Goal: Task Accomplishment & Management: Complete application form

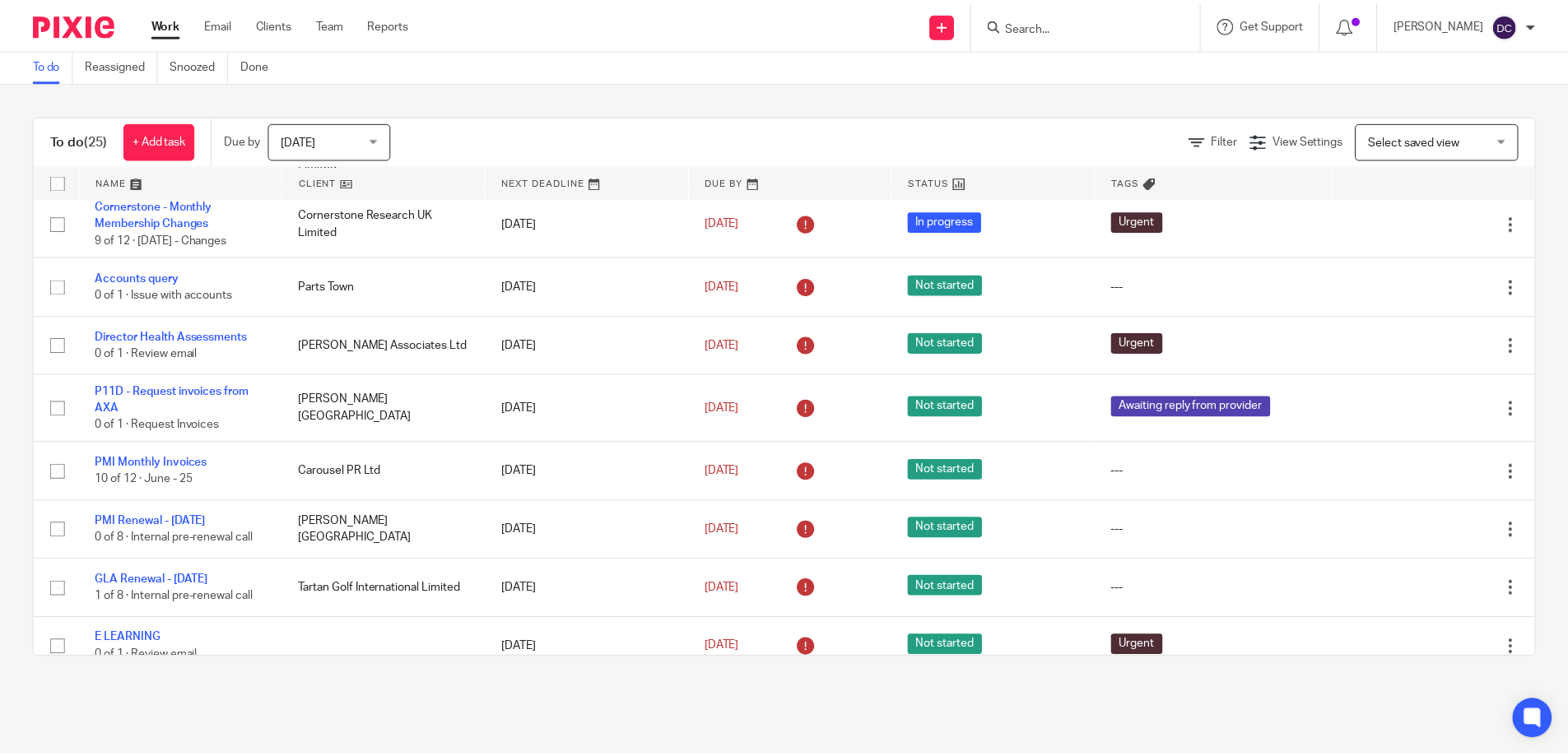
scroll to position [1116, 0]
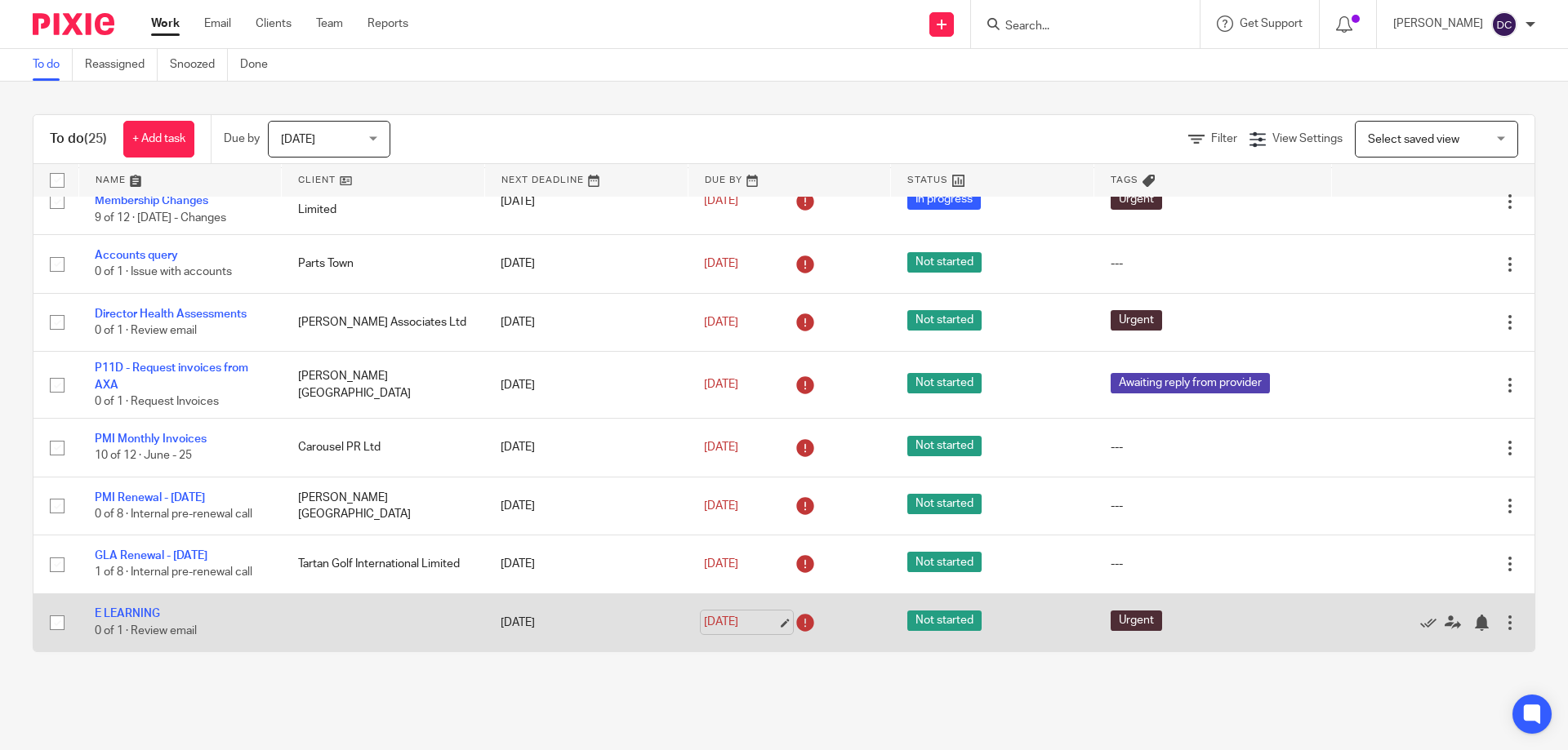
click at [712, 622] on link "1 Aug 2025" at bounding box center [741, 623] width 73 height 17
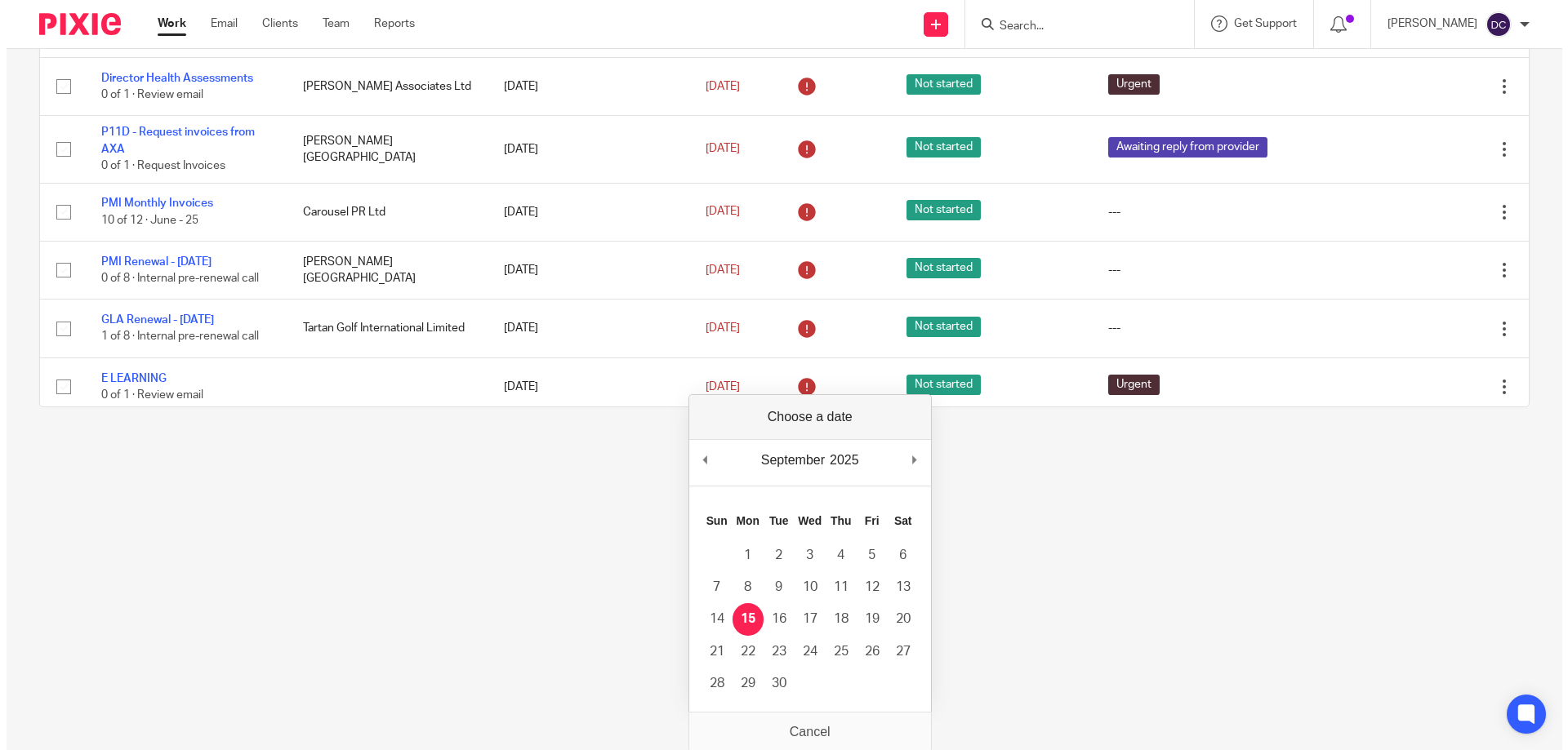
scroll to position [0, 0]
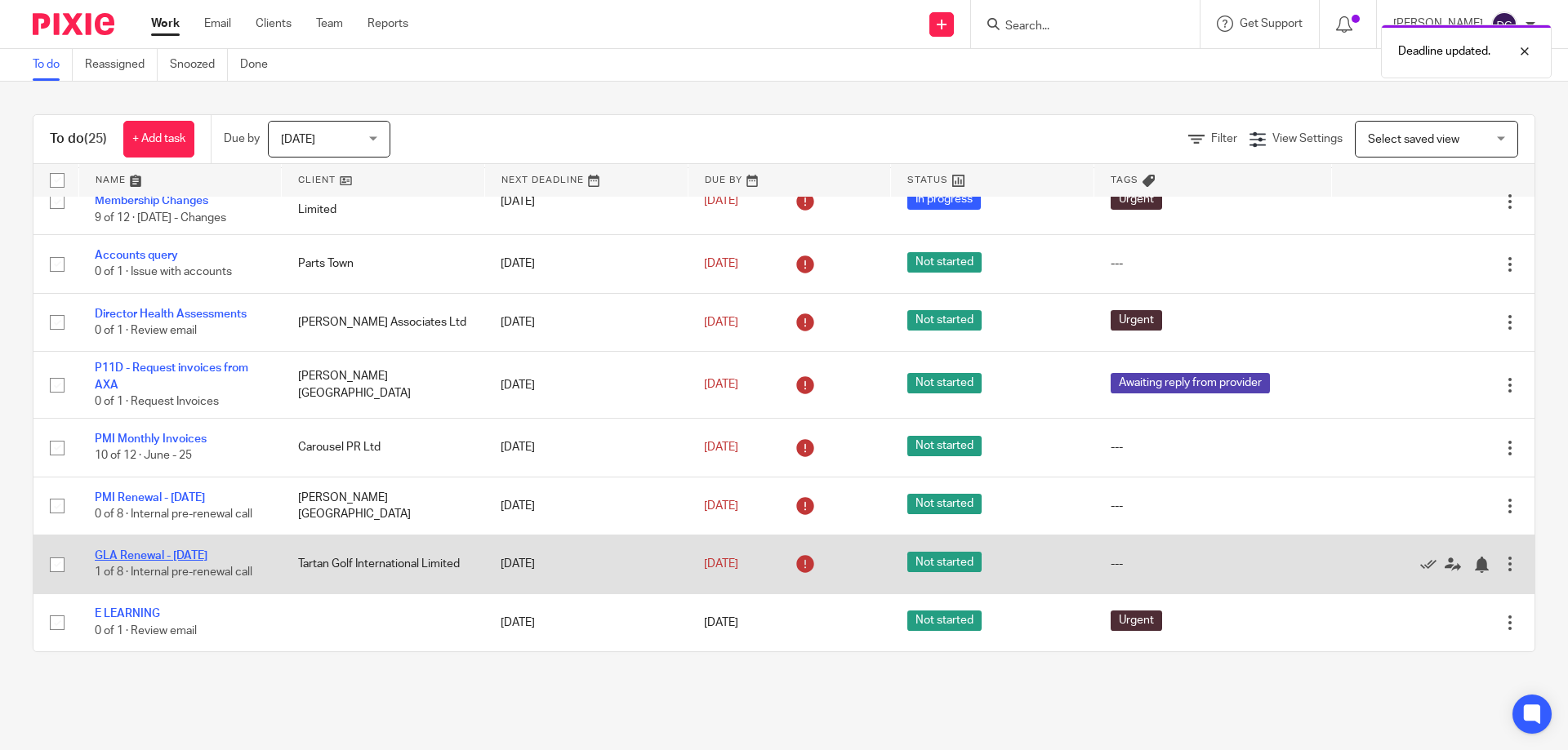
click at [193, 559] on link "GLA Renewal - 01/05/2025" at bounding box center [150, 556] width 113 height 11
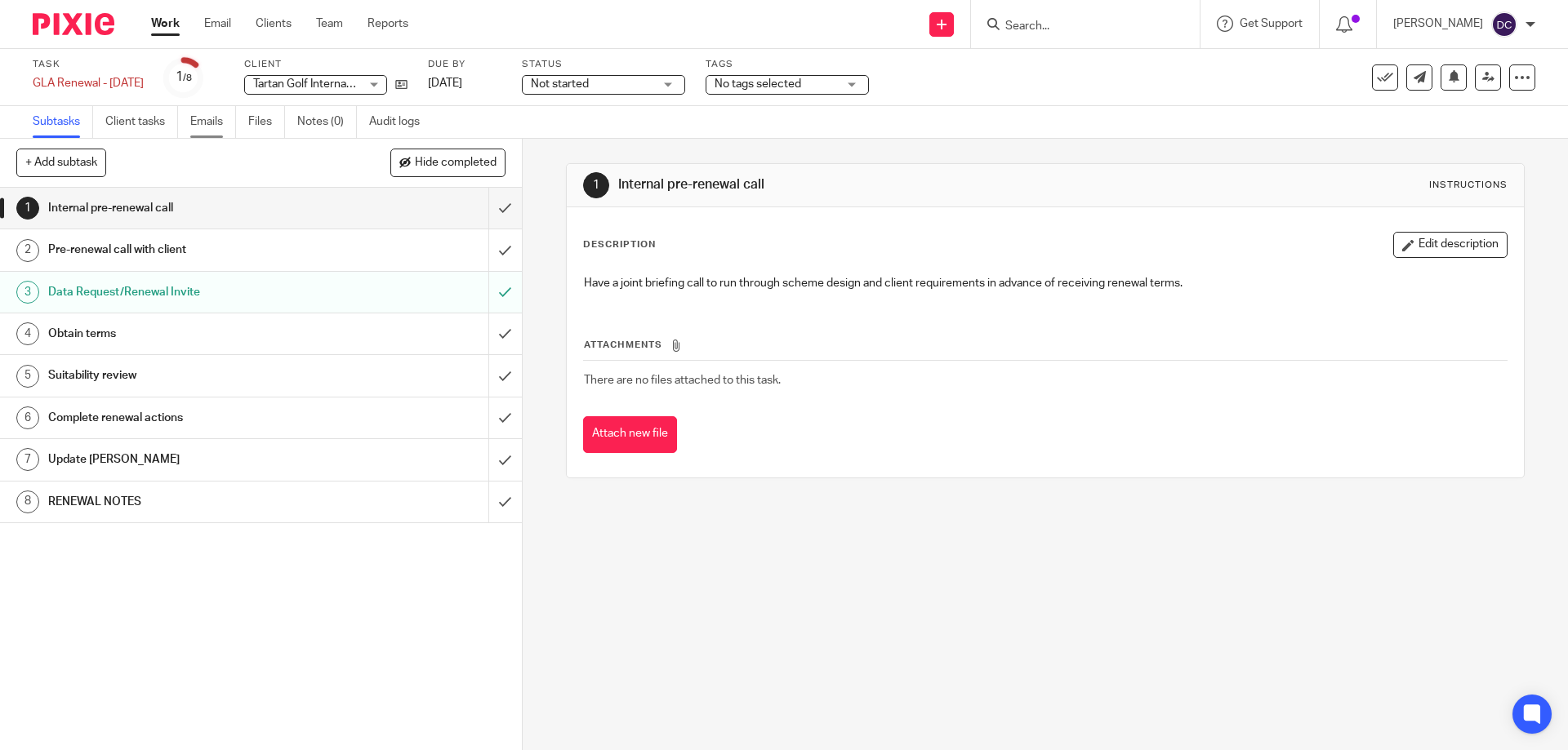
click at [209, 129] on link "Emails" at bounding box center [213, 122] width 46 height 32
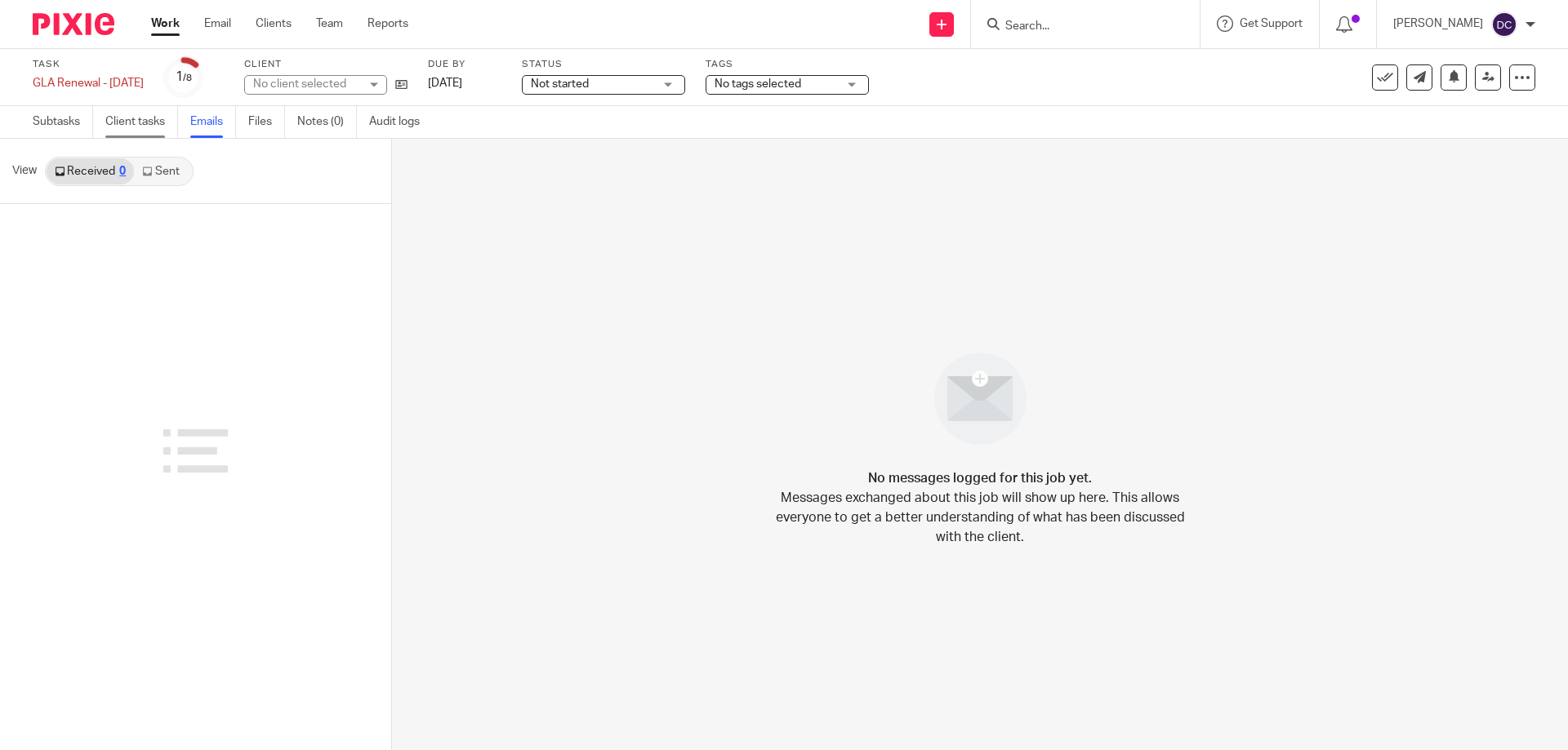
click at [141, 127] on link "Client tasks" at bounding box center [141, 122] width 72 height 32
click at [55, 127] on link "Subtasks" at bounding box center [63, 122] width 61 height 32
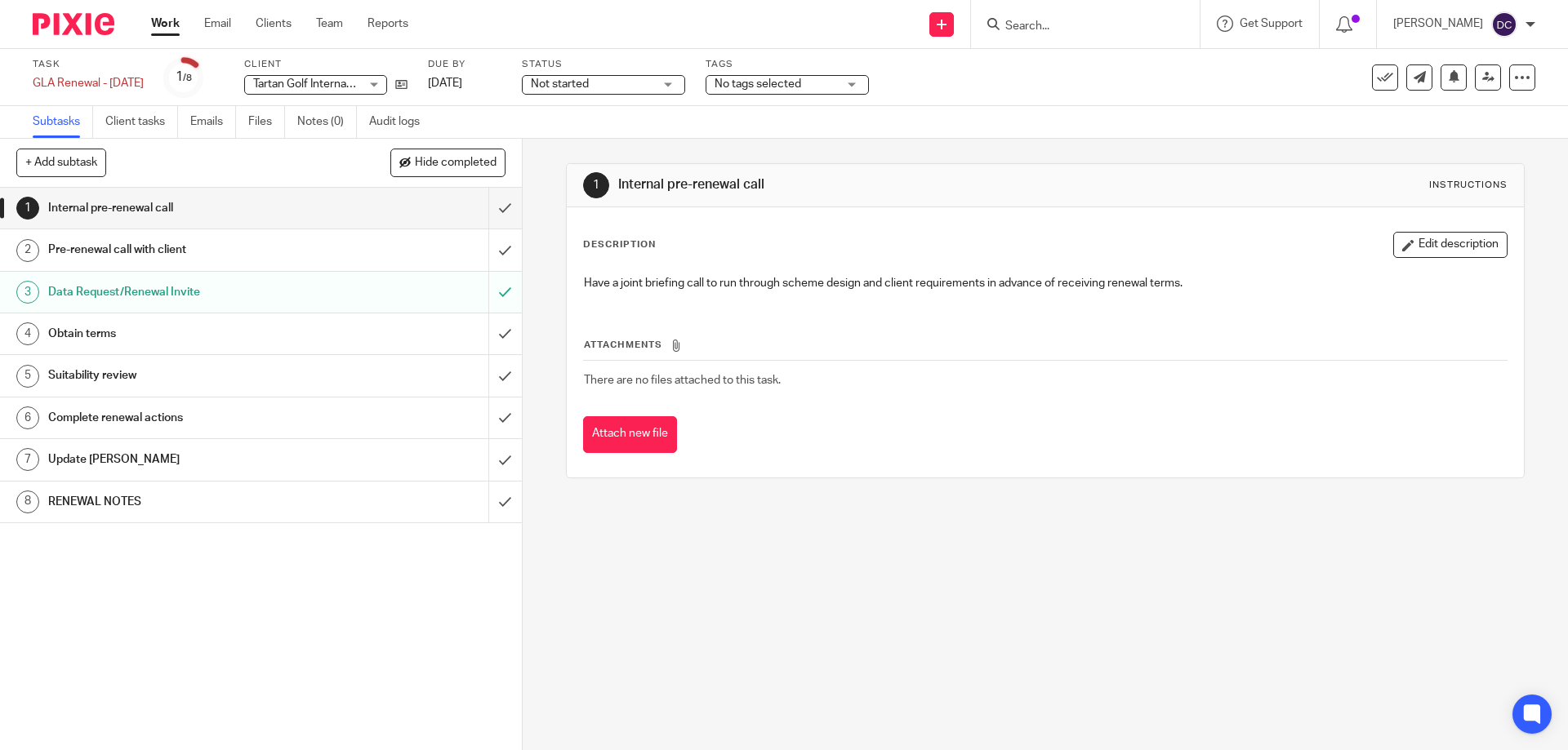
click at [140, 504] on h1 "RENEWAL NOTES" at bounding box center [190, 502] width 282 height 25
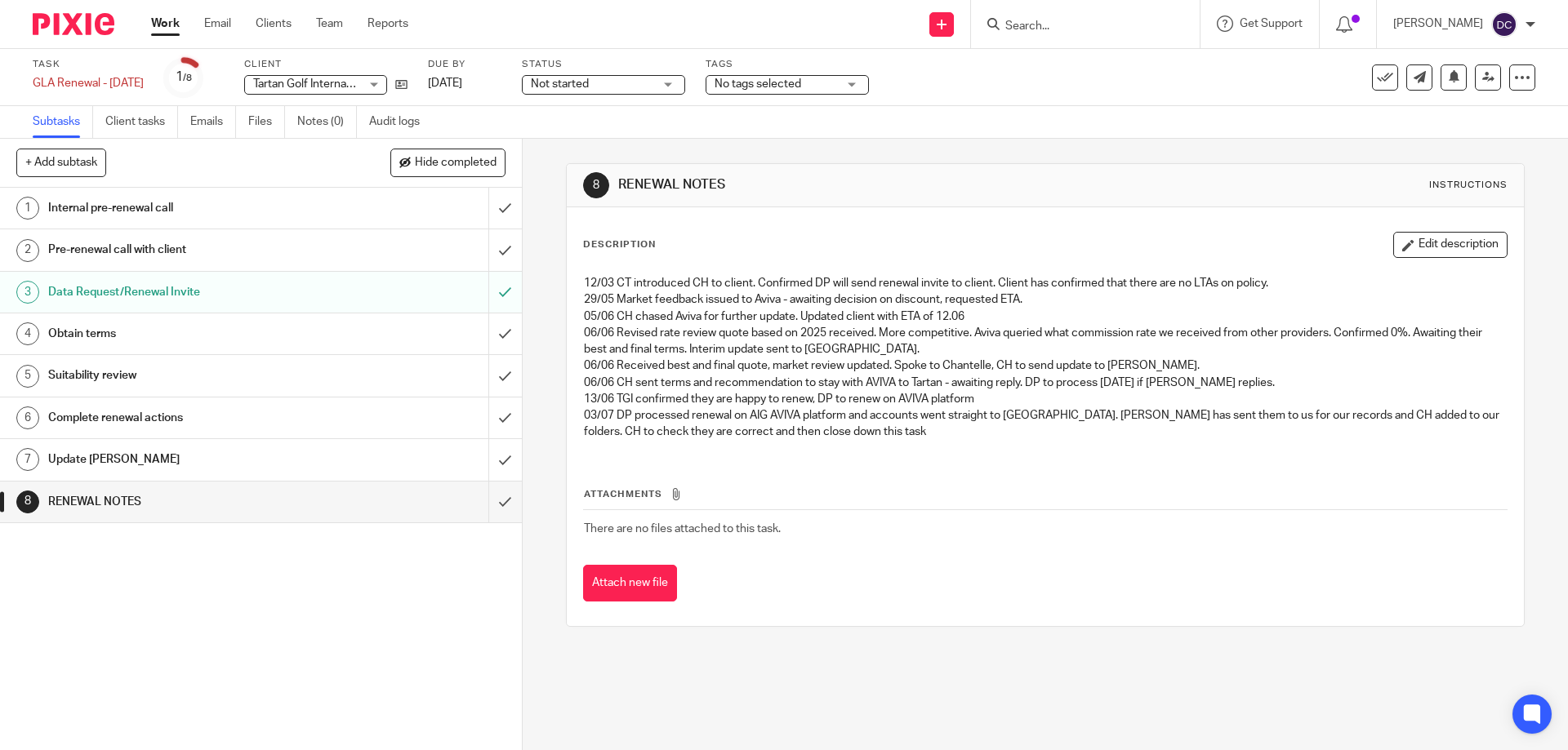
click at [171, 28] on link "Work" at bounding box center [165, 24] width 28 height 17
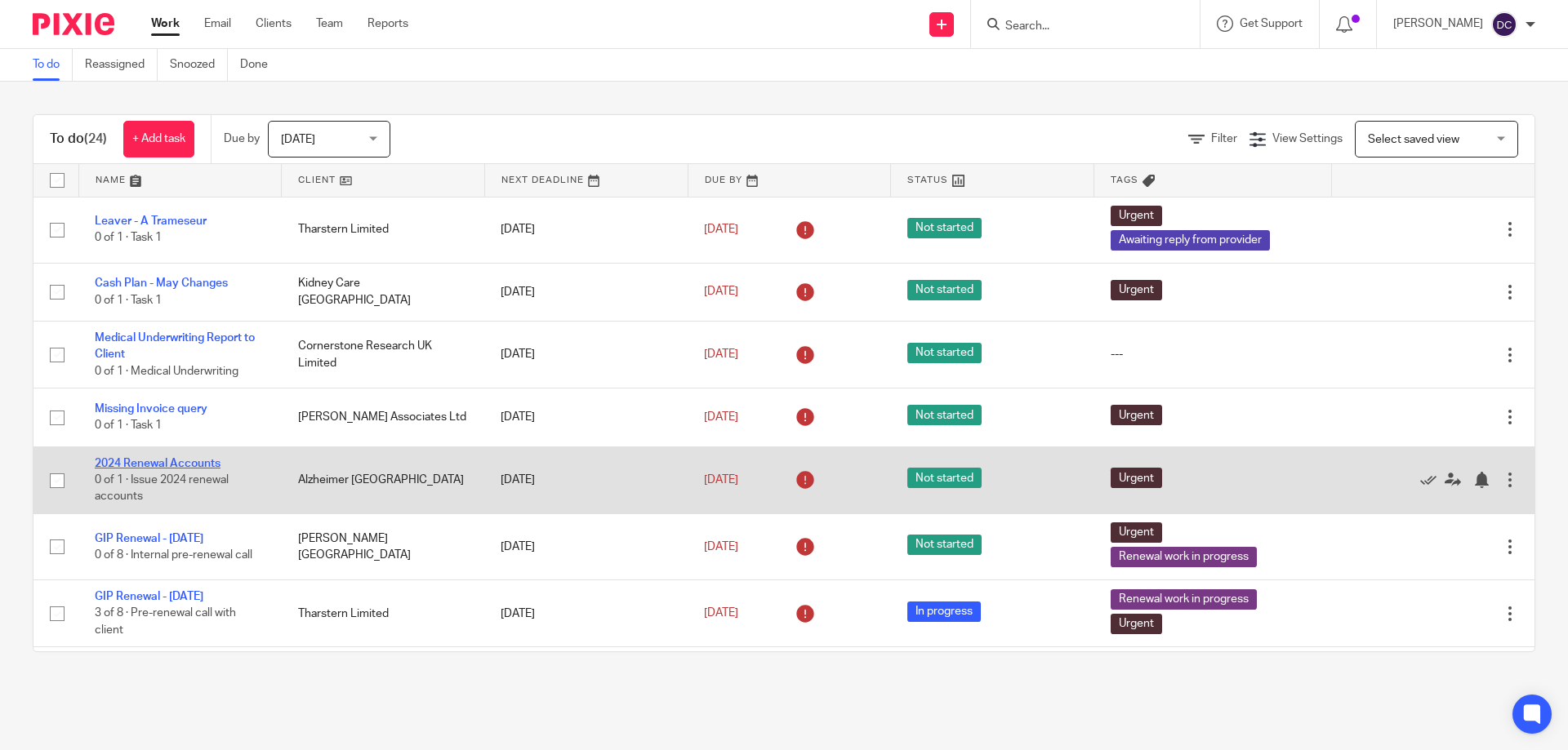
click at [187, 462] on link "2024 Renewal Accounts" at bounding box center [157, 464] width 126 height 11
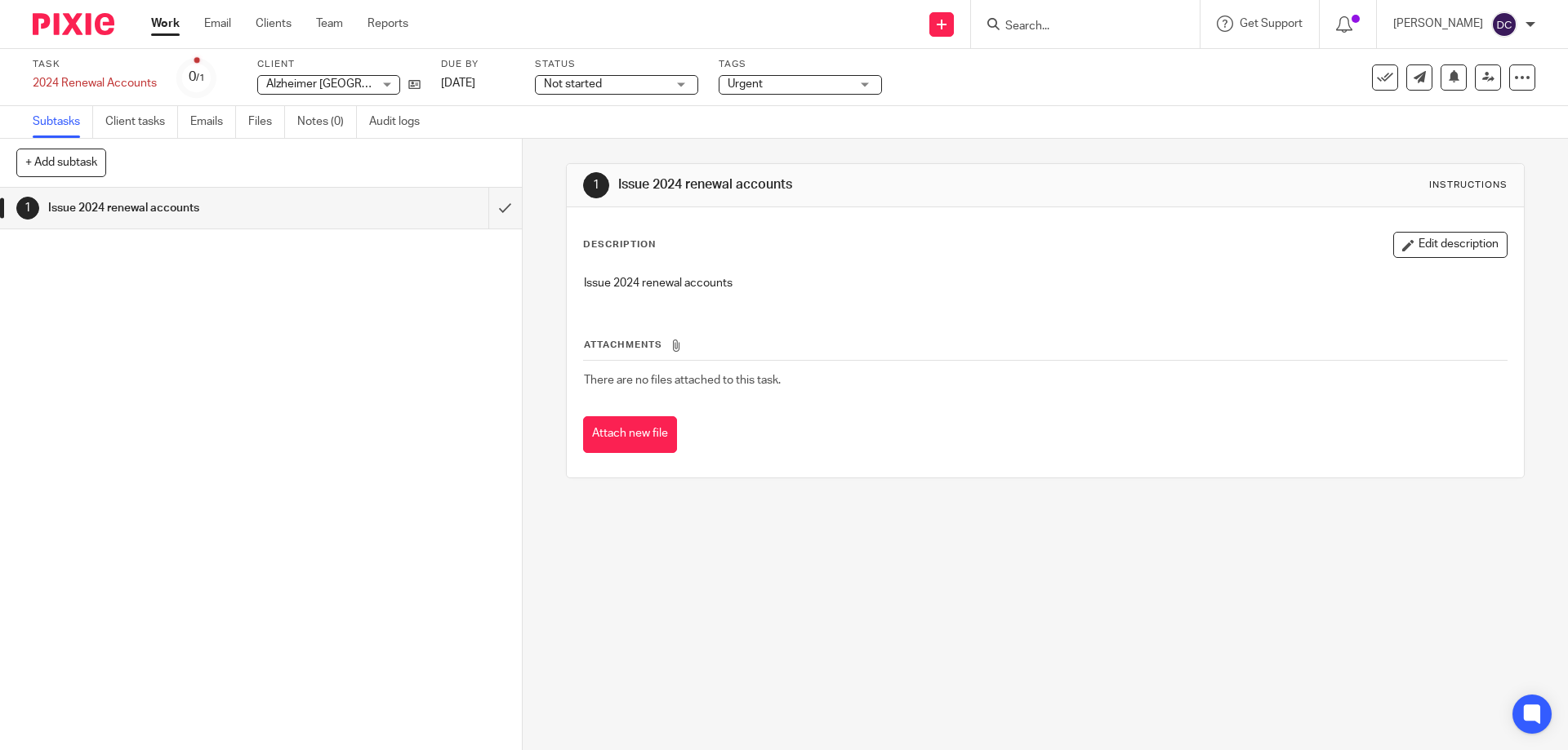
click at [641, 92] on span "Not started" at bounding box center [605, 84] width 123 height 17
click at [467, 120] on div "Subtasks Client tasks Emails Files Notes (0) Audit logs" at bounding box center [784, 123] width 1568 height 33
click at [1376, 80] on icon at bounding box center [1385, 78] width 17 height 17
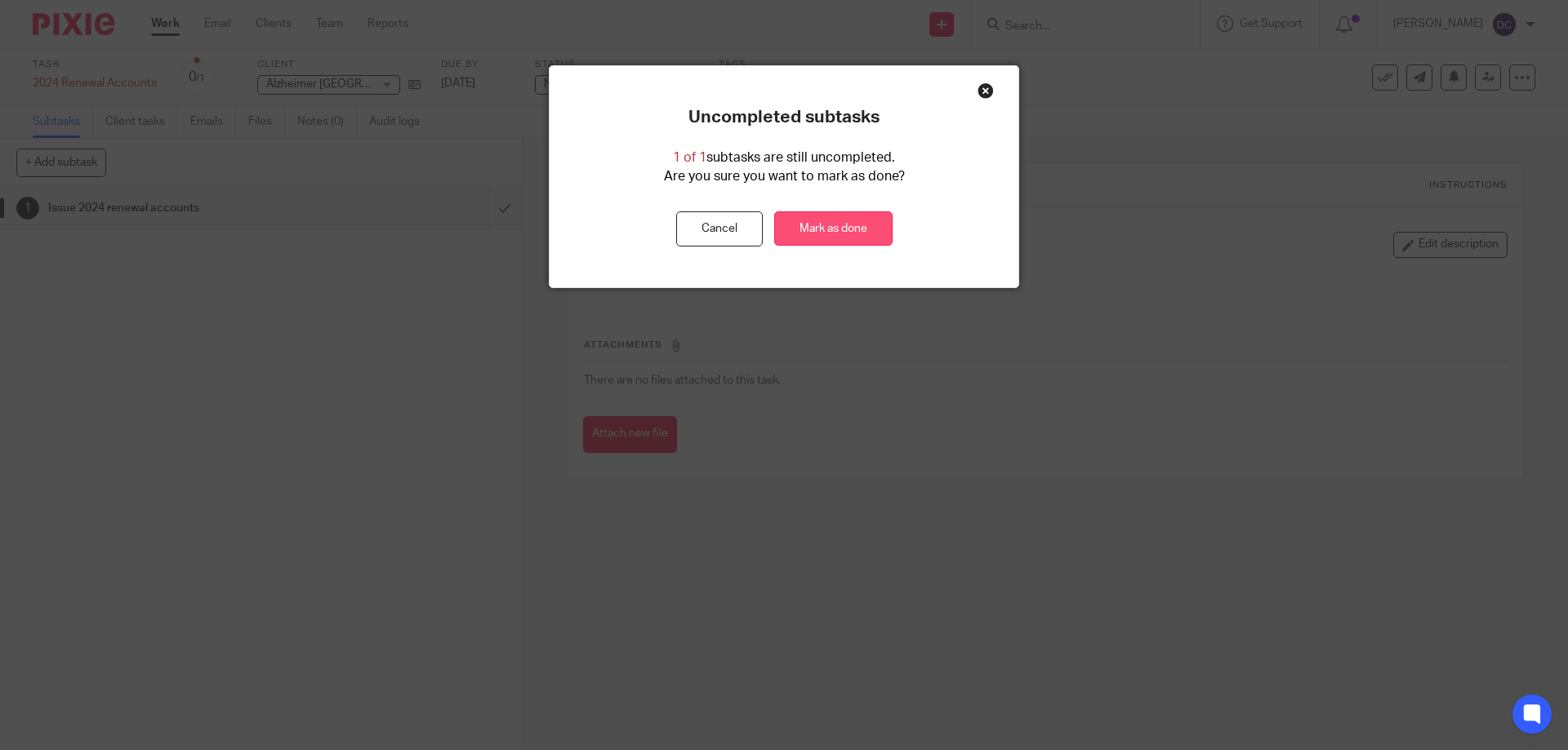
click at [846, 222] on link "Mark as done" at bounding box center [833, 229] width 118 height 35
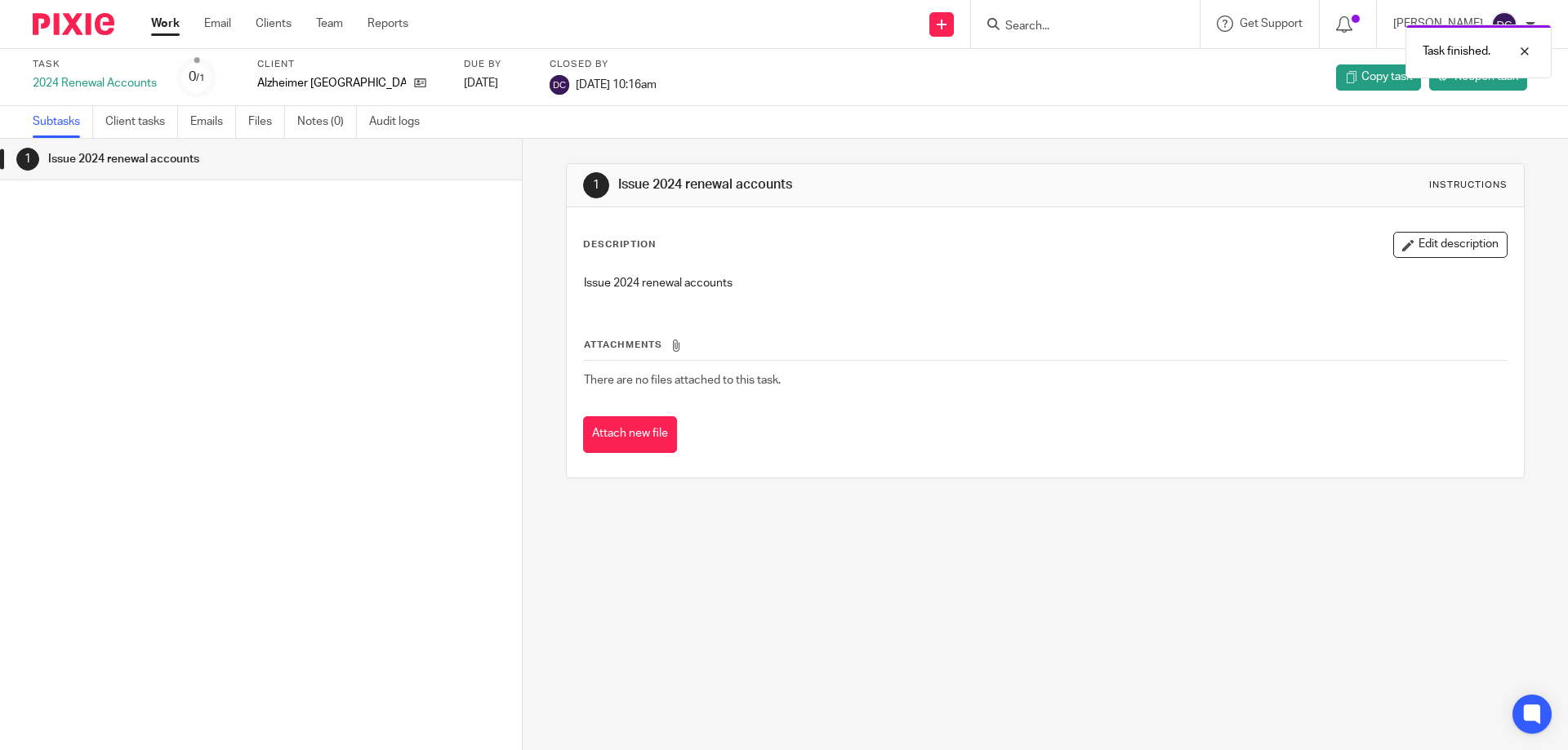
click at [159, 23] on link "Work" at bounding box center [165, 24] width 28 height 17
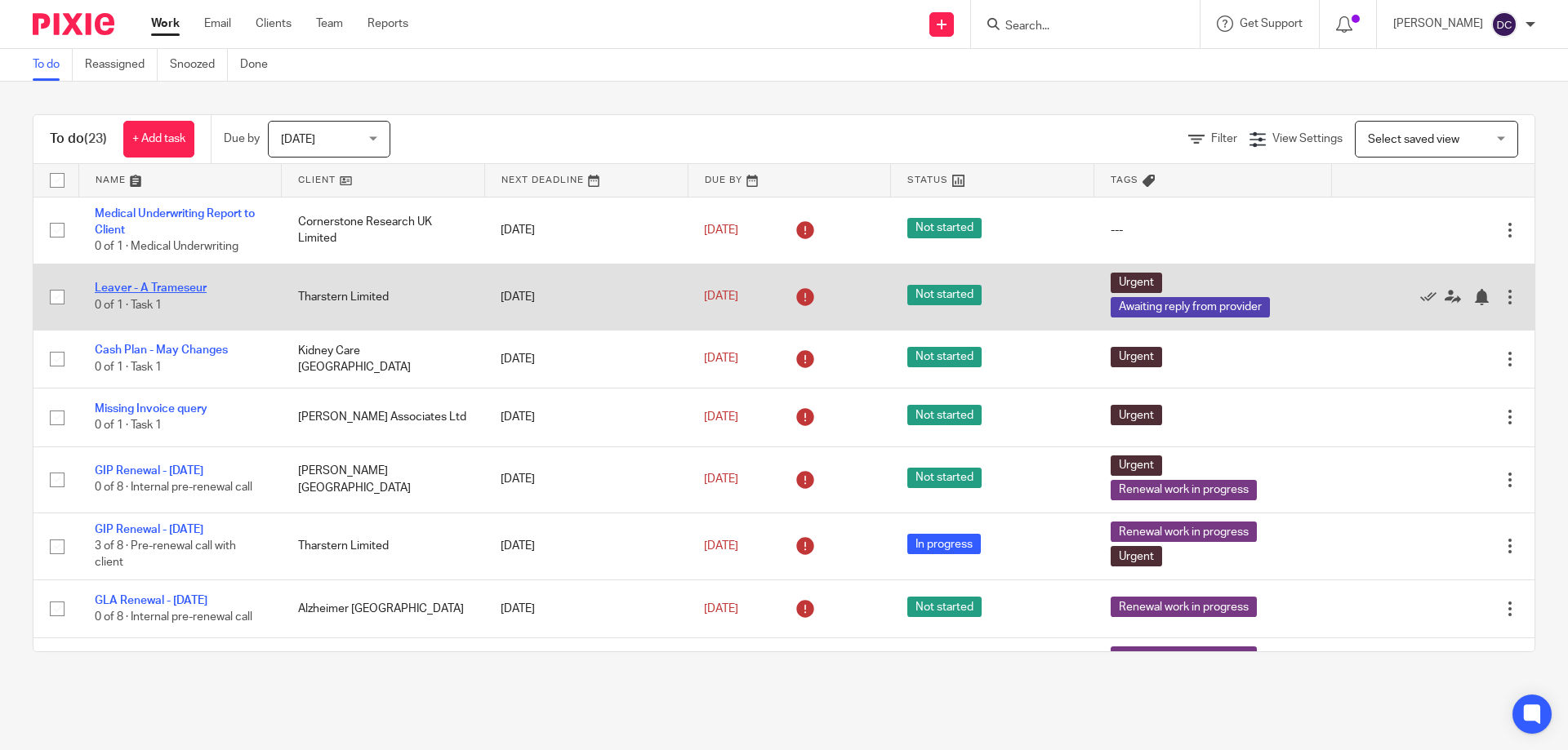
click at [185, 288] on link "Leaver - A Trameseur" at bounding box center [150, 288] width 112 height 11
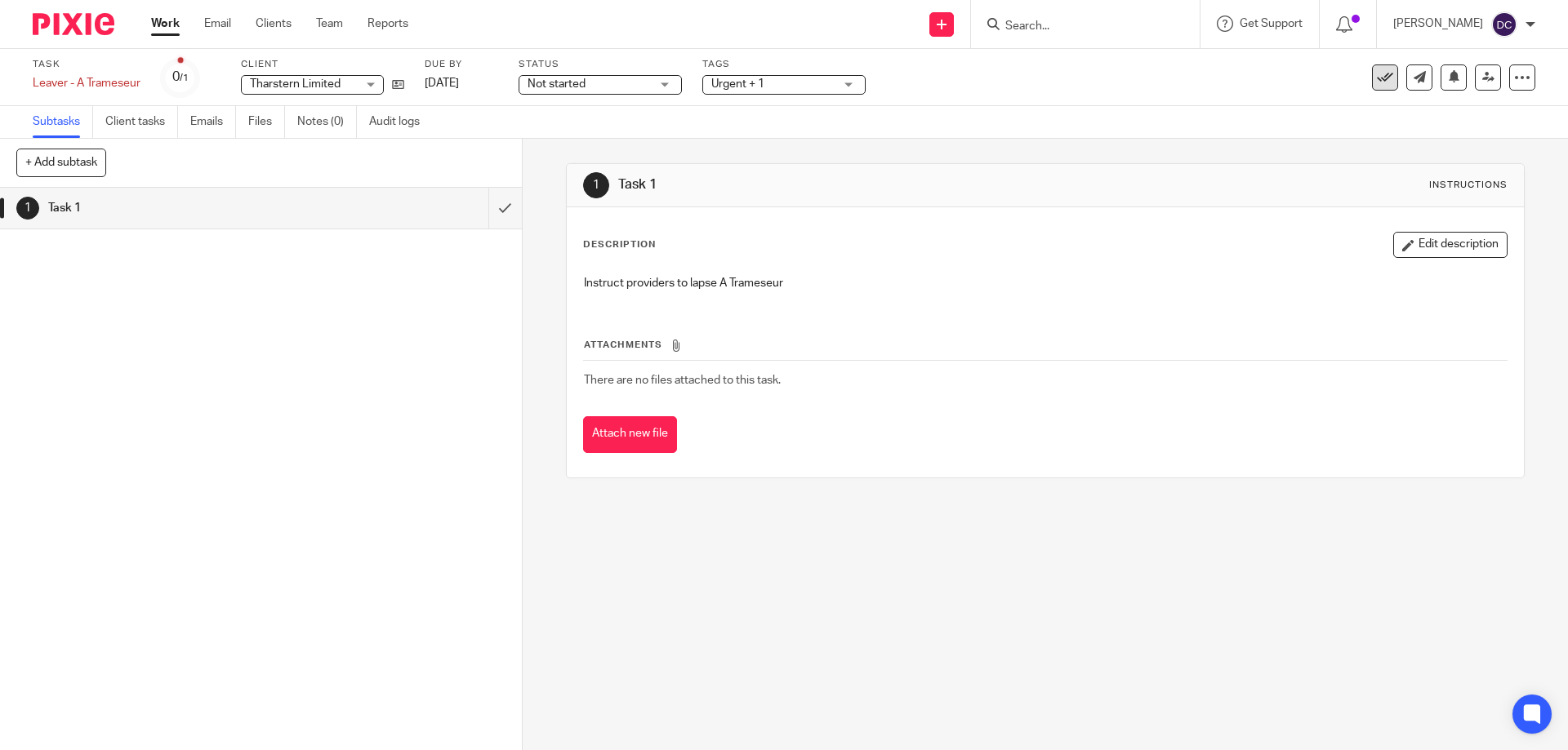
click at [1377, 78] on icon at bounding box center [1385, 78] width 17 height 17
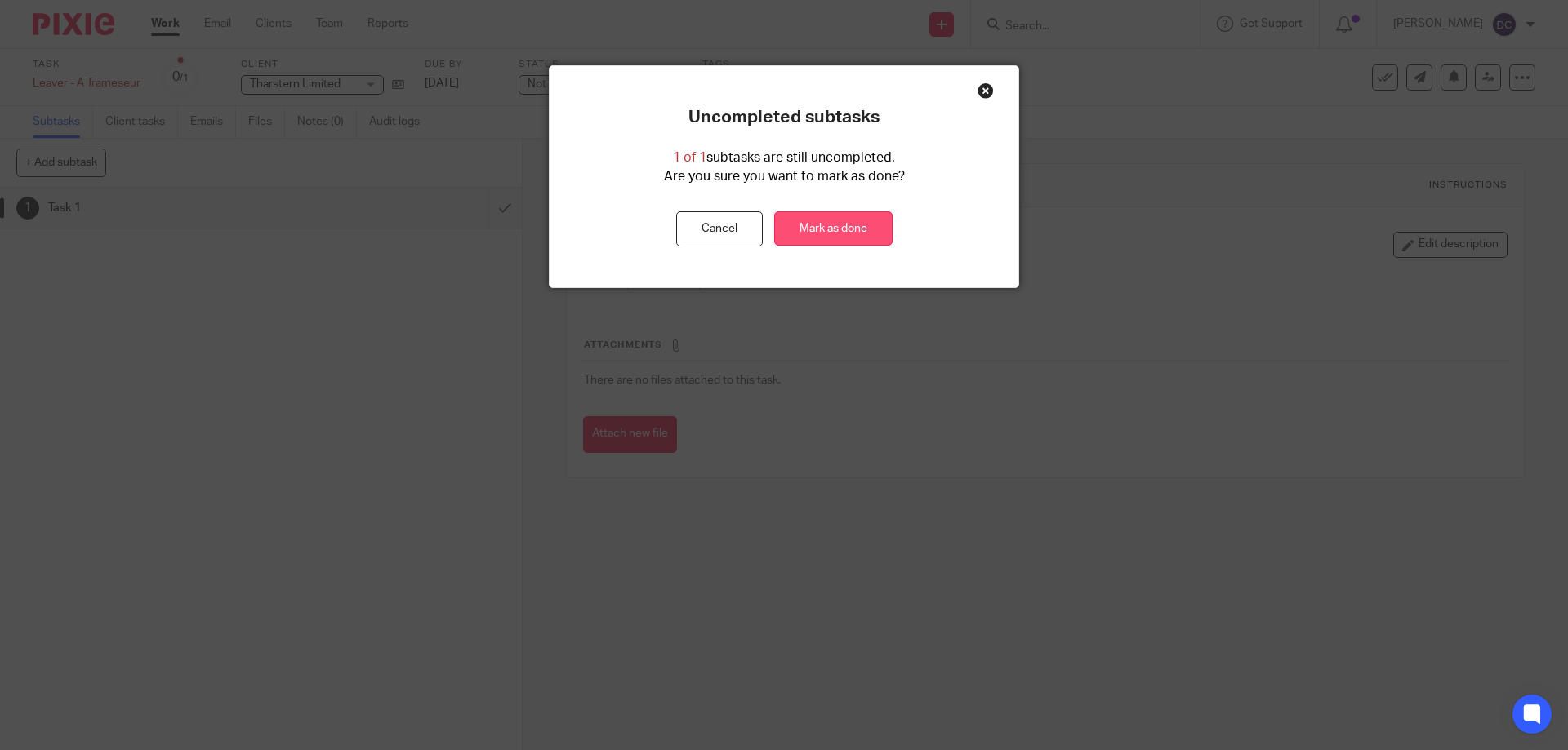
click at [854, 230] on link "Mark as done" at bounding box center [833, 229] width 118 height 35
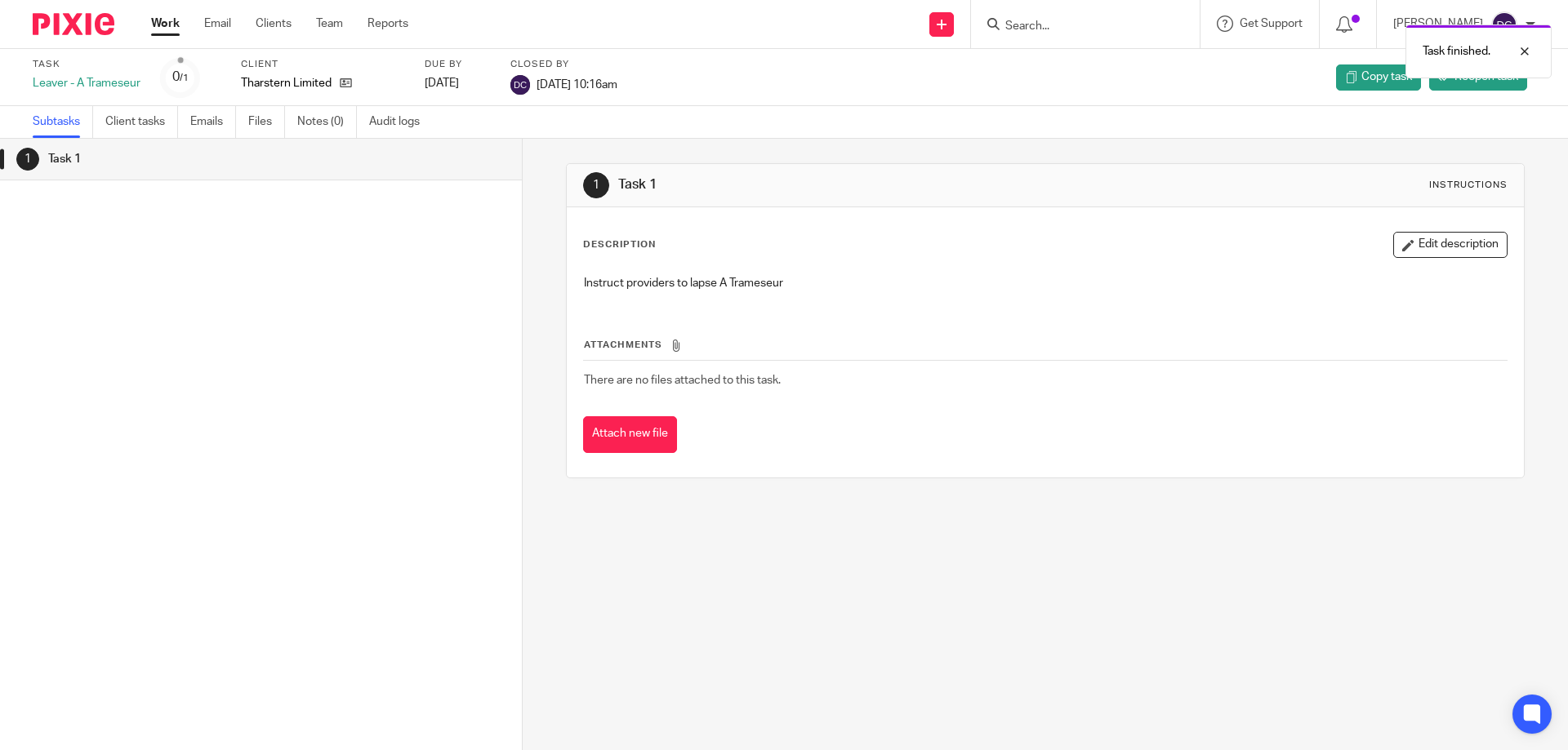
click at [174, 30] on link "Work" at bounding box center [165, 24] width 28 height 17
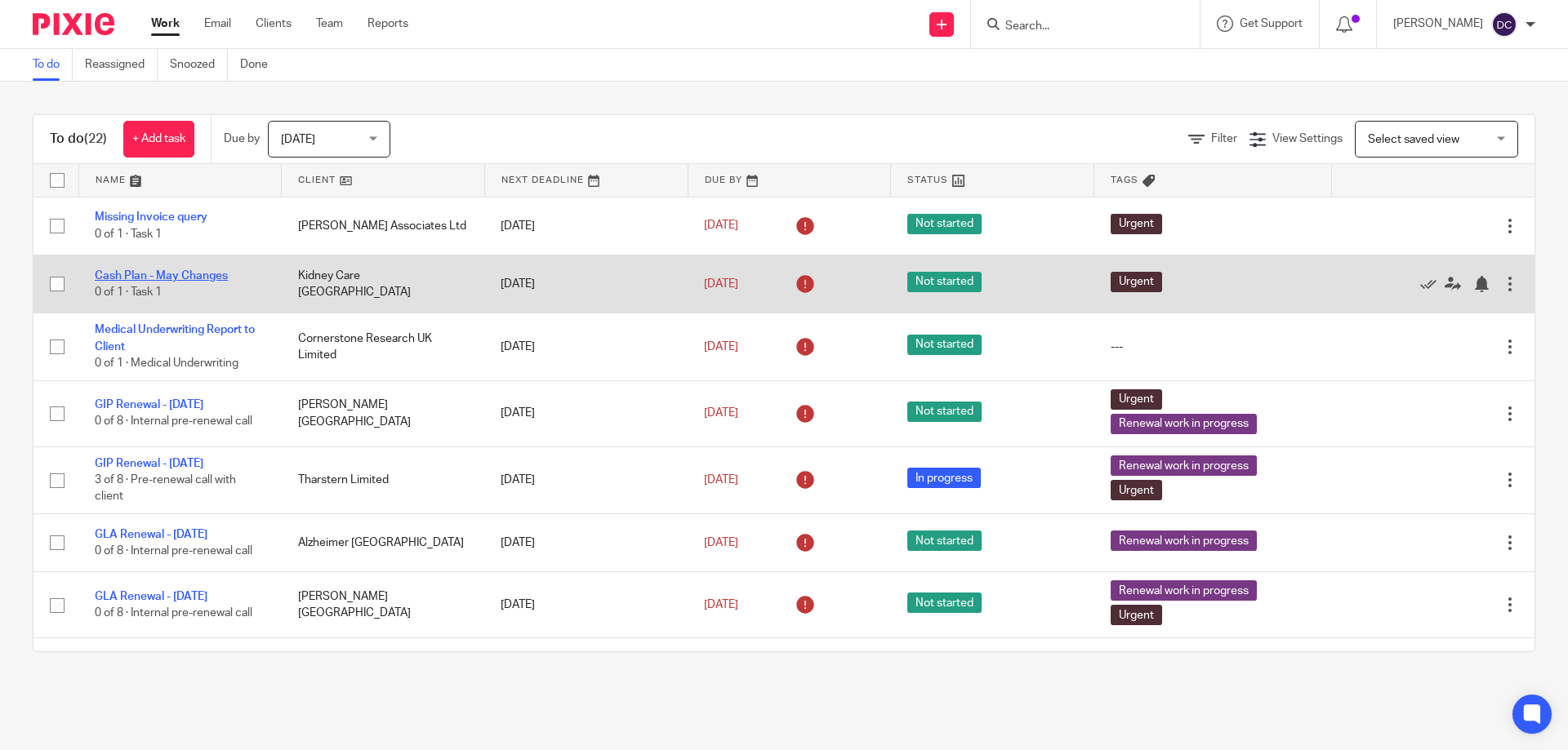
click at [183, 274] on link "Cash Plan - May Changes" at bounding box center [160, 276] width 133 height 11
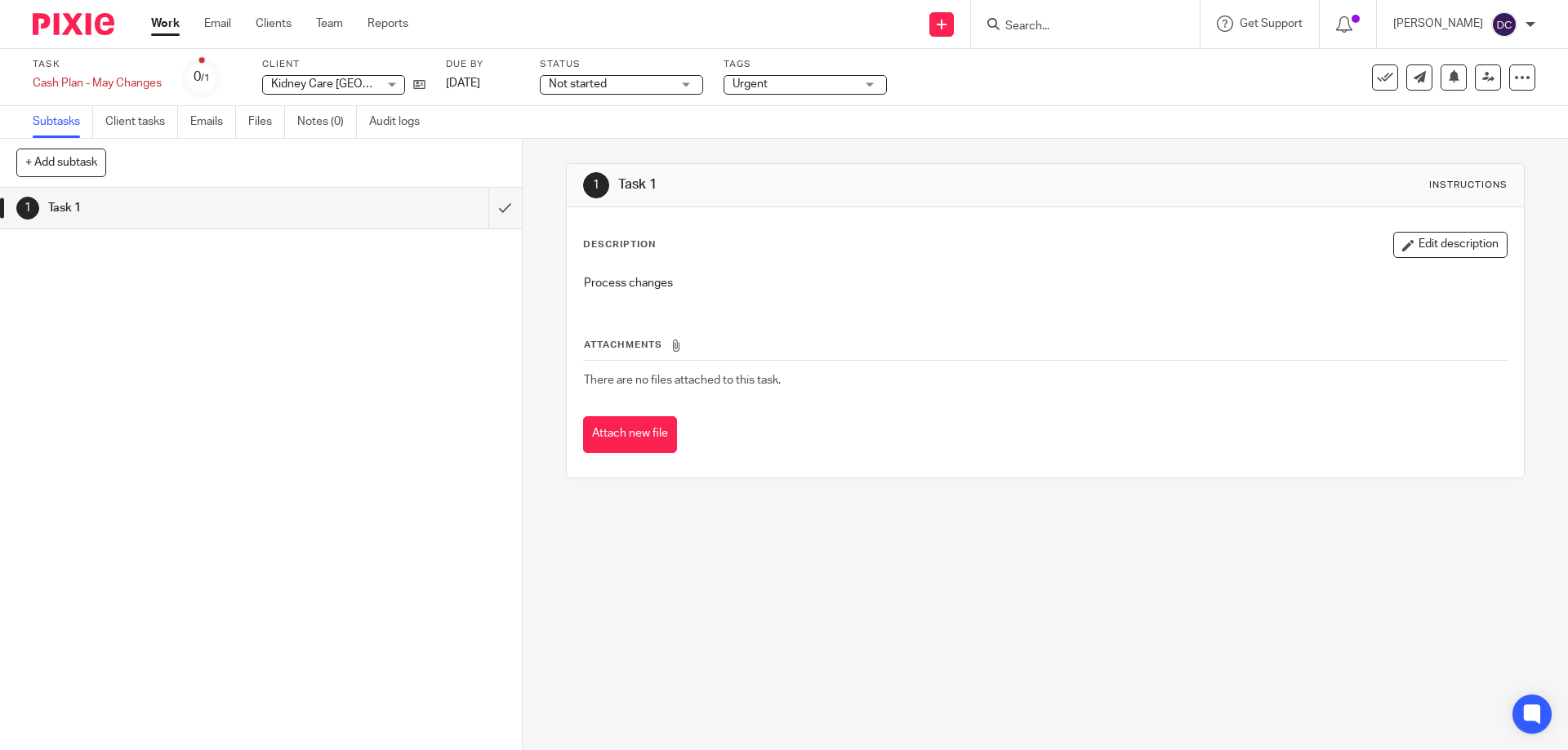
click at [1375, 87] on button at bounding box center [1385, 77] width 26 height 26
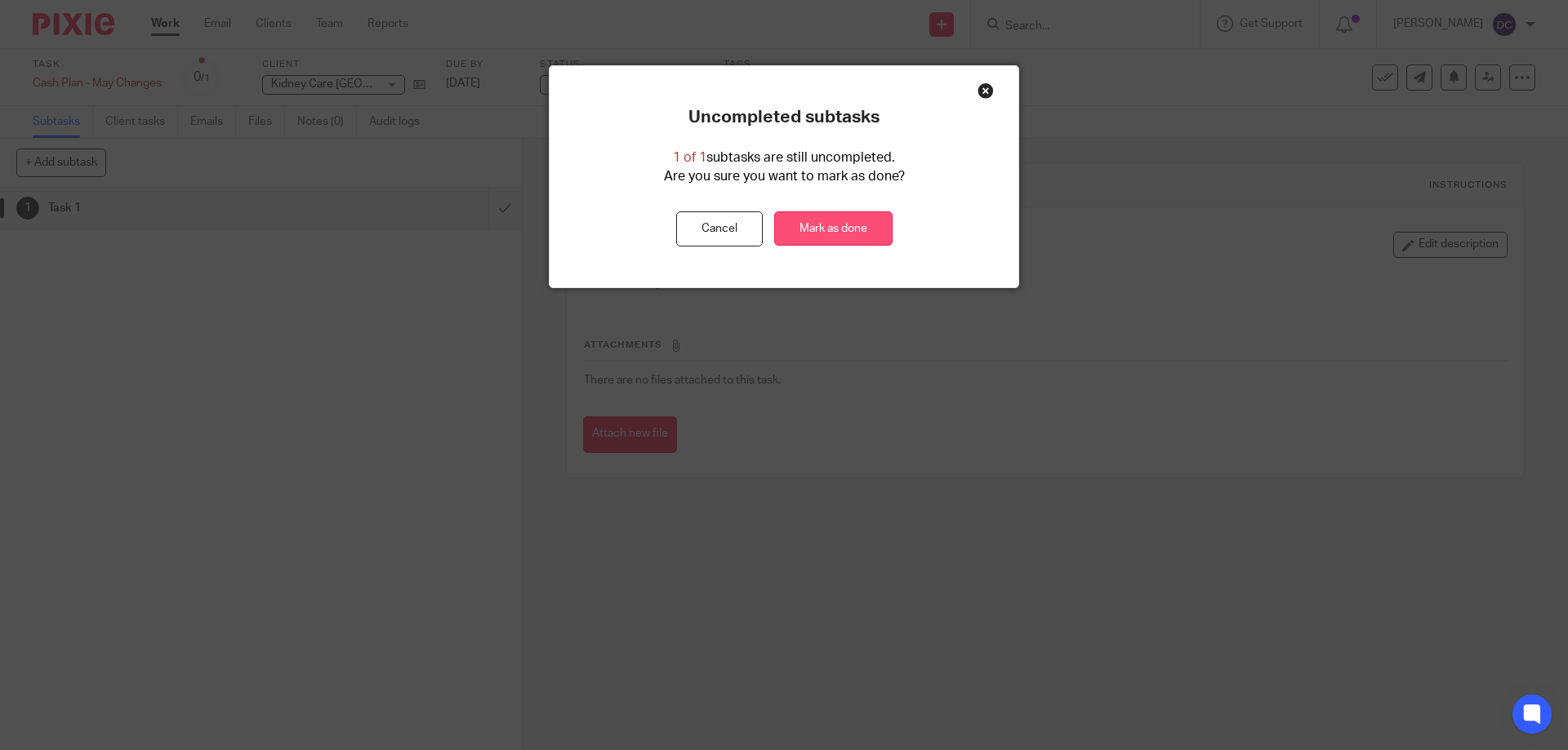
click at [828, 223] on link "Mark as done" at bounding box center [833, 229] width 118 height 35
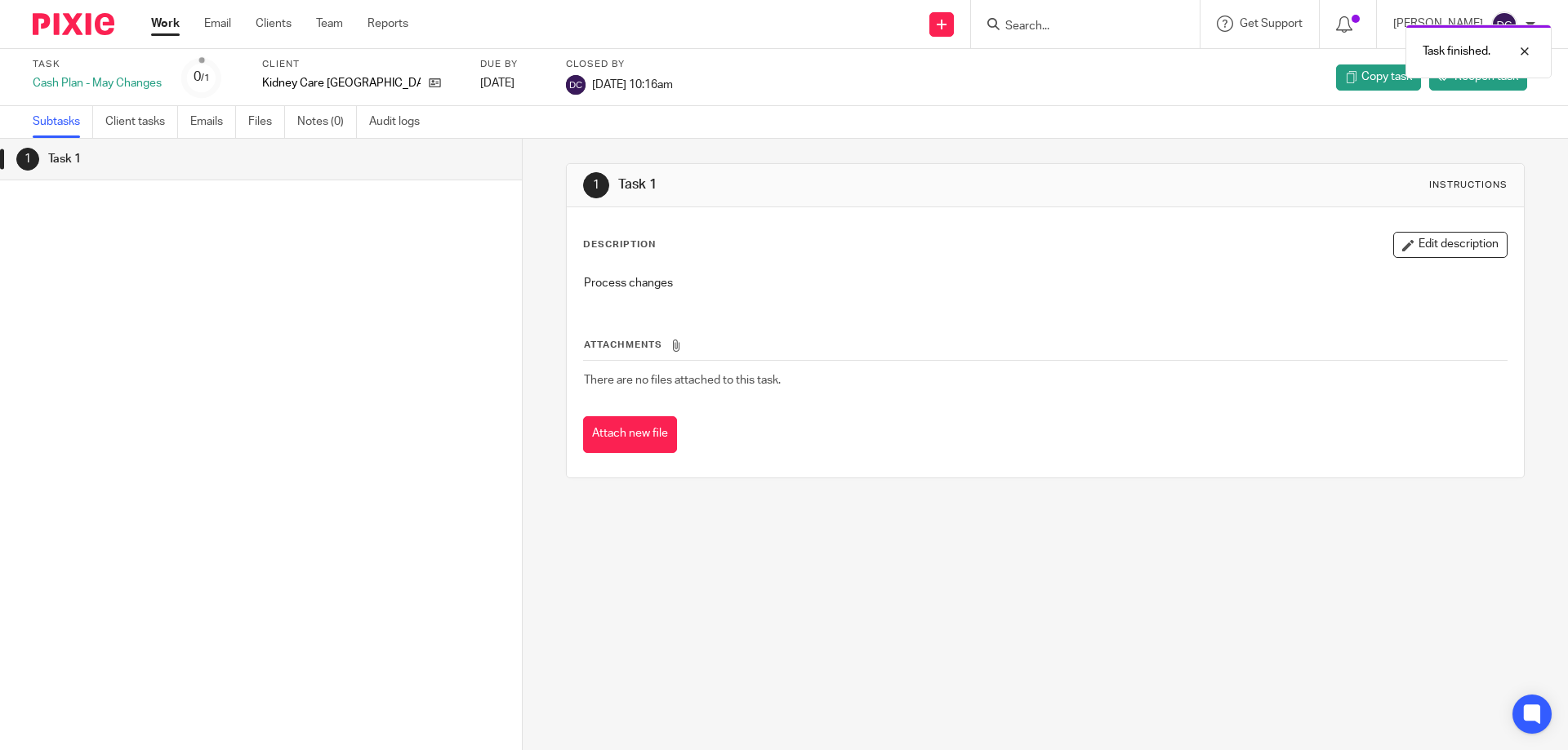
click at [179, 27] on link "Work" at bounding box center [165, 24] width 28 height 17
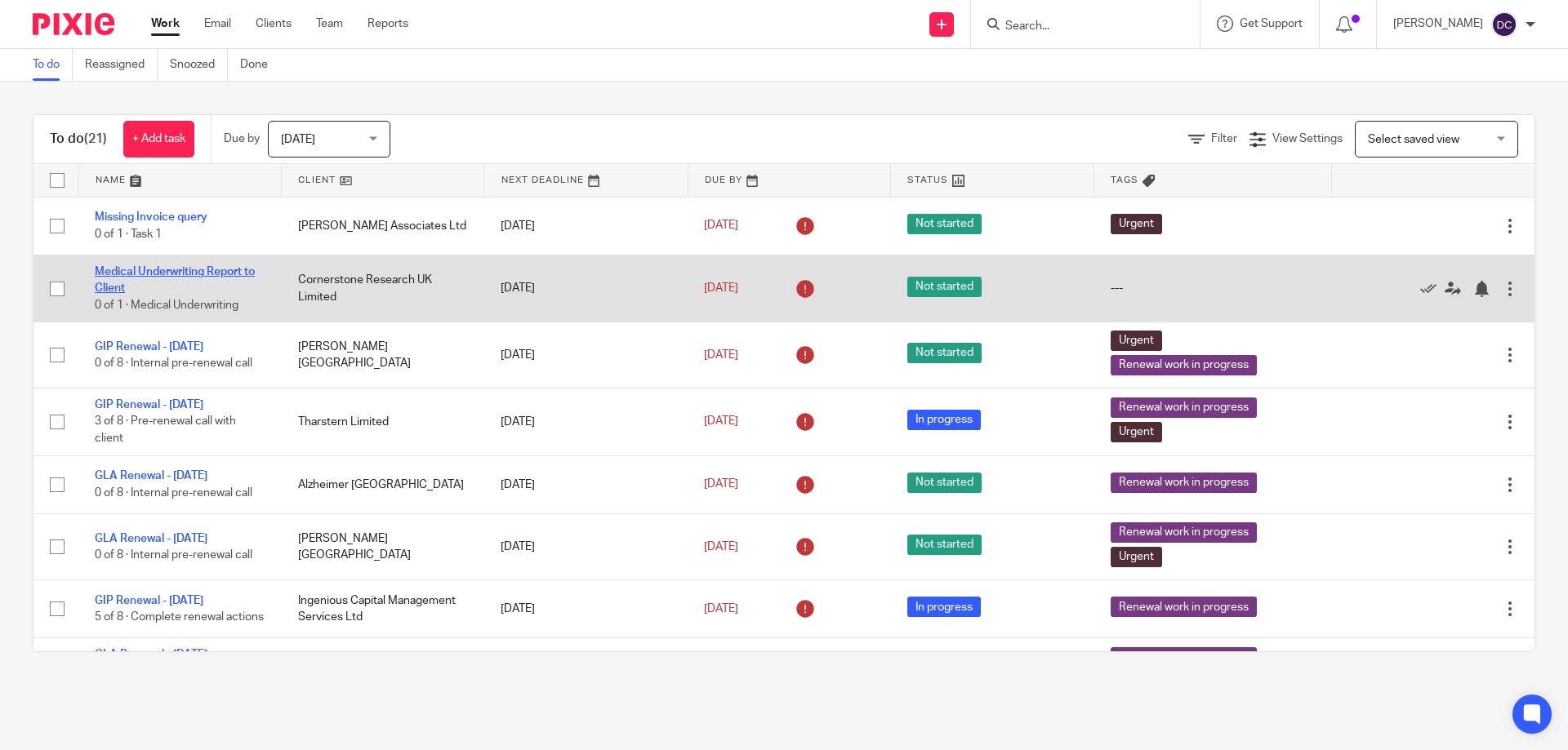
click at [190, 274] on link "Medical Underwriting Report to Client" at bounding box center [174, 280] width 160 height 28
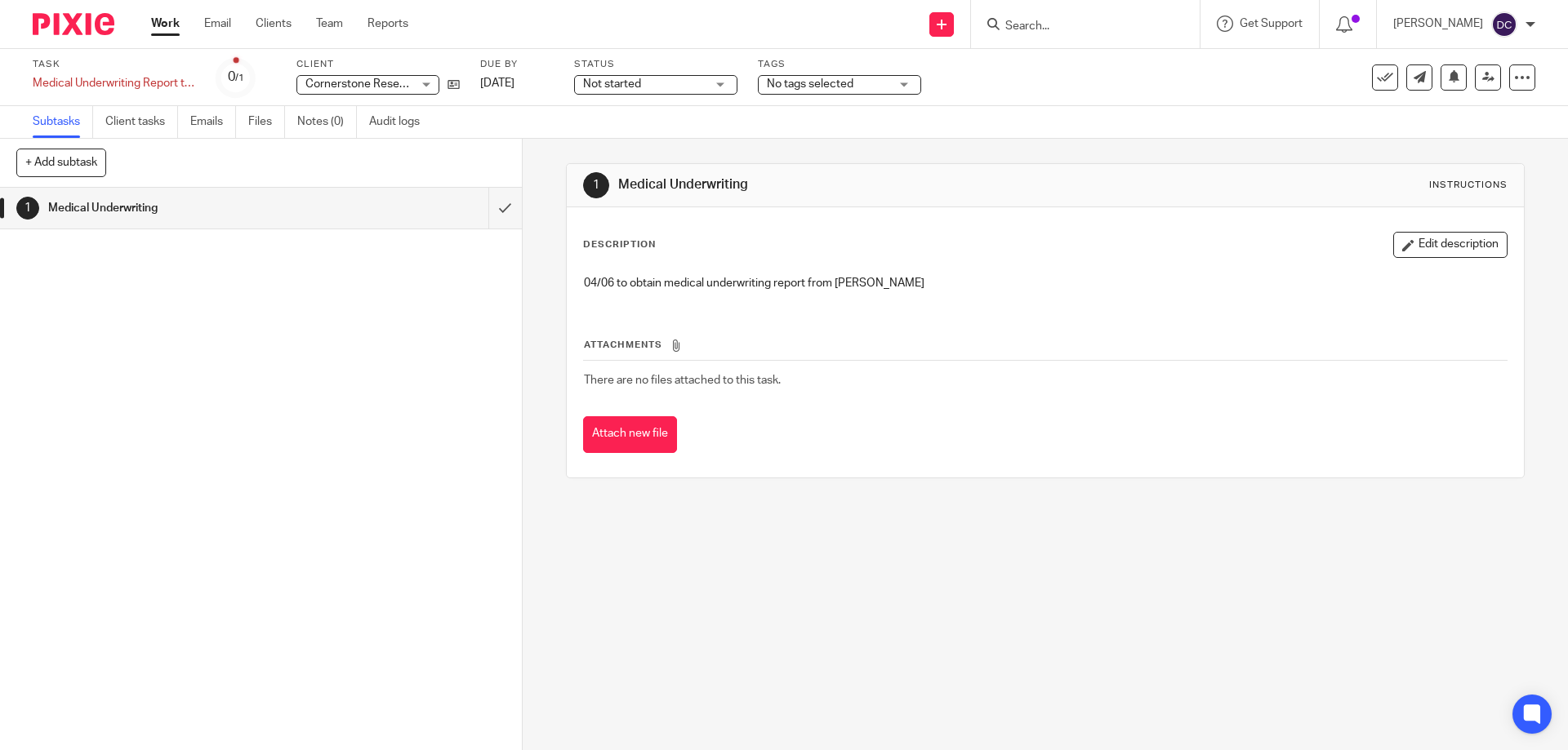
click at [690, 94] on div "Not started Not started" at bounding box center [656, 84] width 163 height 19
click at [1376, 78] on icon at bounding box center [1385, 78] width 17 height 17
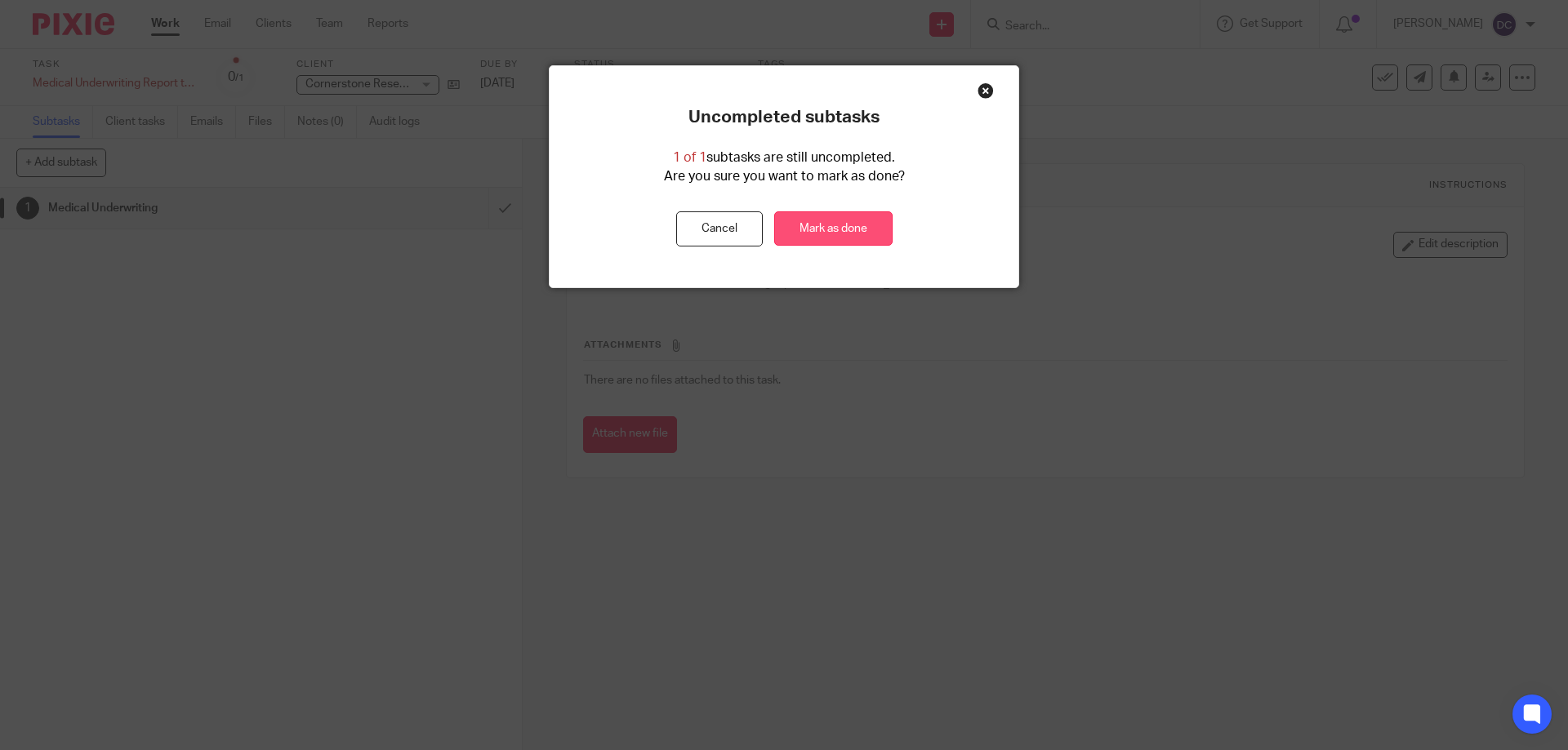
click at [819, 212] on link "Mark as done" at bounding box center [833, 229] width 118 height 35
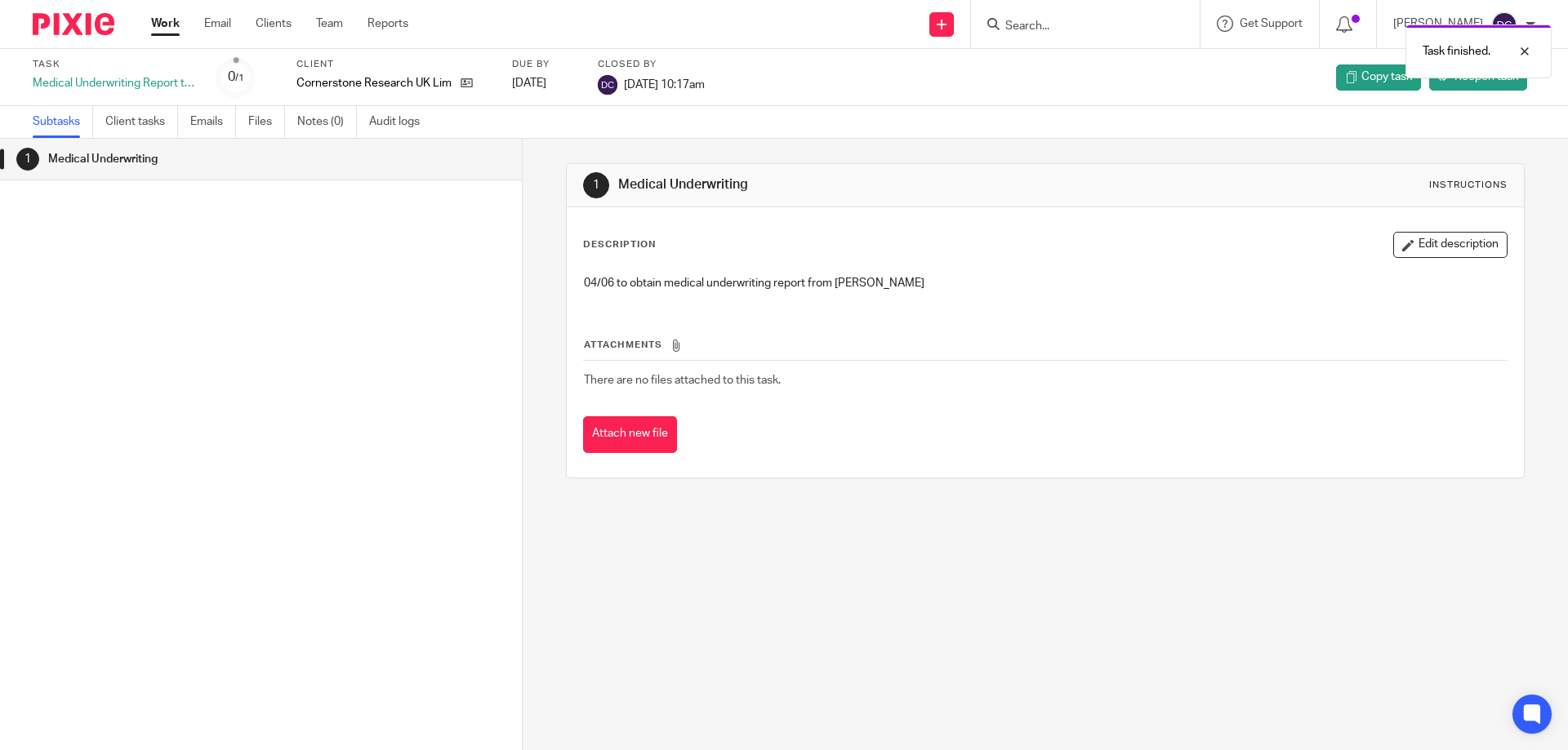
click at [152, 22] on link "Work" at bounding box center [165, 24] width 28 height 17
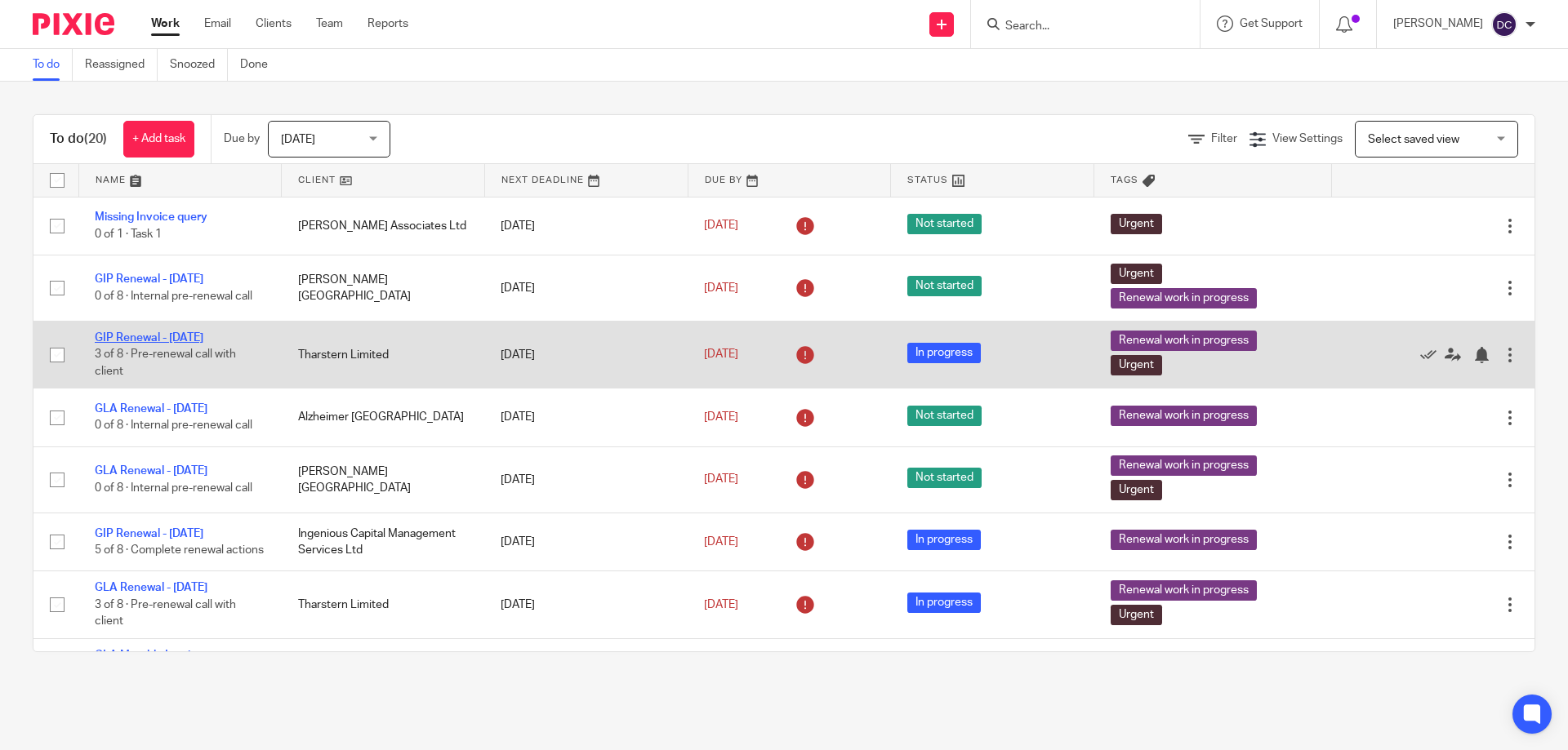
click at [147, 336] on link "GIP Renewal - [DATE]" at bounding box center [149, 337] width 108 height 11
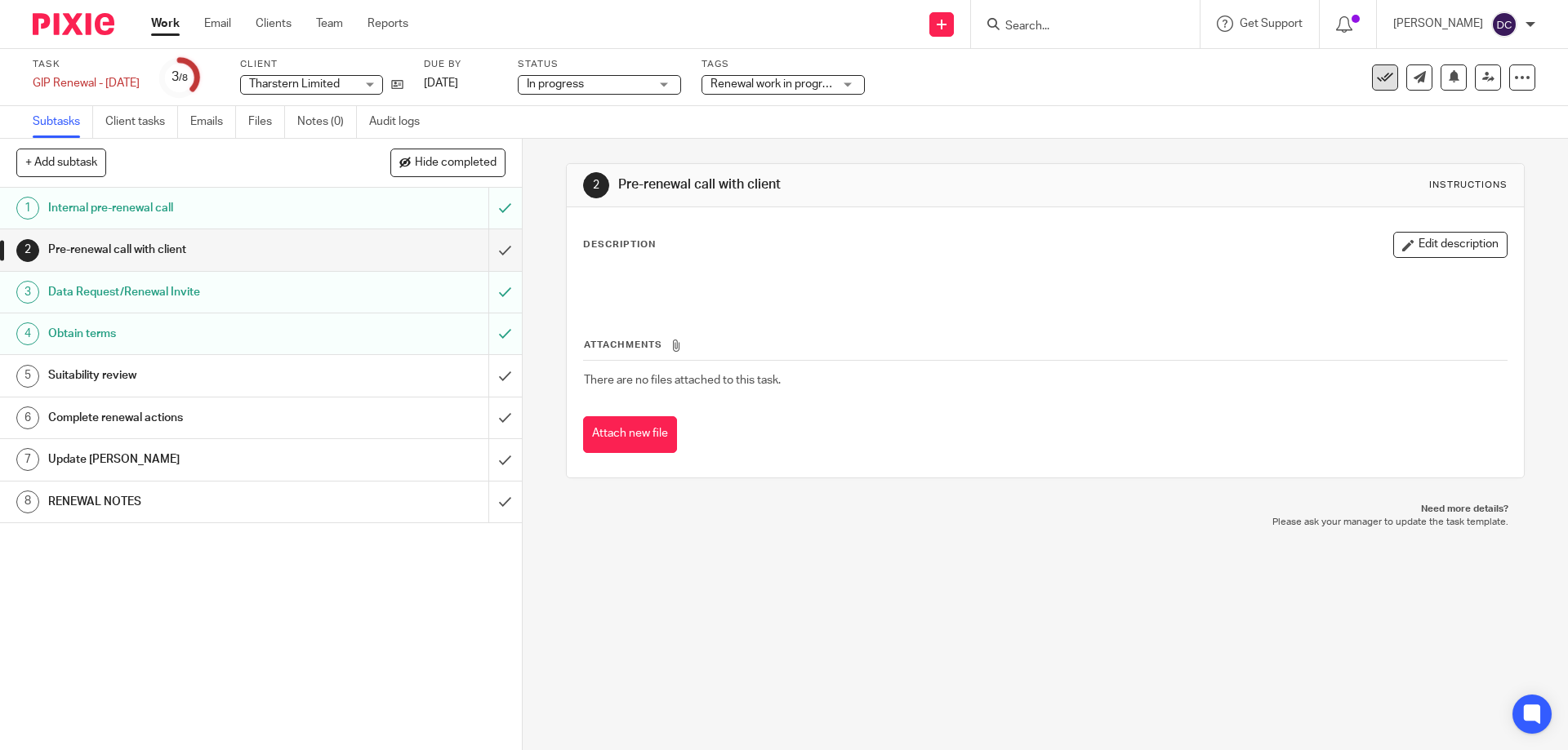
click at [1380, 78] on icon at bounding box center [1385, 78] width 17 height 17
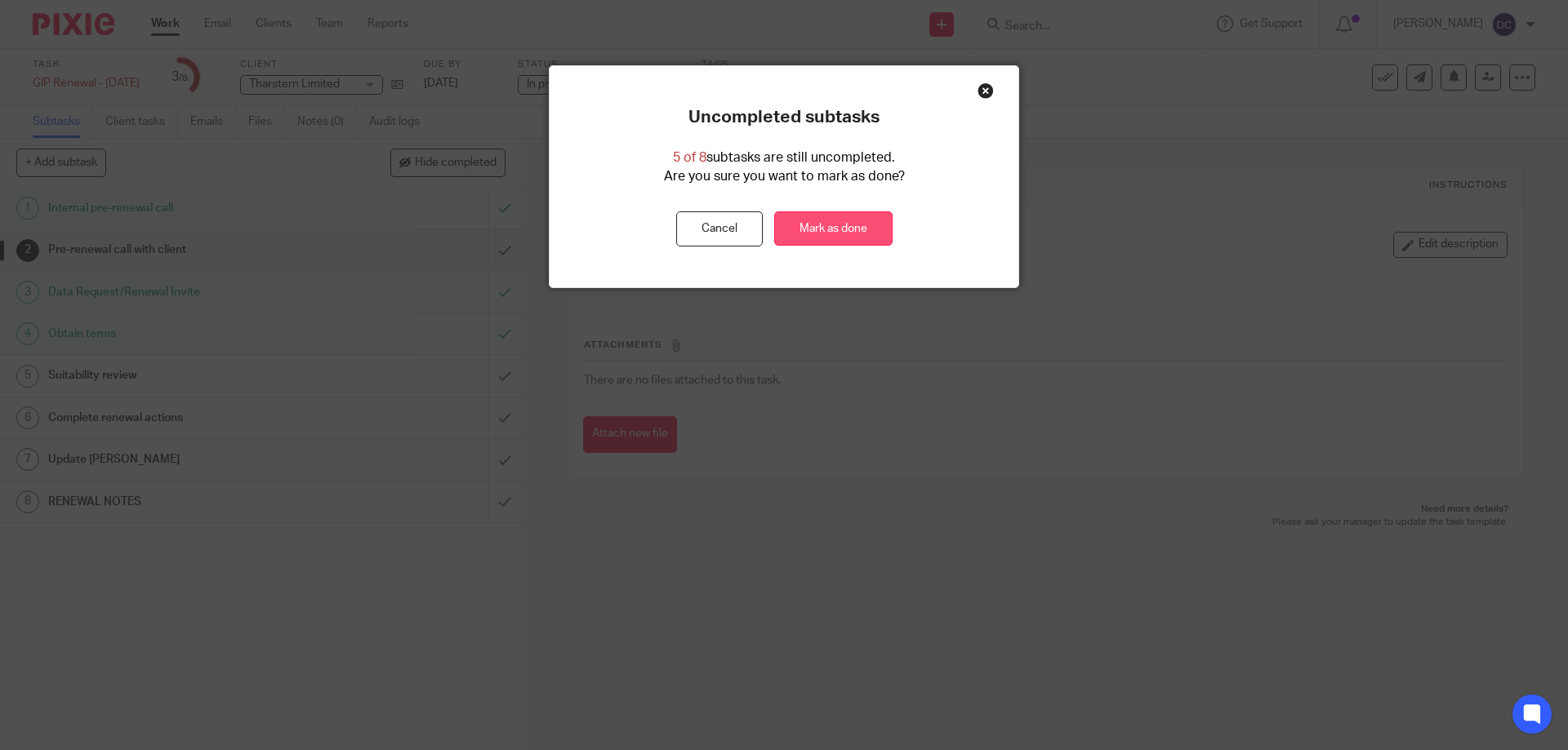
click at [834, 224] on link "Mark as done" at bounding box center [833, 229] width 118 height 35
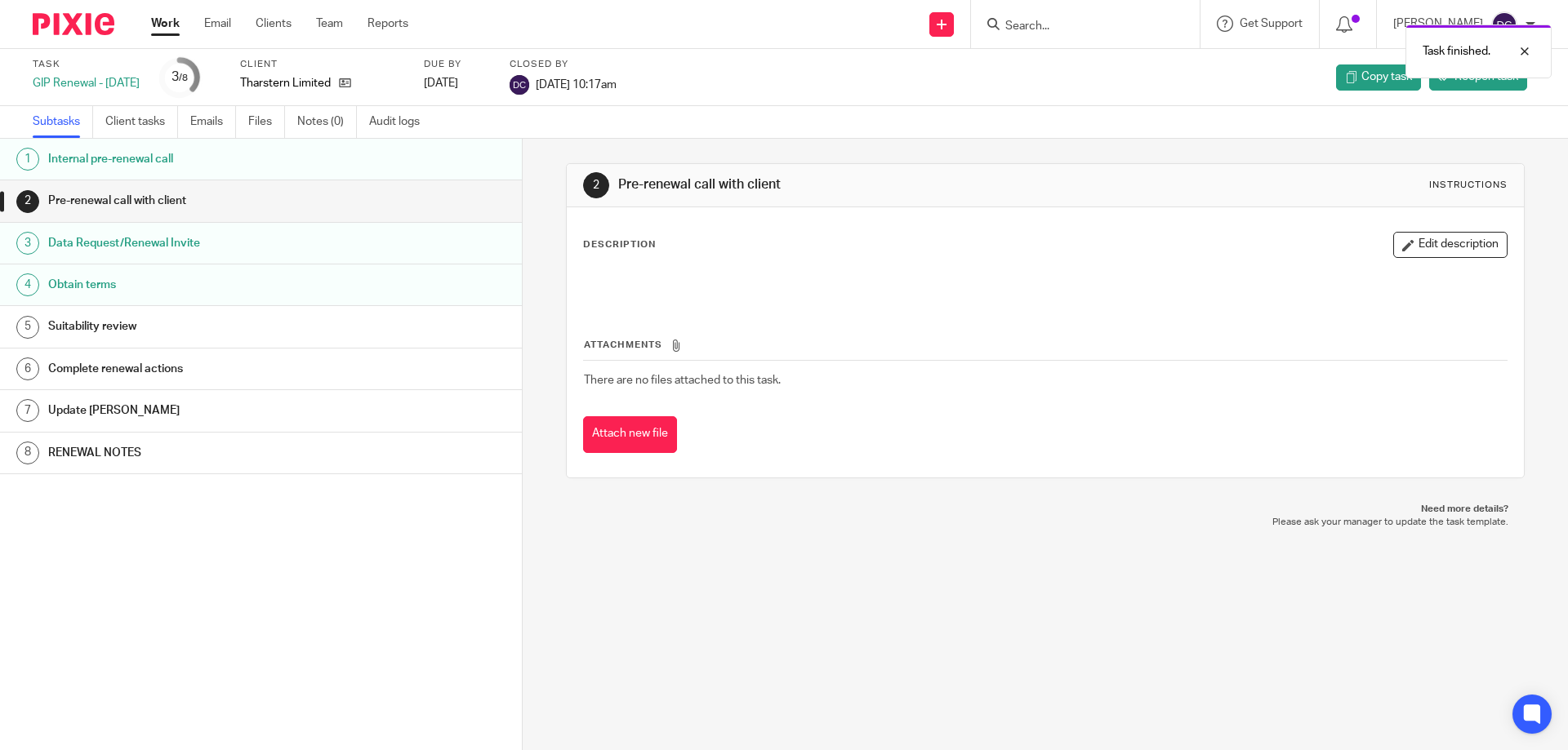
click at [153, 26] on link "Work" at bounding box center [165, 24] width 28 height 17
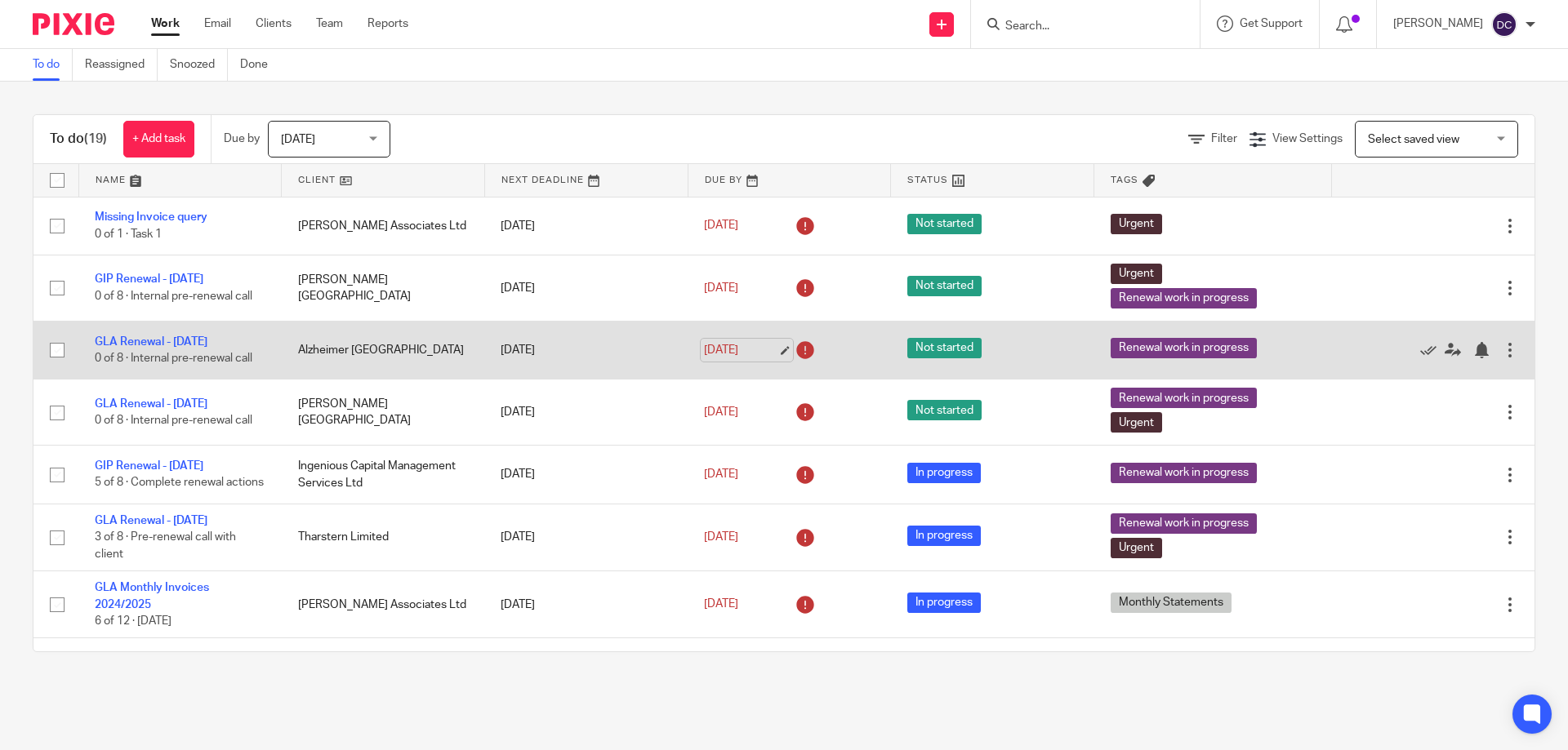
click at [728, 350] on link "[DATE]" at bounding box center [741, 350] width 73 height 17
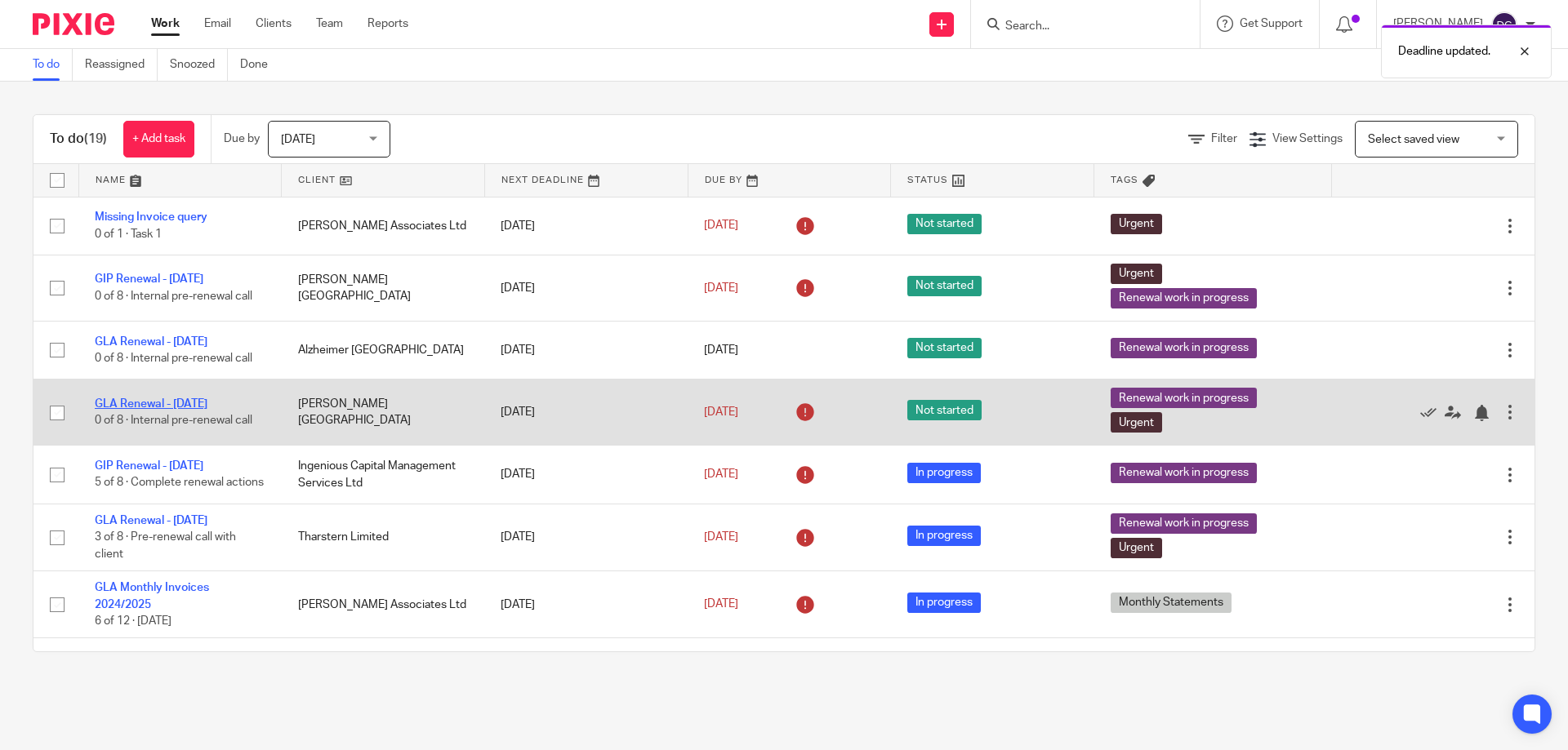
click at [194, 402] on link "GLA Renewal - 01/04/2025" at bounding box center [150, 404] width 113 height 11
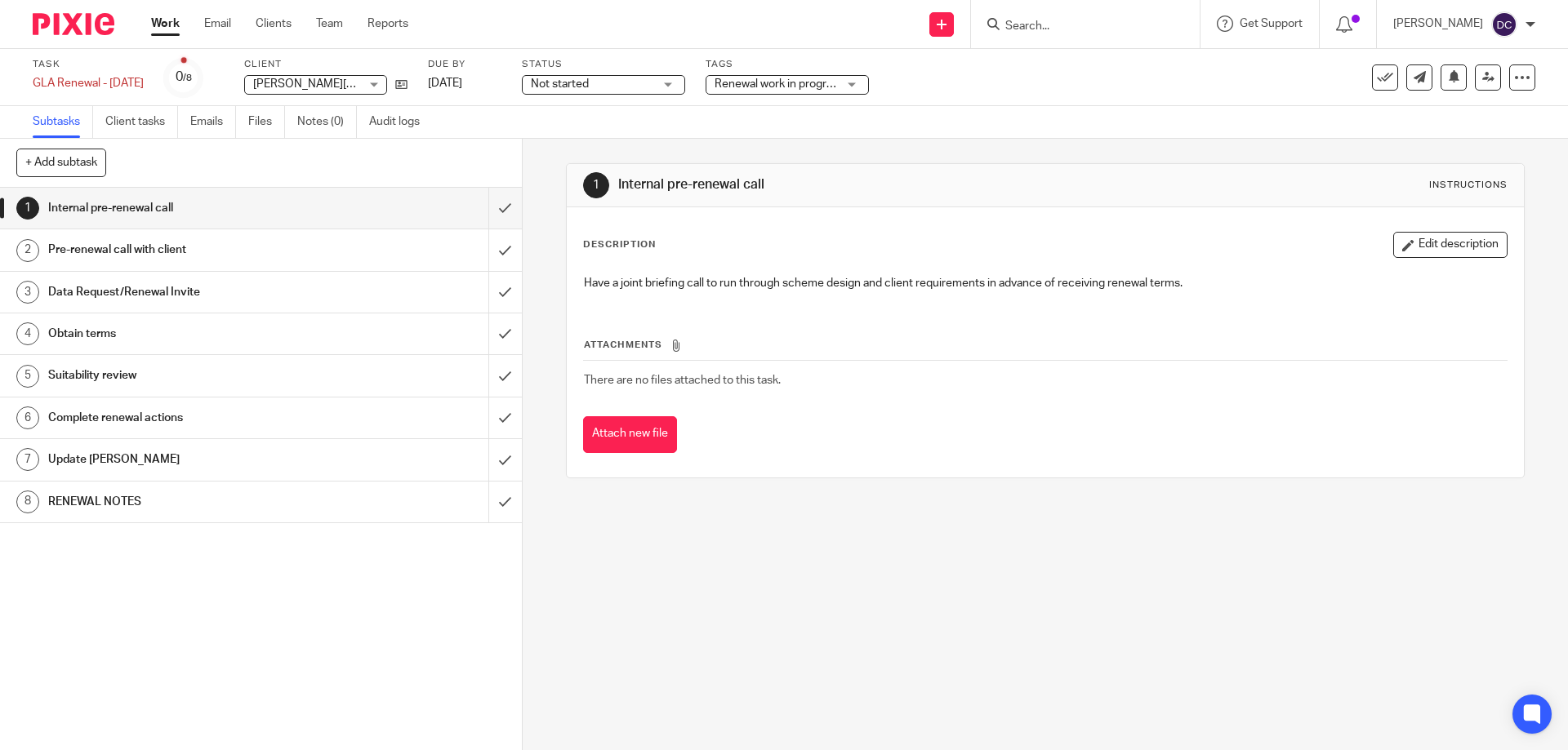
click at [149, 491] on h1 "RENEWAL NOTES" at bounding box center [190, 502] width 282 height 25
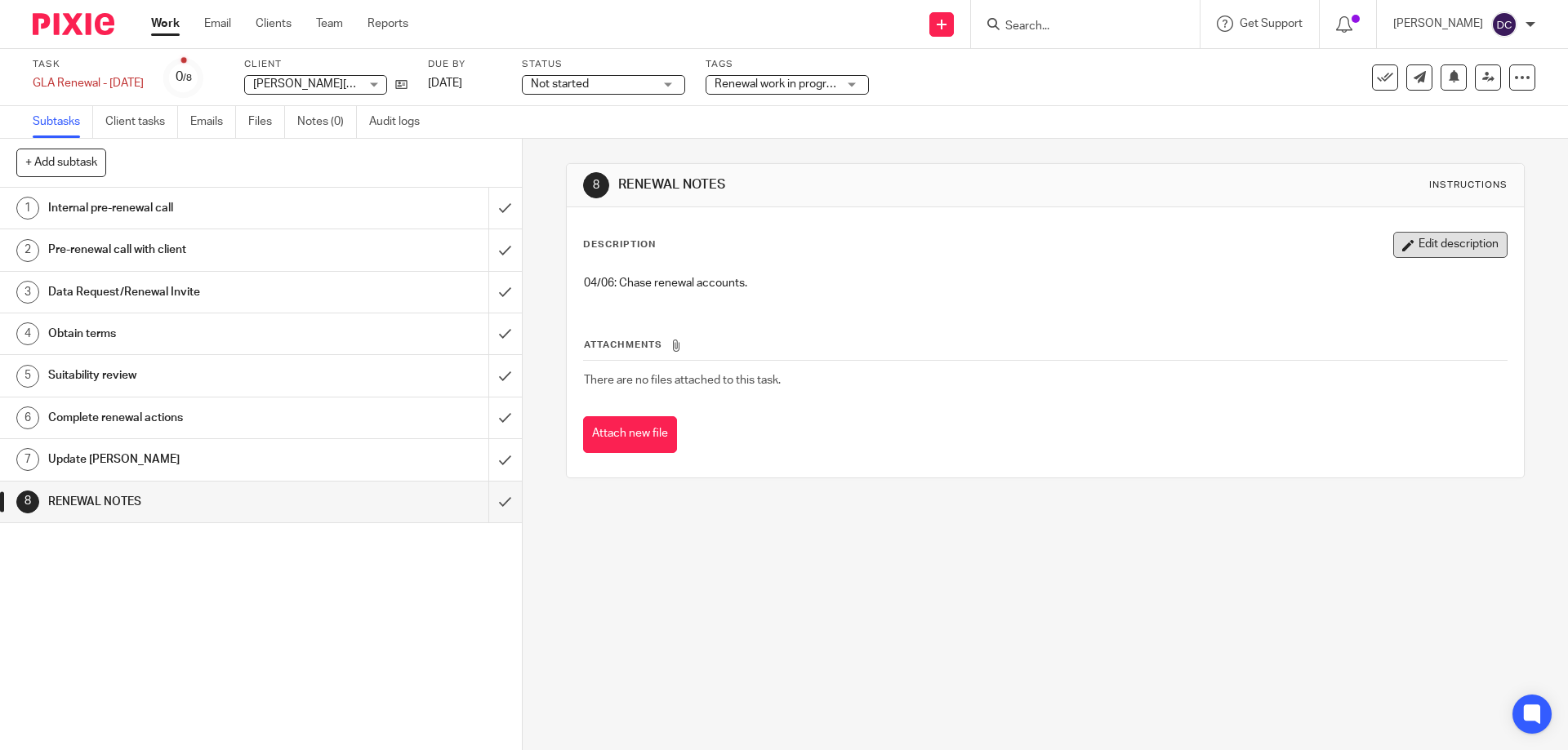
click at [1440, 248] on button "Edit description" at bounding box center [1450, 245] width 115 height 26
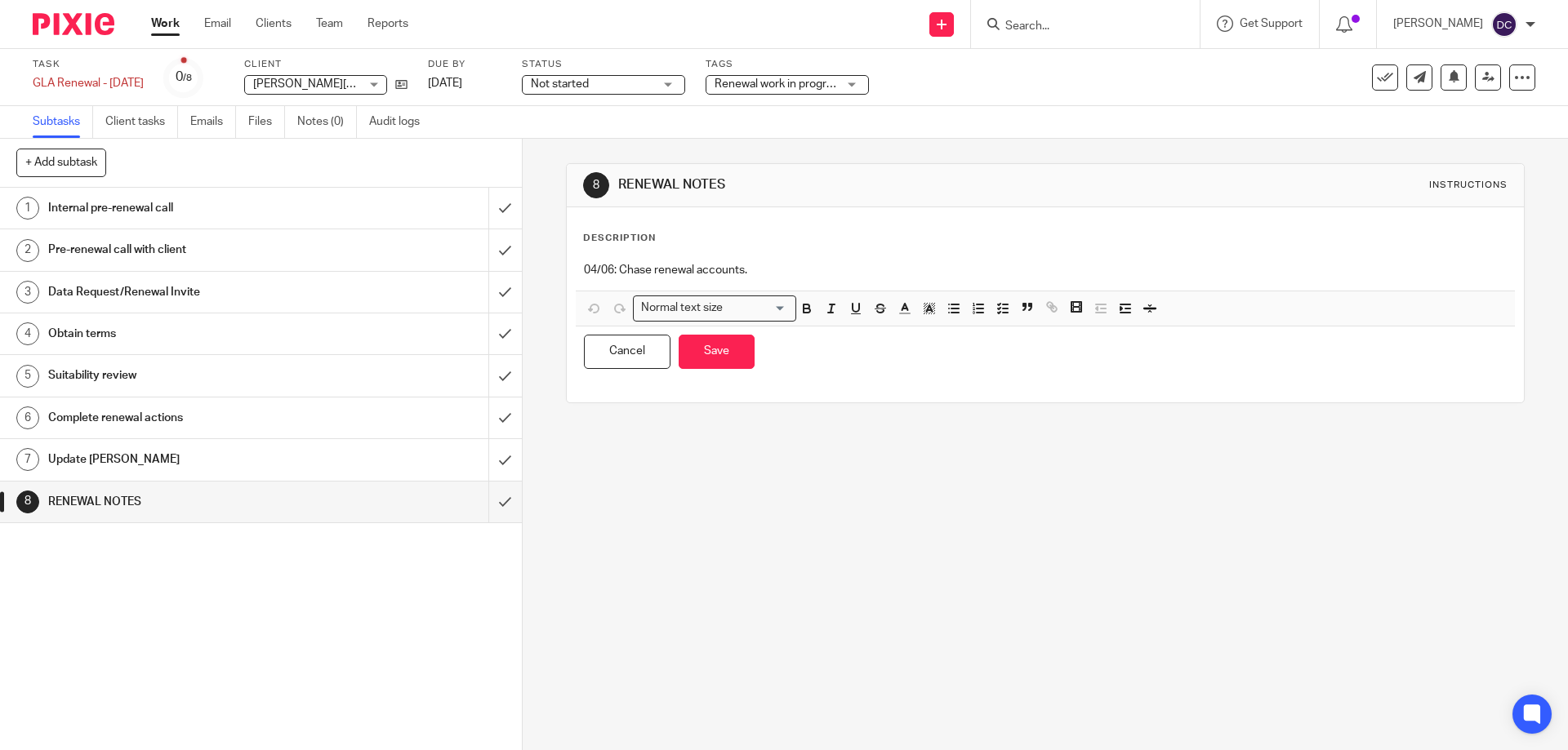
click at [784, 268] on p "04/06: Chase renewal accounts." at bounding box center [1044, 270] width 922 height 17
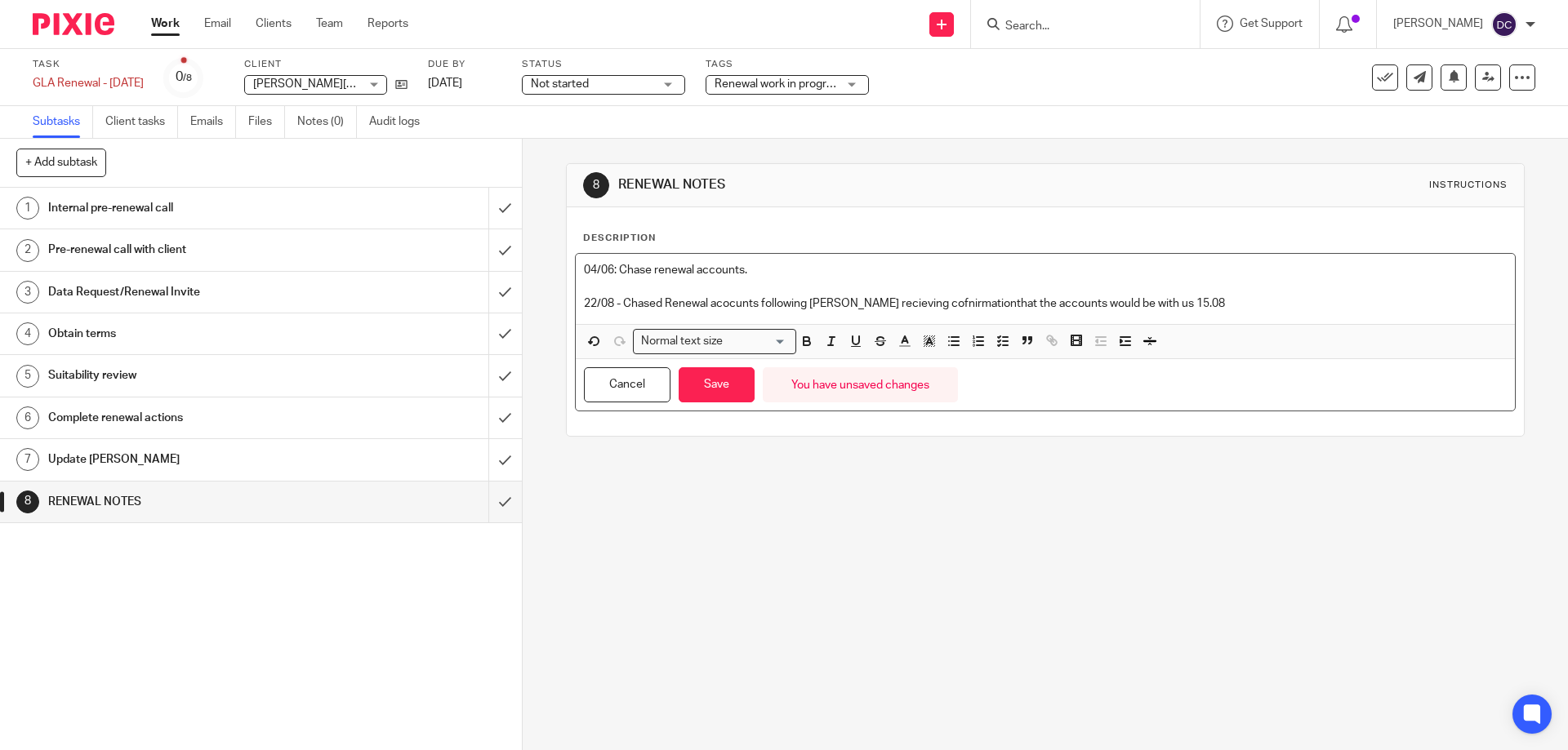
click at [871, 308] on p "22/08 - Chased Renewal acocunts following Charlie recieving cofnirmationthat th…" at bounding box center [1044, 303] width 922 height 17
drag, startPoint x: 926, startPoint y: 303, endPoint x: 898, endPoint y: 304, distance: 28.0
click at [896, 304] on p "22/08 - Chased Renewal acocunts following Charlie receiving cofnirmationthat th…" at bounding box center [1044, 303] width 922 height 17
click at [909, 301] on p "22/08 - Chased Renewal acocunts following Charlie receiving cofnirmationthat th…" at bounding box center [1044, 303] width 922 height 17
drag, startPoint x: 909, startPoint y: 301, endPoint x: 873, endPoint y: 580, distance: 281.3
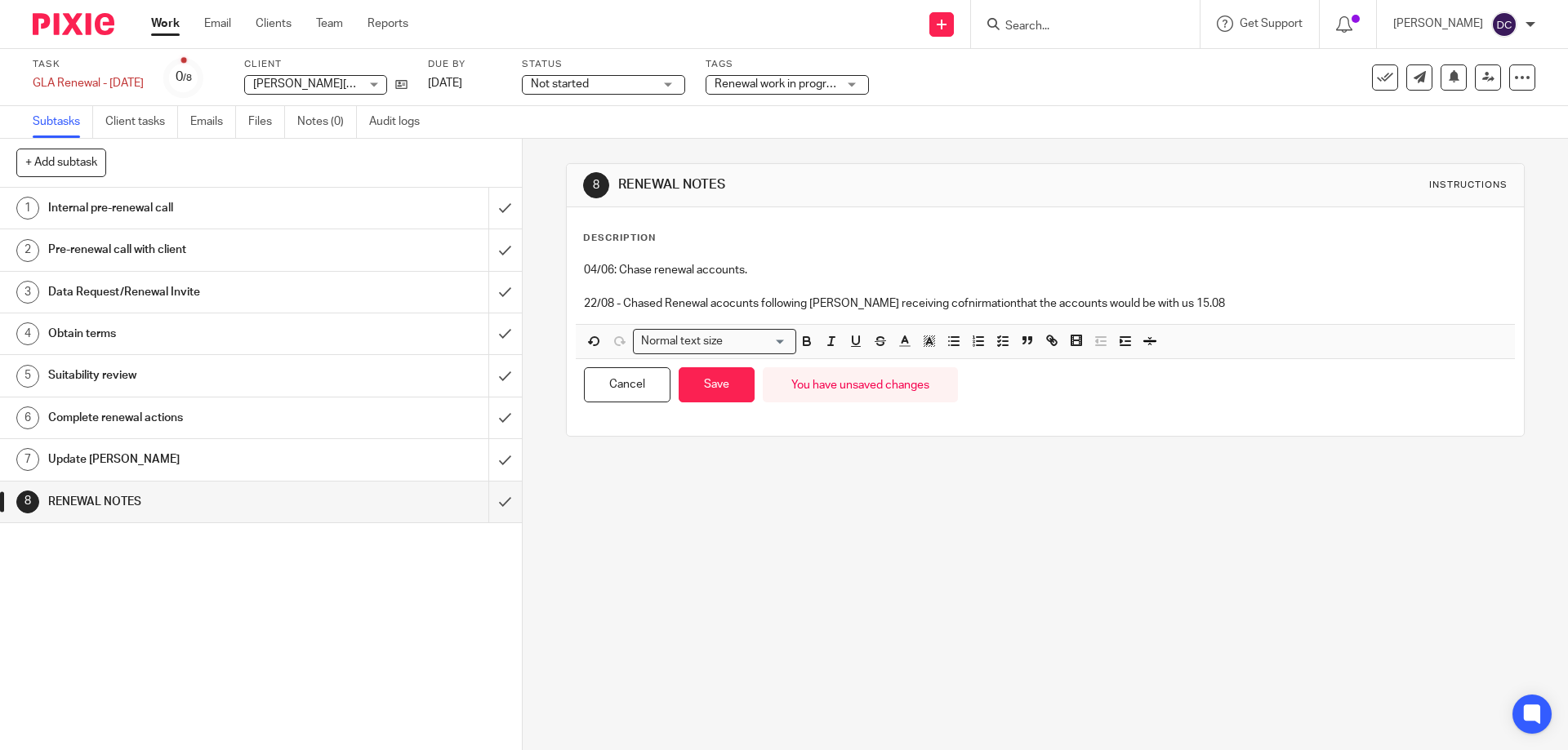
click at [873, 580] on div "8 RENEWAL NOTES Instructions Description 04/06: Chase renewal accounts. 22/08 -…" at bounding box center [1045, 444] width 1045 height 612
click at [965, 298] on p "22/08 - Chased Renewal acocunts following Charlie receiving cofnirmationthat th…" at bounding box center [1044, 303] width 922 height 17
click at [1240, 306] on p "22/08 - Chased Renewal accounts following Charlie receiving confirmation that t…" at bounding box center [1044, 303] width 922 height 17
click at [466, 75] on link "[DATE]" at bounding box center [465, 83] width 73 height 17
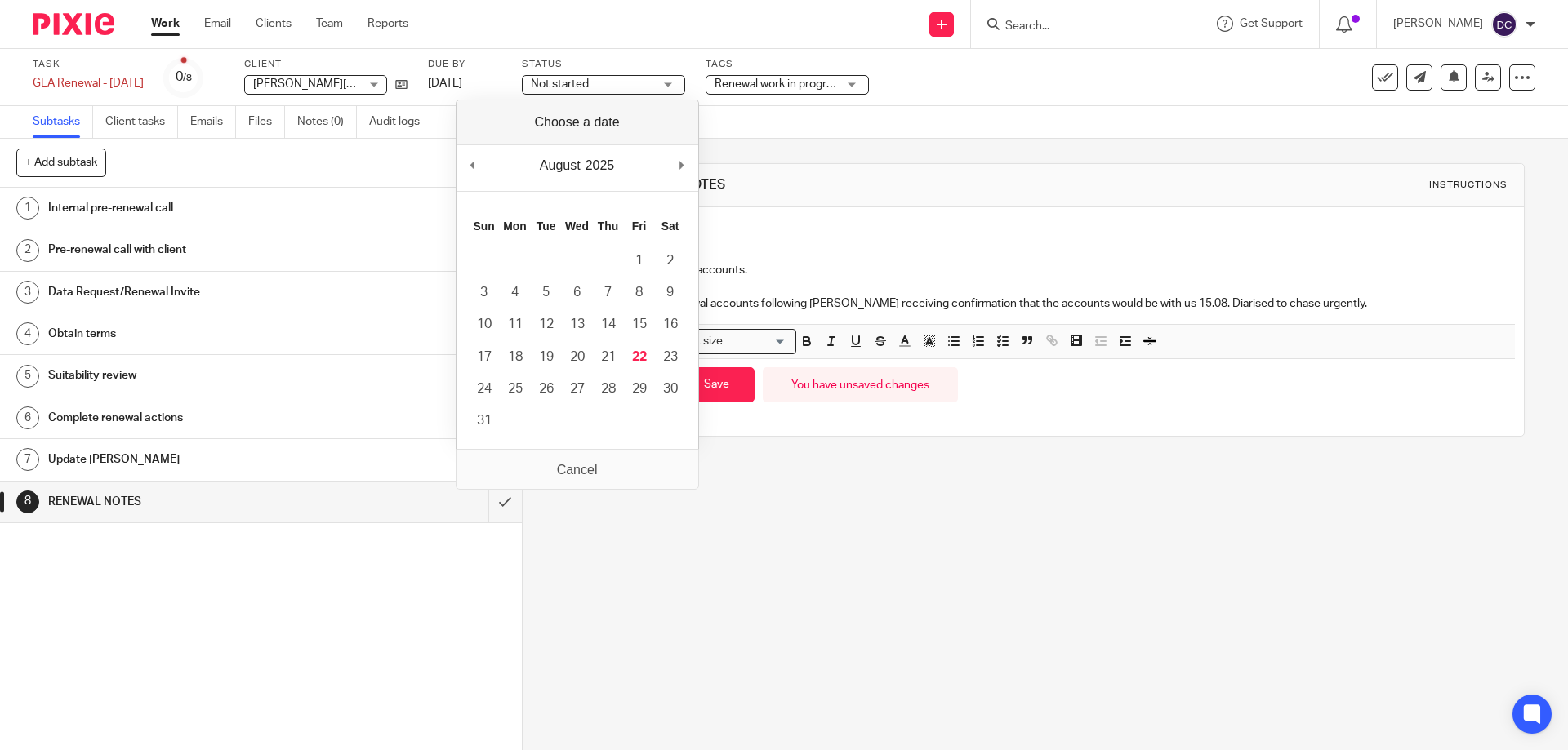
click at [1094, 237] on div "Description" at bounding box center [1044, 238] width 923 height 13
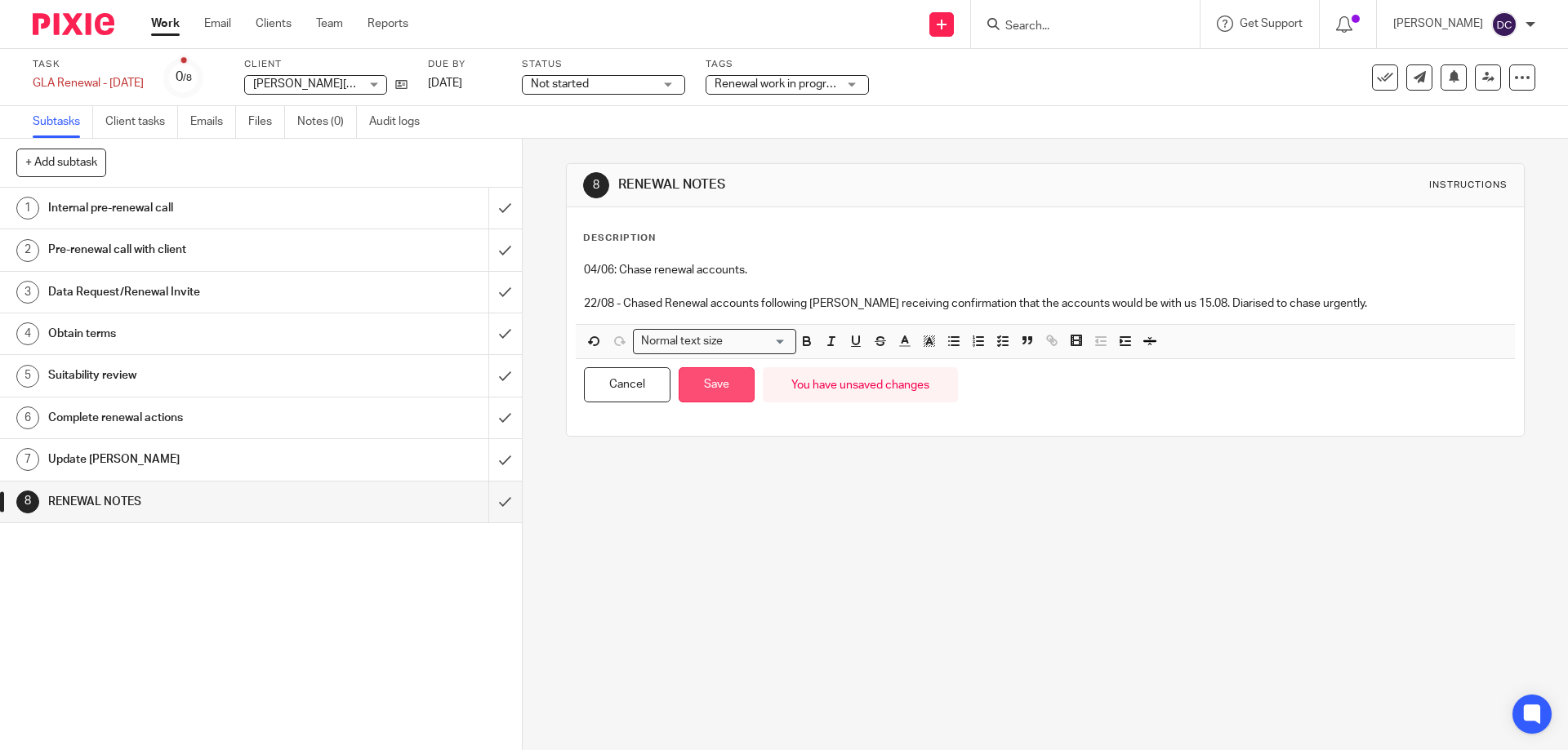
click at [713, 395] on button "Save" at bounding box center [716, 385] width 76 height 35
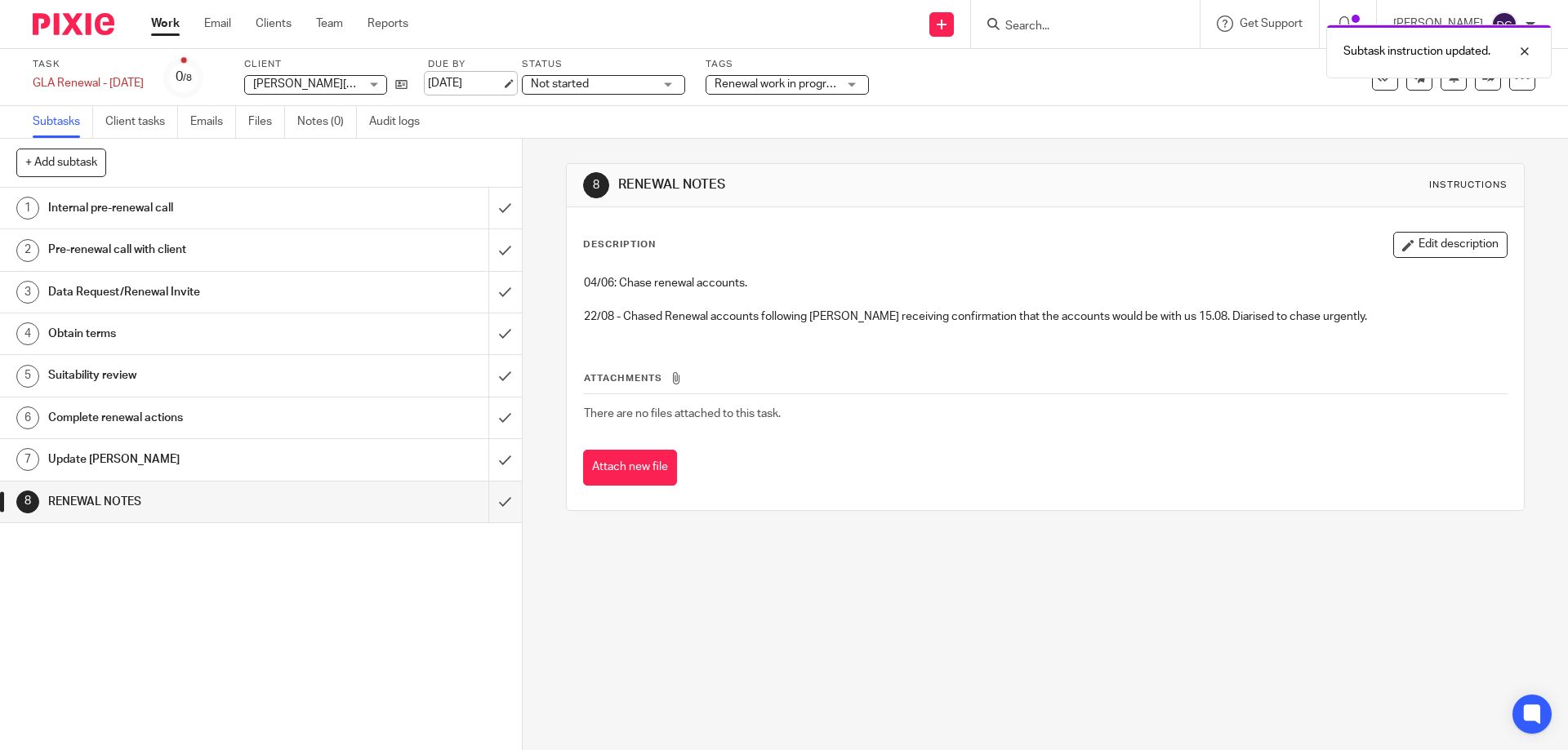
click at [480, 83] on link "[DATE]" at bounding box center [465, 83] width 73 height 17
click at [172, 29] on link "Work" at bounding box center [165, 24] width 28 height 17
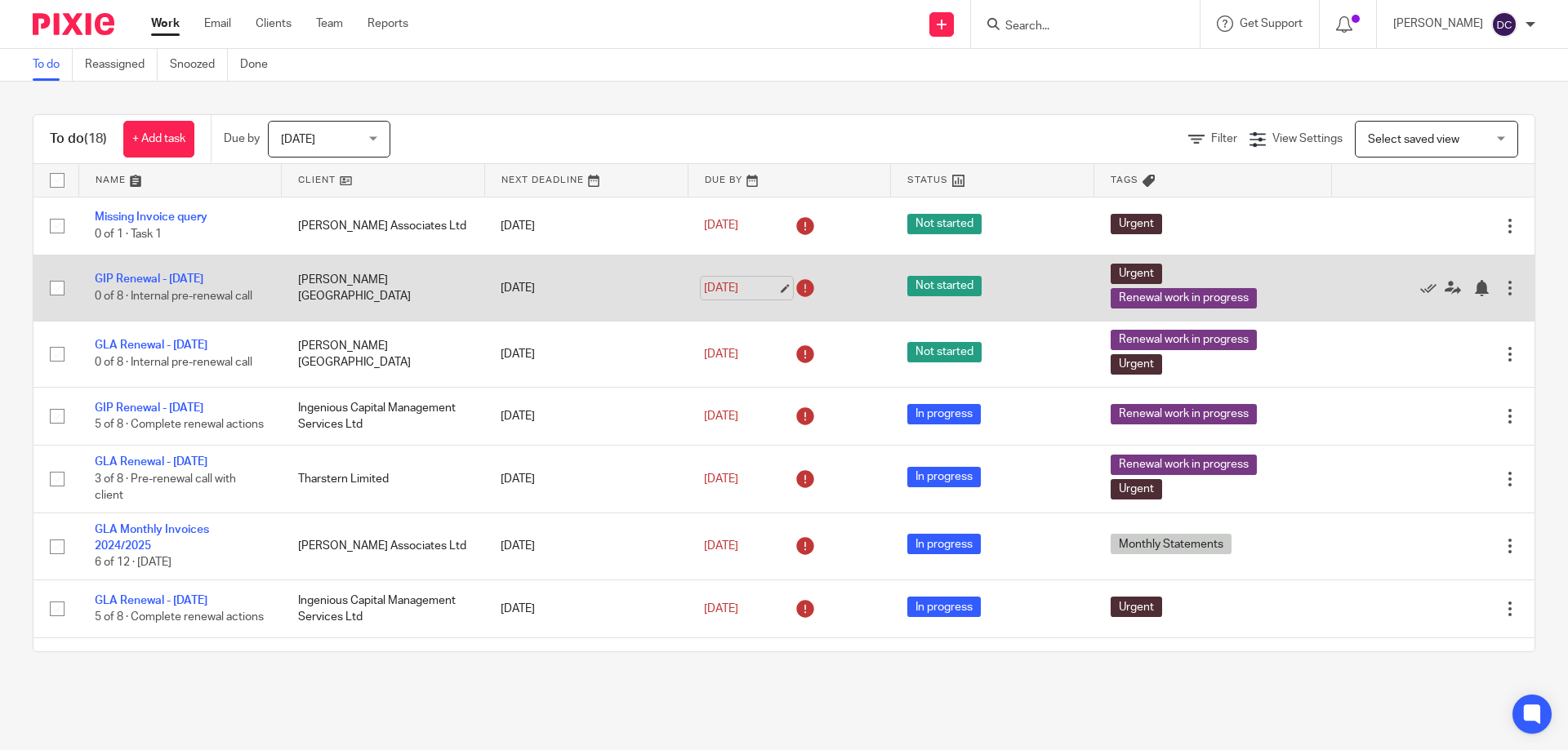
click at [704, 284] on link "[DATE]" at bounding box center [741, 288] width 73 height 17
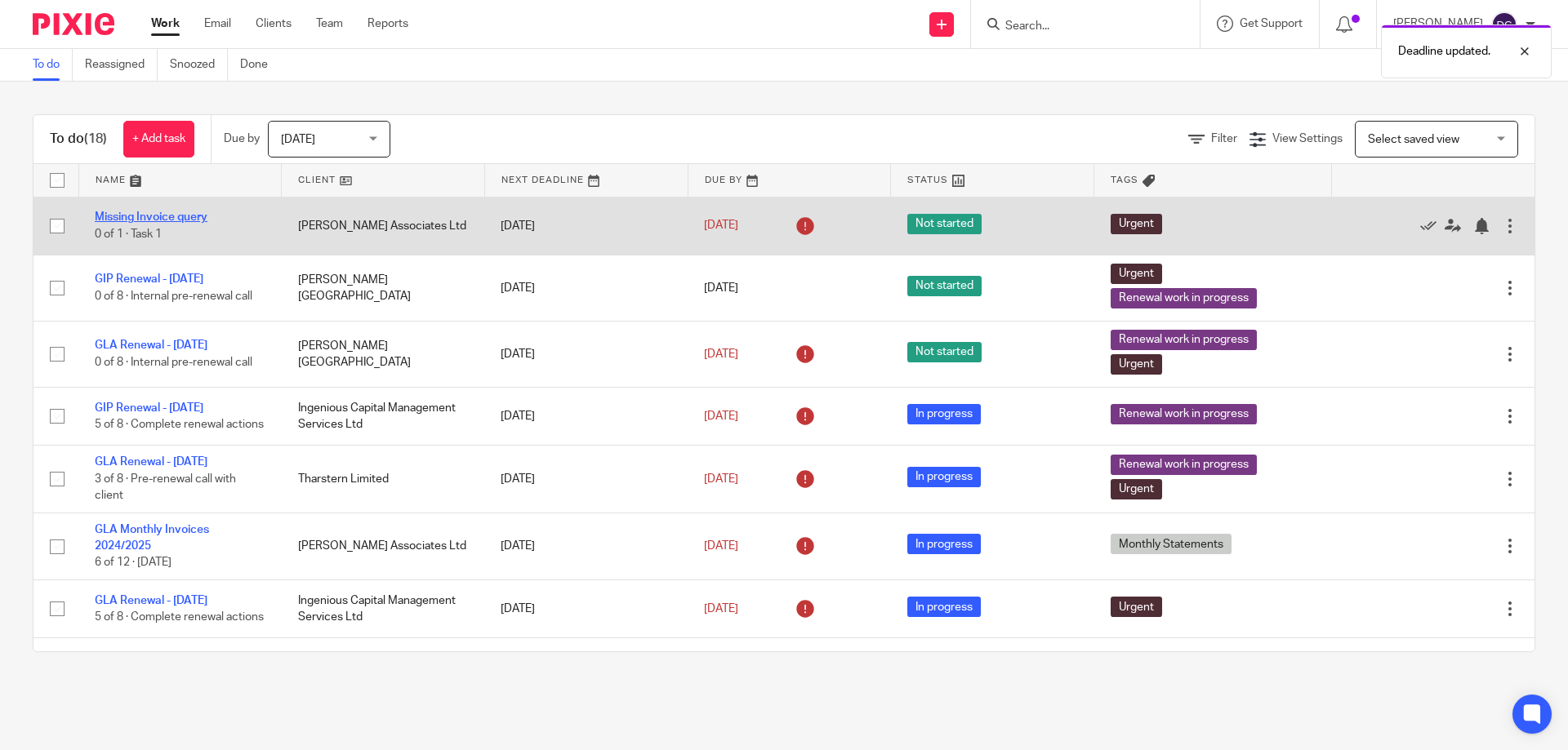
click at [160, 220] on link "Missing Invoice query" at bounding box center [150, 217] width 113 height 11
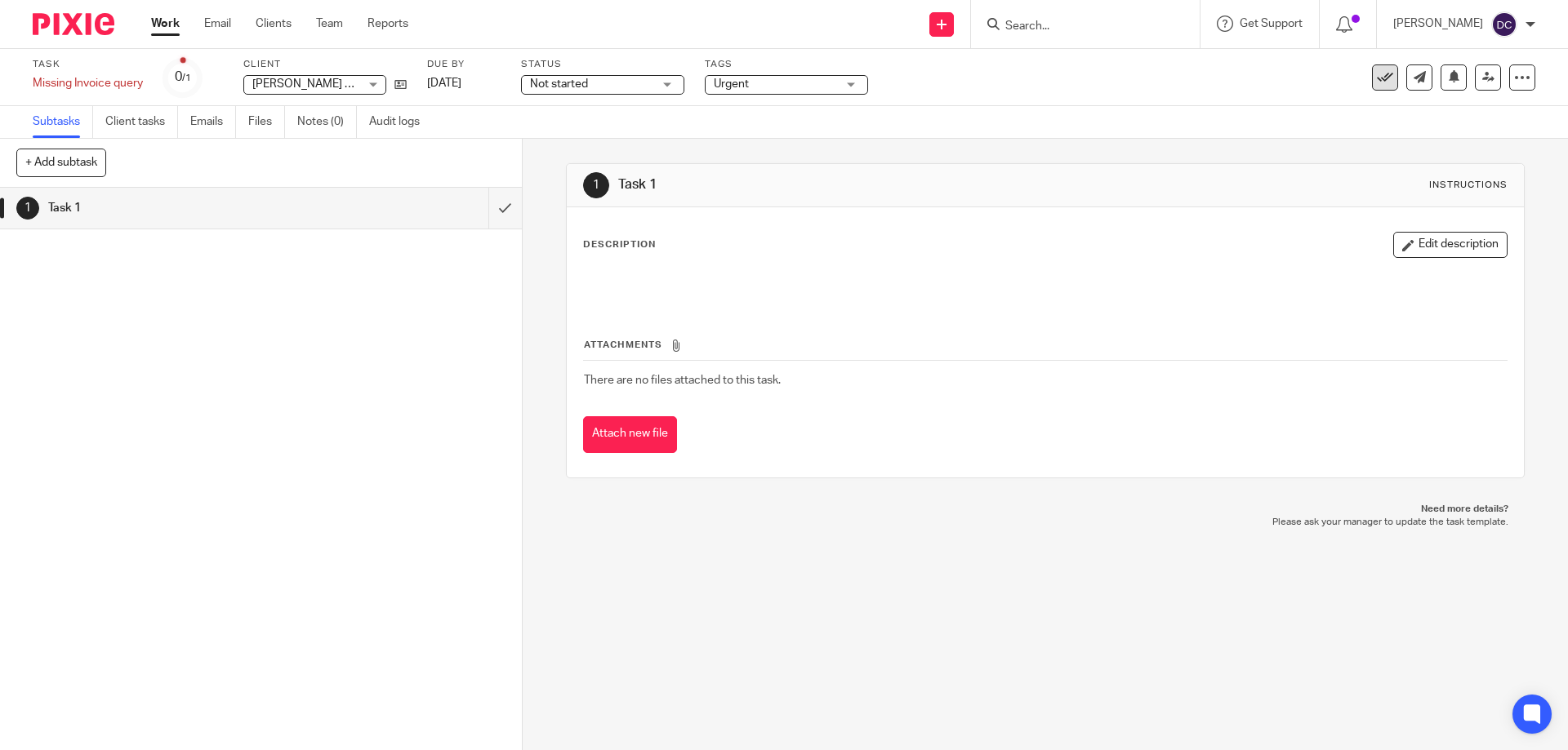
click at [1372, 76] on button at bounding box center [1385, 77] width 26 height 26
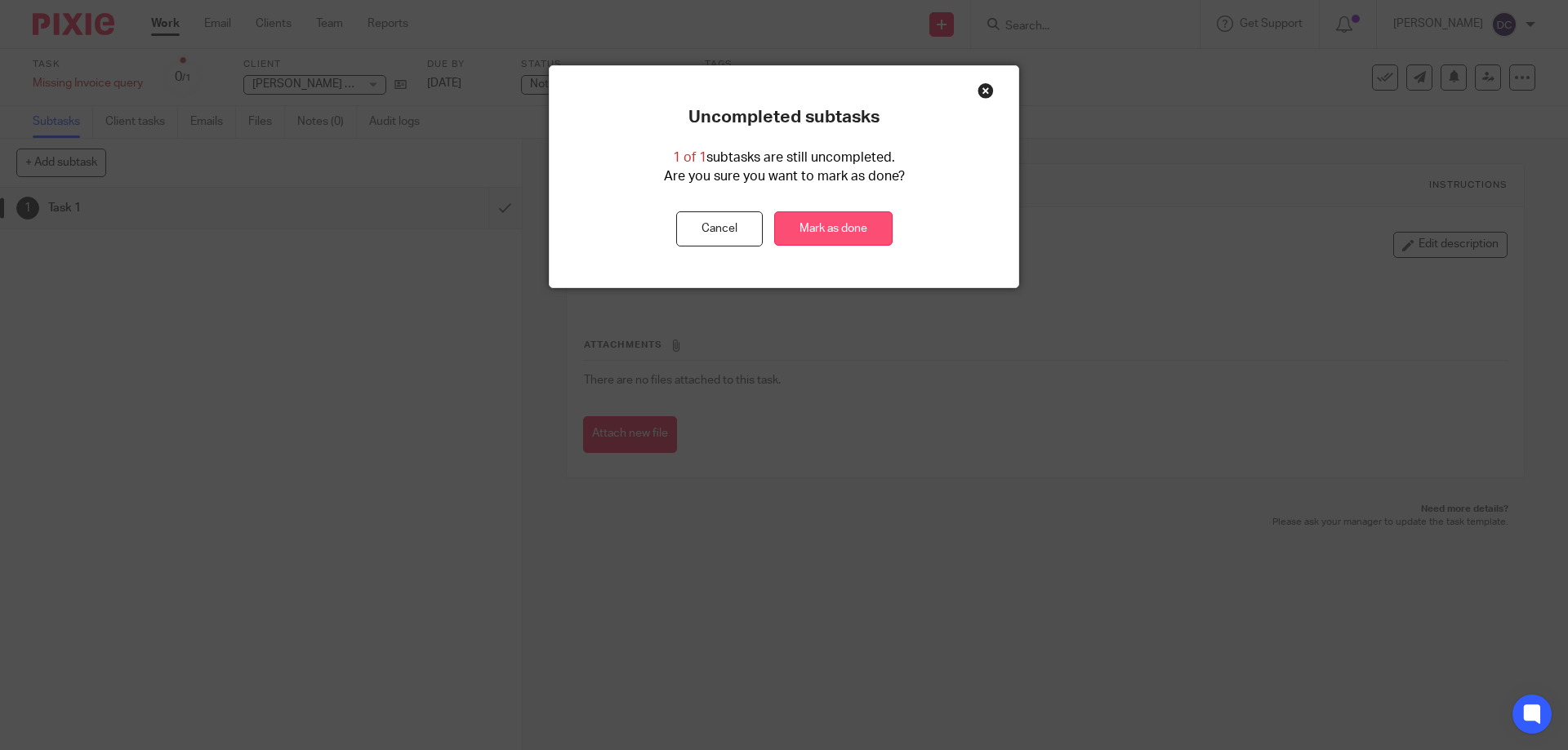
click at [801, 228] on link "Mark as done" at bounding box center [833, 229] width 118 height 35
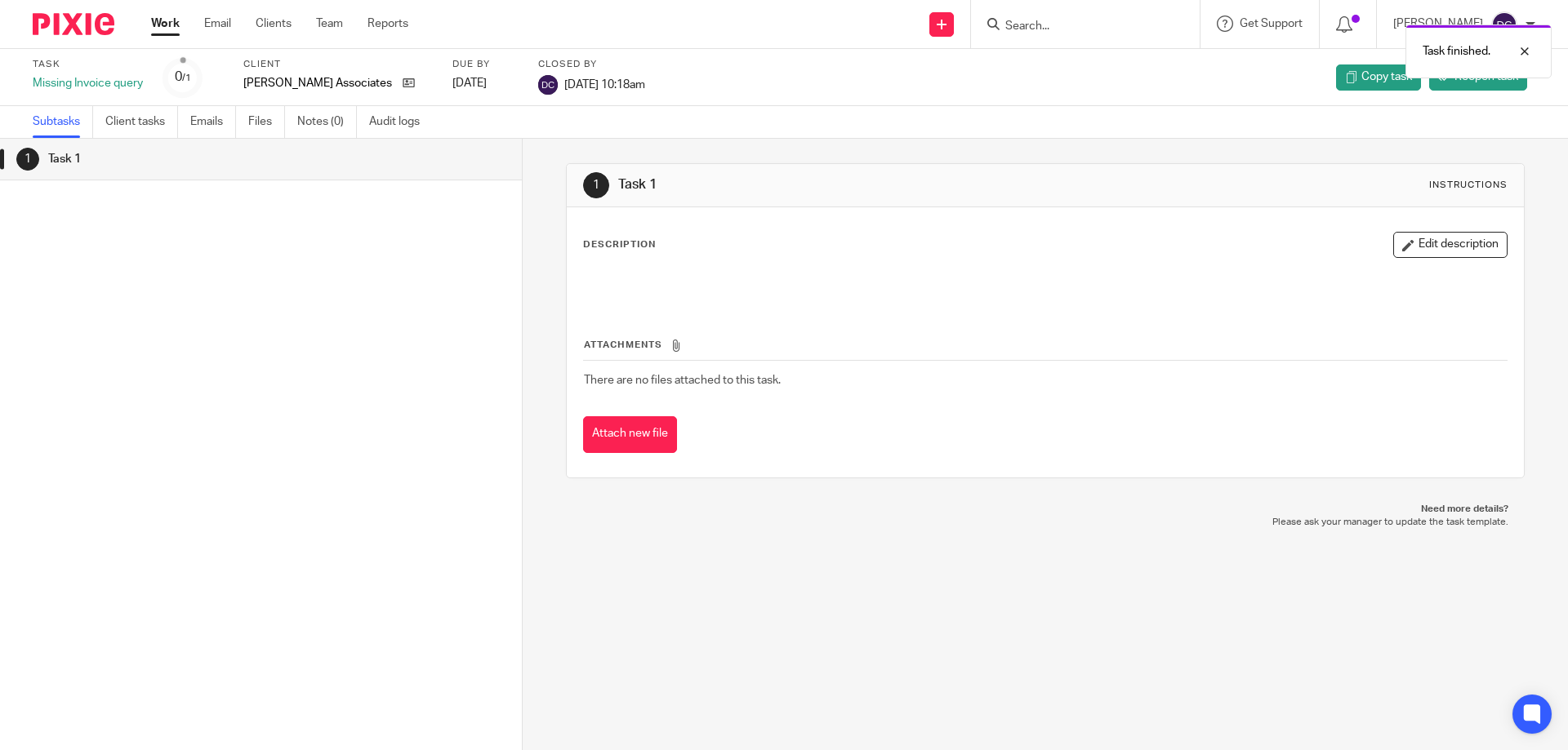
click at [157, 26] on link "Work" at bounding box center [165, 24] width 28 height 17
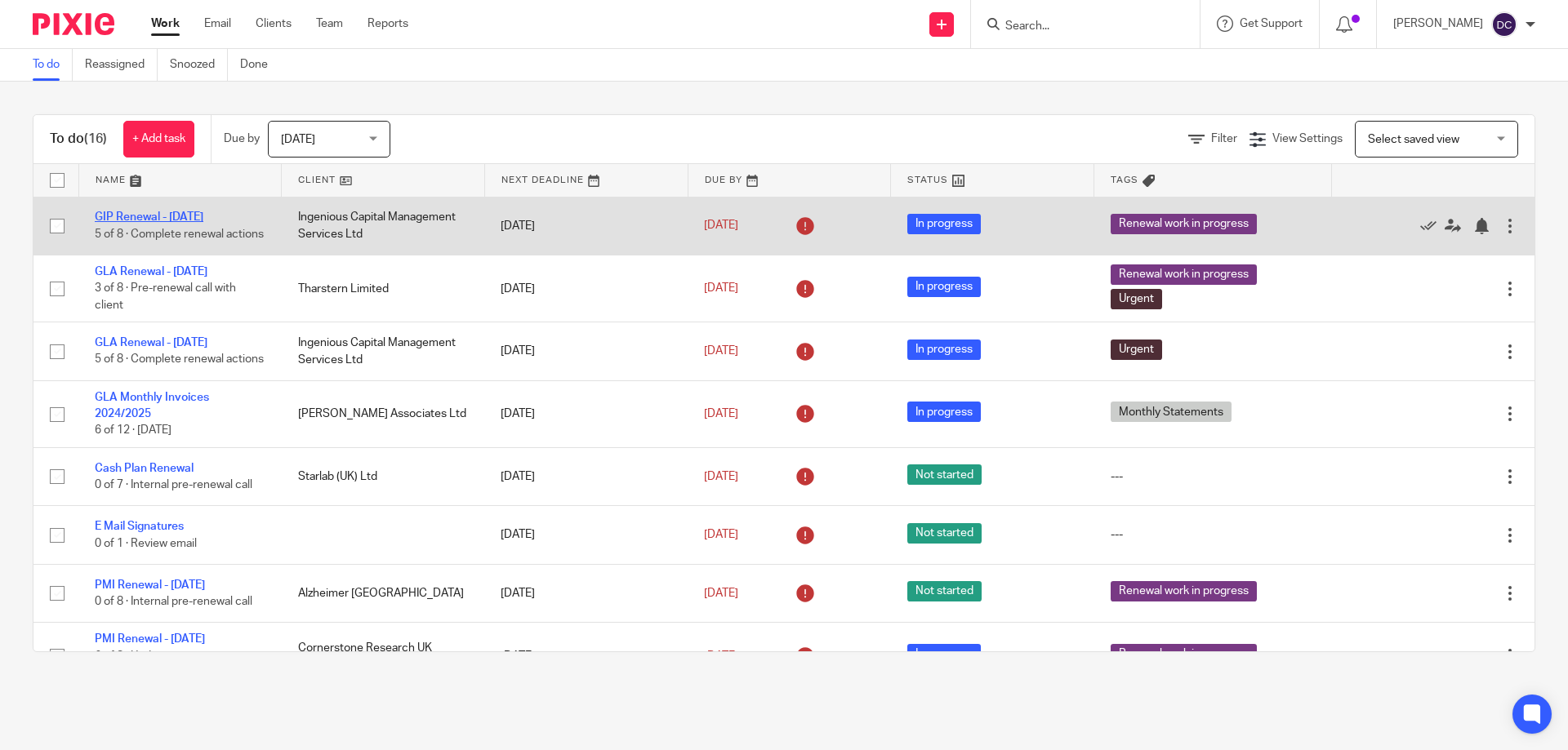
click at [189, 215] on link "GIP Renewal - [DATE]" at bounding box center [149, 217] width 108 height 11
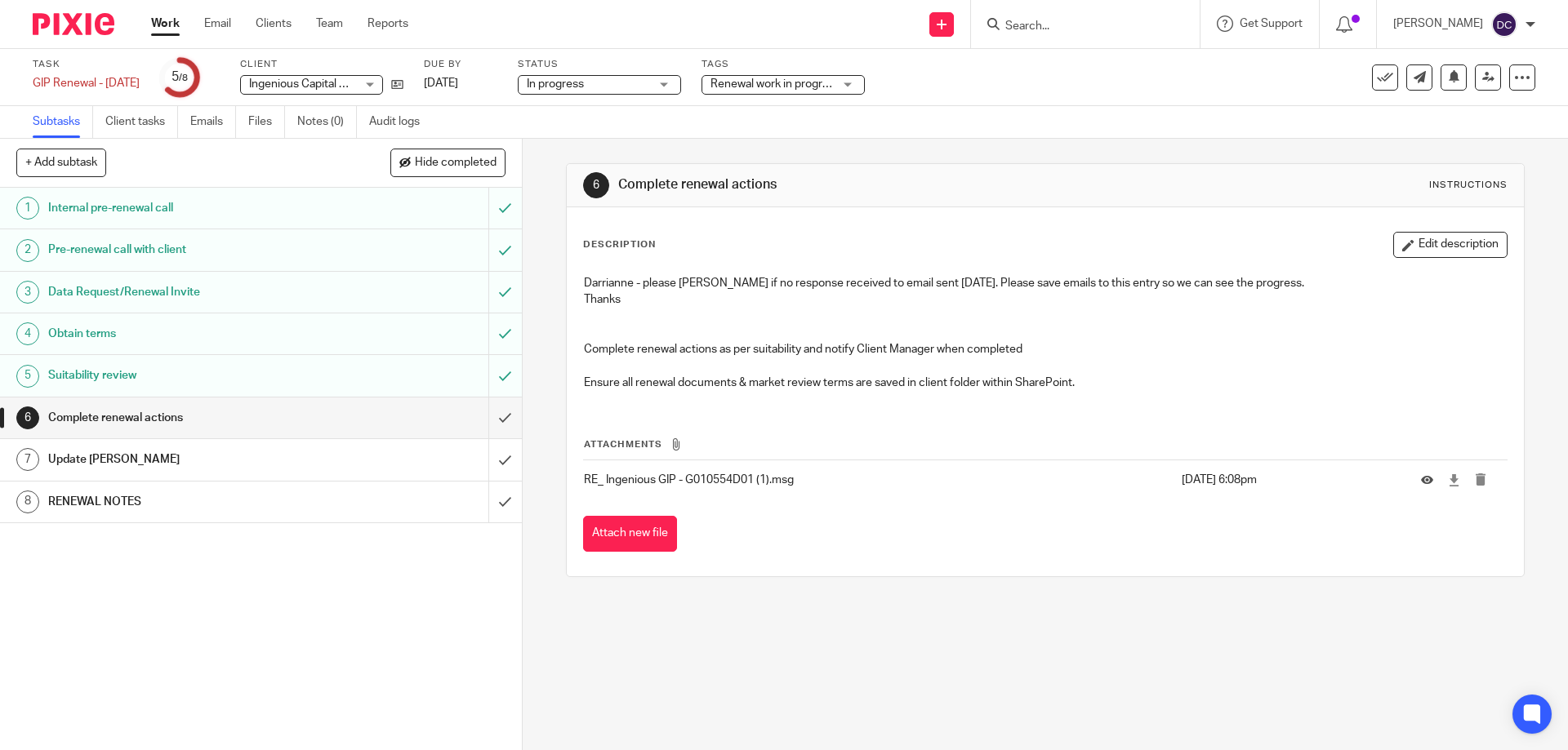
click at [230, 493] on h1 "RENEWAL NOTES" at bounding box center [190, 502] width 282 height 25
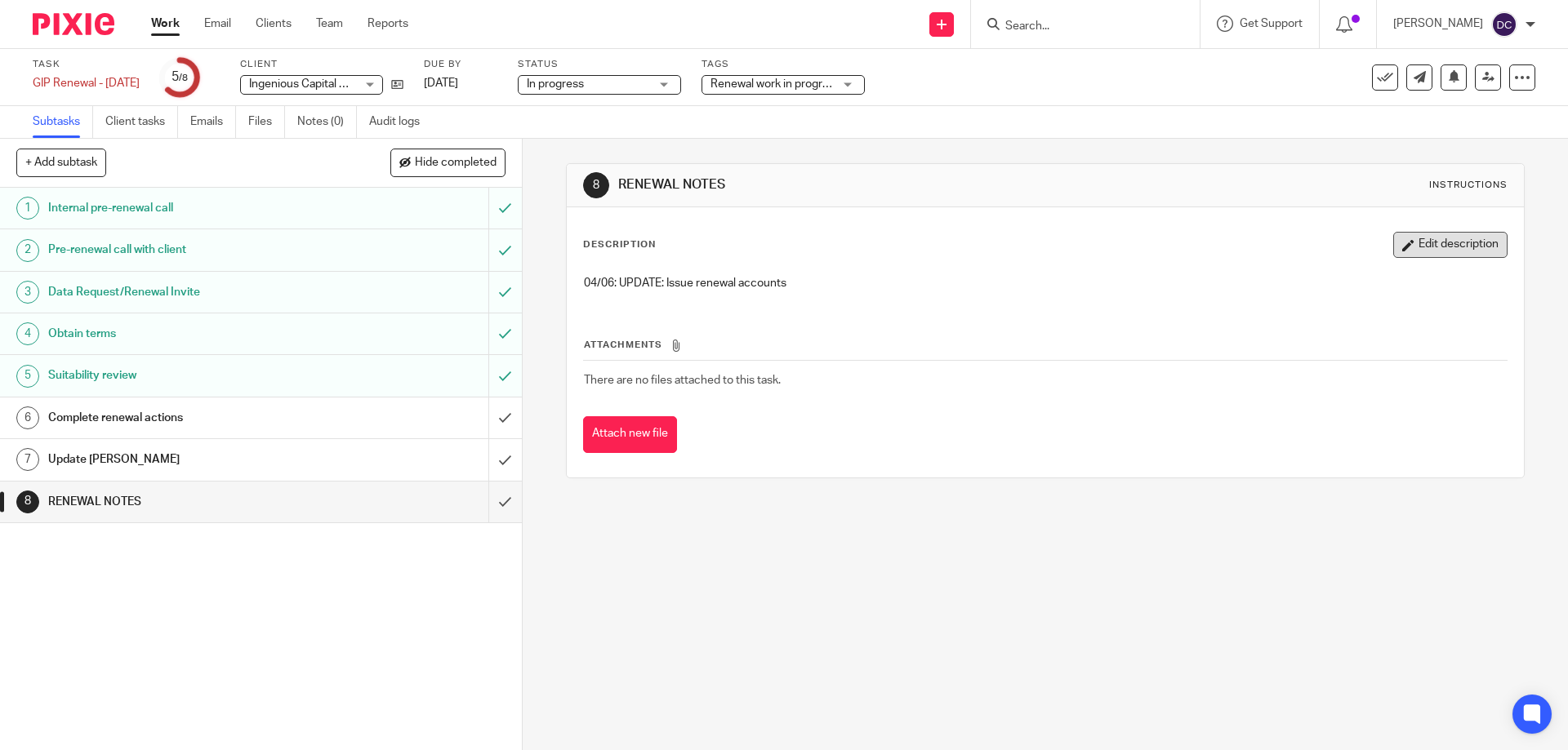
click at [1393, 235] on button "Edit description" at bounding box center [1450, 245] width 115 height 26
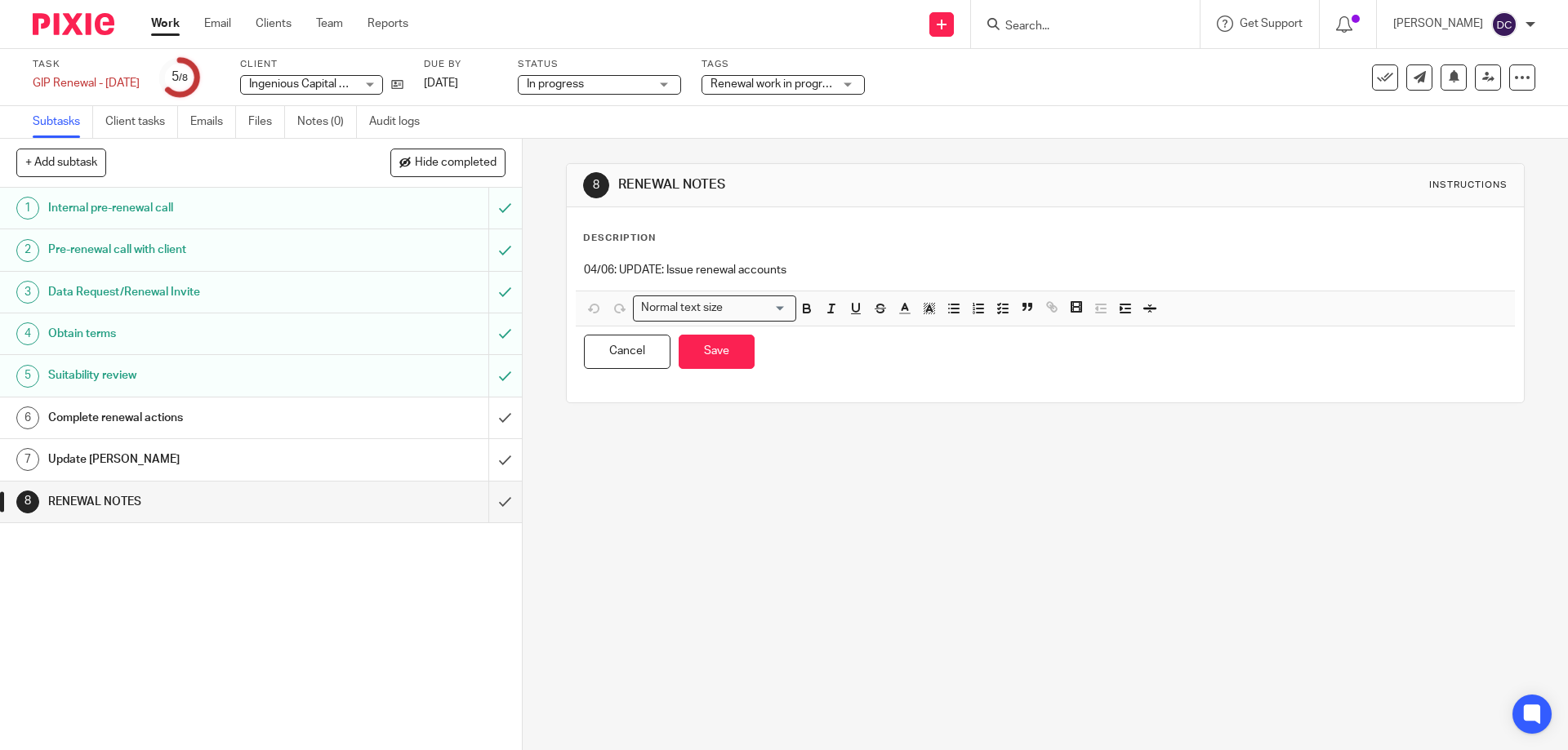
click at [962, 276] on p "04/06: UPDATE: Issue renewal accounts" at bounding box center [1044, 270] width 922 height 17
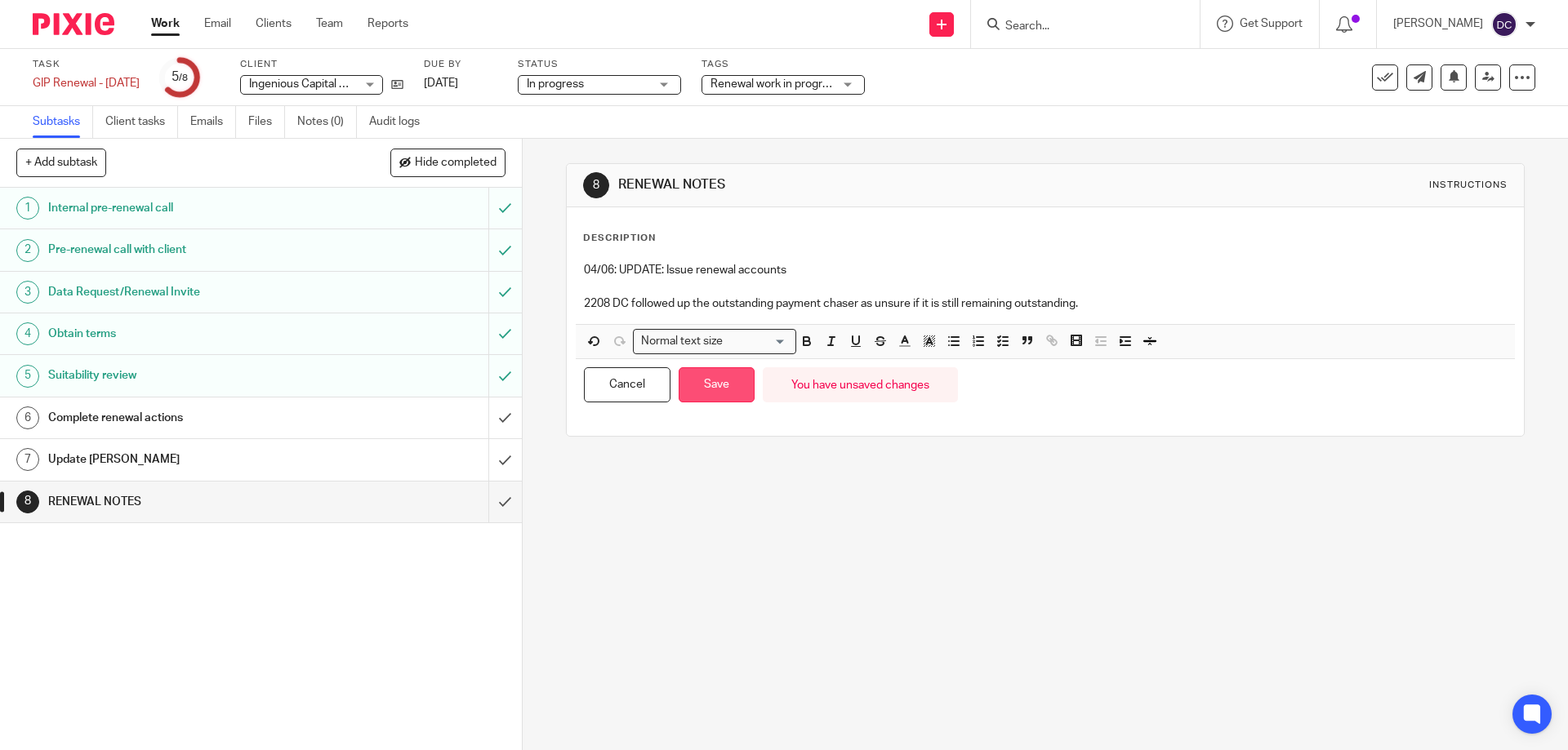
click at [712, 388] on button "Save" at bounding box center [716, 385] width 76 height 35
click at [496, 410] on input "submit" at bounding box center [260, 418] width 522 height 41
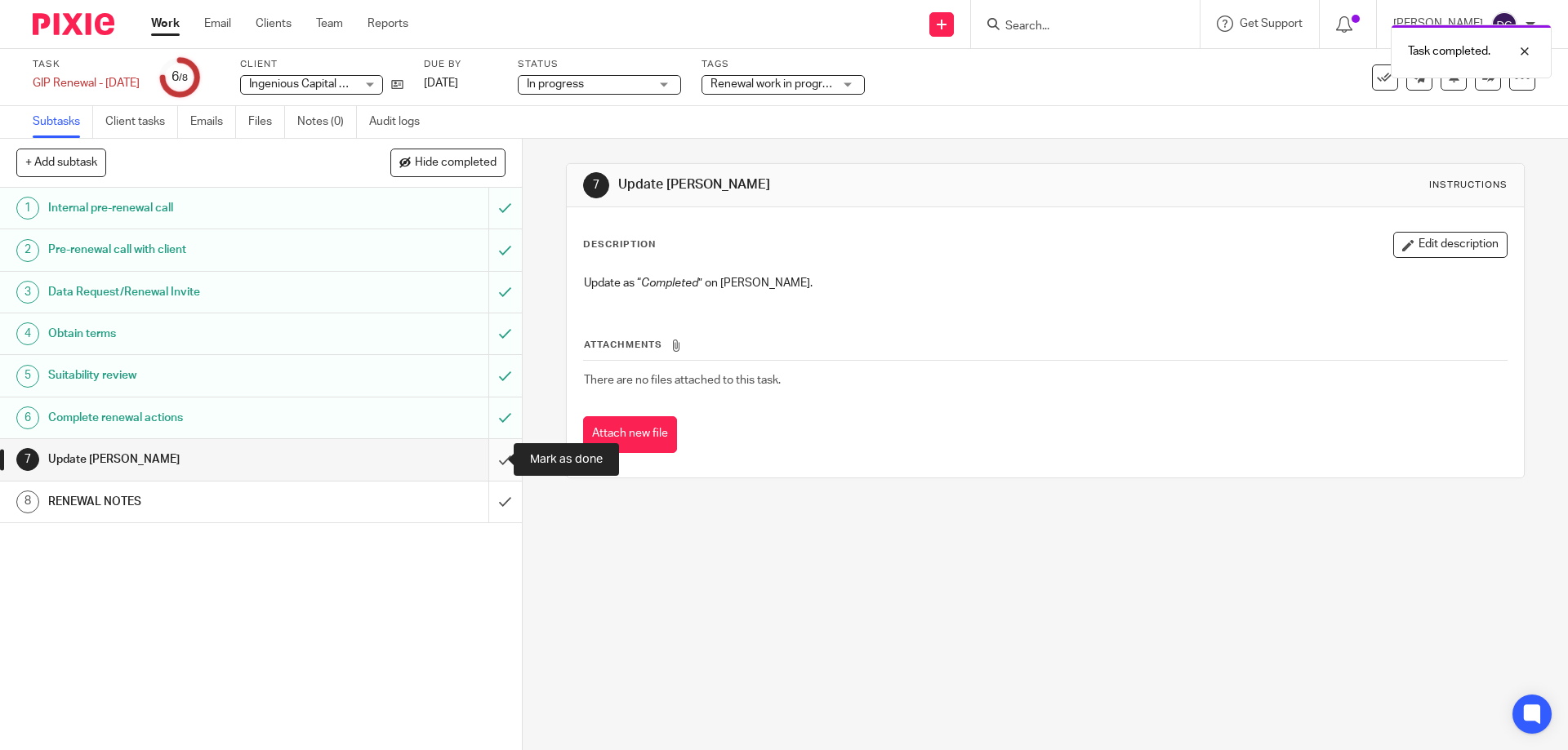
click at [482, 463] on input "submit" at bounding box center [260, 459] width 522 height 41
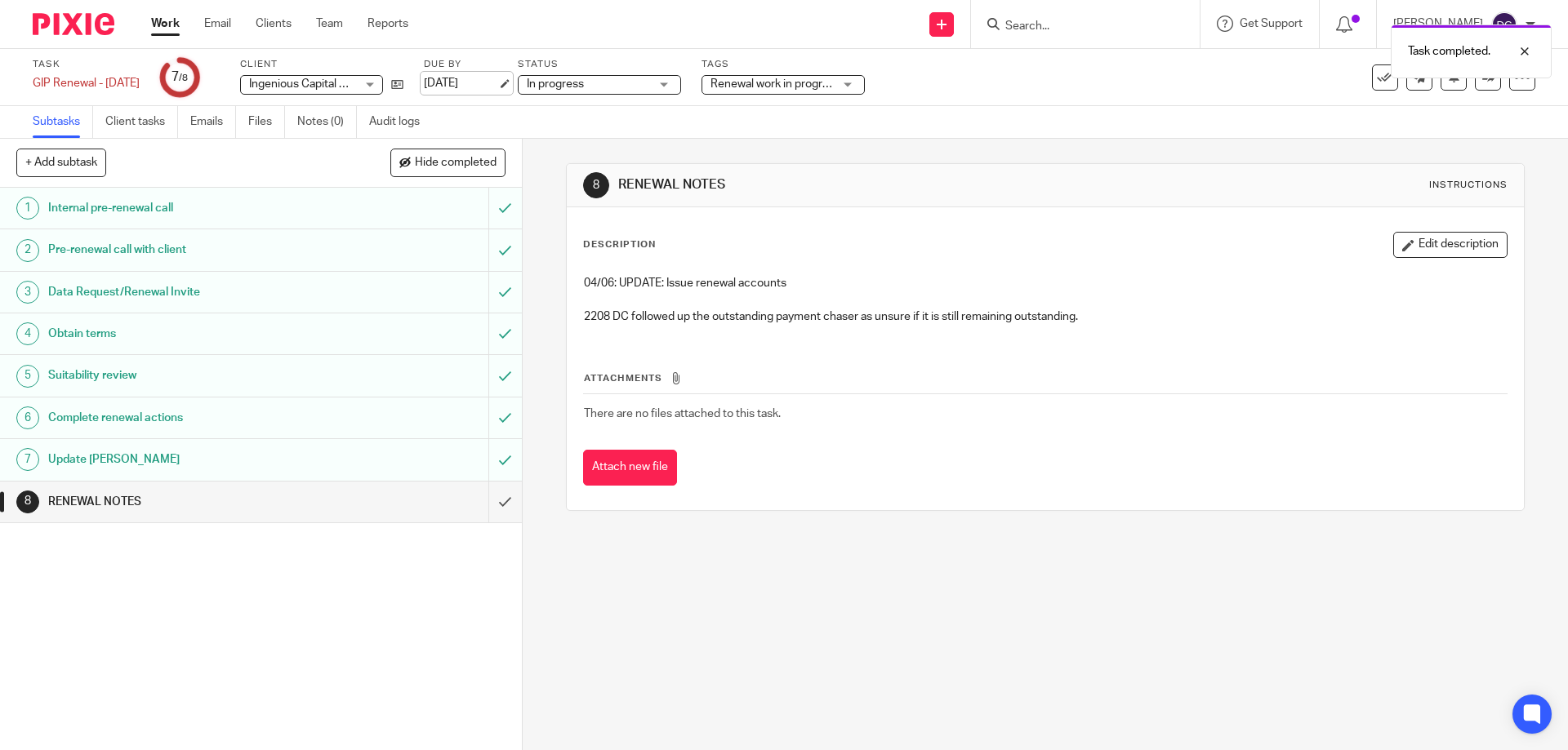
click at [462, 85] on link "[DATE]" at bounding box center [460, 83] width 73 height 17
click at [1439, 251] on button "Edit description" at bounding box center [1450, 245] width 115 height 26
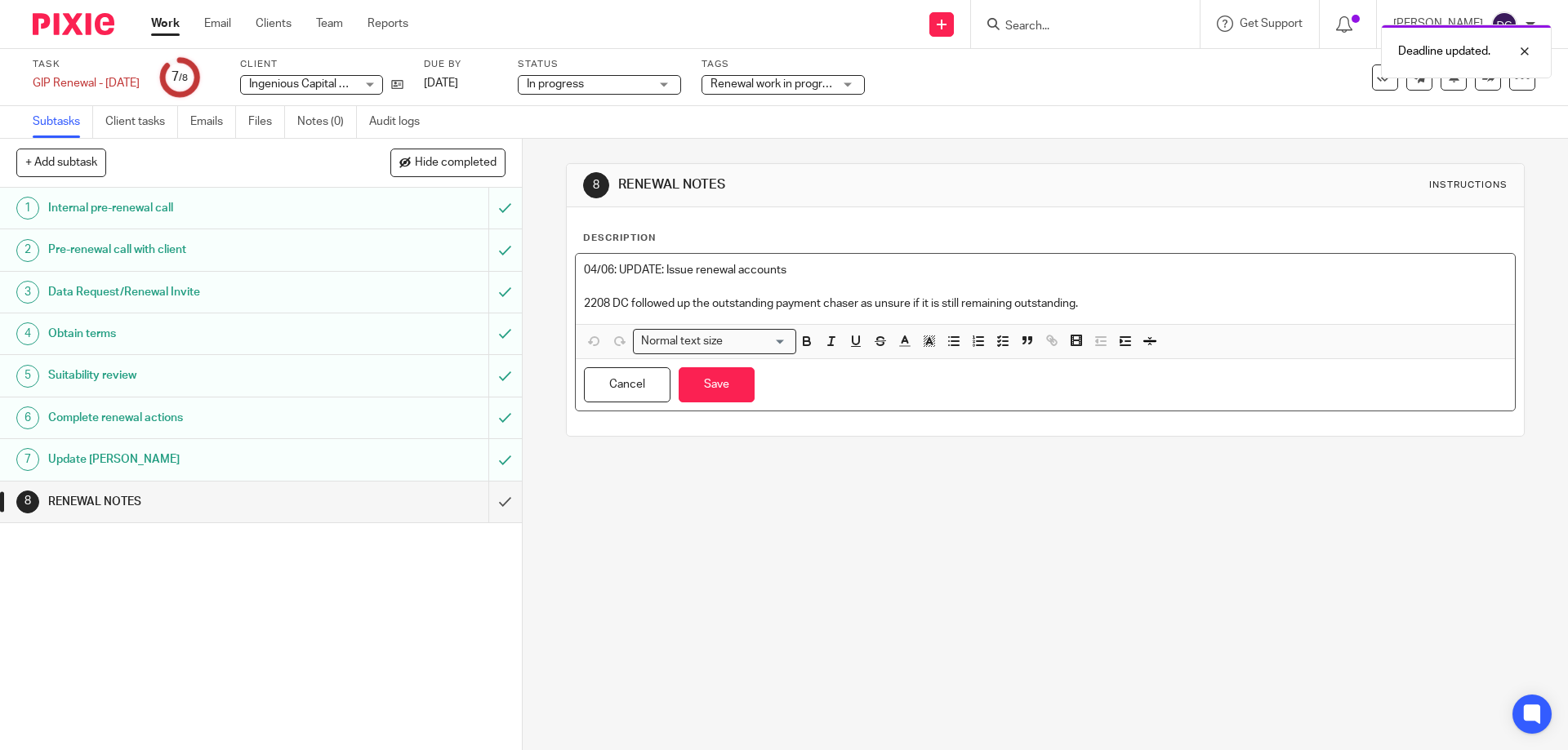
click at [1130, 303] on p "2208 DC followed up the outstanding payment chaser as unsure if it is still rem…" at bounding box center [1044, 303] width 922 height 17
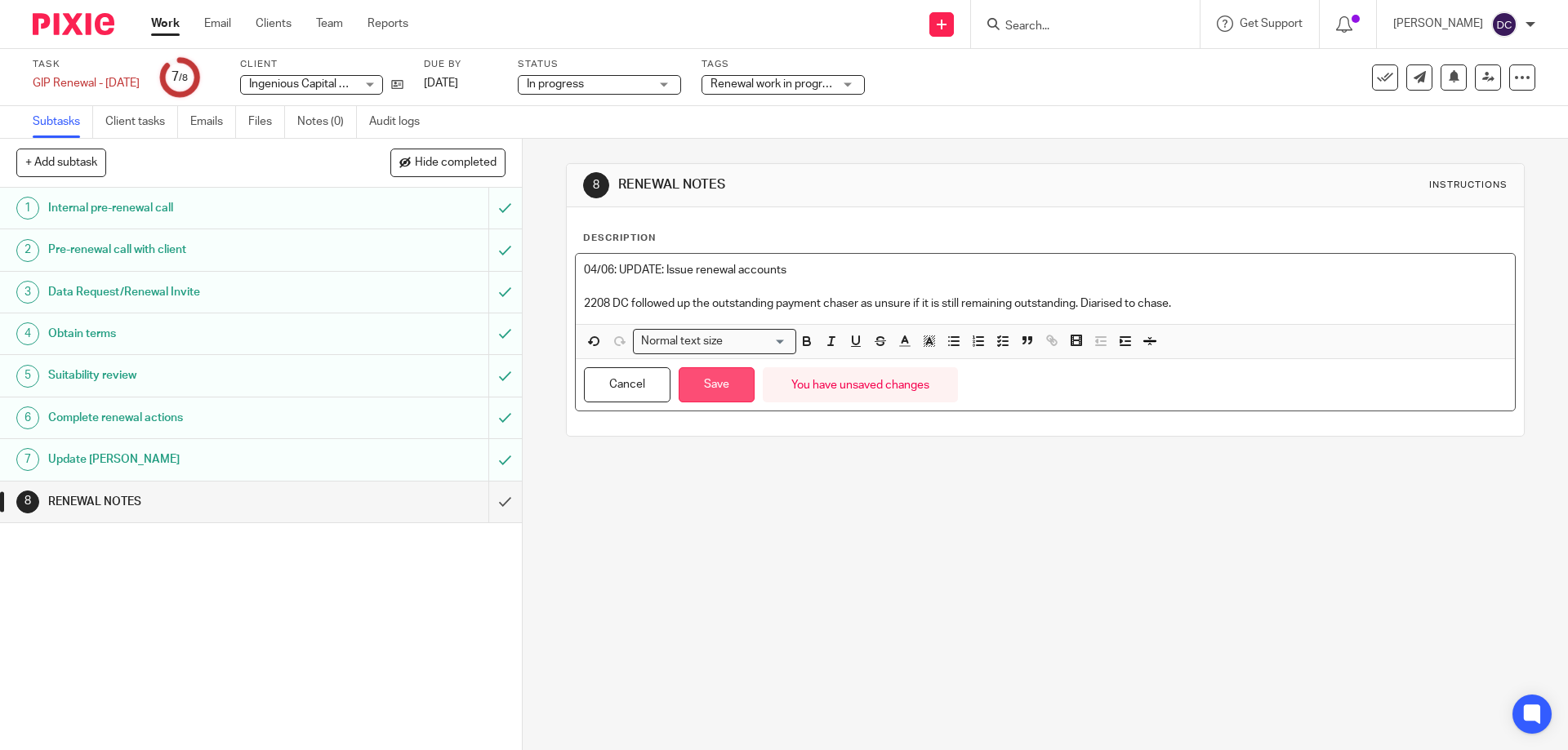
click at [734, 382] on button "Save" at bounding box center [716, 385] width 76 height 35
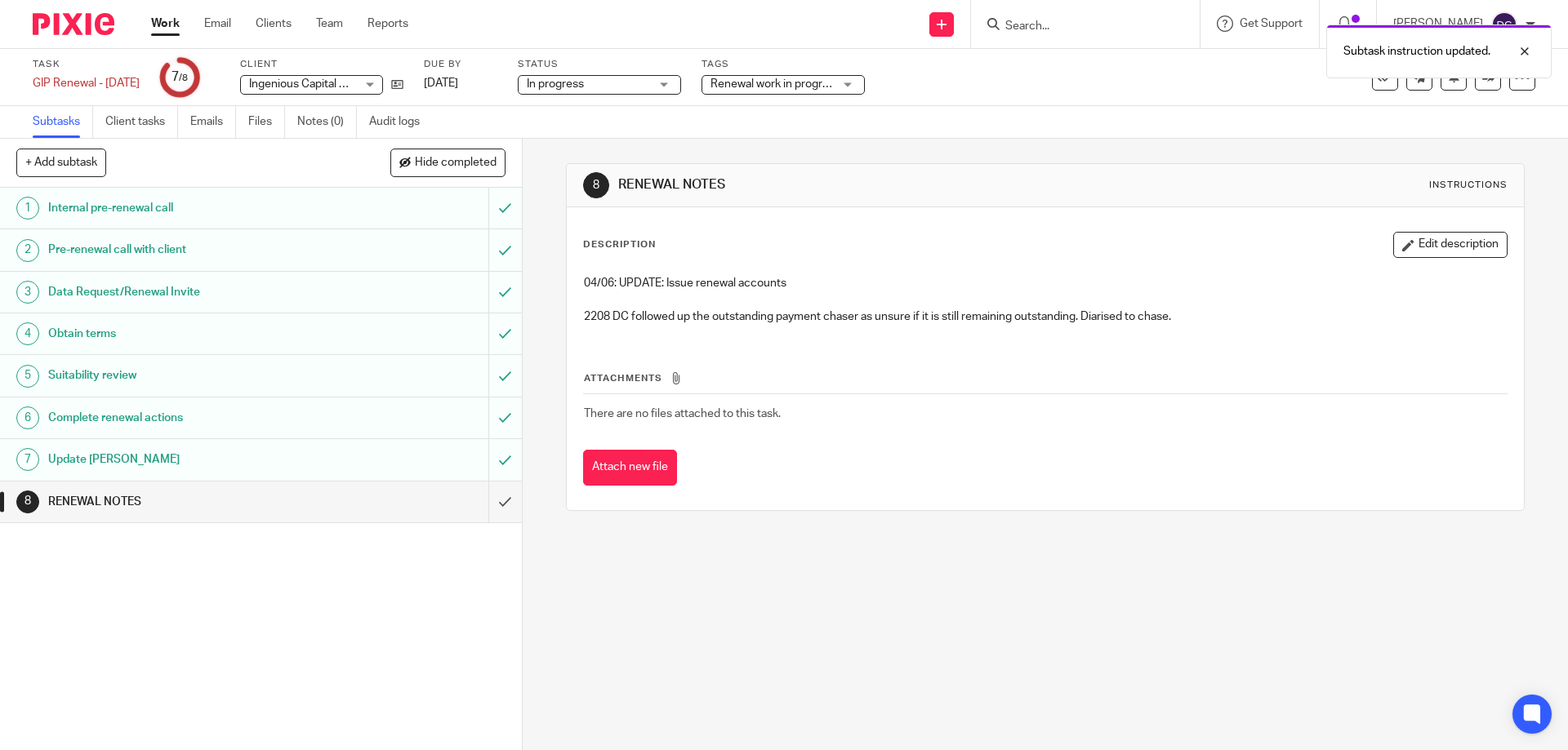
click at [167, 28] on link "Work" at bounding box center [165, 24] width 28 height 17
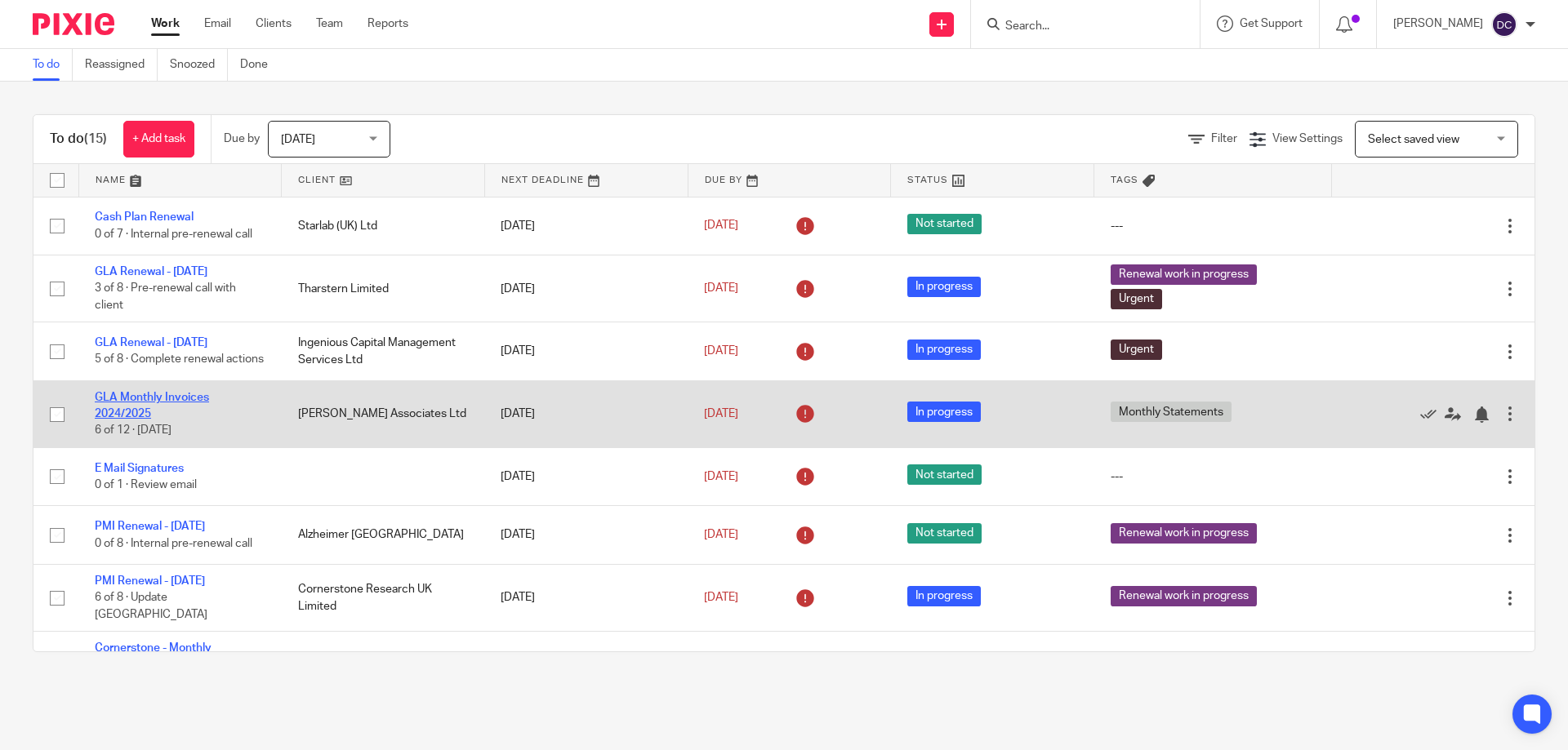
click at [182, 406] on link "GLA Monthly Invoices 2024/2025" at bounding box center [151, 405] width 115 height 28
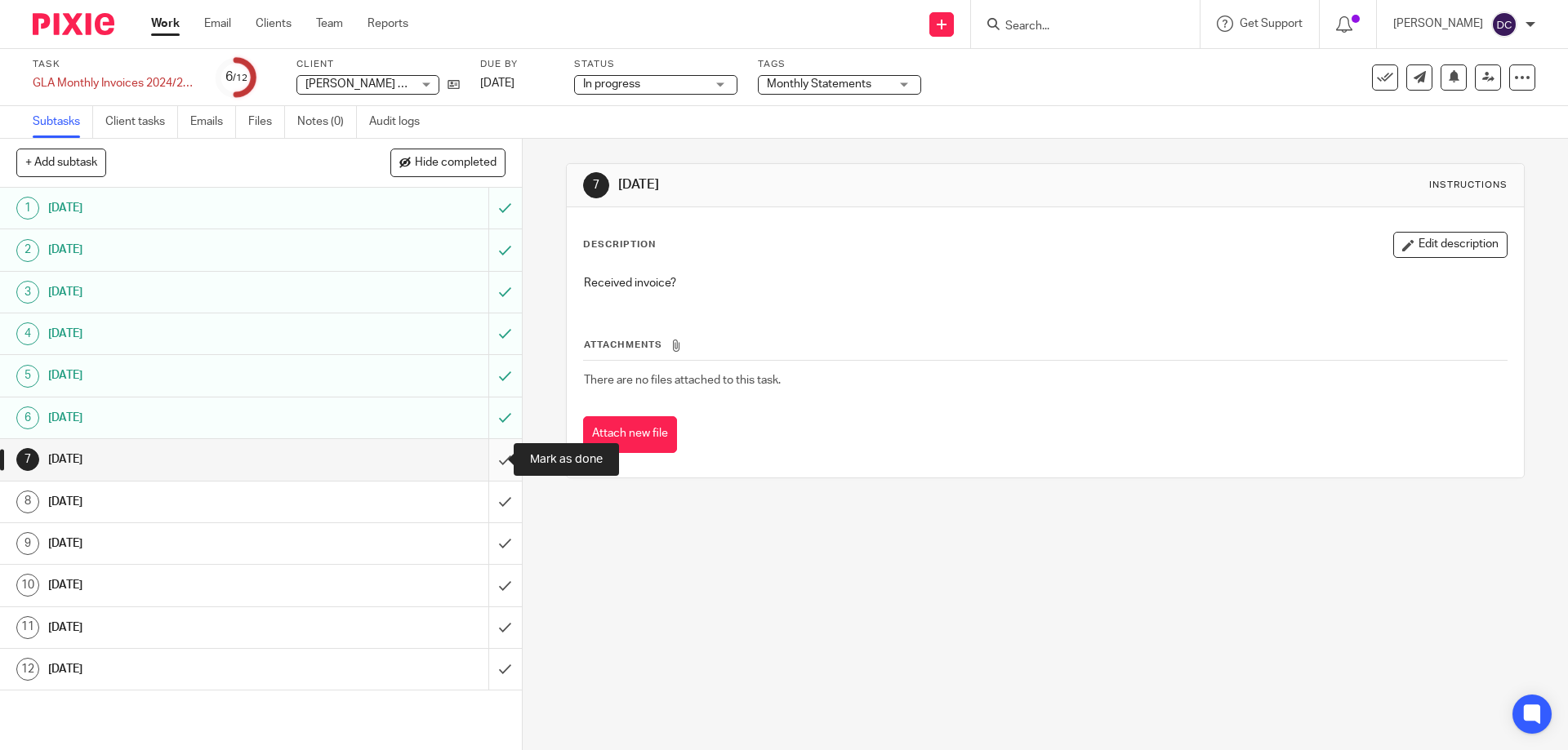
click at [496, 463] on input "submit" at bounding box center [260, 459] width 522 height 41
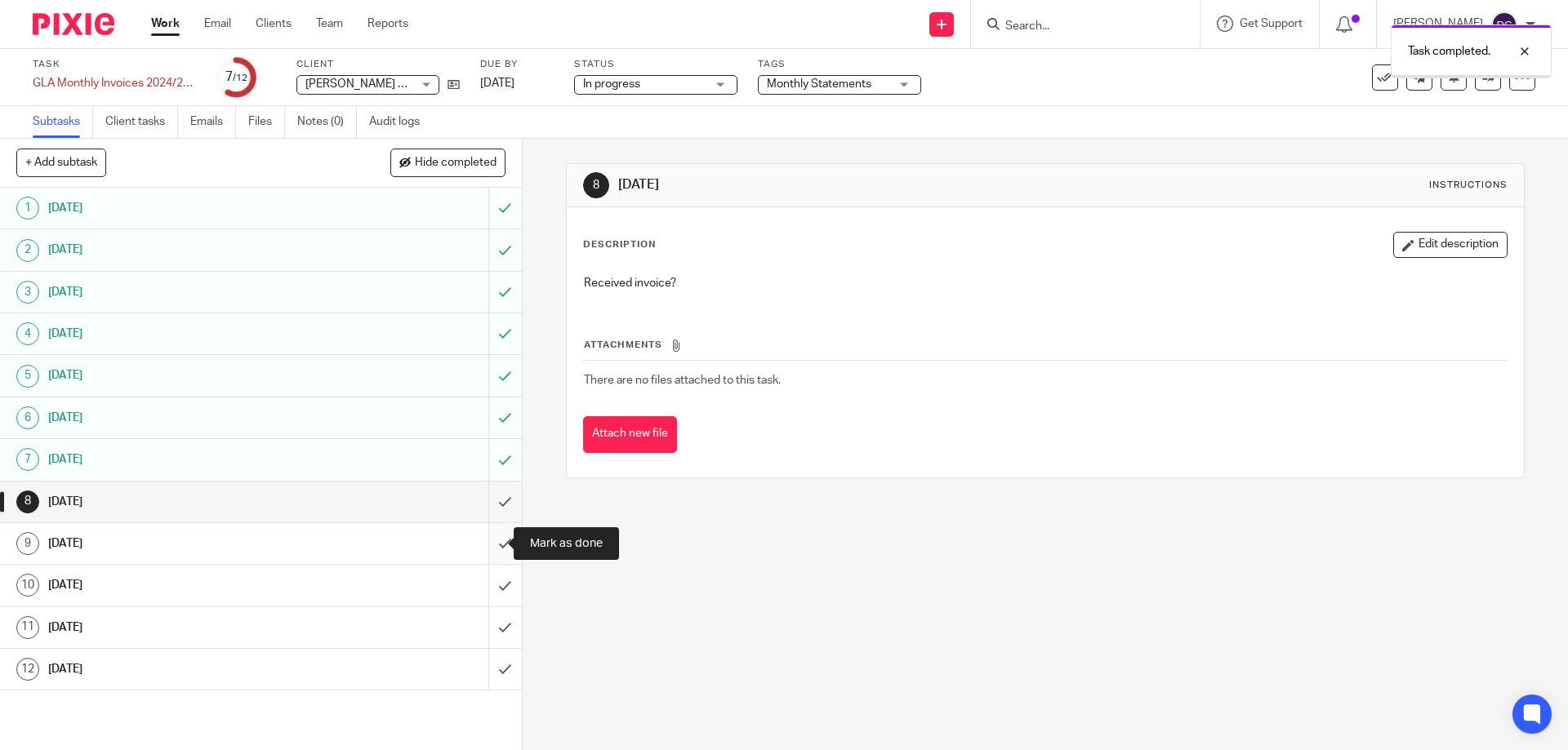
click at [494, 544] on input "submit" at bounding box center [260, 544] width 522 height 41
click at [487, 592] on input "submit" at bounding box center [260, 585] width 522 height 41
click at [493, 633] on input "submit" at bounding box center [260, 628] width 522 height 41
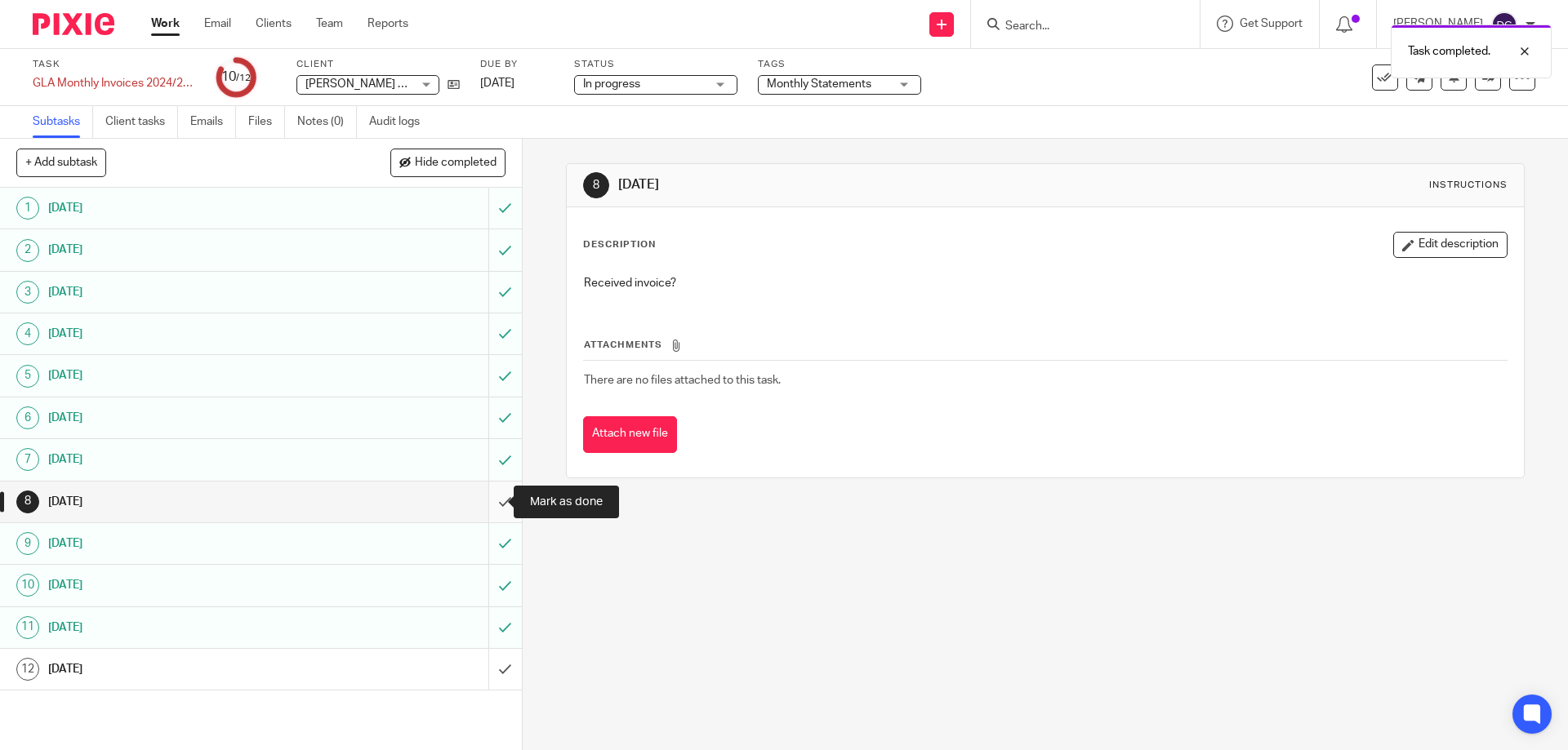
click at [491, 504] on input "submit" at bounding box center [260, 502] width 522 height 41
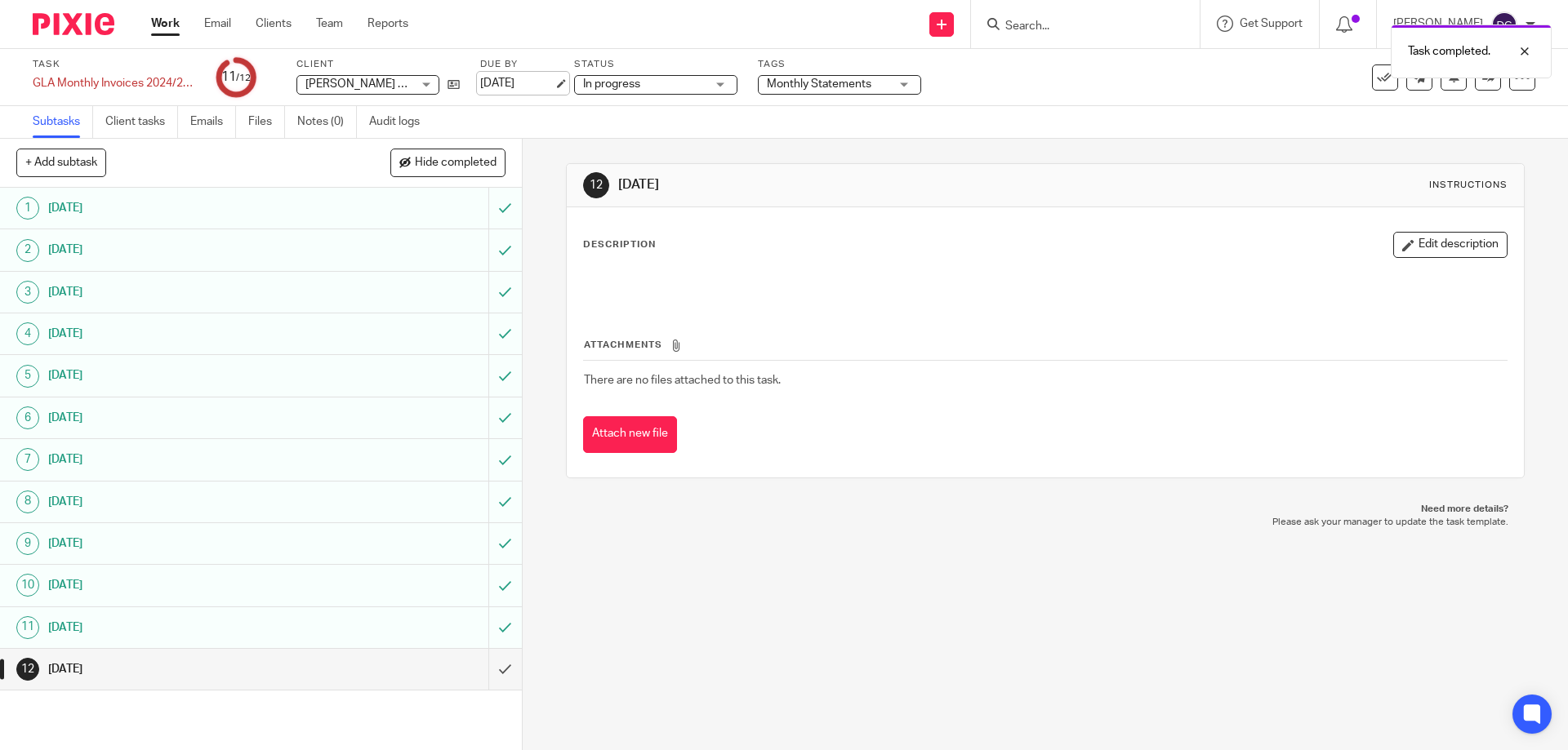
click at [526, 85] on link "[DATE]" at bounding box center [517, 83] width 73 height 17
click at [178, 28] on link "Work" at bounding box center [165, 24] width 28 height 17
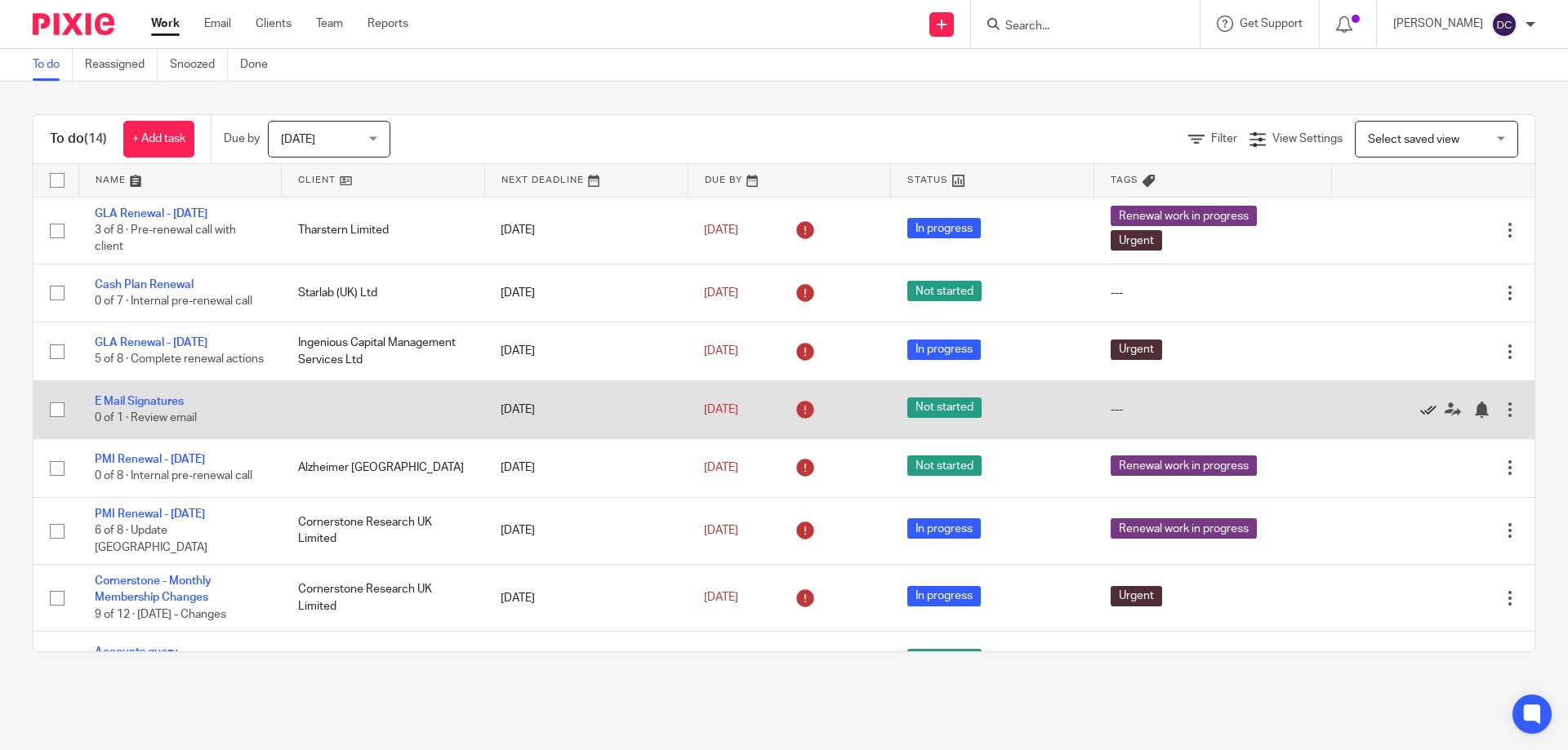
click at [1420, 417] on icon at bounding box center [1429, 410] width 17 height 17
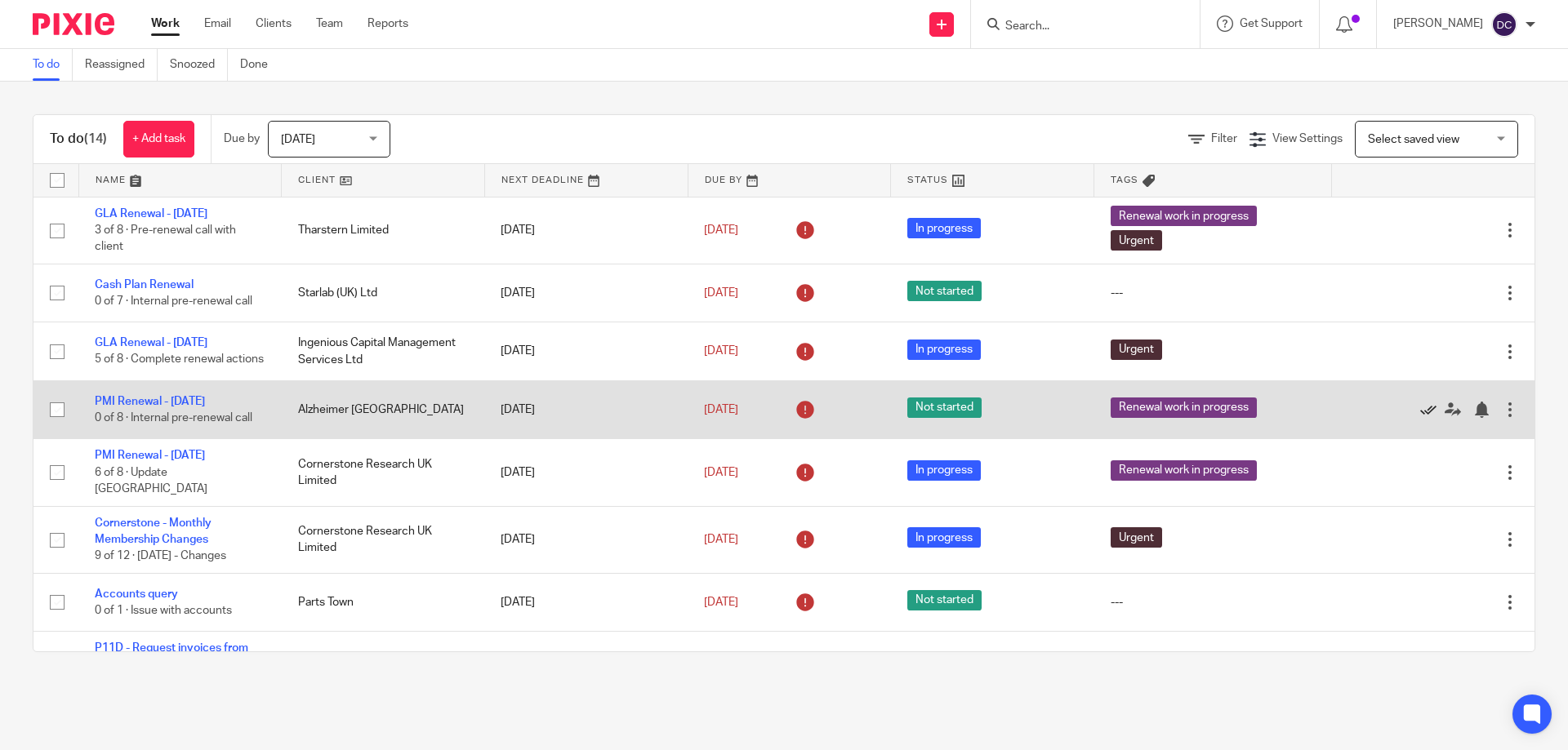
click at [1420, 418] on icon at bounding box center [1429, 410] width 17 height 17
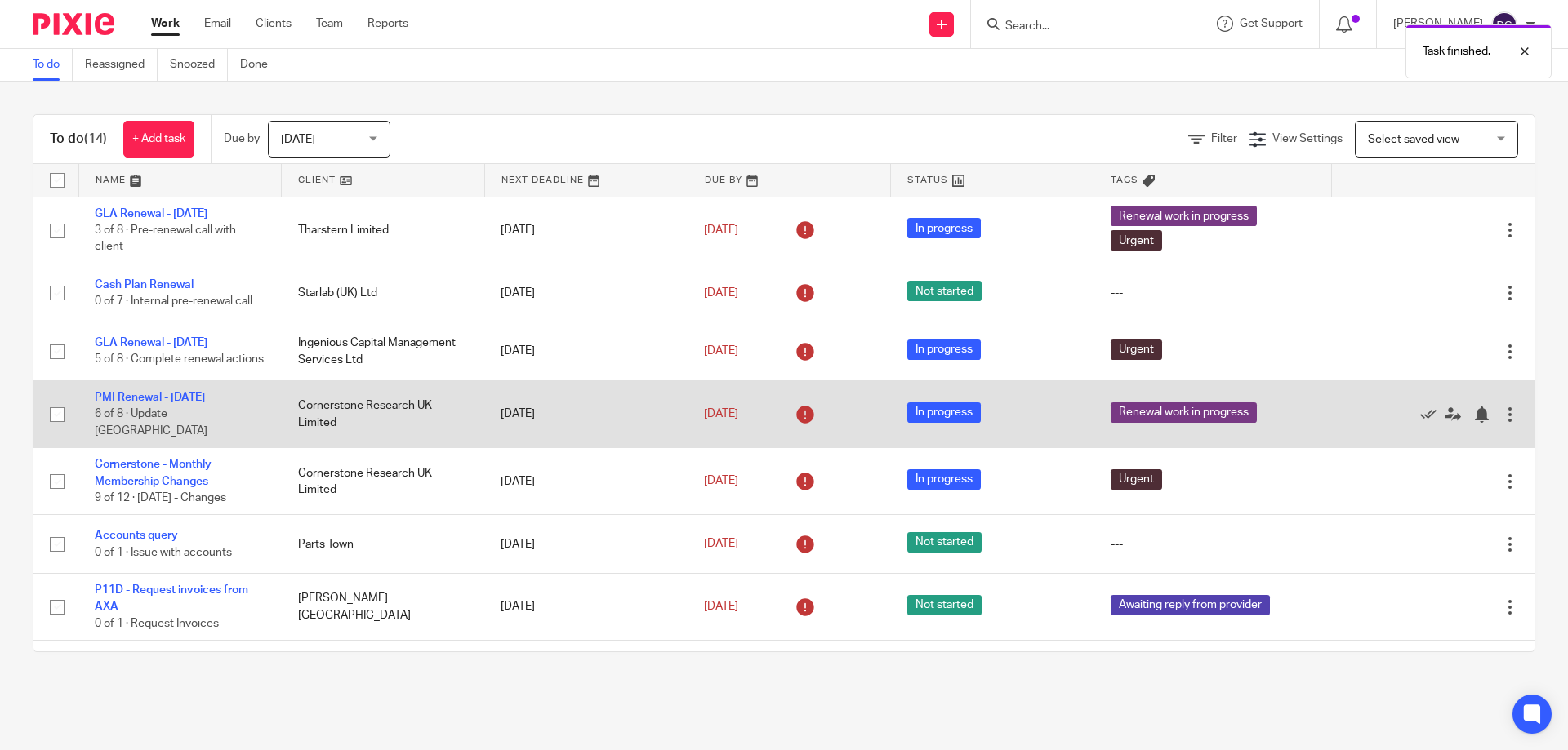
click at [191, 403] on link "PMI Renewal - 01/08/2025" at bounding box center [149, 397] width 110 height 11
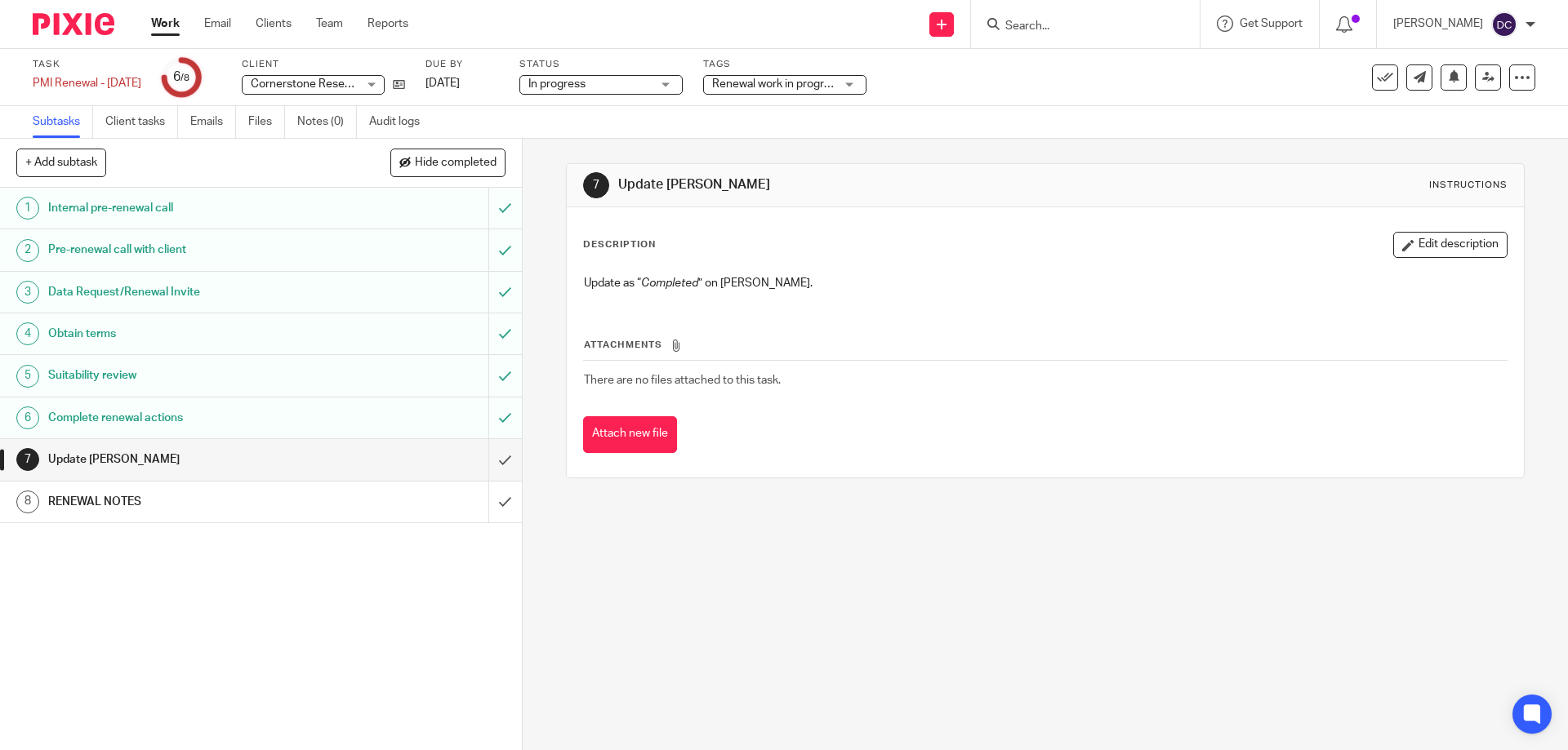
click at [118, 508] on h1 "RENEWAL NOTES" at bounding box center [190, 502] width 282 height 25
click at [118, 507] on h1 "RENEWAL NOTES" at bounding box center [190, 502] width 282 height 25
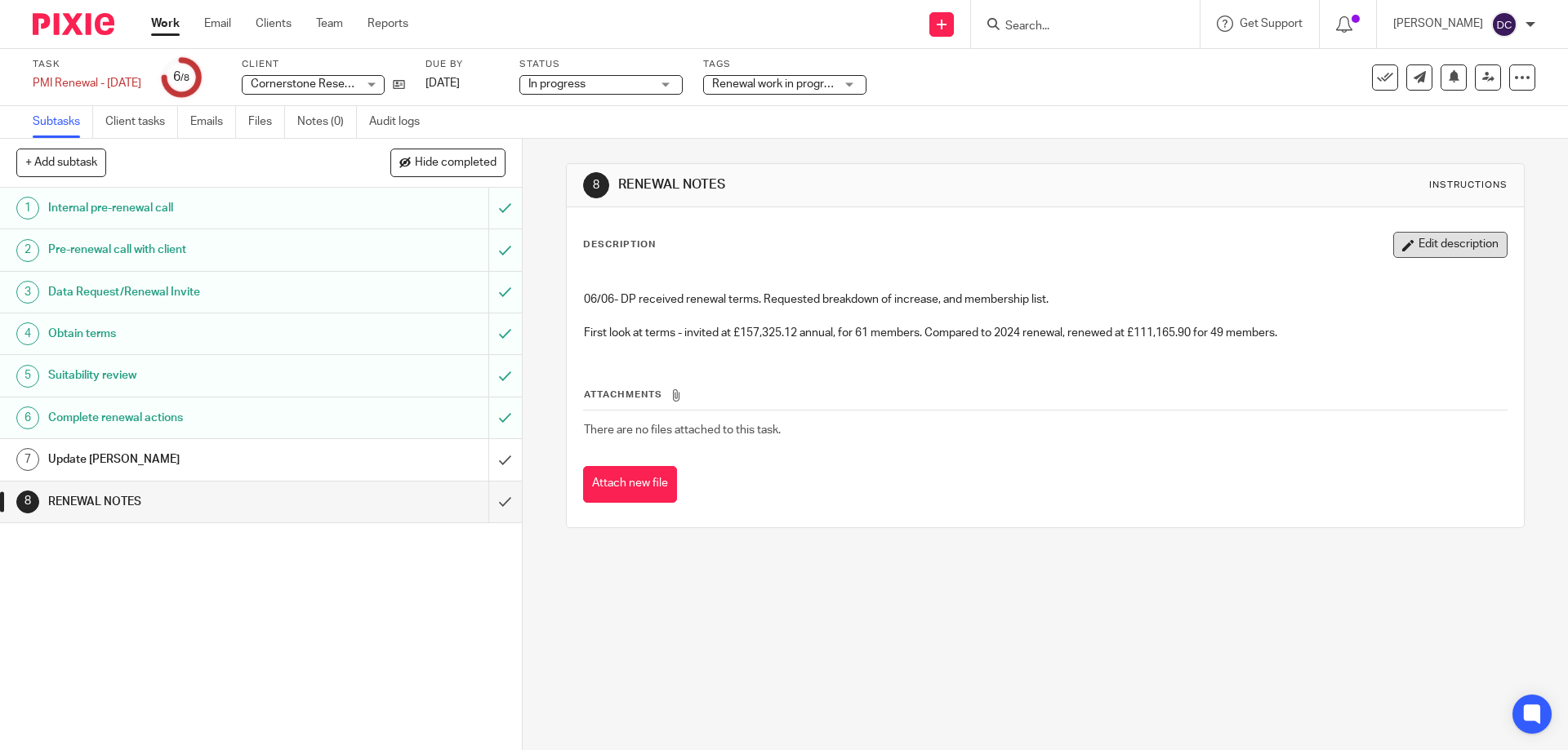
click at [1430, 249] on button "Edit description" at bounding box center [1450, 245] width 115 height 26
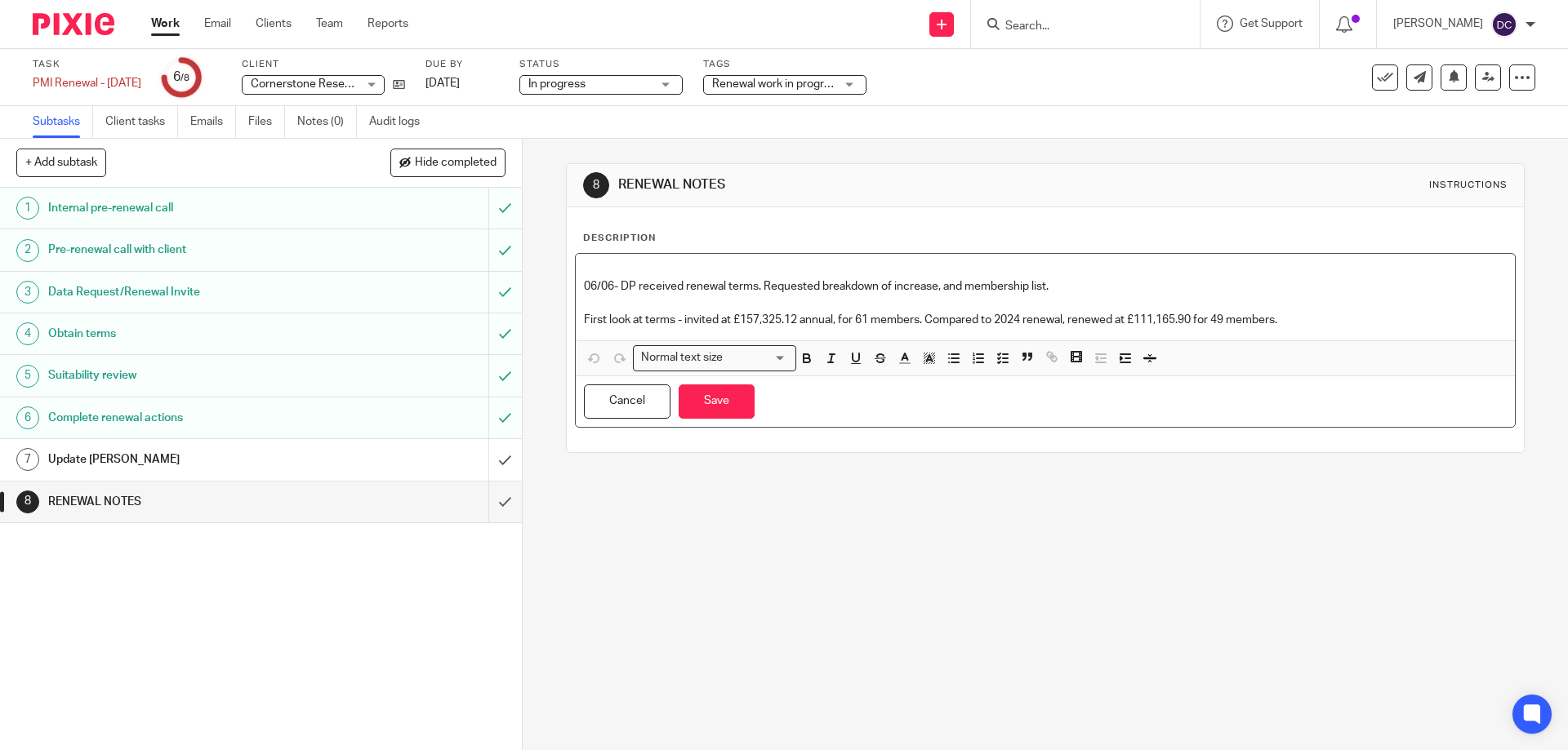
click at [1359, 314] on p "First look at terms - invited at £157,325.12 annual, for 61 members. Compared t…" at bounding box center [1044, 320] width 922 height 17
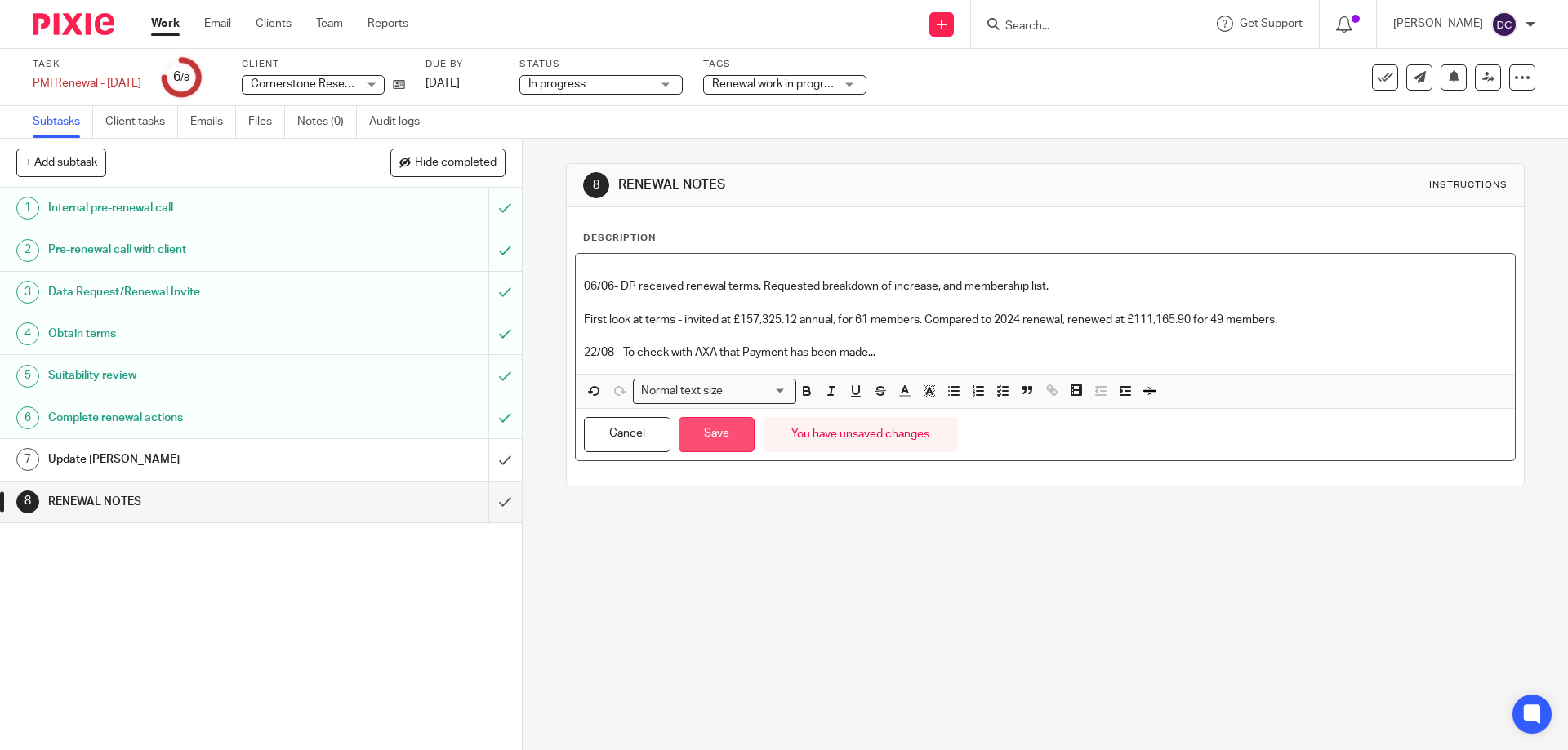
click at [715, 436] on button "Save" at bounding box center [716, 435] width 76 height 35
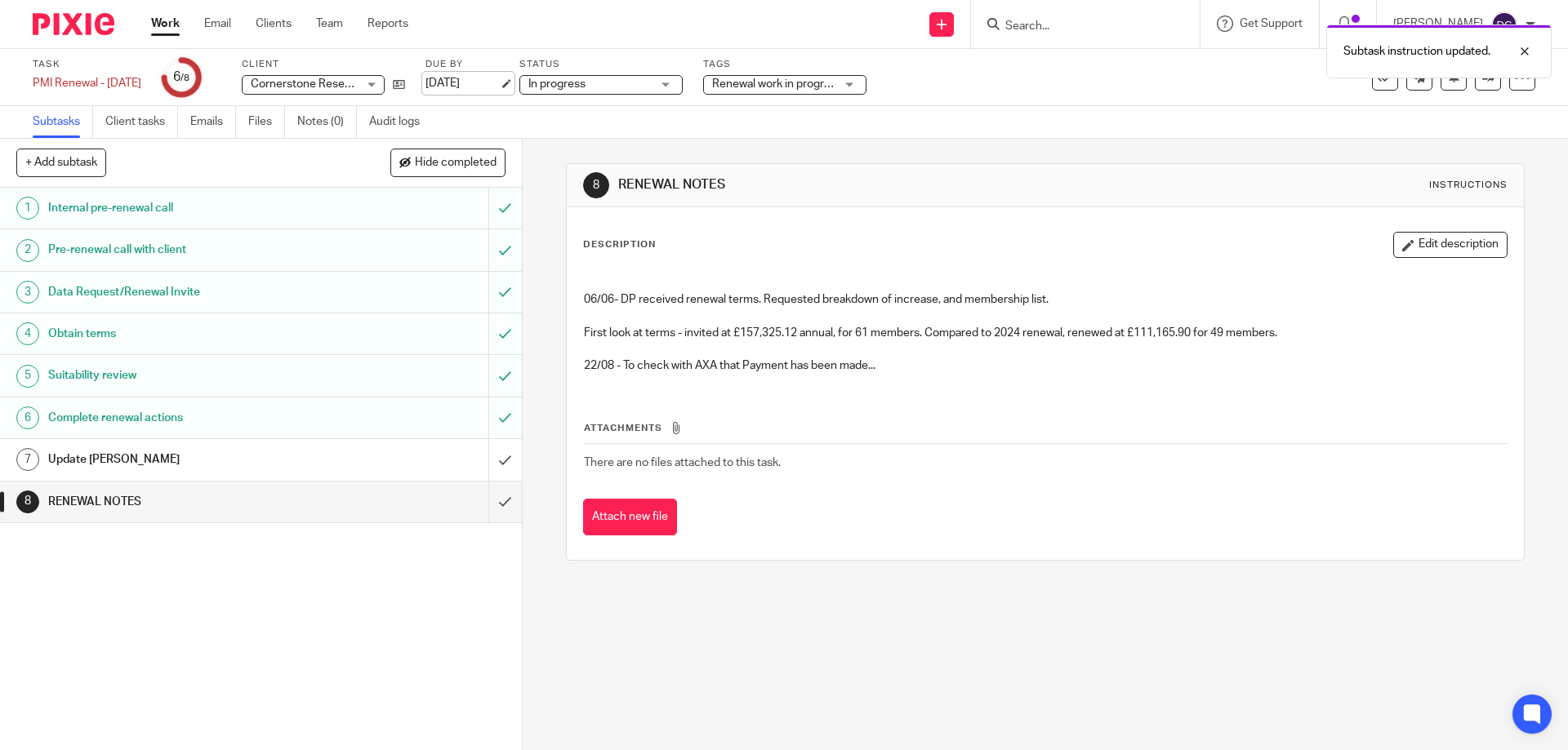
click at [475, 83] on link "[DATE]" at bounding box center [462, 83] width 73 height 17
click at [155, 23] on link "Work" at bounding box center [165, 24] width 28 height 17
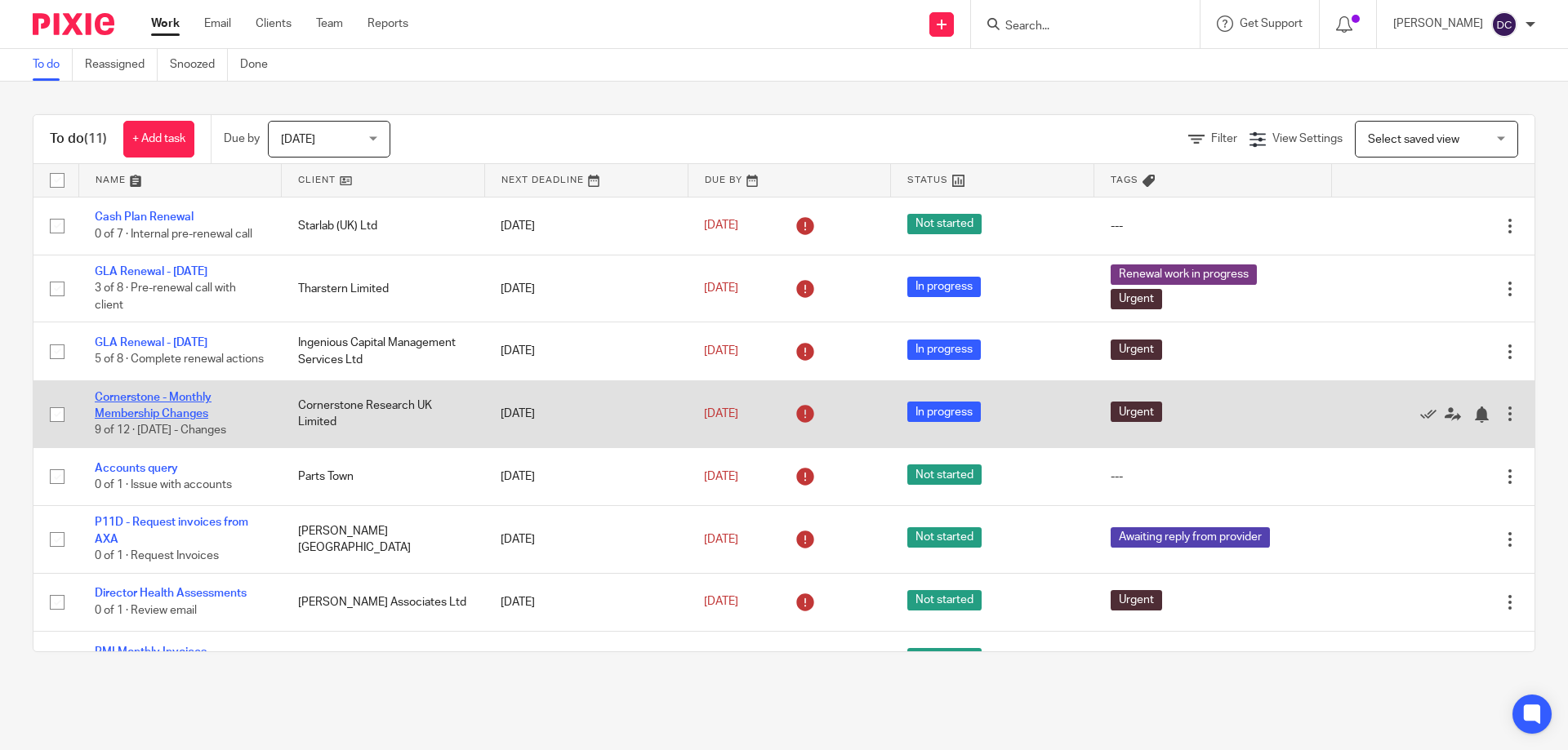
click at [173, 420] on link "Cornerstone - Monthly Membership Changes" at bounding box center [152, 405] width 116 height 28
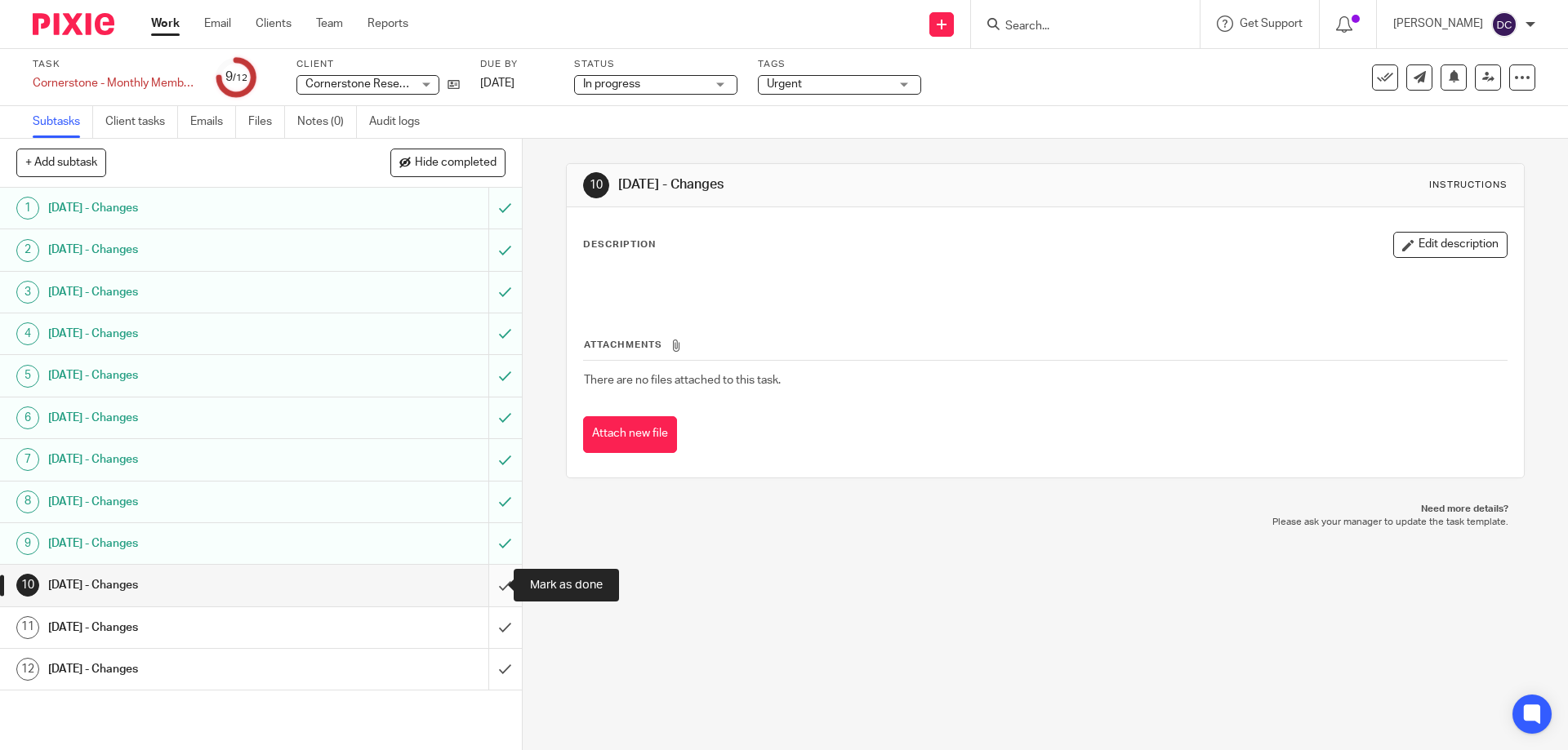
click at [483, 585] on input "submit" at bounding box center [260, 585] width 522 height 41
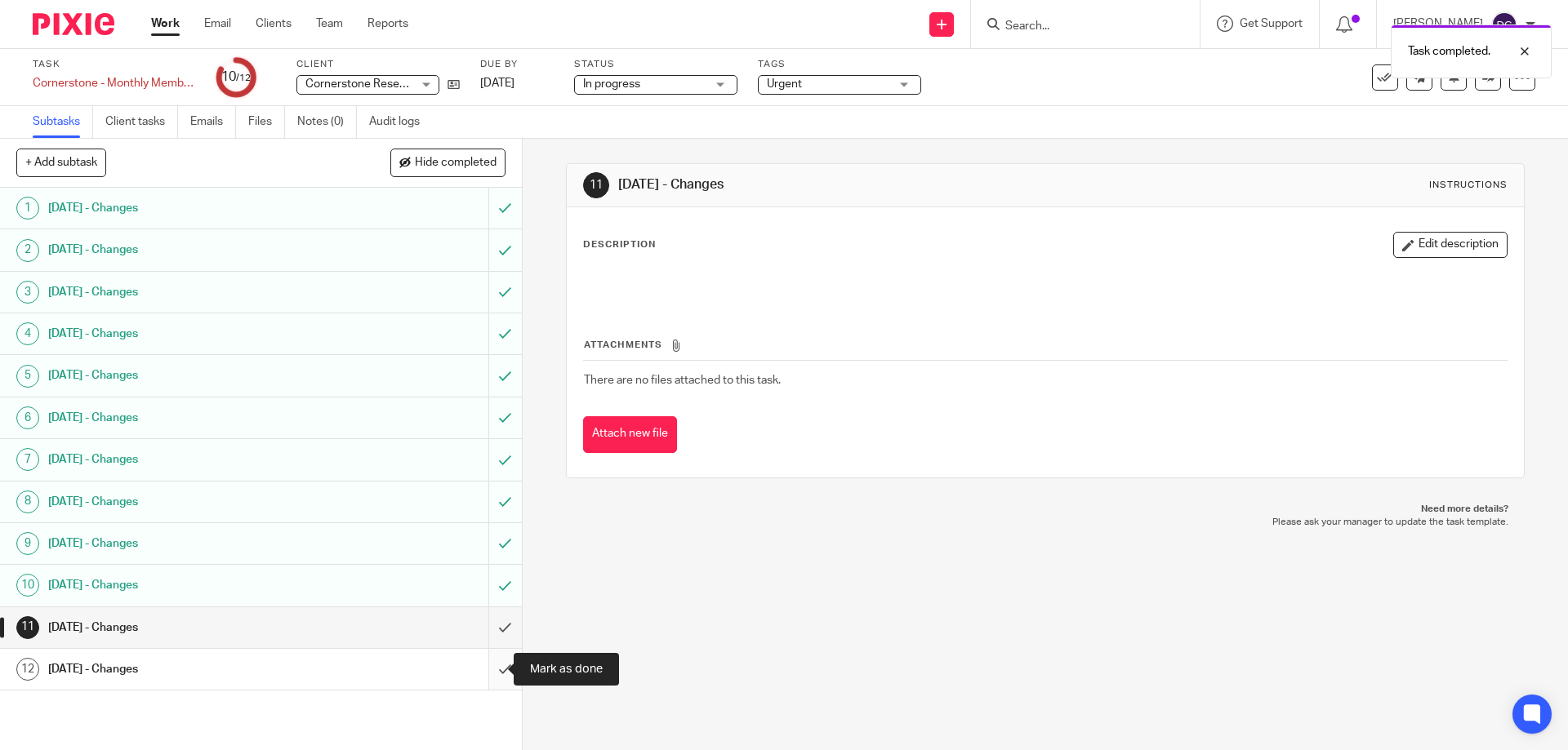
click at [494, 668] on input "submit" at bounding box center [260, 669] width 522 height 41
click at [491, 628] on input "submit" at bounding box center [260, 628] width 522 height 41
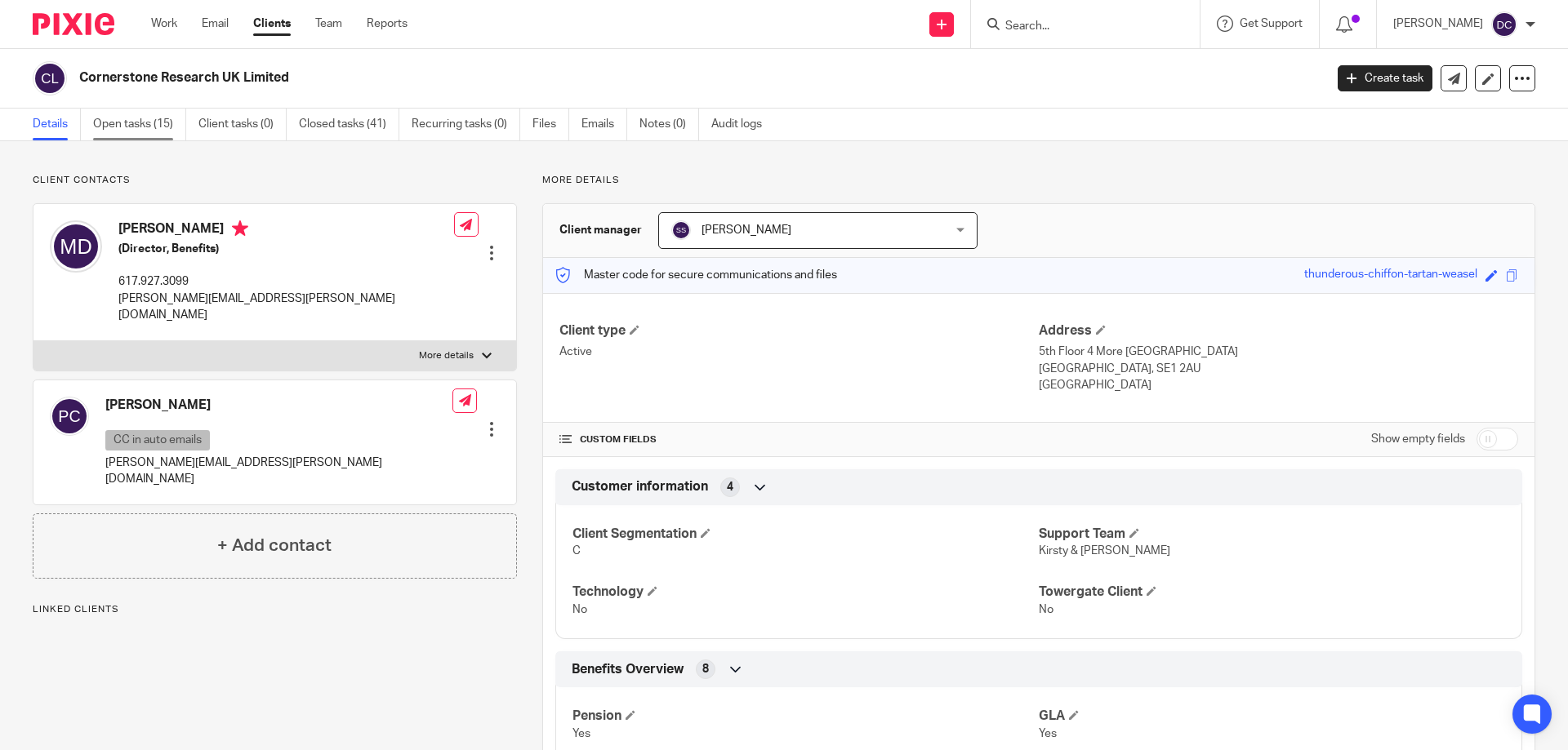
click at [172, 128] on link "Open tasks (15)" at bounding box center [140, 124] width 94 height 32
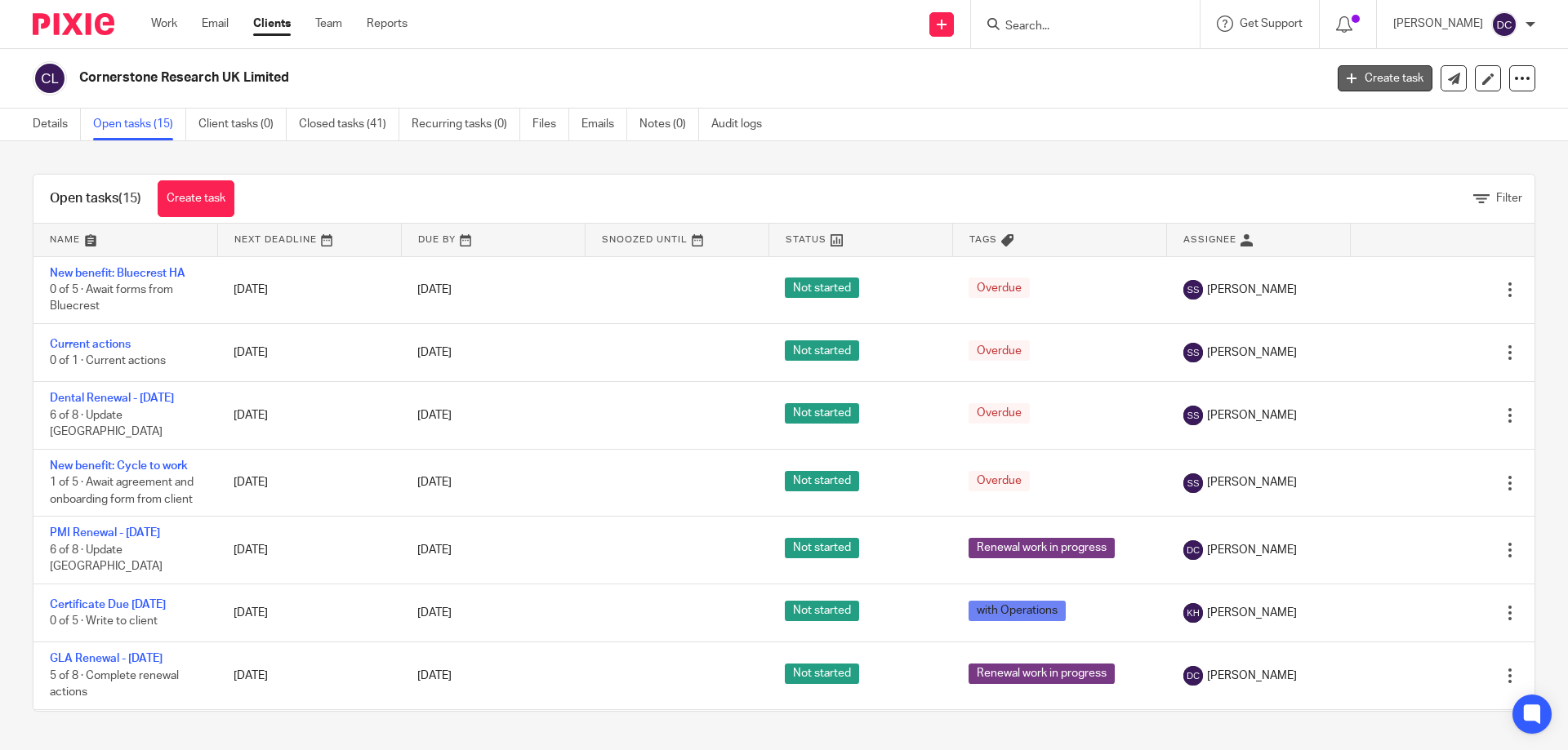
click at [1384, 89] on link "Create task" at bounding box center [1385, 78] width 94 height 26
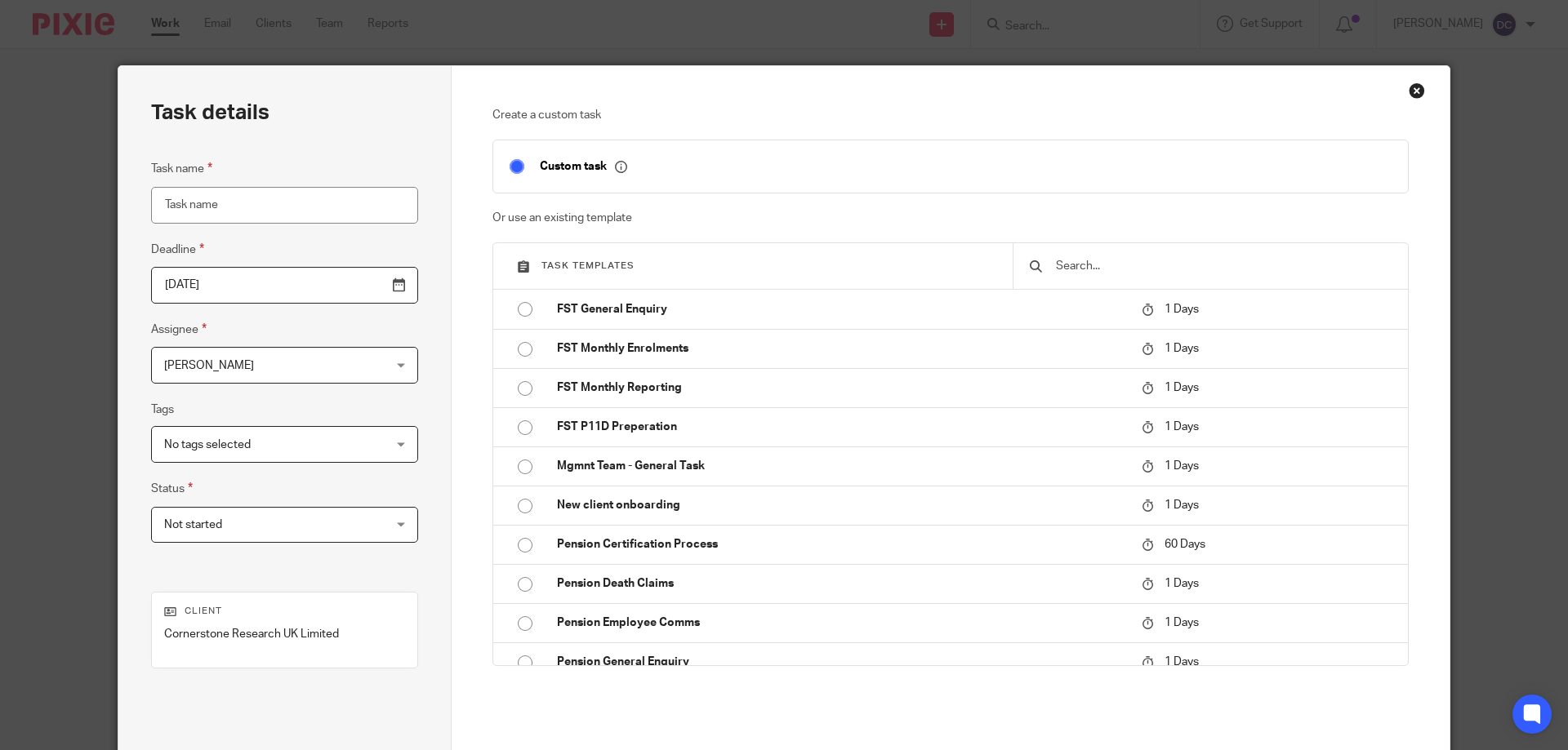
click at [205, 216] on input "Task name" at bounding box center [284, 205] width 267 height 37
type input "C"
type input "P"
type input "Cornerstone - Monthly Membership Changes"
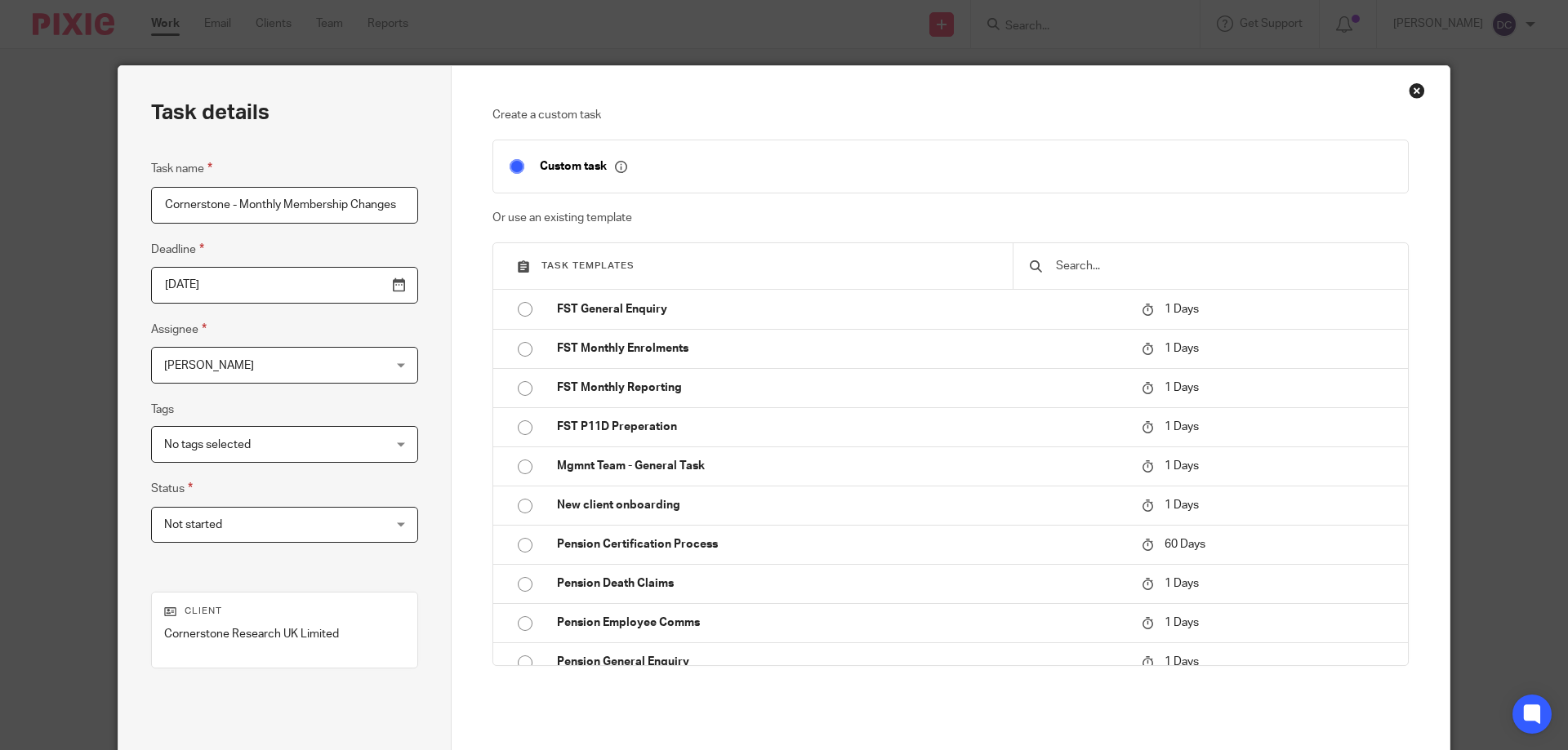
click at [360, 287] on input "2025-08-22" at bounding box center [284, 285] width 267 height 37
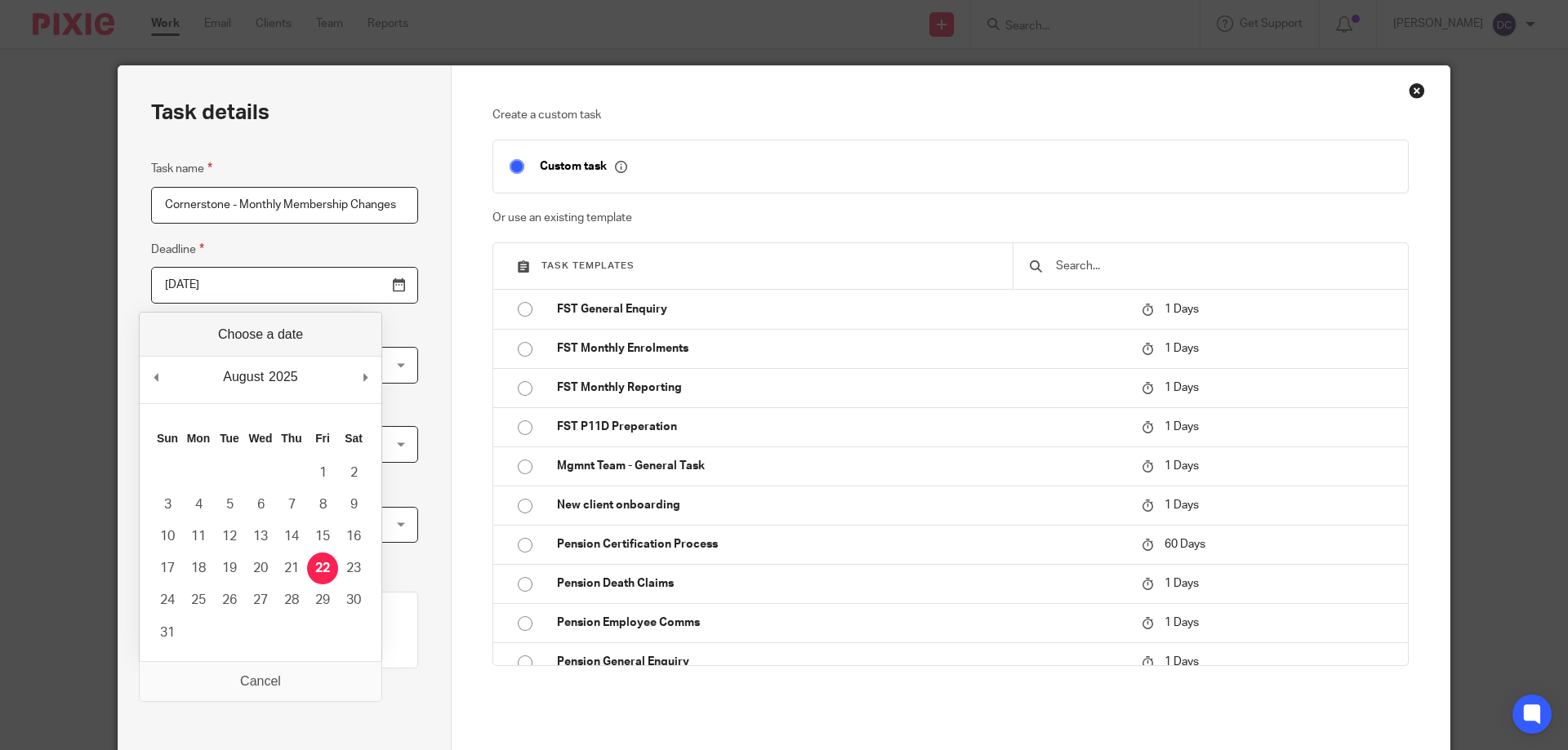
scroll to position [0, 0]
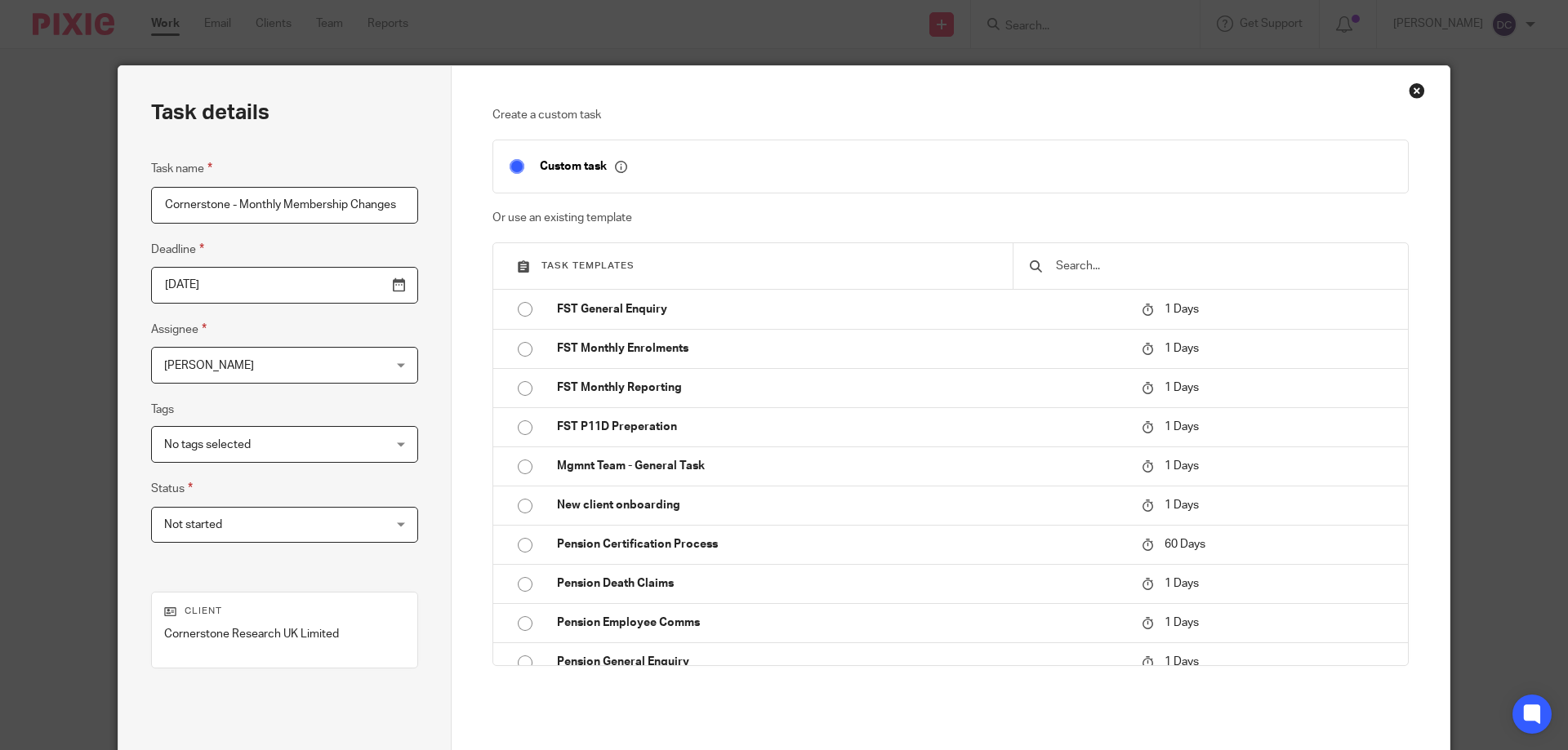
click at [394, 329] on div "Task details Task name Cornerstone - Monthly Membership Changes Deadline 2025-0…" at bounding box center [284, 455] width 333 height 778
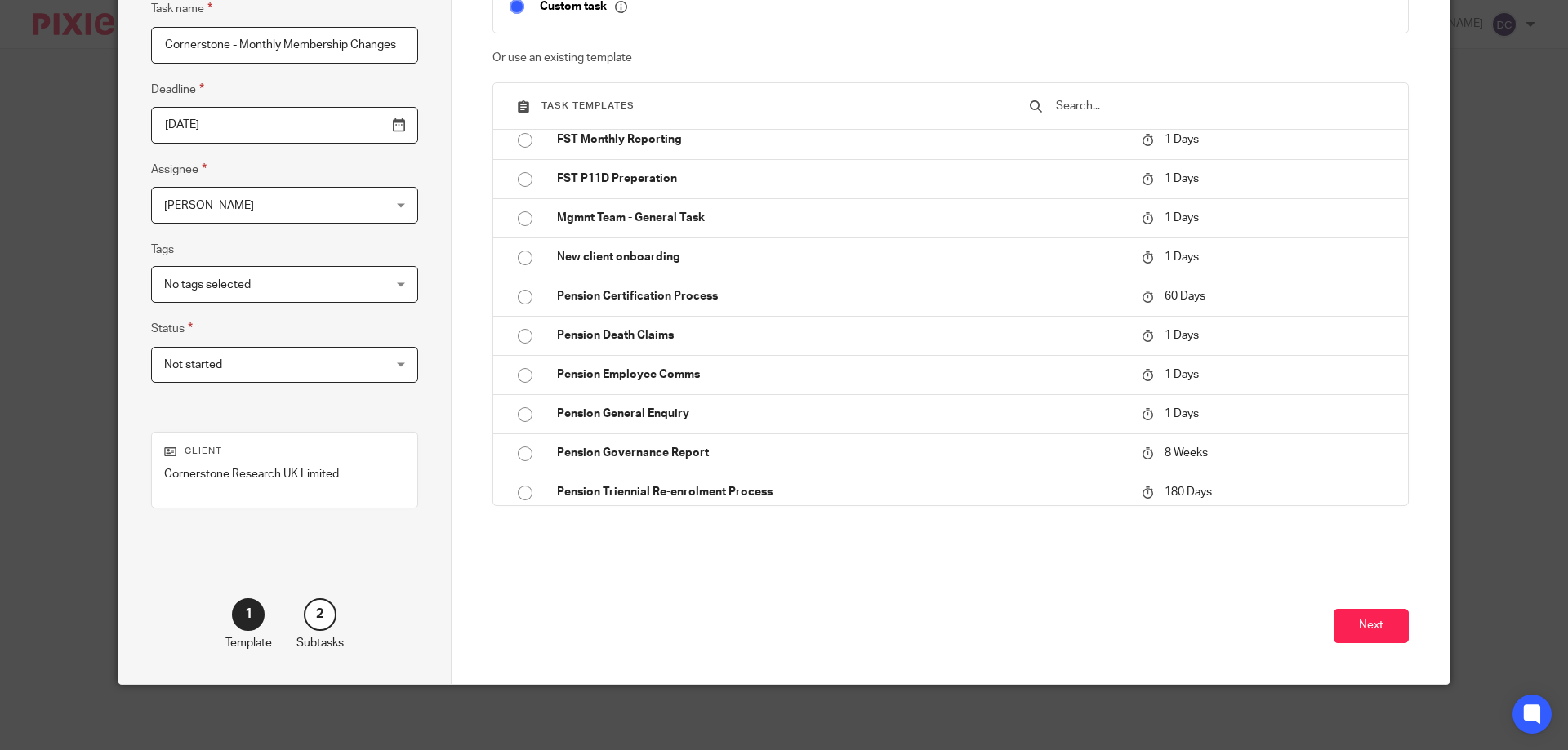
scroll to position [251, 0]
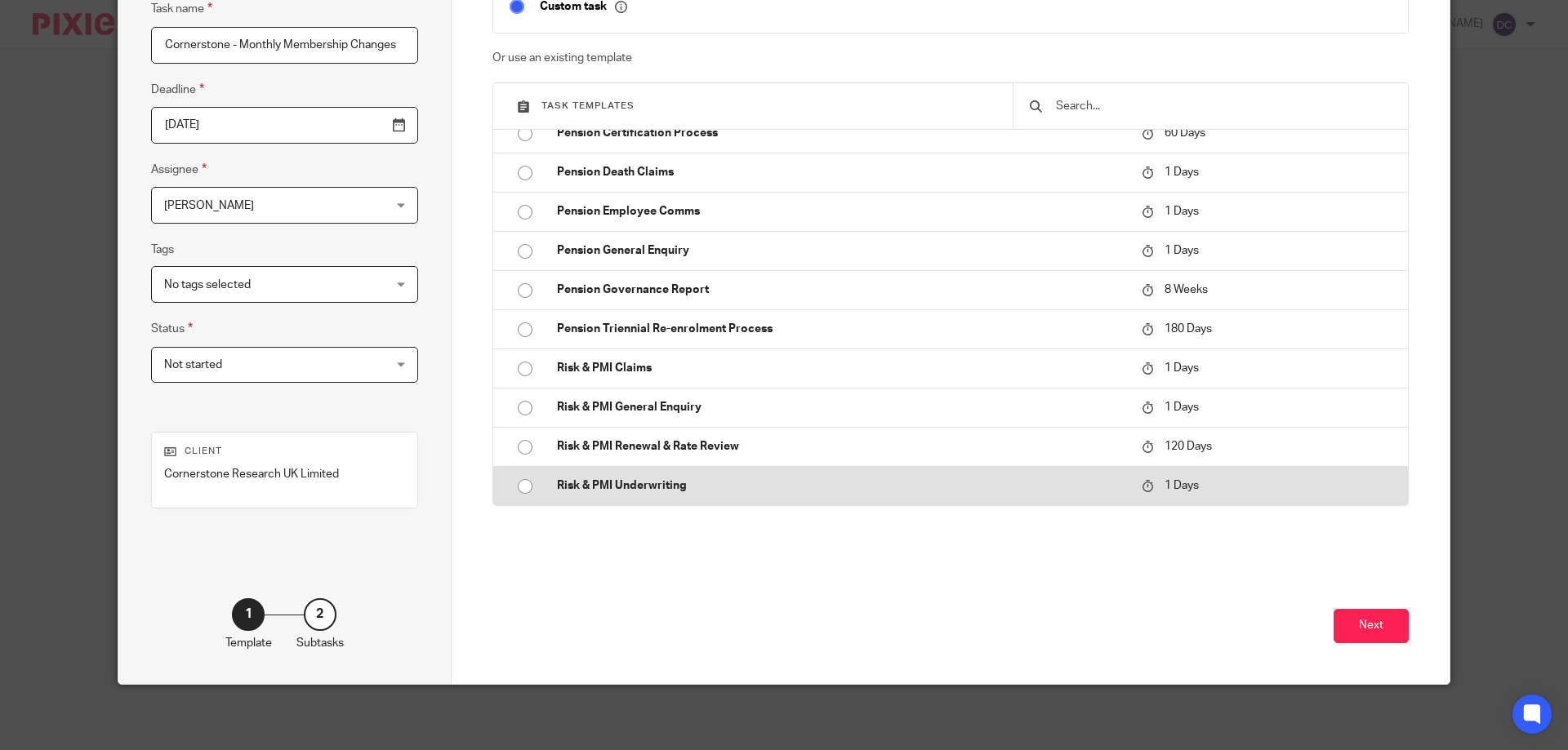
click at [675, 480] on p "Risk & PMI Underwriting" at bounding box center [841, 486] width 569 height 17
type input "2025-08-23"
checkbox input "false"
radio input "true"
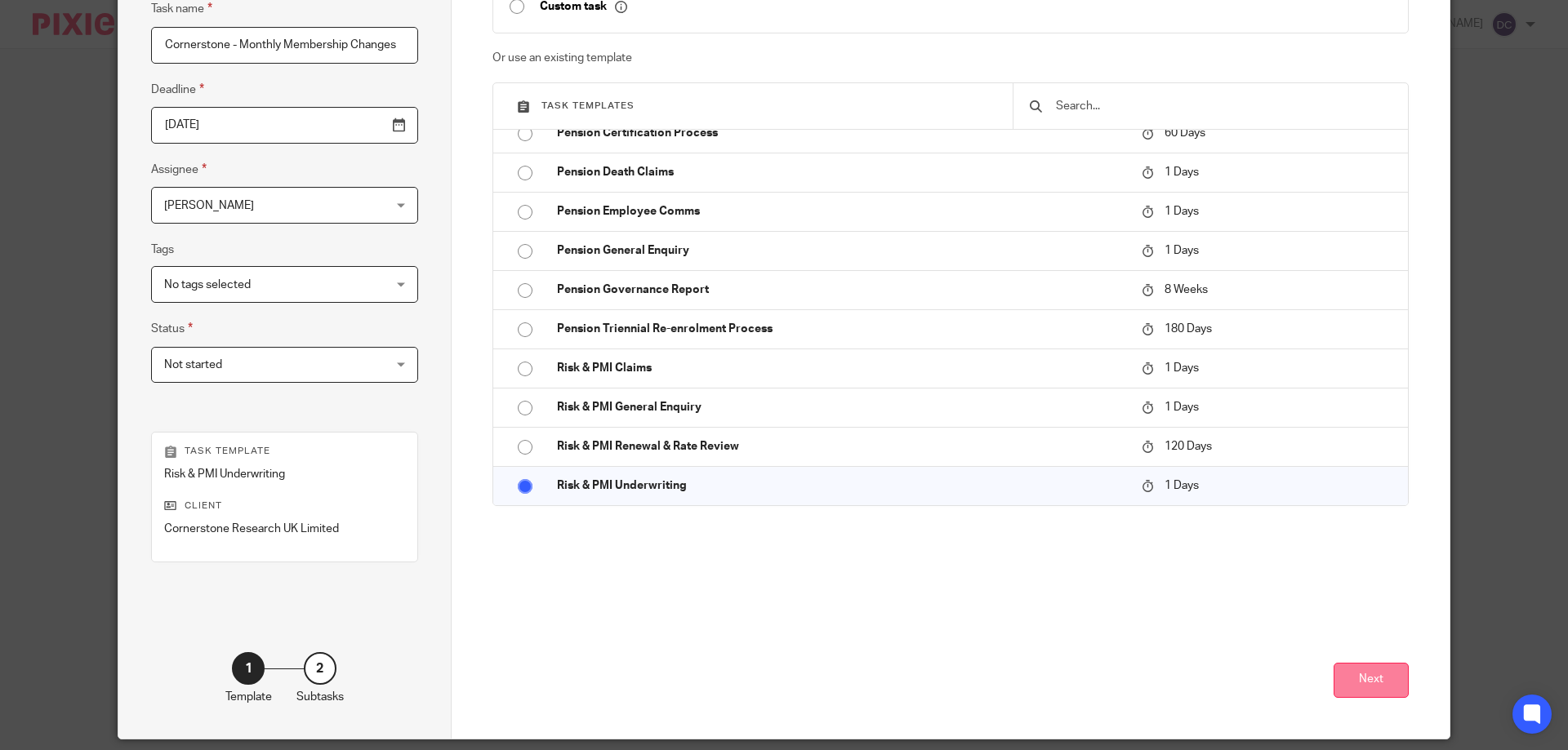
click at [1337, 678] on button "Next" at bounding box center [1371, 680] width 75 height 35
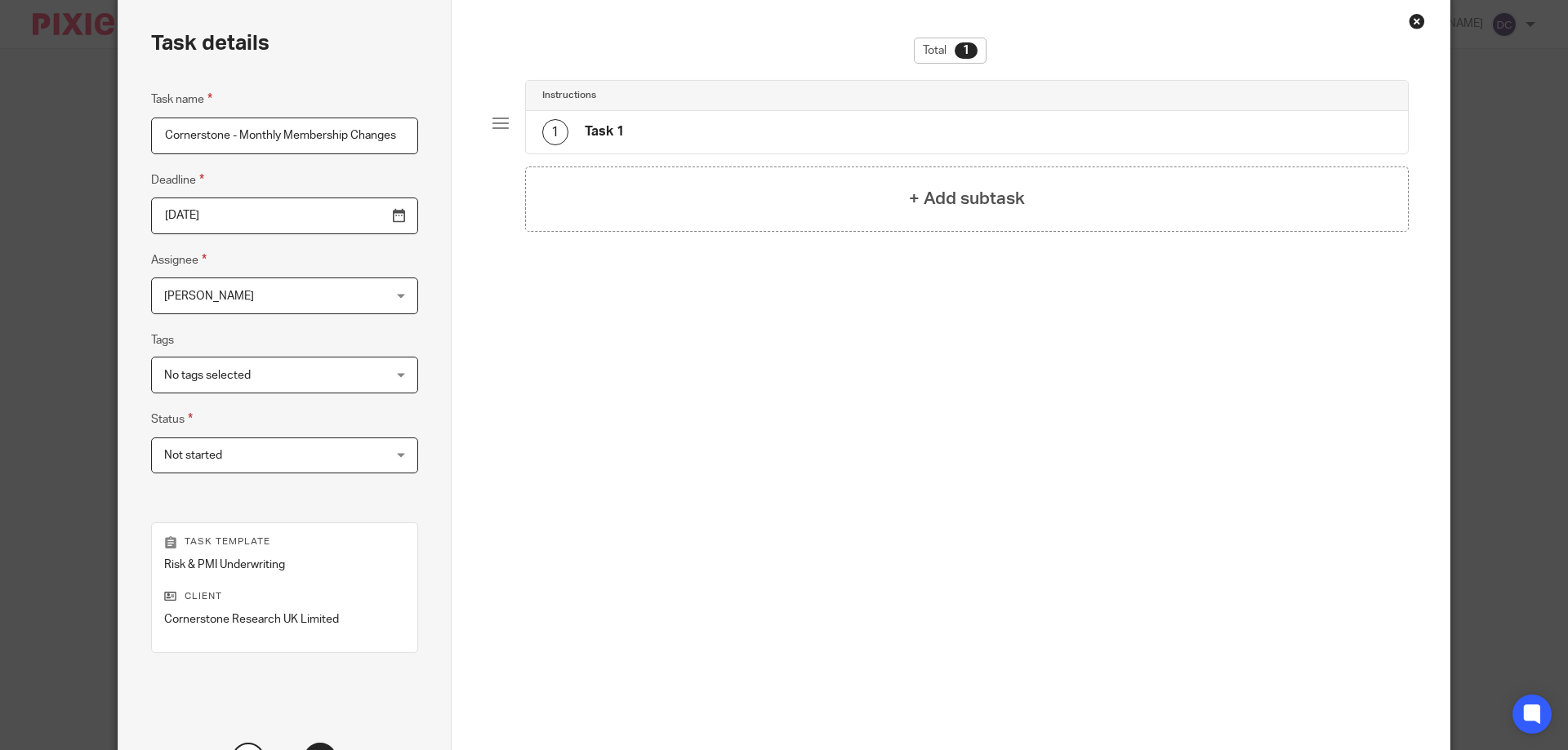
scroll to position [0, 0]
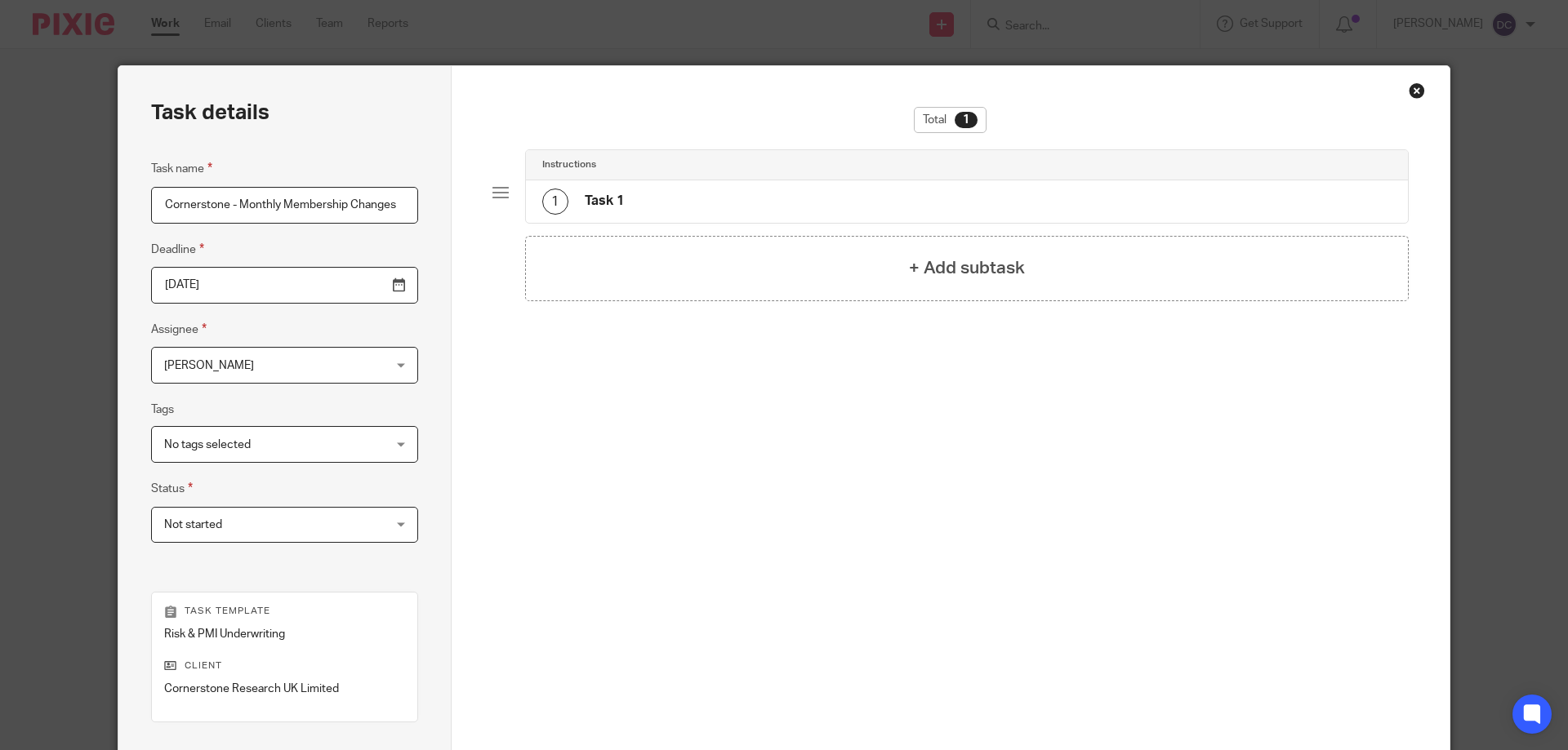
click at [610, 193] on h4 "Task 1" at bounding box center [604, 201] width 39 height 17
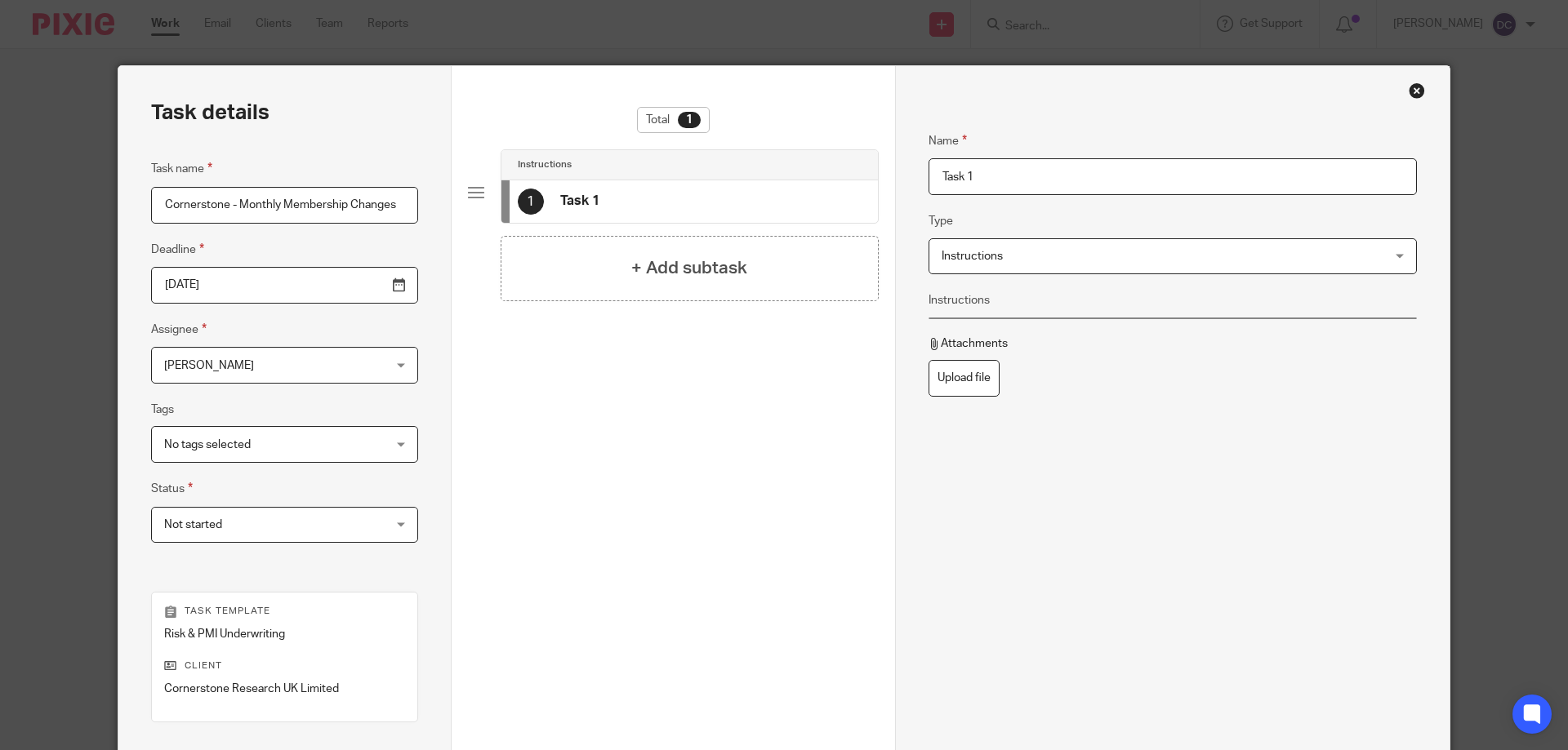
drag, startPoint x: 1051, startPoint y: 179, endPoint x: 903, endPoint y: 179, distance: 148.0
click at [903, 179] on div "Name Task 1 Type Instructions Instructions Instructions Document signing - requ…" at bounding box center [1172, 482] width 555 height 833
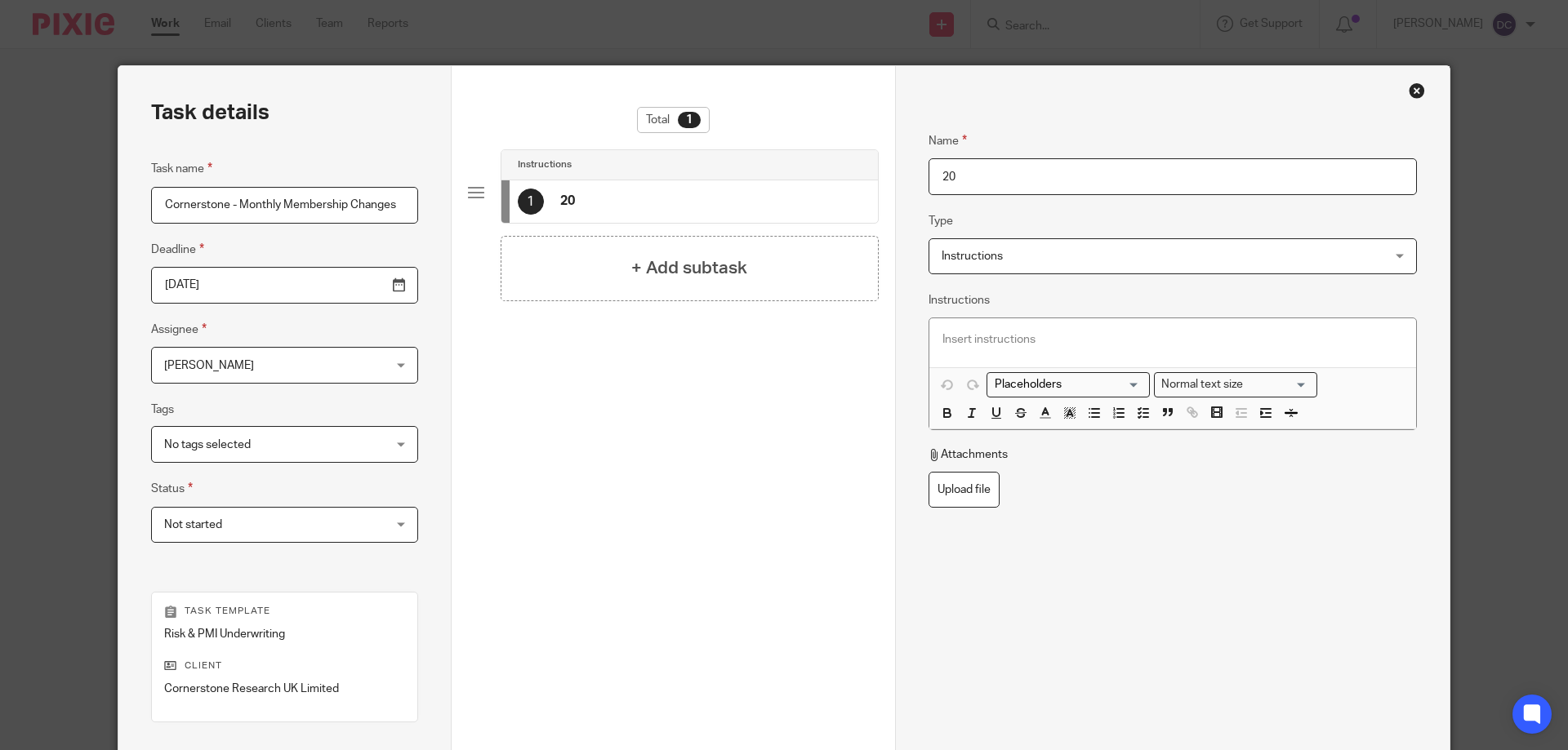
type input "2"
type input "September 2025"
click at [702, 281] on div "+ Add subtask" at bounding box center [690, 268] width 378 height 65
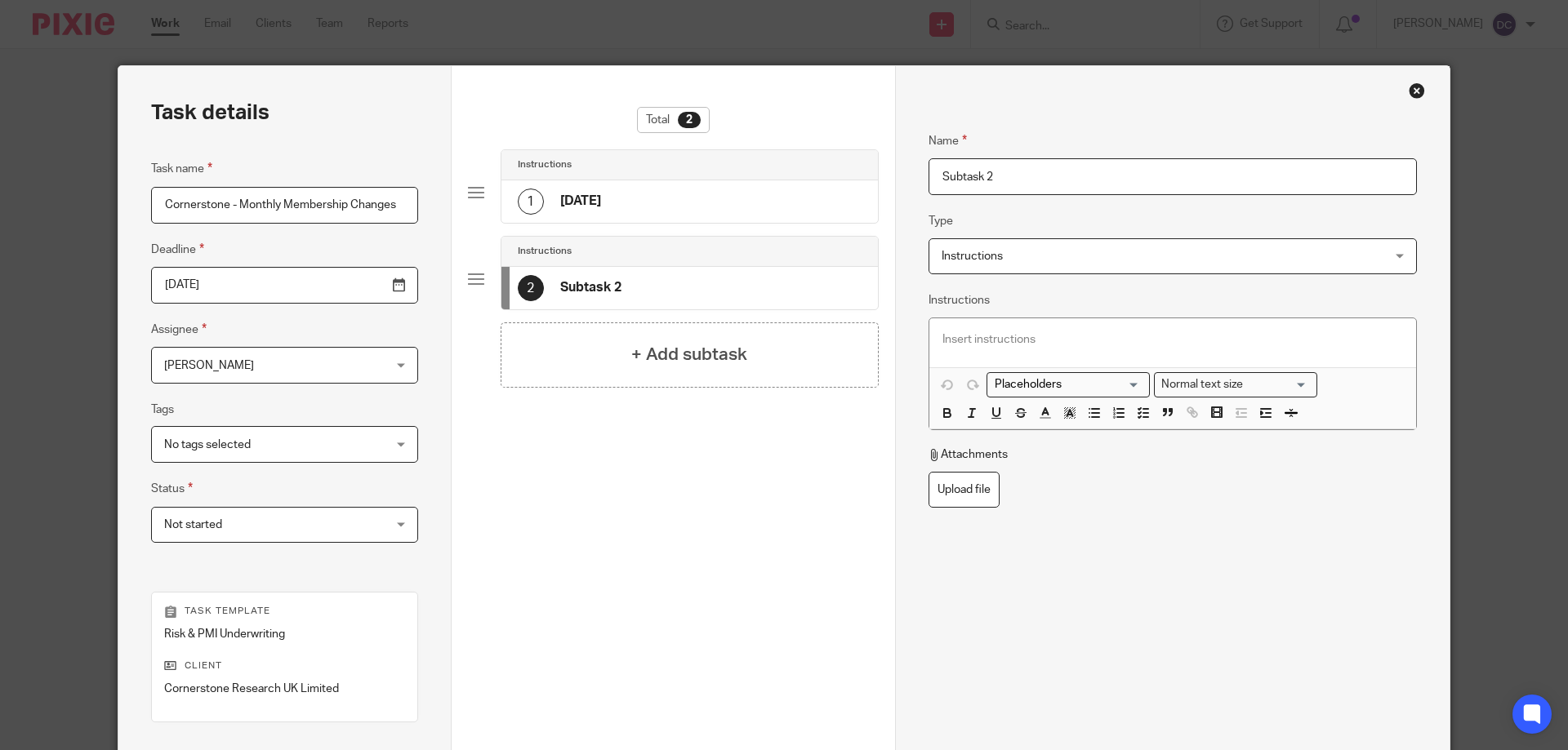
drag, startPoint x: 995, startPoint y: 181, endPoint x: 884, endPoint y: 174, distance: 111.2
click at [884, 174] on div "Task details Task name Cornerstone - Monthly Membership Changes Deadline 2025-0…" at bounding box center [783, 482] width 1331 height 833
type input "October 2025"
click at [726, 347] on h4 "+ Add subtask" at bounding box center [689, 355] width 116 height 26
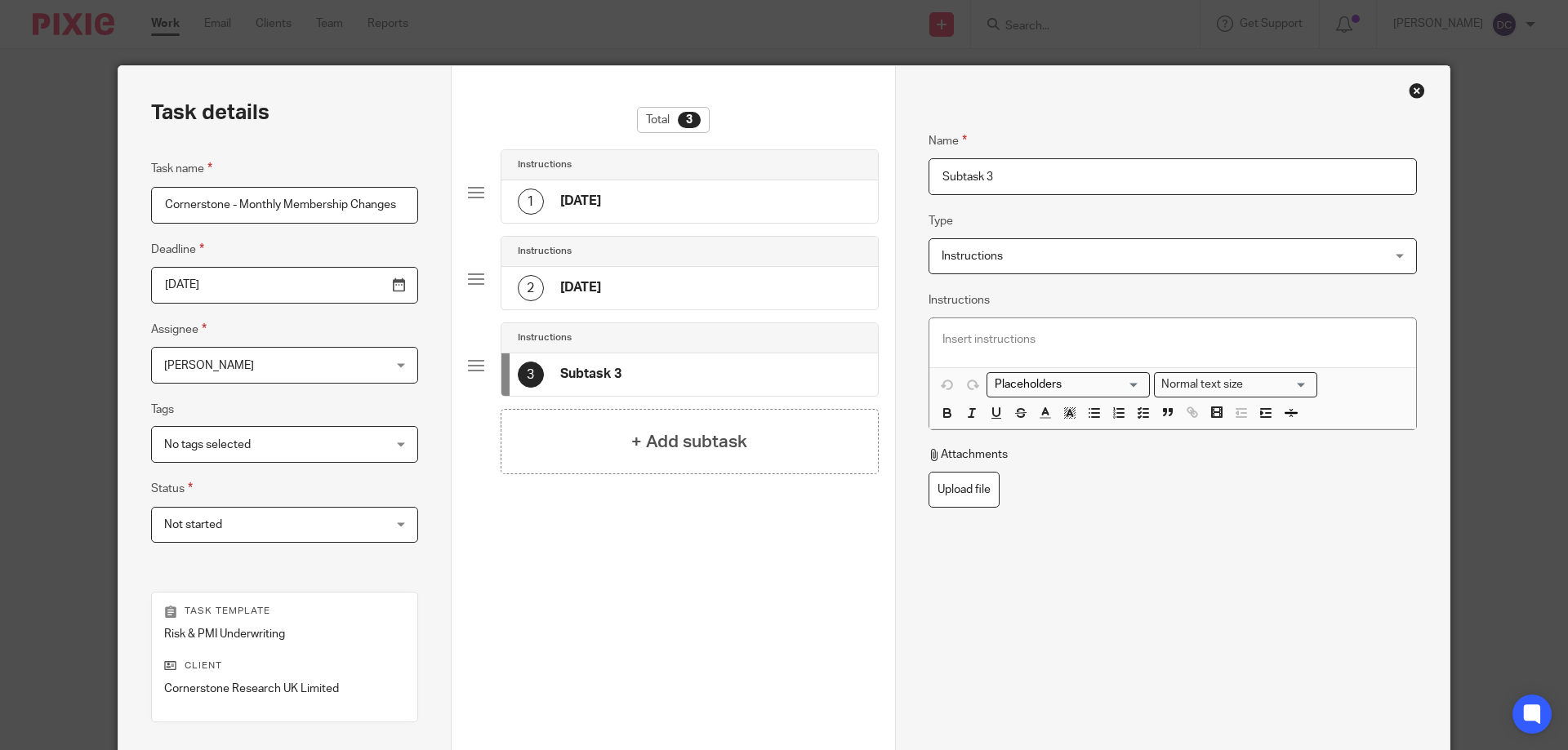
click at [994, 181] on input "Subtask 3" at bounding box center [1172, 177] width 489 height 37
drag, startPoint x: 995, startPoint y: 178, endPoint x: 886, endPoint y: 172, distance: 109.2
click at [886, 172] on div "Task details Task name Cornerstone - Monthly Membership Changes Deadline 2025-0…" at bounding box center [783, 482] width 1331 height 833
type input "November 2025"
click at [763, 443] on div "+ Add subtask" at bounding box center [690, 441] width 378 height 65
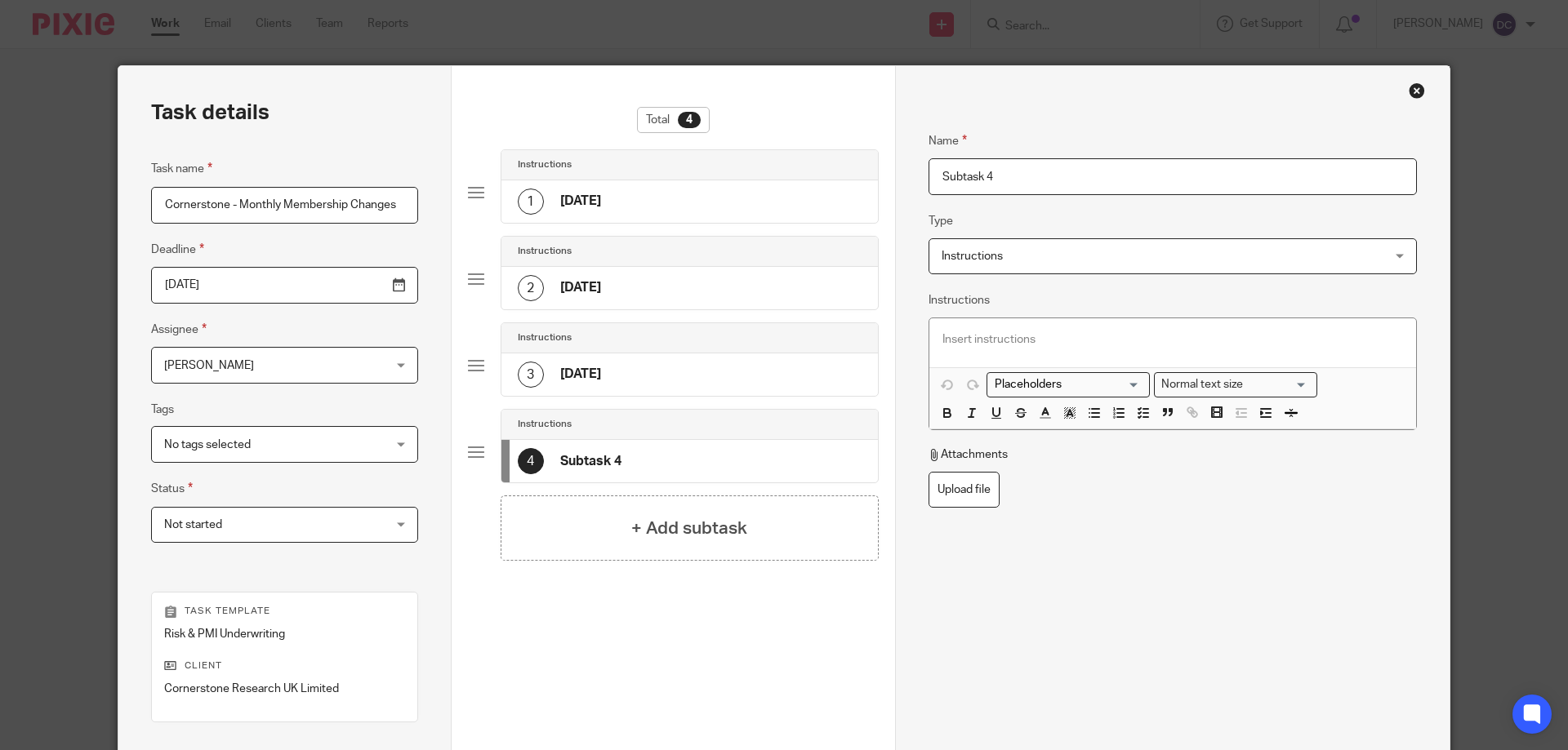
drag, startPoint x: 956, startPoint y: 172, endPoint x: 939, endPoint y: 173, distance: 17.0
click at [939, 173] on input "Subtask 4" at bounding box center [1172, 177] width 489 height 37
type input "December 2025"
click at [603, 182] on div "1 September 2025" at bounding box center [690, 202] width 377 height 42
click at [970, 340] on p at bounding box center [1173, 340] width 460 height 17
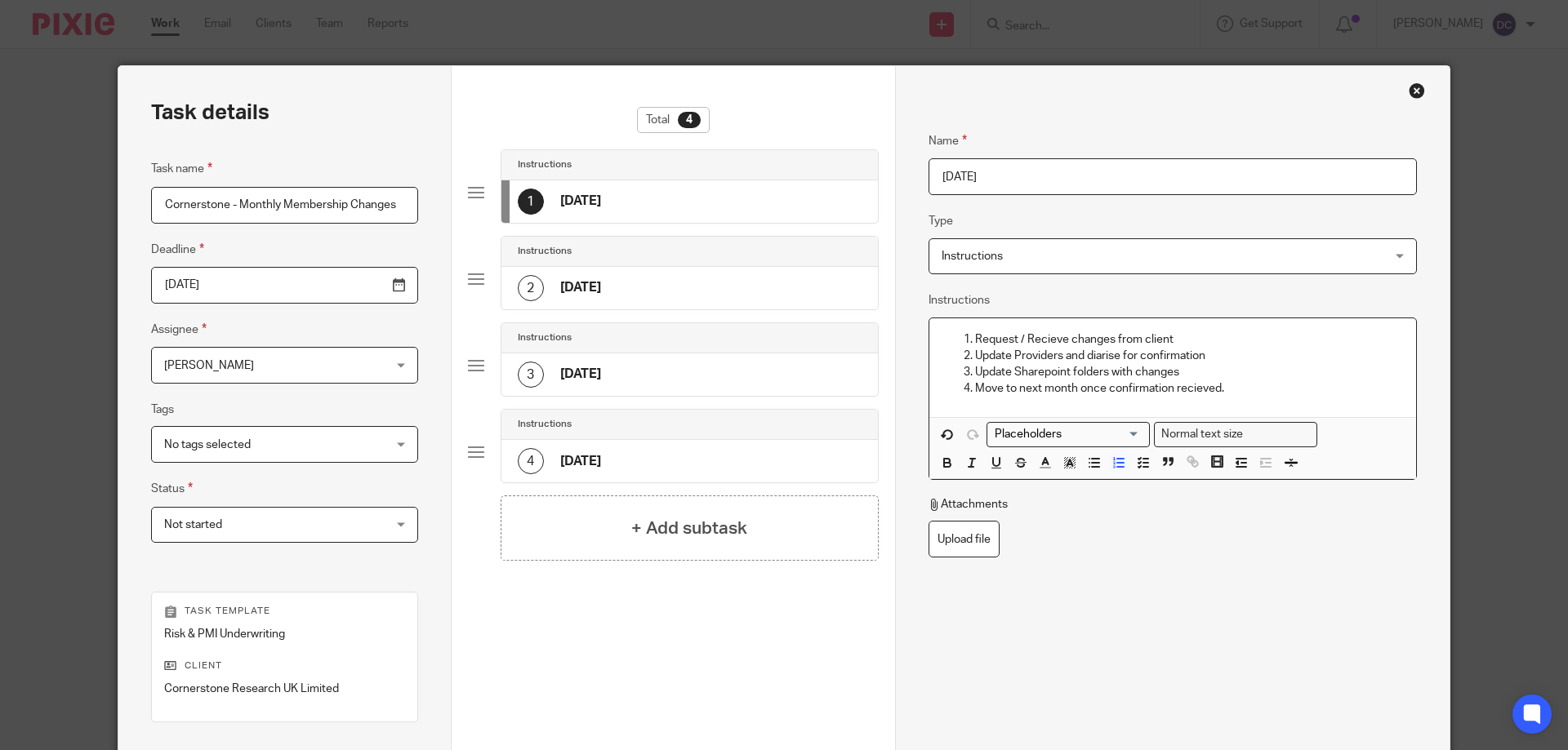
click at [1048, 339] on p "Request / Recieve changes from client" at bounding box center [1188, 340] width 428 height 17
drag, startPoint x: 1204, startPoint y: 384, endPoint x: 966, endPoint y: 324, distance: 245.4
click at [966, 324] on div "Request / Receive changes from client Update Providers and diarise for confirma…" at bounding box center [1172, 368] width 487 height 99
copy ol "Request / Receive changes from client Update Providers and diarise for confirma…"
click at [578, 280] on h4 "October 2025" at bounding box center [580, 288] width 41 height 17
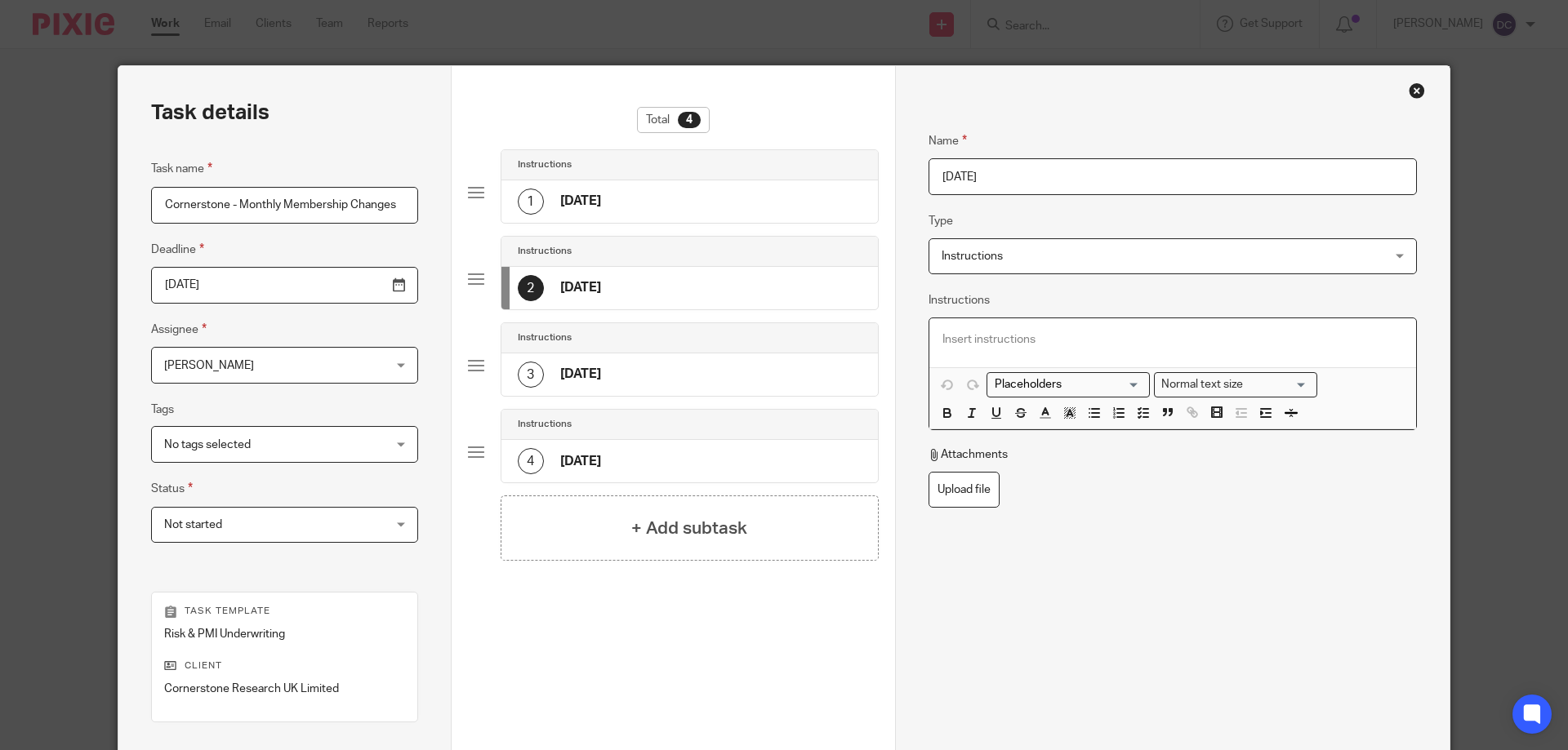
click at [988, 347] on p at bounding box center [1173, 340] width 460 height 17
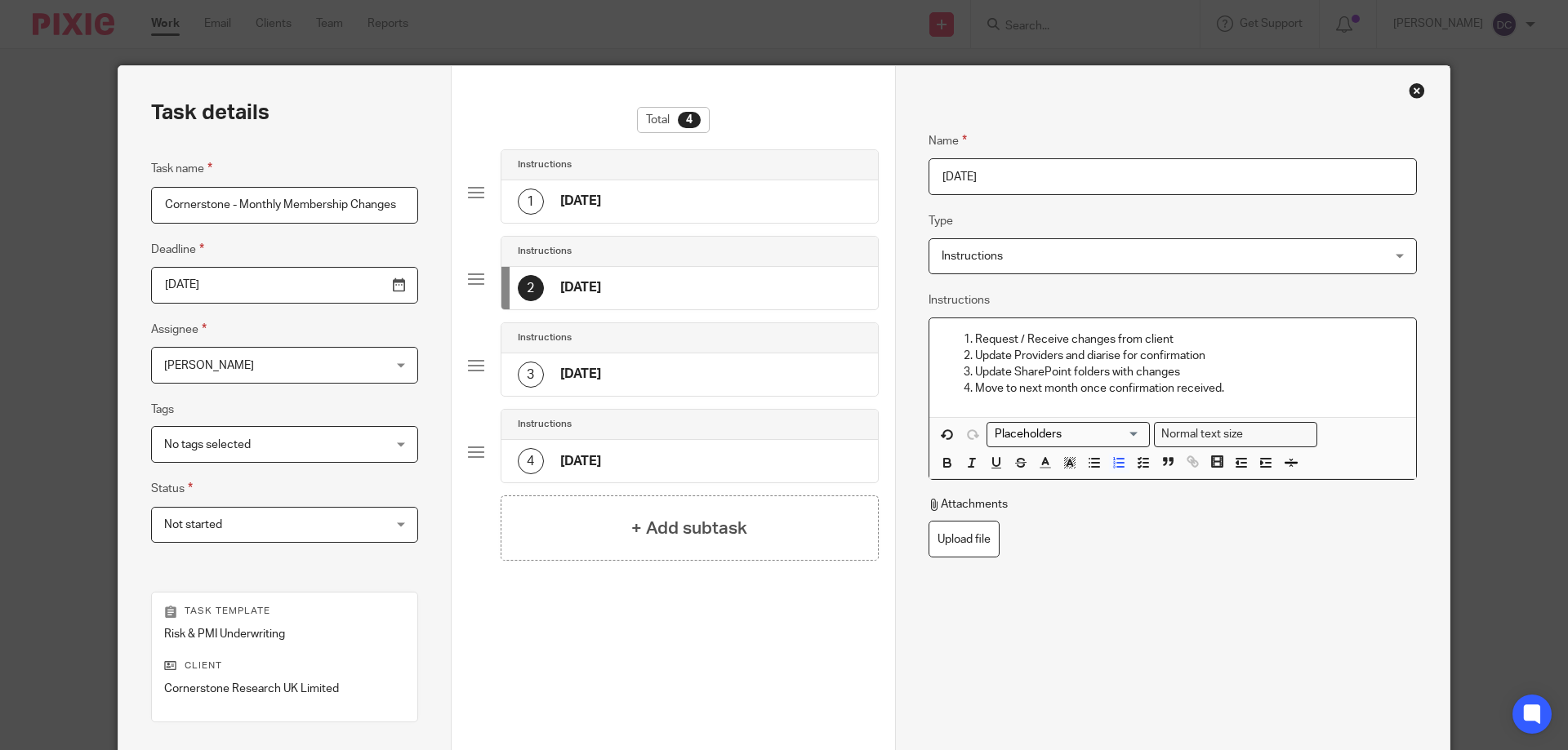
click at [601, 384] on div "3 November 2025" at bounding box center [559, 374] width 83 height 26
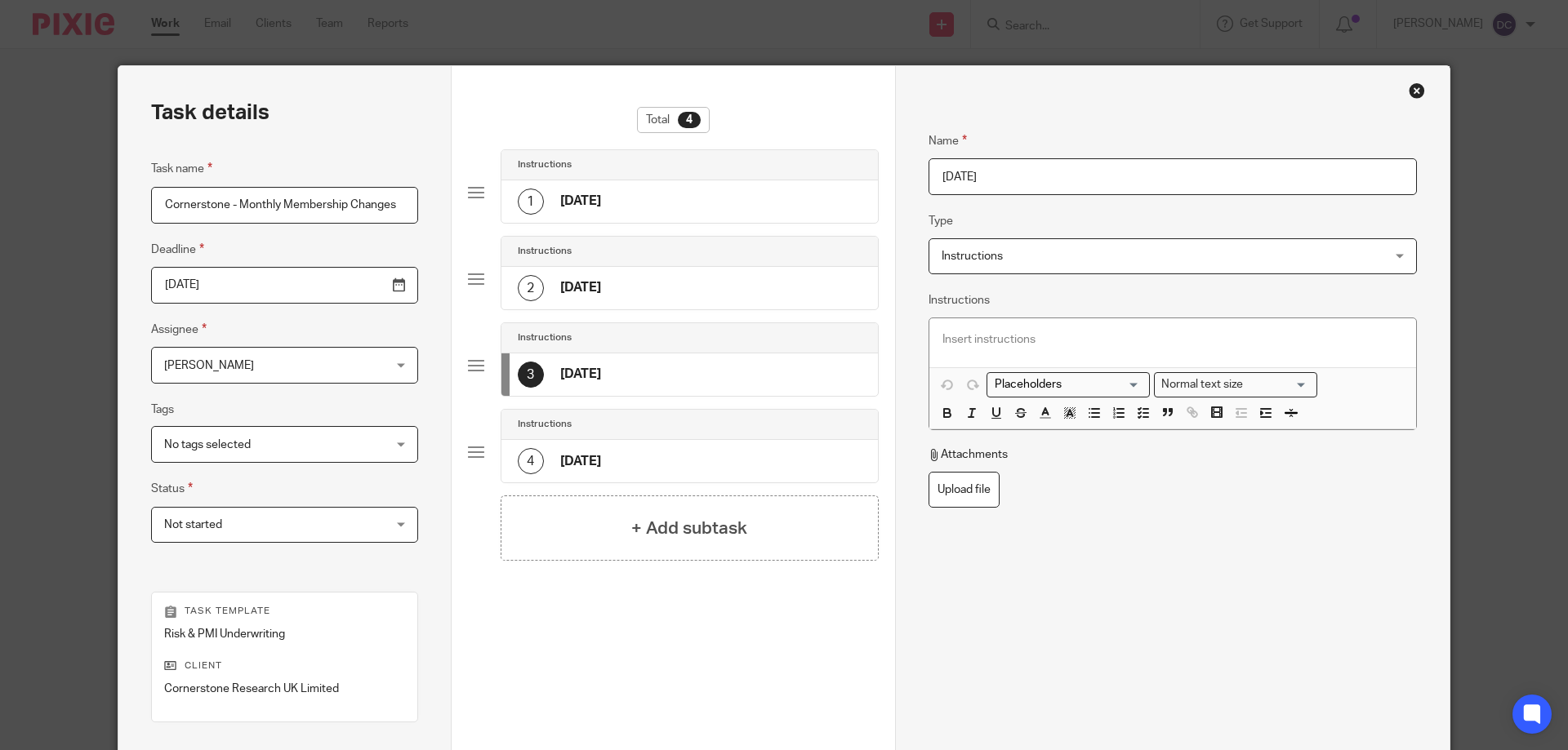
click at [1142, 348] on div at bounding box center [1172, 342] width 487 height 49
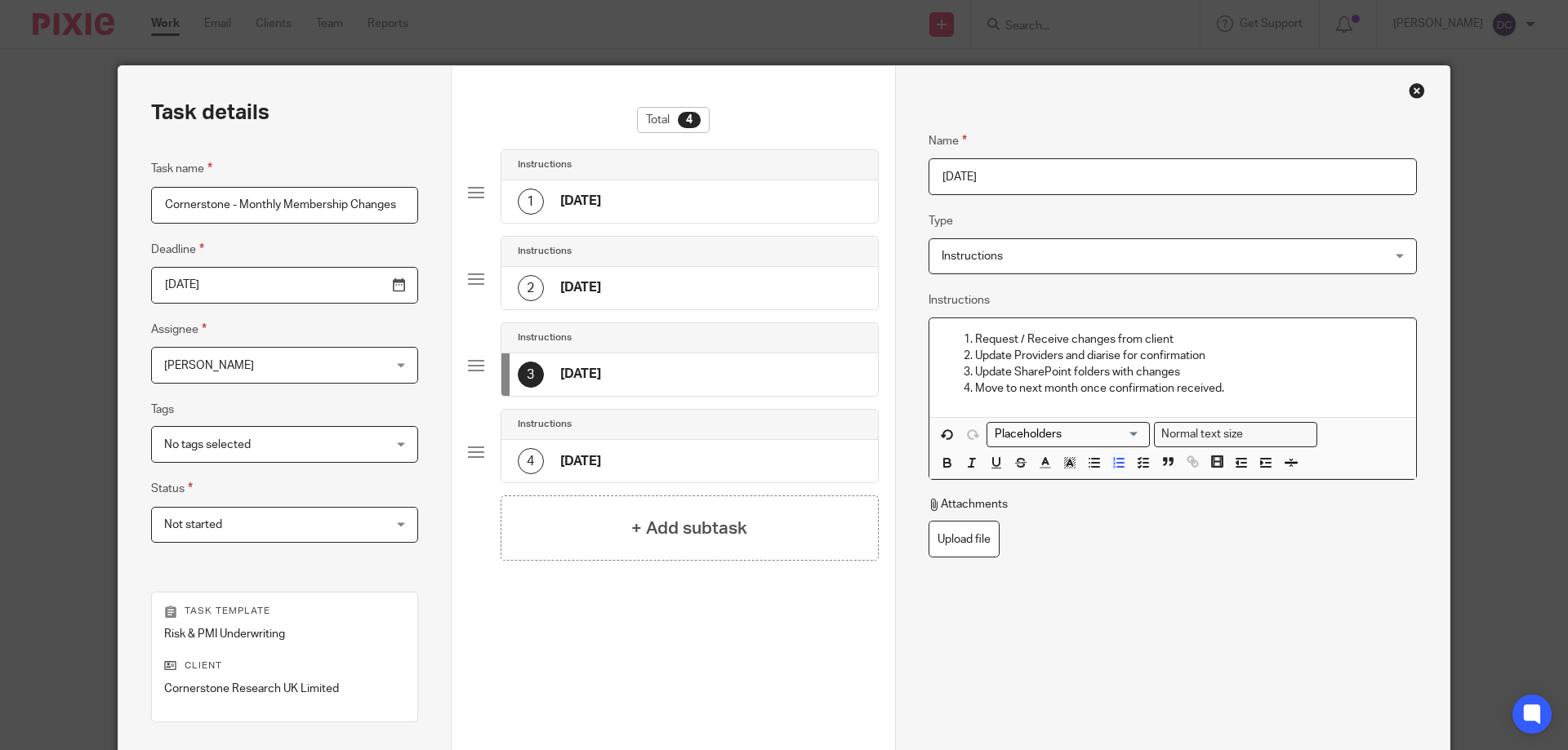
click at [601, 459] on h4 "December 2025" at bounding box center [580, 461] width 41 height 17
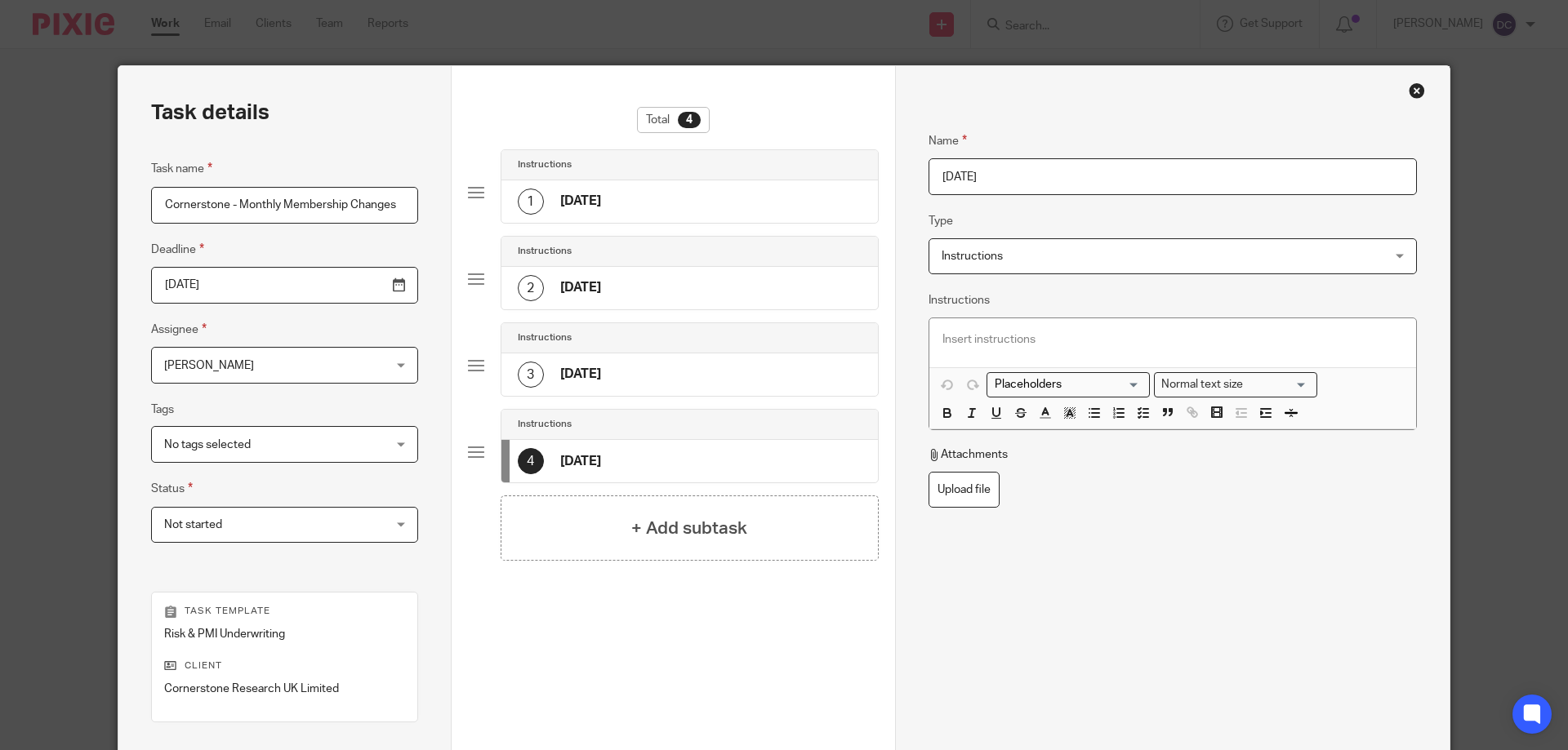
click at [1086, 354] on div at bounding box center [1172, 342] width 487 height 49
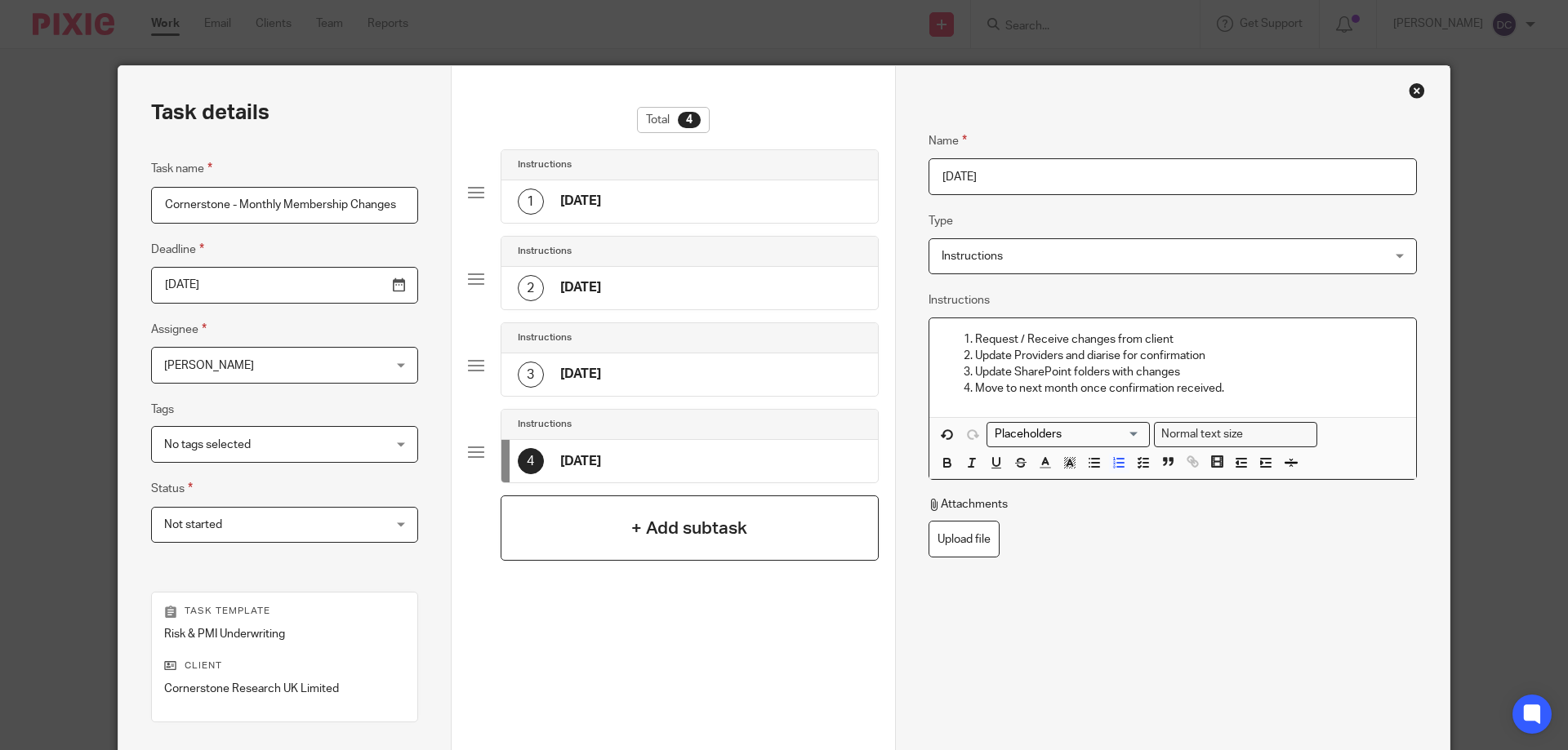
click at [635, 534] on h4 "+ Add subtask" at bounding box center [689, 529] width 116 height 26
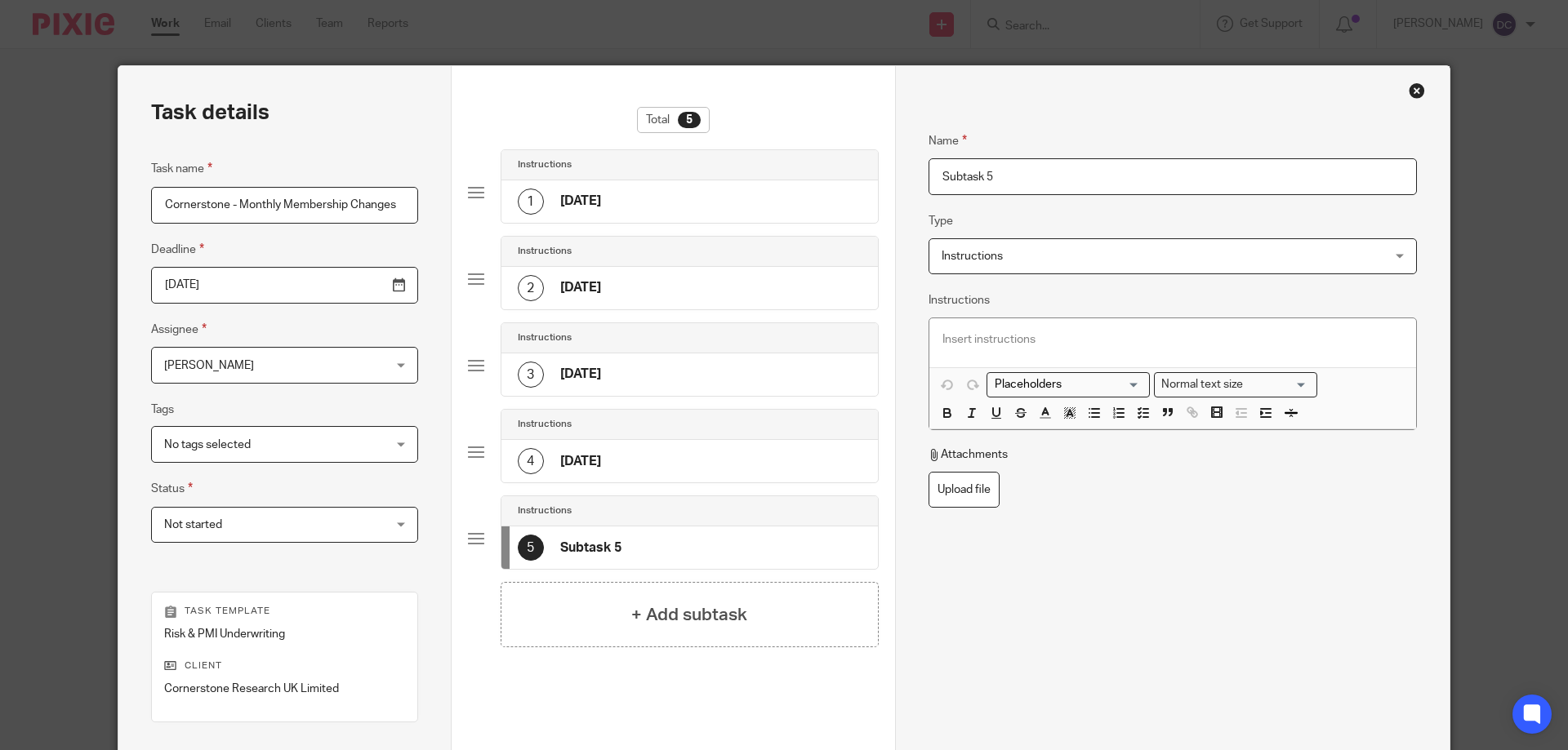
drag, startPoint x: 1013, startPoint y: 189, endPoint x: 922, endPoint y: 171, distance: 92.8
click at [928, 171] on input "Subtask 5" at bounding box center [1172, 177] width 489 height 37
type input "January 2026"
click at [1043, 346] on p at bounding box center [1173, 340] width 460 height 17
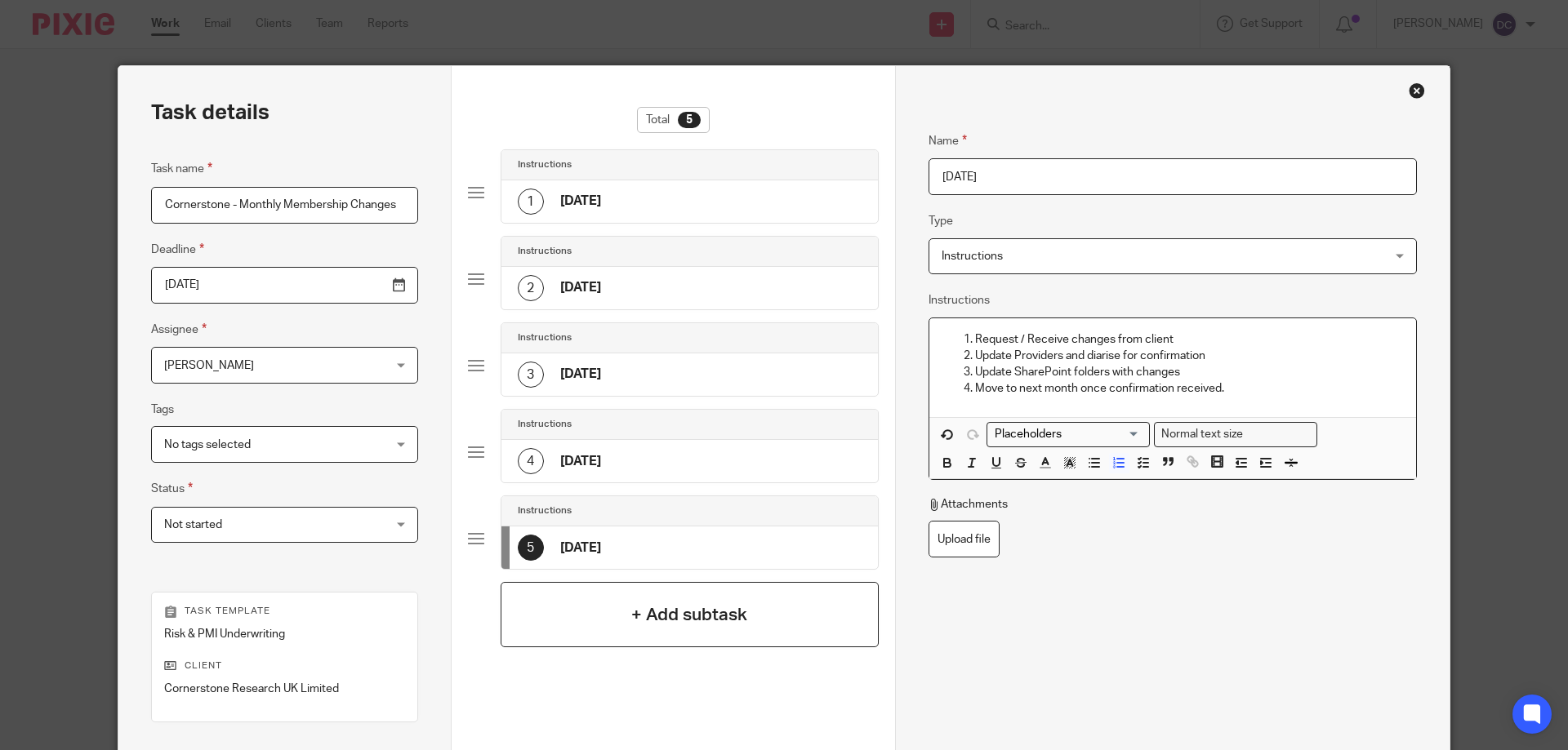
click at [704, 620] on h4 "+ Add subtask" at bounding box center [689, 615] width 116 height 26
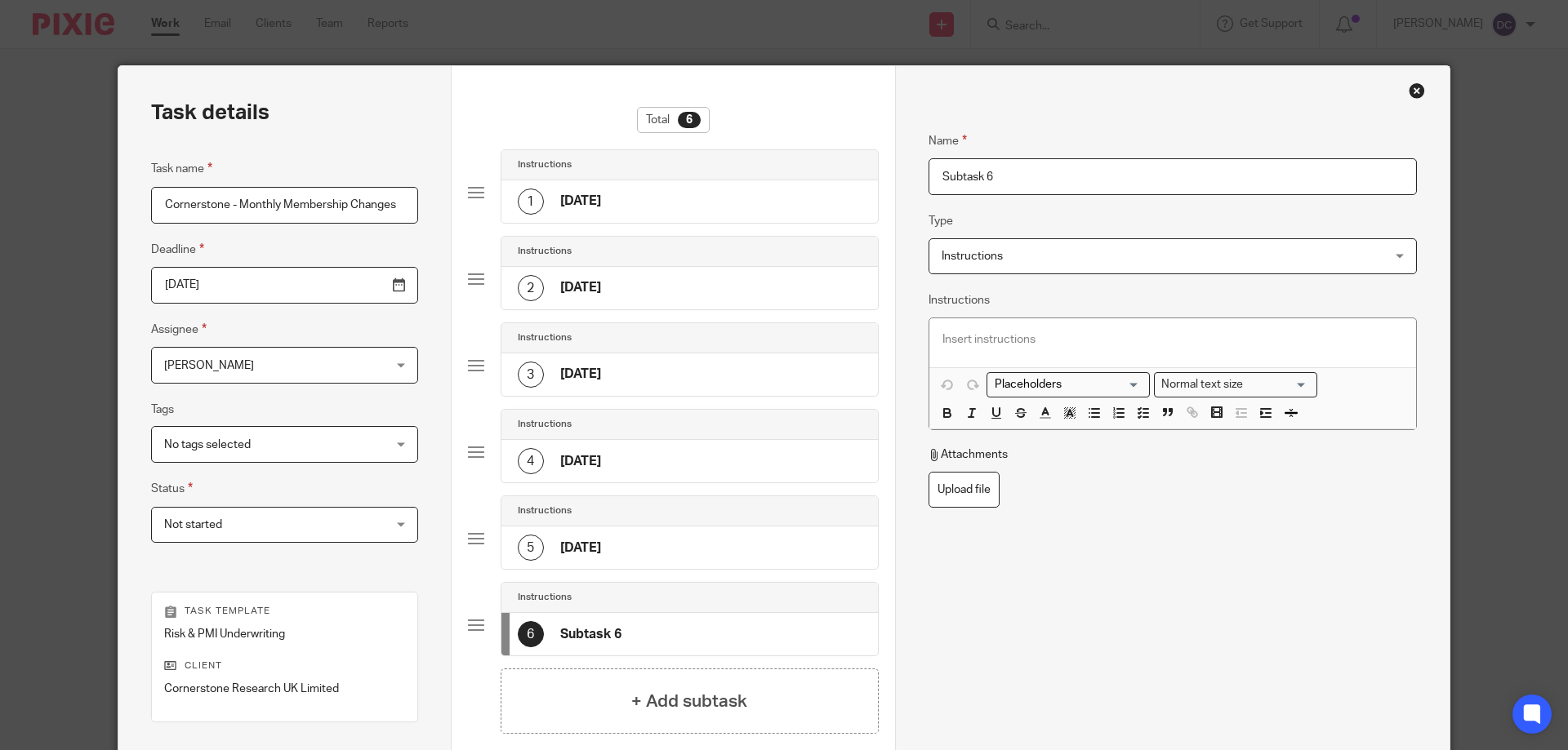
drag, startPoint x: 995, startPoint y: 176, endPoint x: 918, endPoint y: 171, distance: 77.2
click at [918, 171] on div "Name September 2025 Type Instructions Instructions Instructions Document signin…" at bounding box center [1172, 482] width 555 height 833
type input "February 2026"
click at [988, 333] on p at bounding box center [1173, 340] width 460 height 17
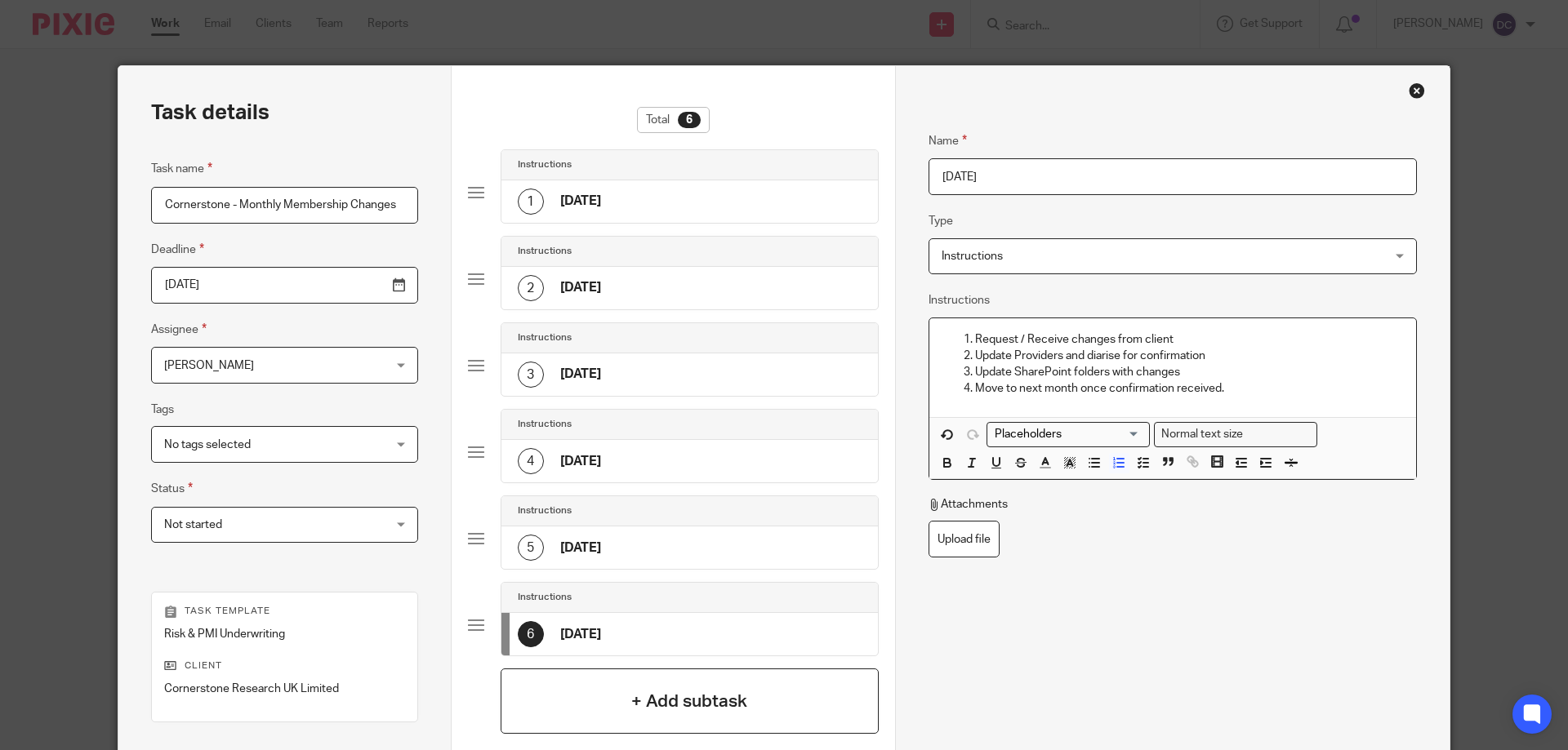
click at [670, 708] on h4 "+ Add subtask" at bounding box center [689, 702] width 116 height 26
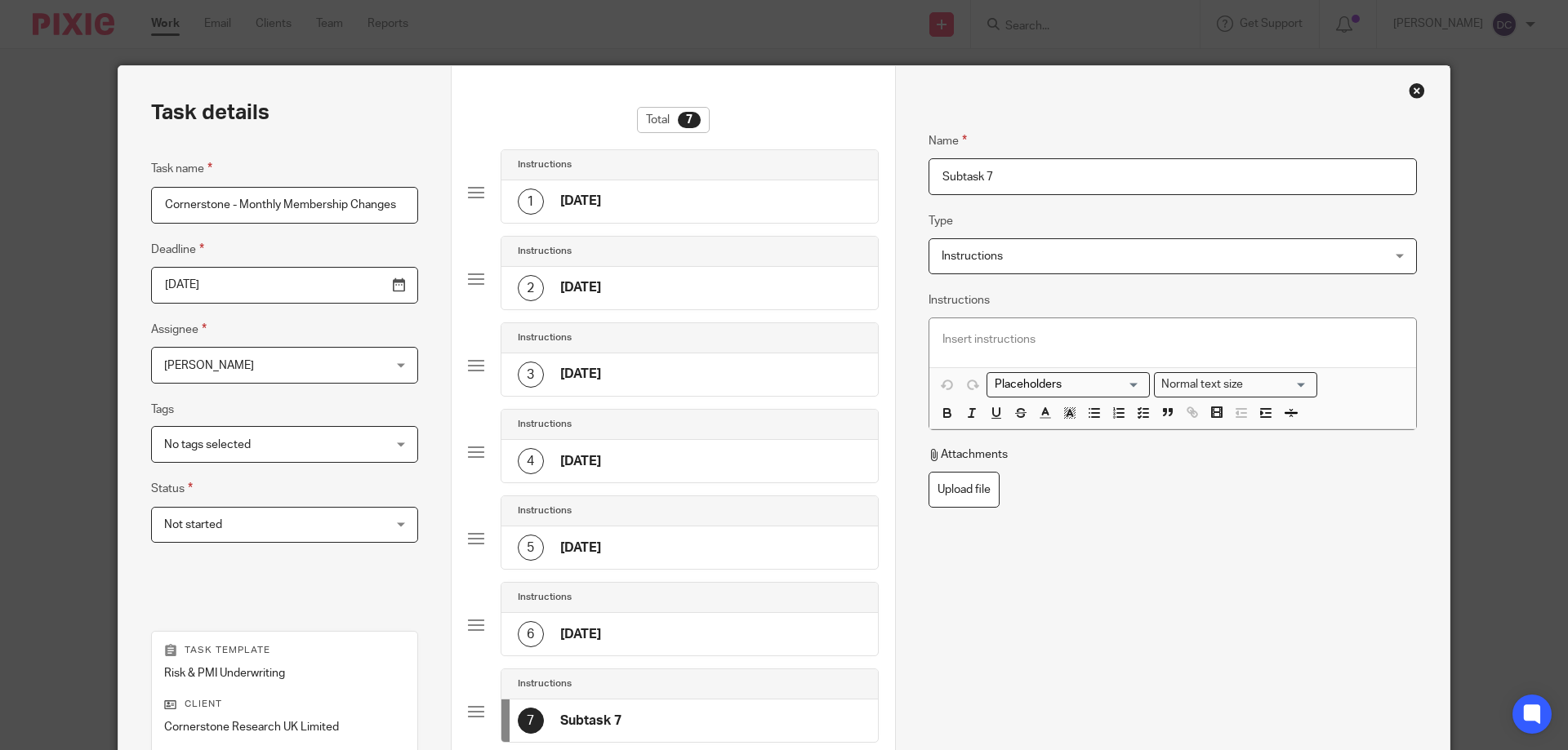
drag, startPoint x: 1061, startPoint y: 177, endPoint x: 849, endPoint y: 160, distance: 212.7
click at [849, 160] on div "Task details Task name Cornerstone - Monthly Membership Changes Deadline 2025-0…" at bounding box center [783, 502] width 1331 height 871
type input "March 2026"
click at [1049, 320] on div "Loading... Normal text size Loading... Remove Edit Insert new video Copy and pa…" at bounding box center [1172, 374] width 489 height 114
click at [1035, 348] on div at bounding box center [1172, 342] width 487 height 49
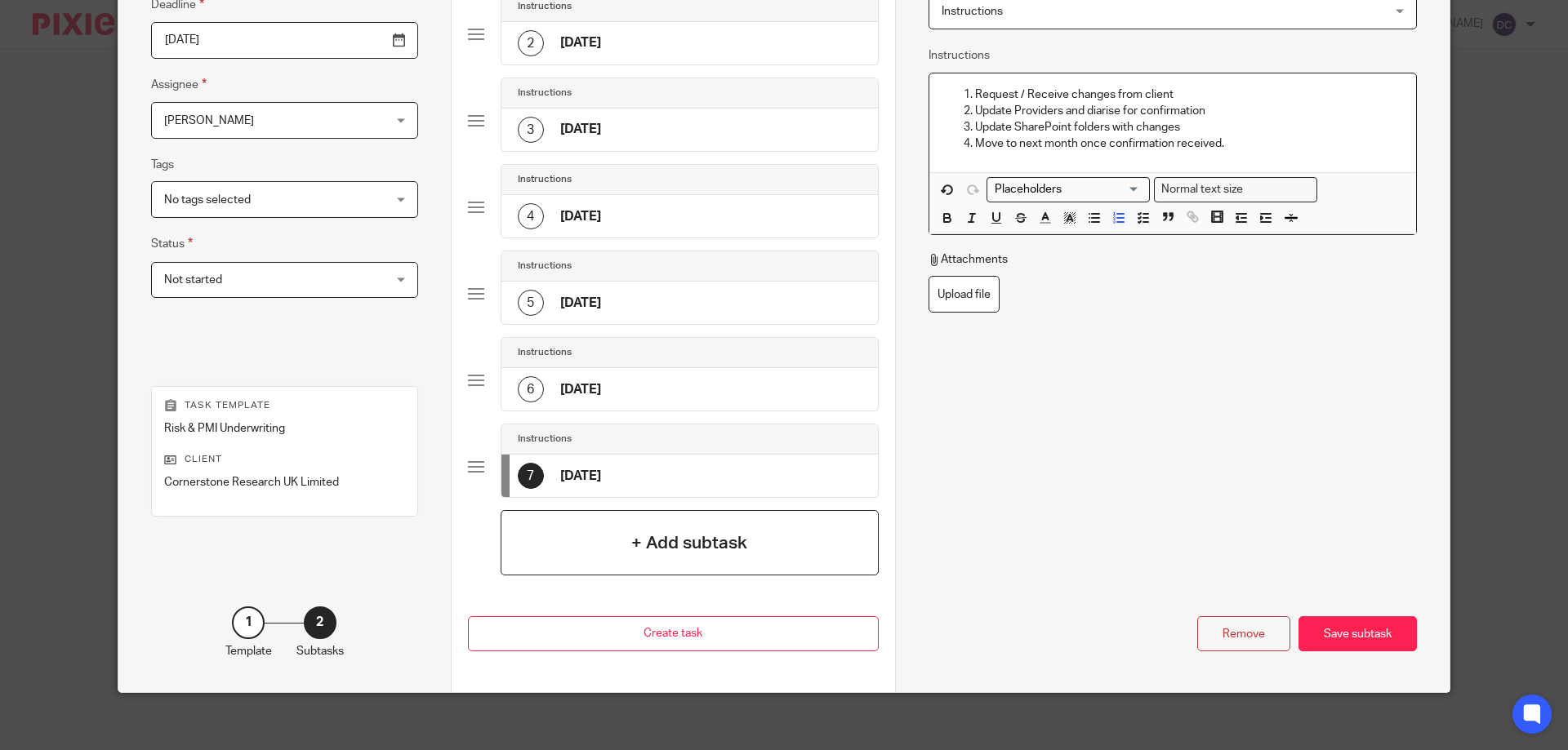
click at [697, 548] on h4 "+ Add subtask" at bounding box center [689, 544] width 116 height 26
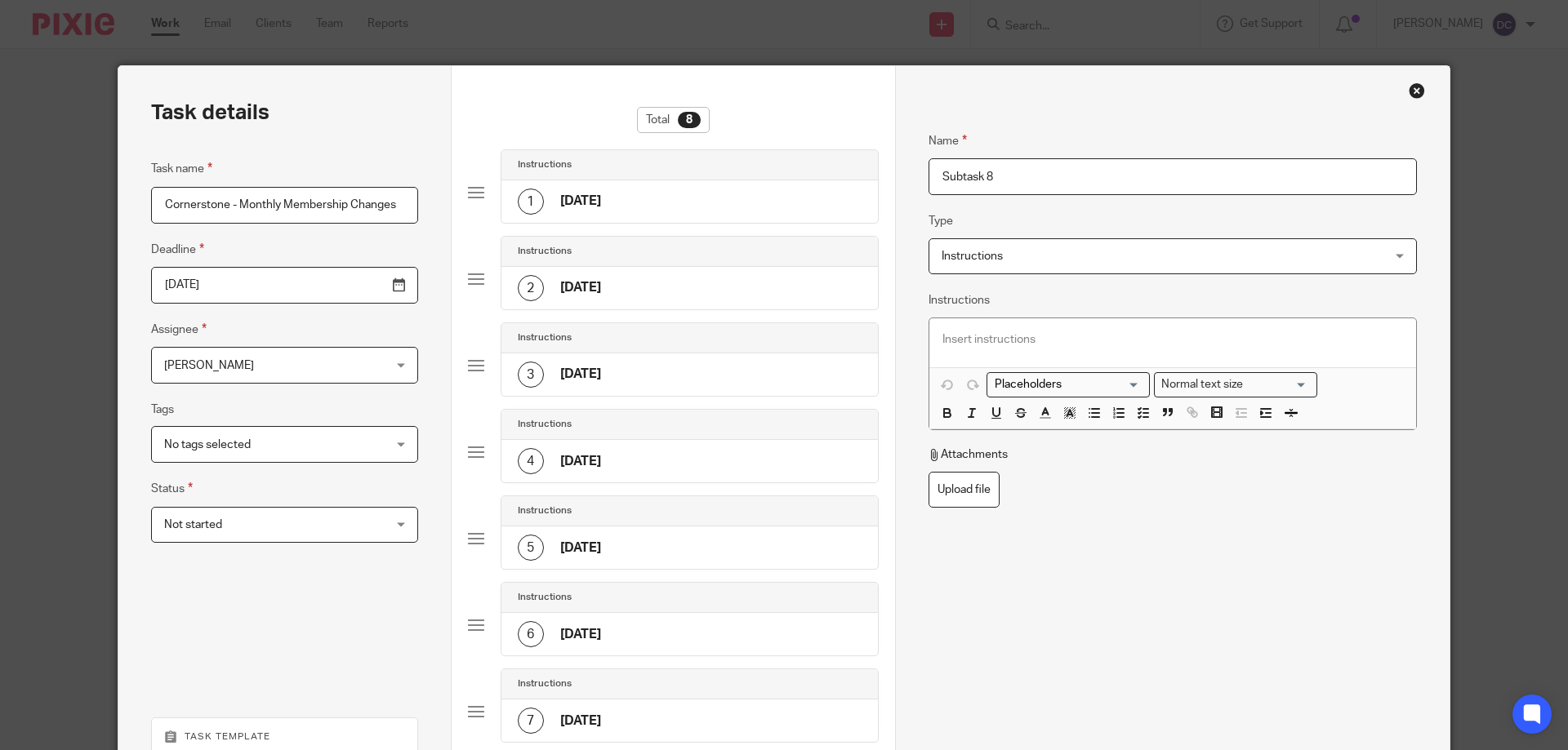
drag, startPoint x: 1010, startPoint y: 182, endPoint x: 935, endPoint y: 176, distance: 75.2
click at [935, 176] on input "Subtask 8" at bounding box center [1172, 177] width 489 height 37
type input "M"
type input "a"
type input "April 2026"
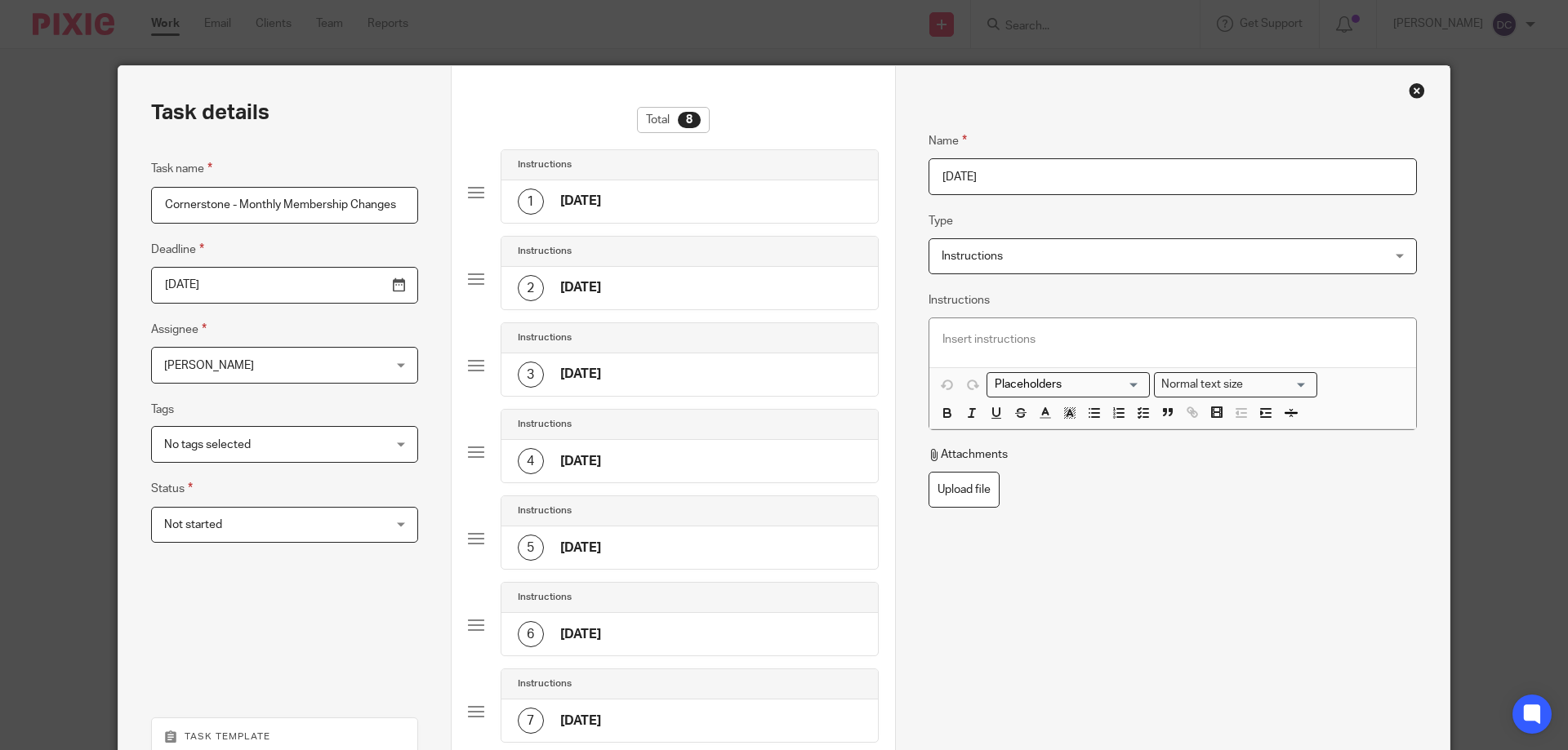
click at [1023, 347] on div at bounding box center [1172, 342] width 487 height 49
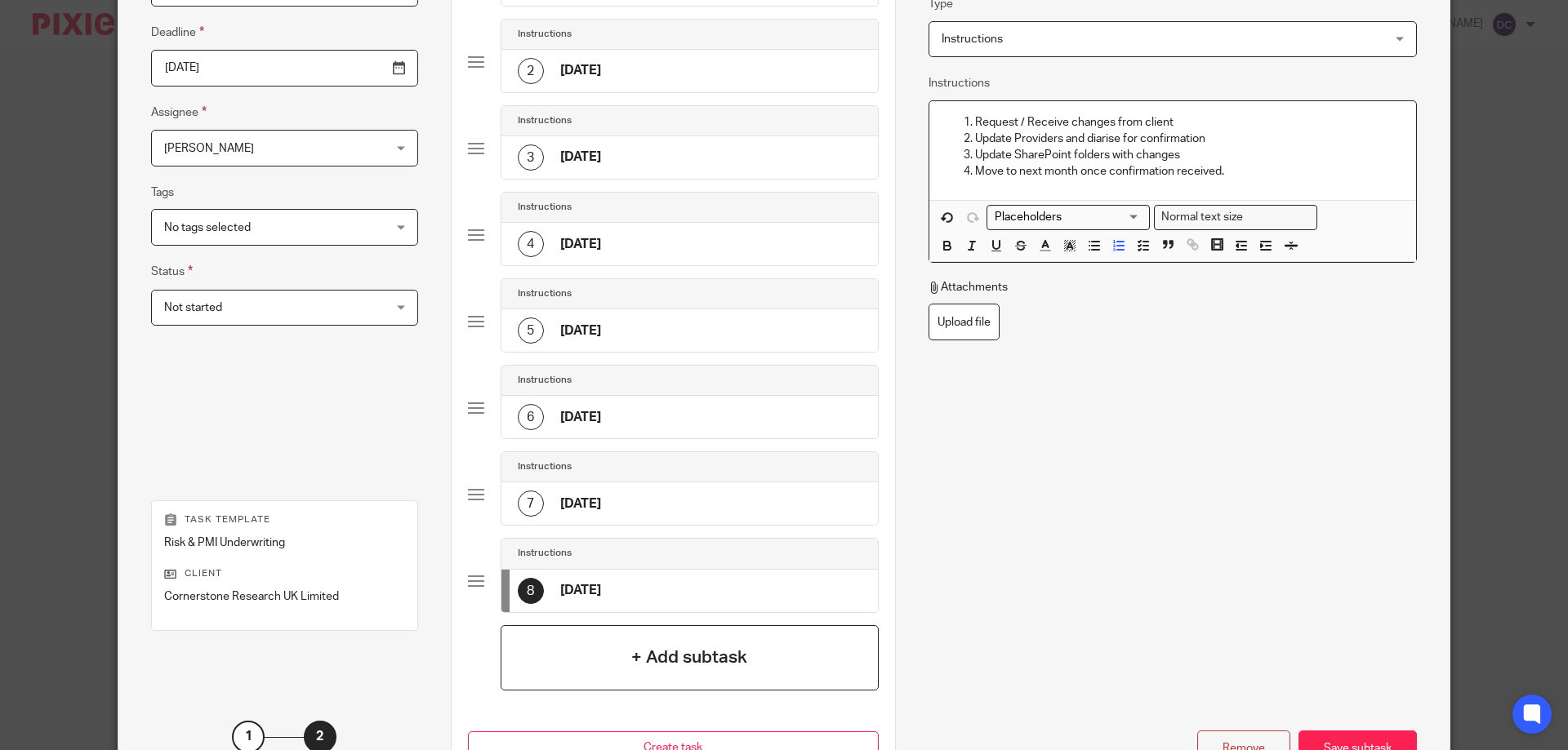
scroll to position [245, 0]
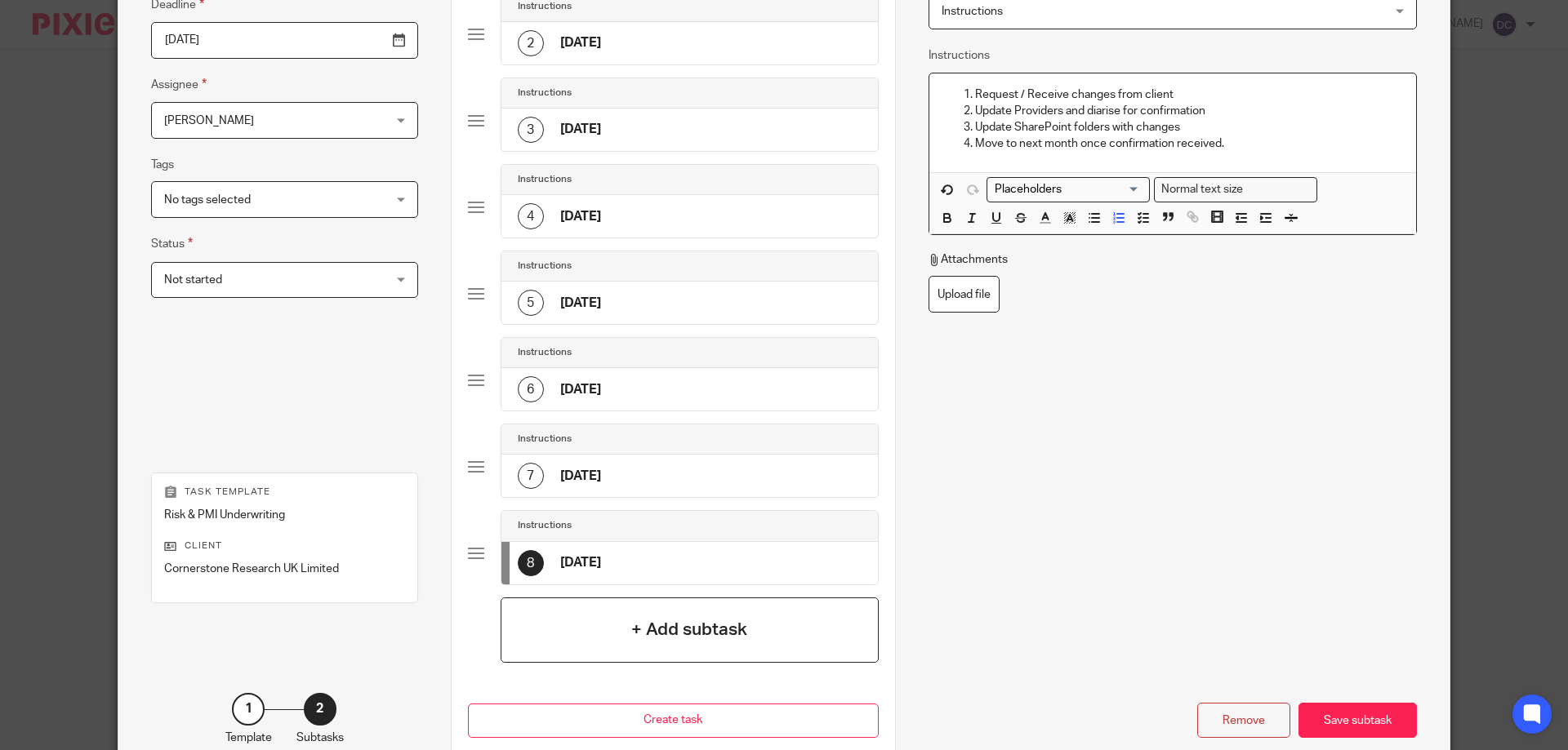
click at [732, 629] on h4 "+ Add subtask" at bounding box center [689, 630] width 116 height 26
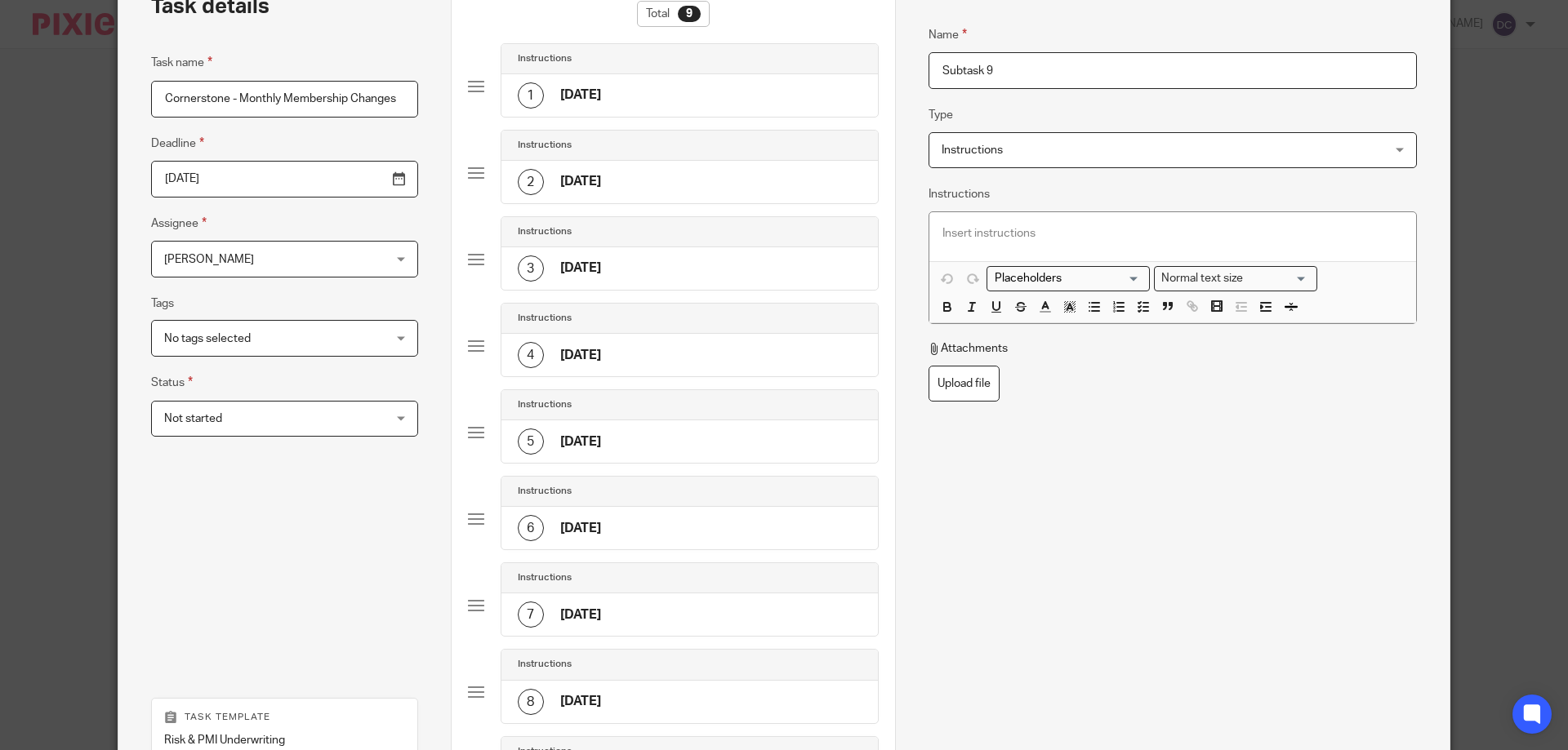
scroll to position [0, 0]
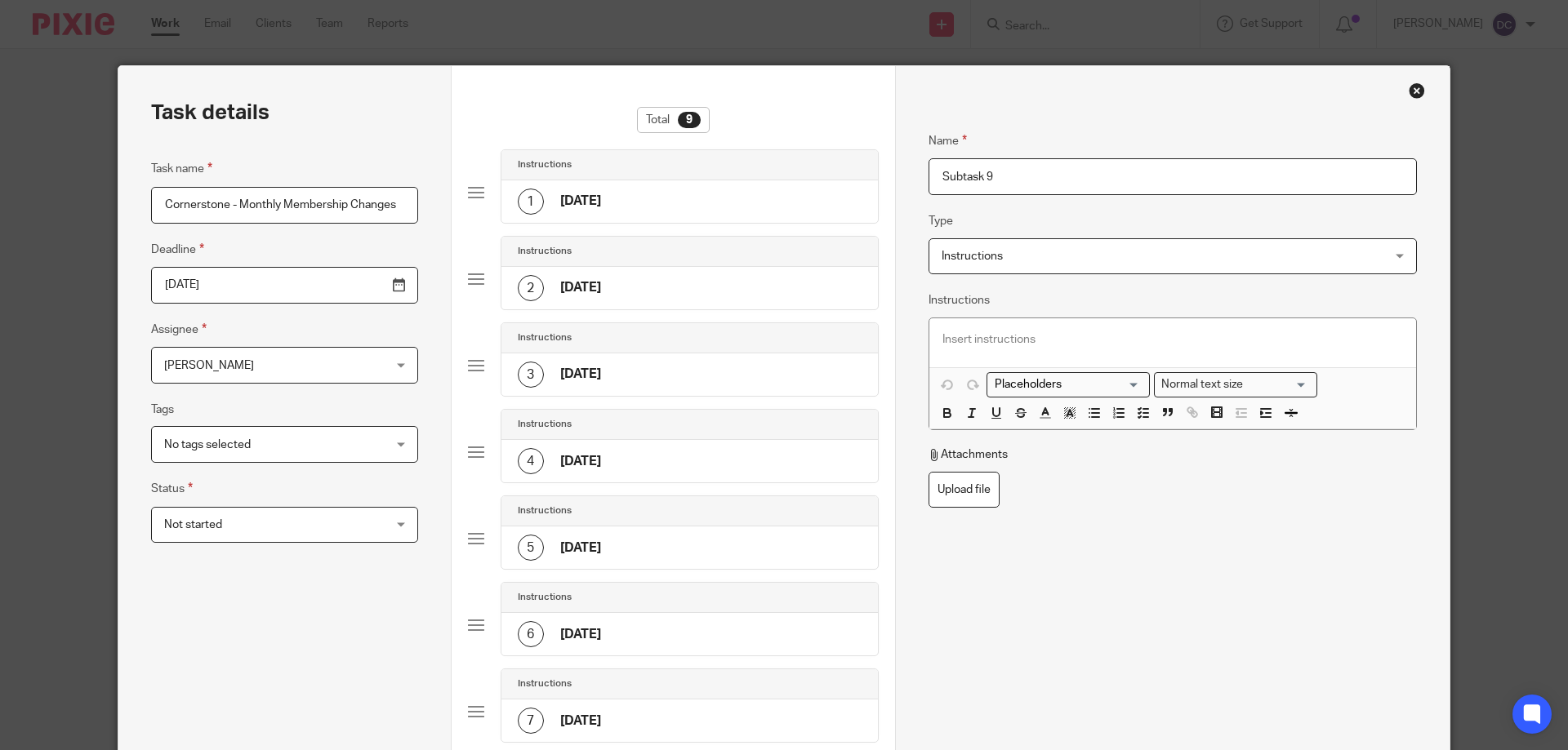
drag, startPoint x: 1041, startPoint y: 184, endPoint x: 925, endPoint y: 183, distance: 116.0
click at [928, 183] on input "Subtask 9" at bounding box center [1172, 177] width 489 height 37
type input "May 2026"
click at [985, 338] on p at bounding box center [1173, 340] width 460 height 17
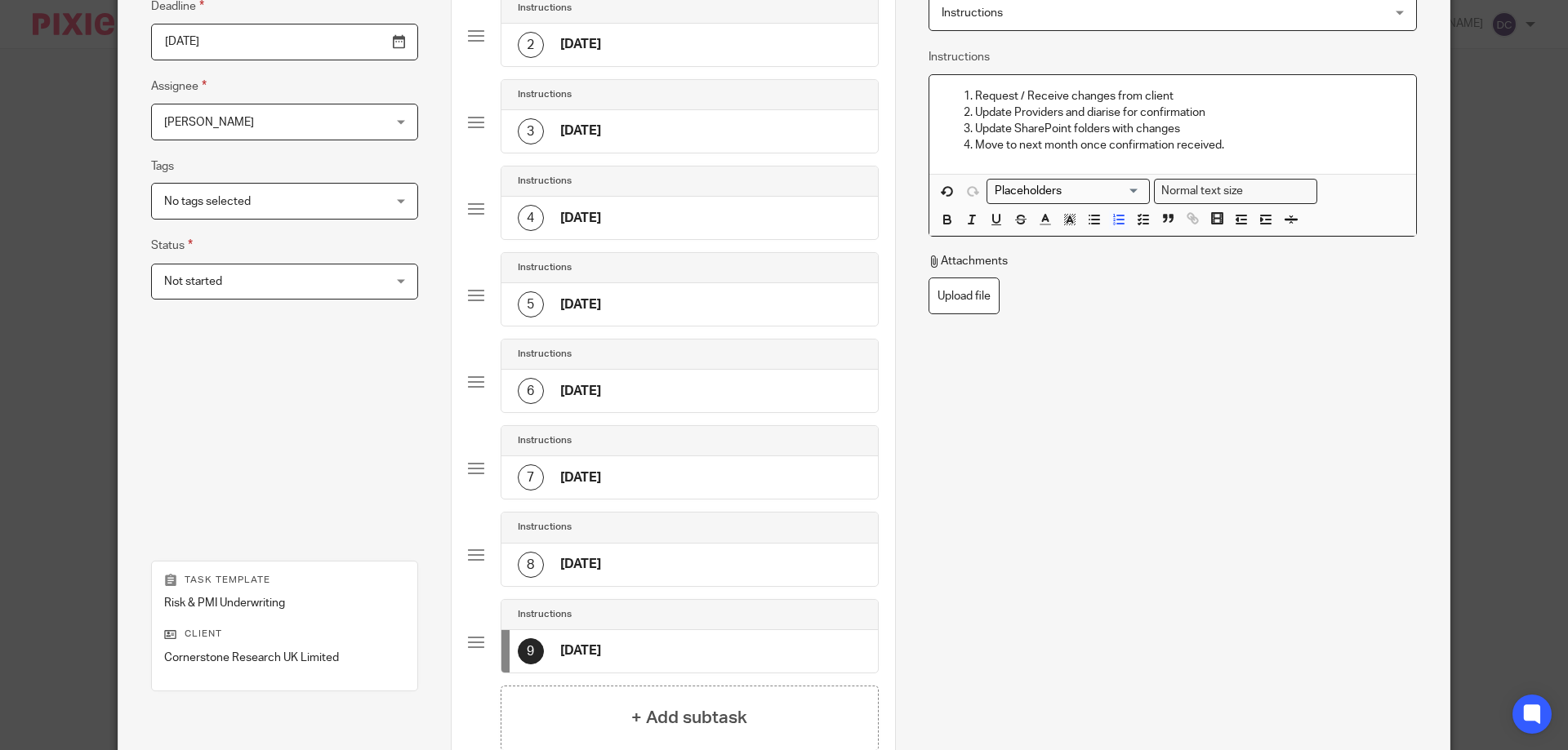
scroll to position [245, 0]
click at [580, 700] on div "+ Add subtask" at bounding box center [690, 716] width 378 height 65
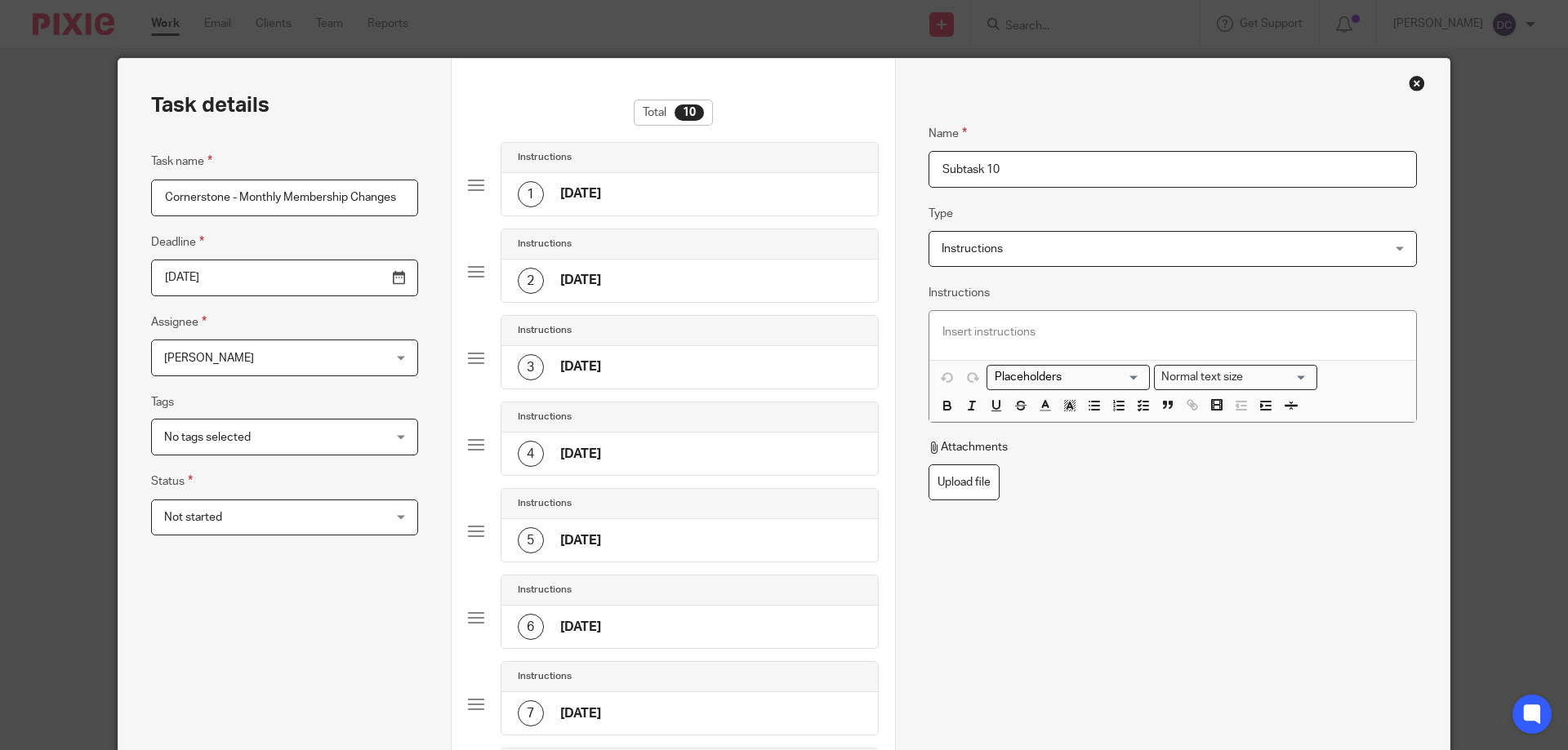
scroll to position [0, 0]
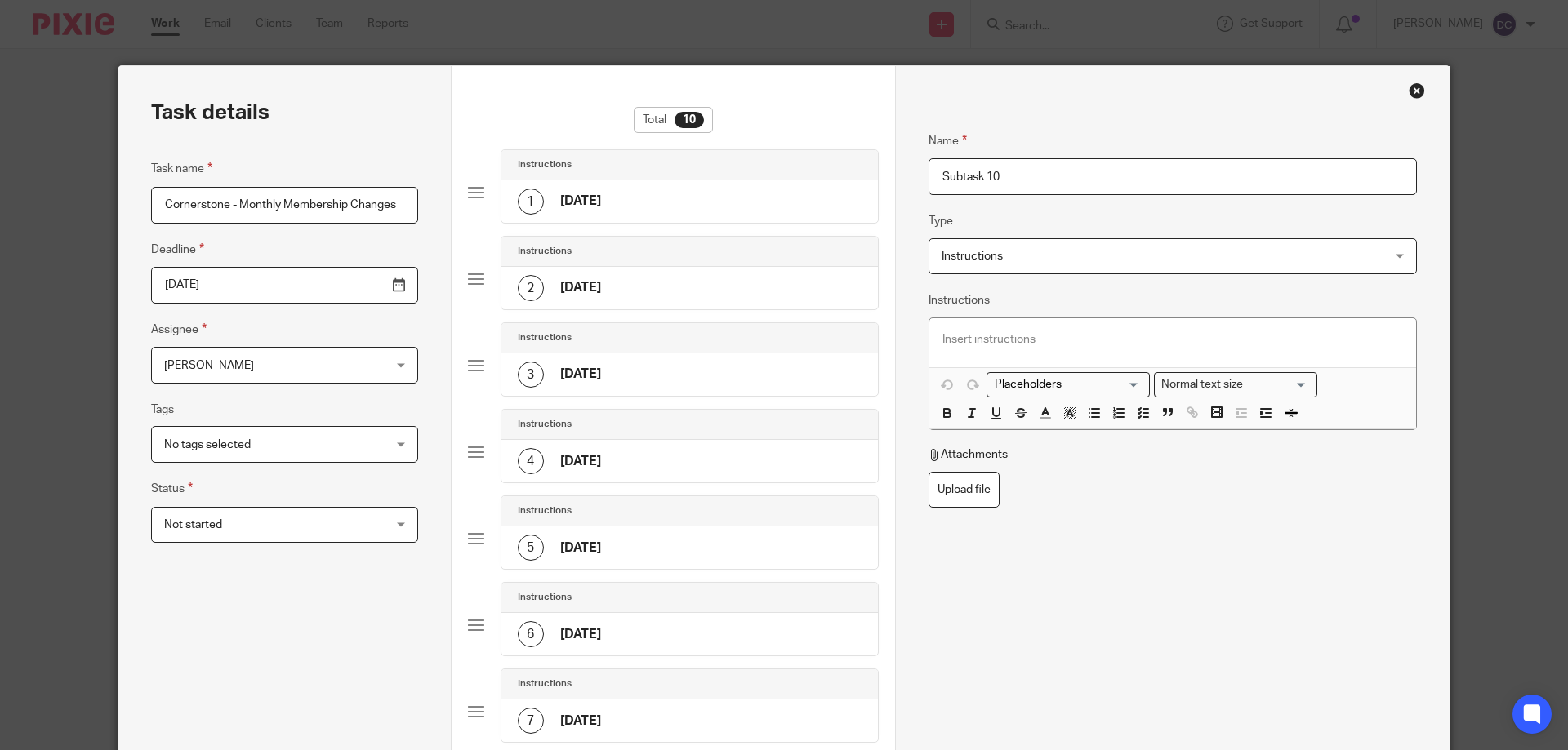
drag, startPoint x: 1001, startPoint y: 182, endPoint x: 919, endPoint y: 174, distance: 82.4
click at [919, 174] on div "Name September 2025 Type Instructions Instructions Instructions Document signin…" at bounding box center [1172, 631] width 555 height 1131
type input "A"
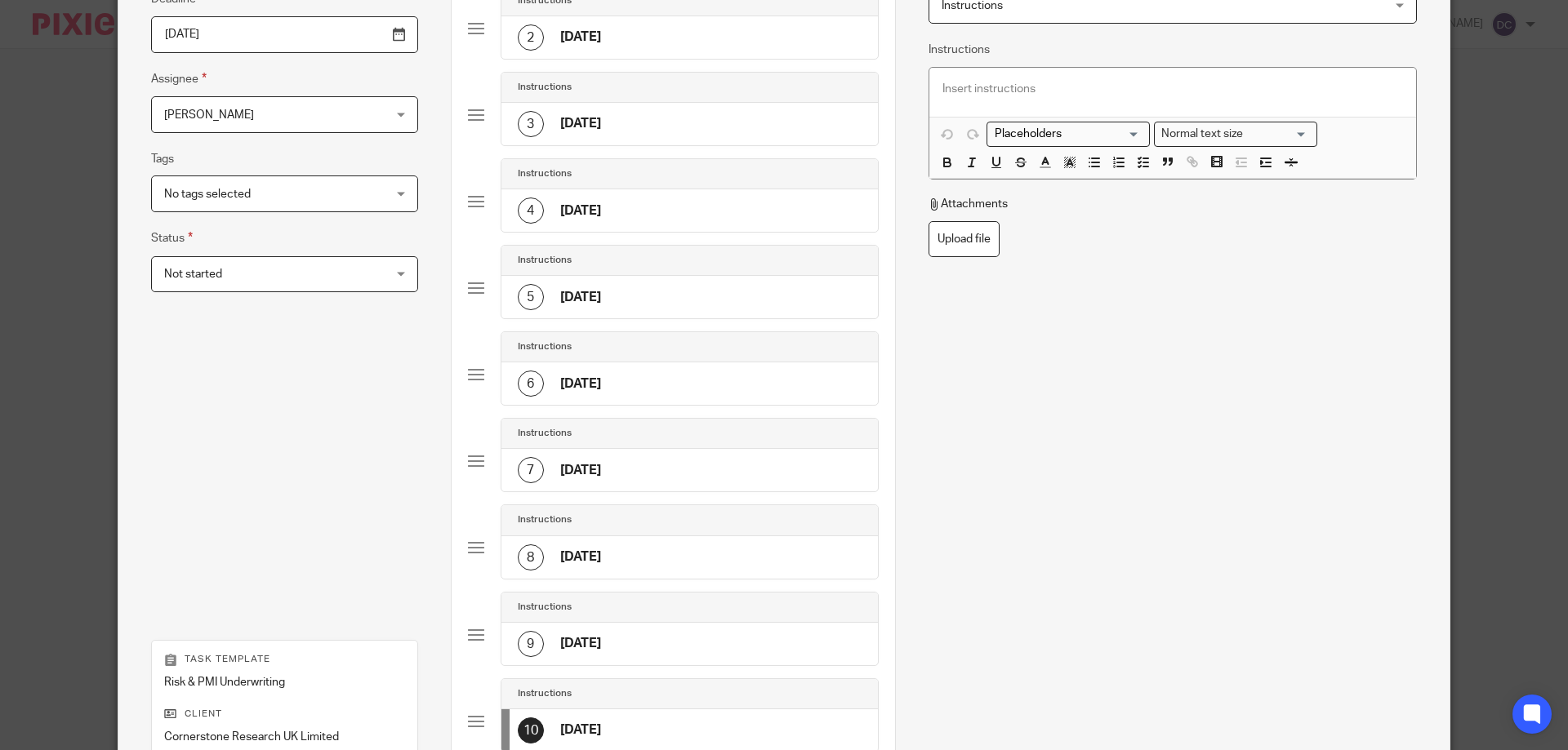
scroll to position [163, 0]
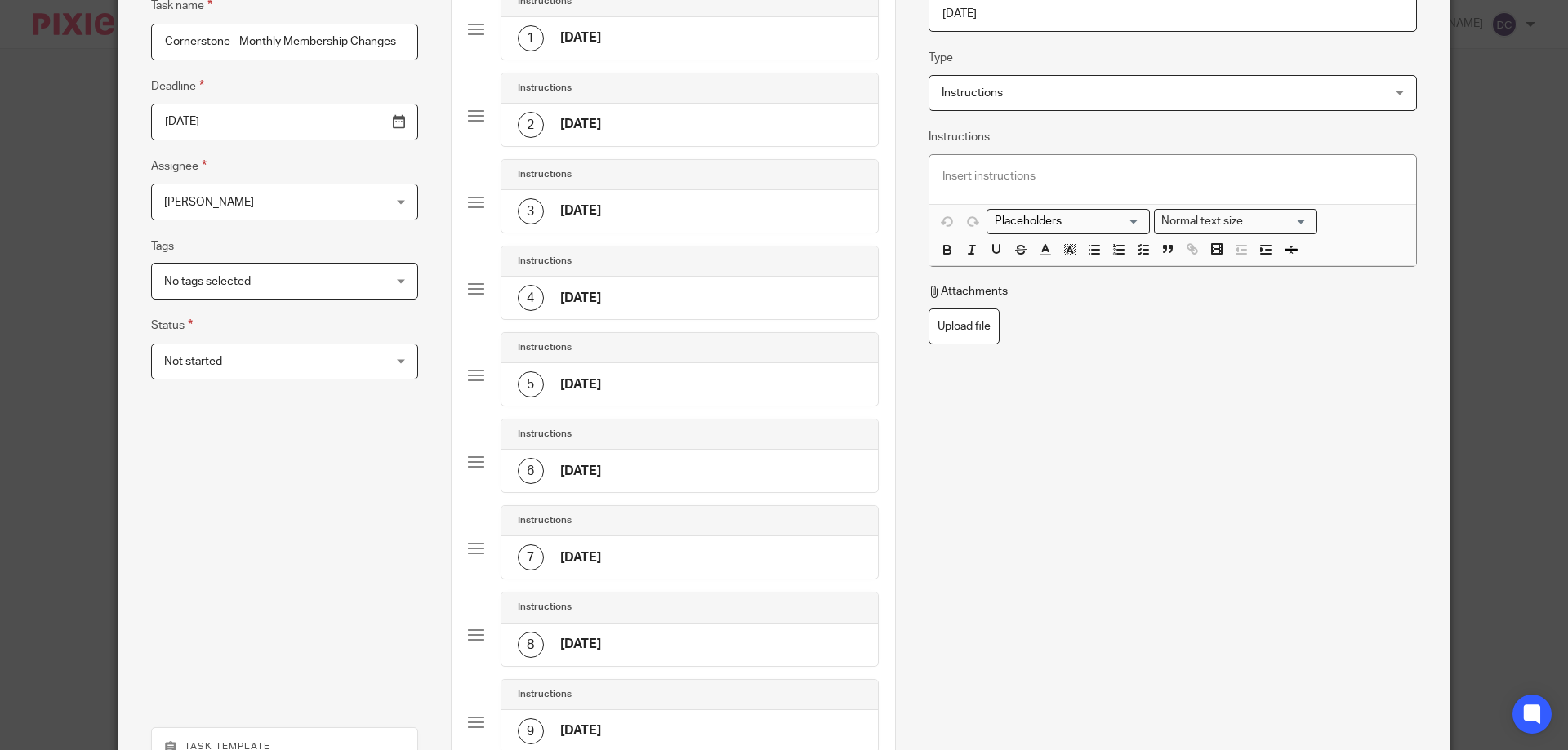
type input "June 2026"
click at [999, 180] on p at bounding box center [1173, 176] width 460 height 17
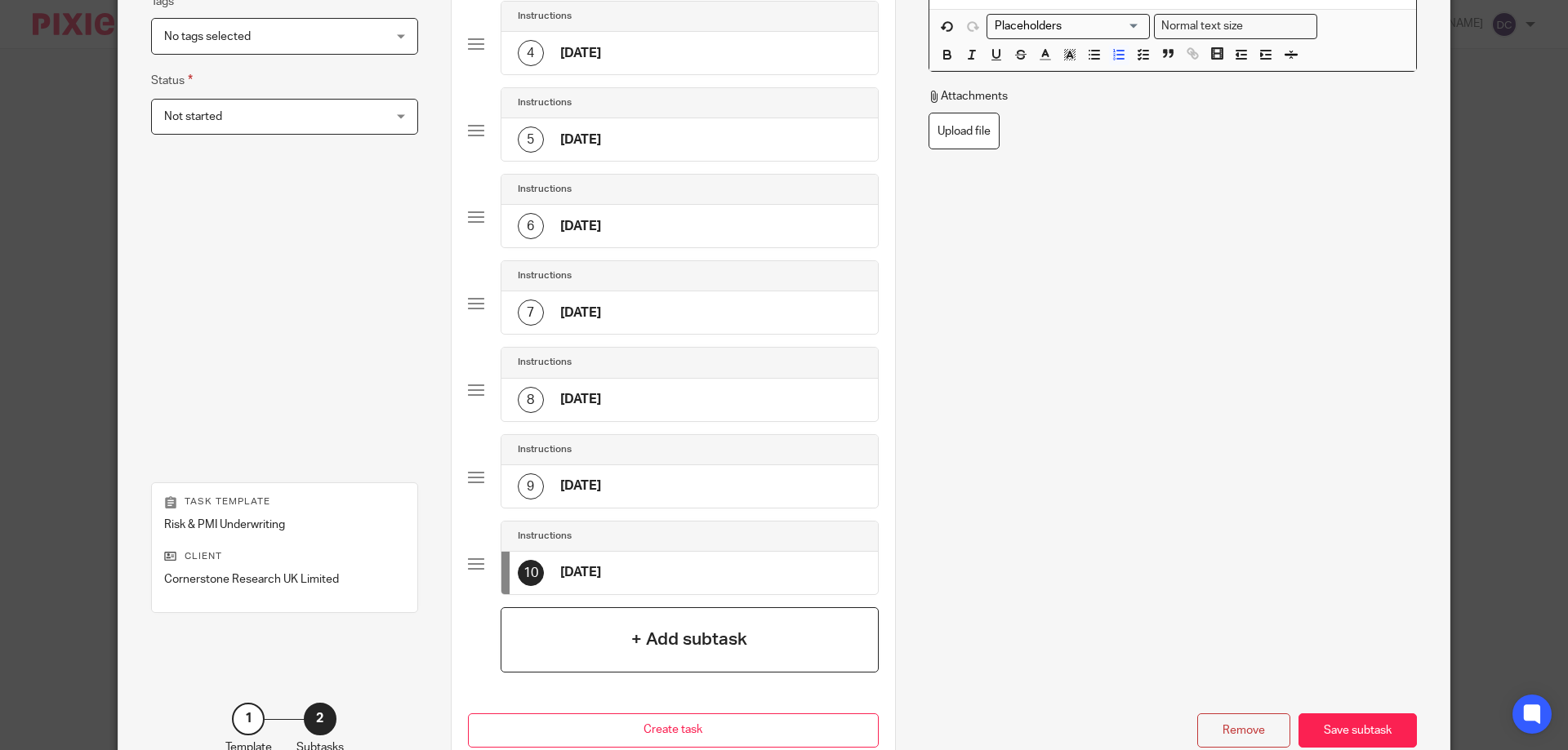
click at [700, 634] on h4 "+ Add subtask" at bounding box center [689, 640] width 116 height 26
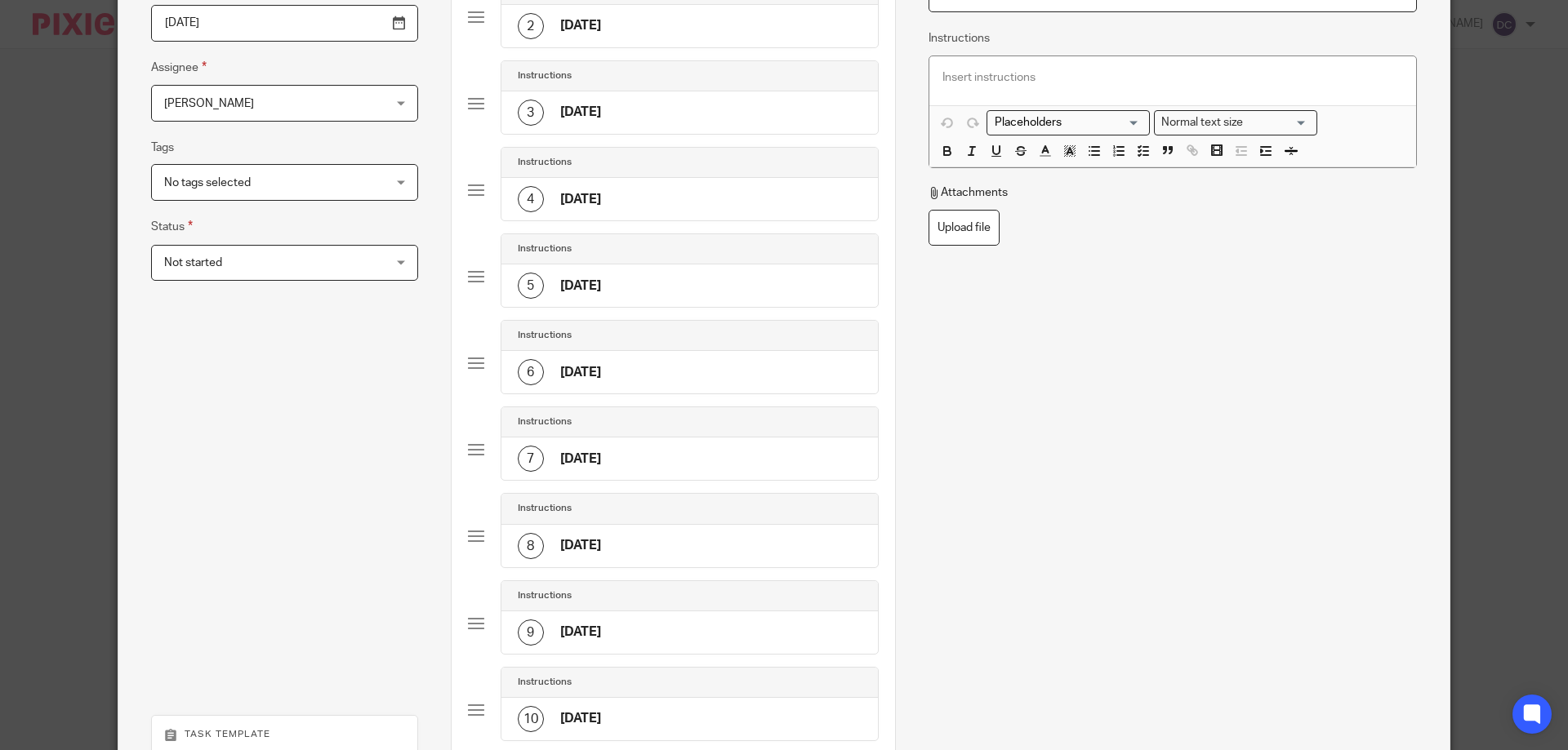
scroll to position [82, 0]
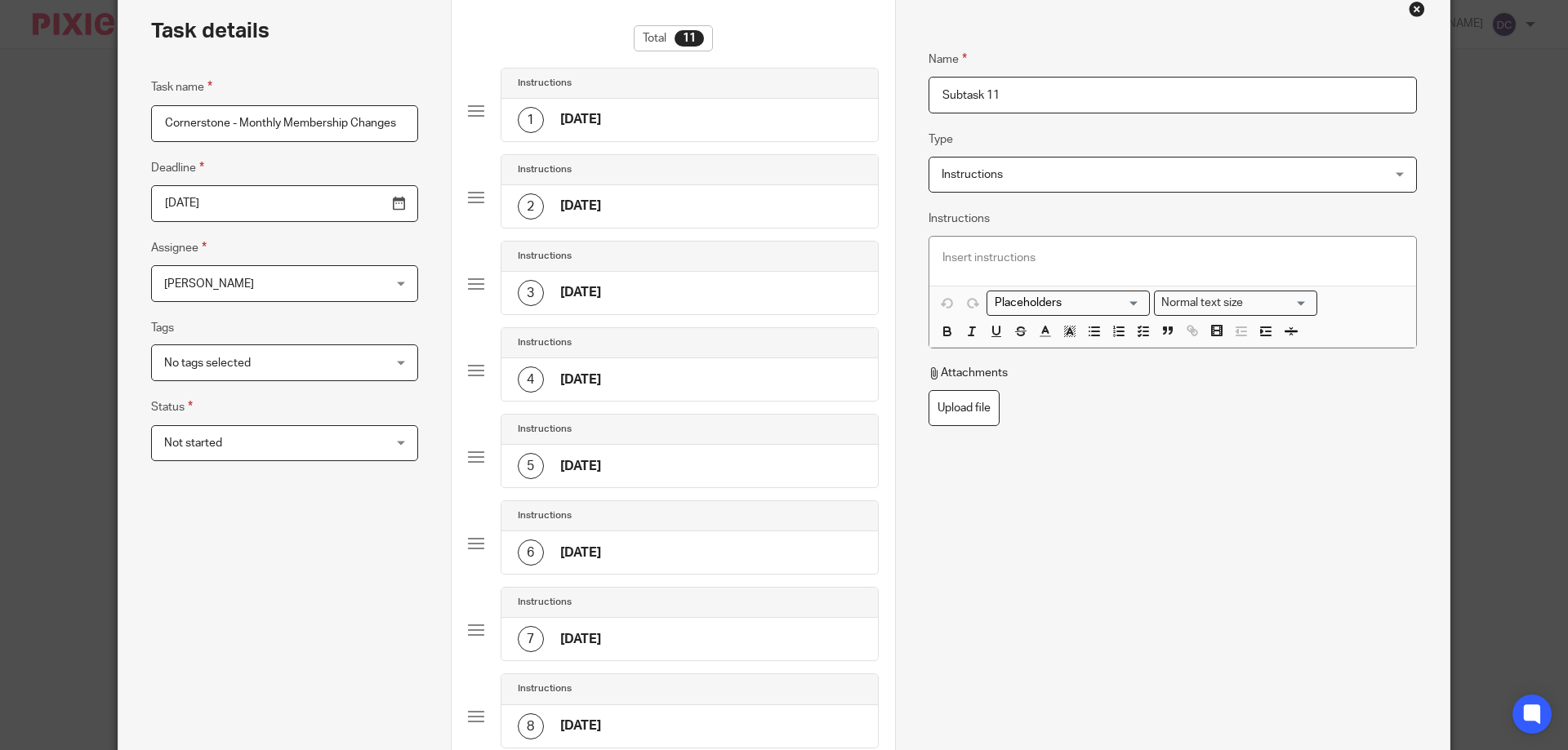
drag, startPoint x: 1010, startPoint y: 99, endPoint x: 858, endPoint y: 93, distance: 152.1
click at [858, 93] on div "Task details Task name Cornerstone - Monthly Membership Changes Deadline 2025-0…" at bounding box center [783, 593] width 1331 height 1218
type input "July 2026"
click at [1055, 274] on div at bounding box center [1172, 260] width 487 height 49
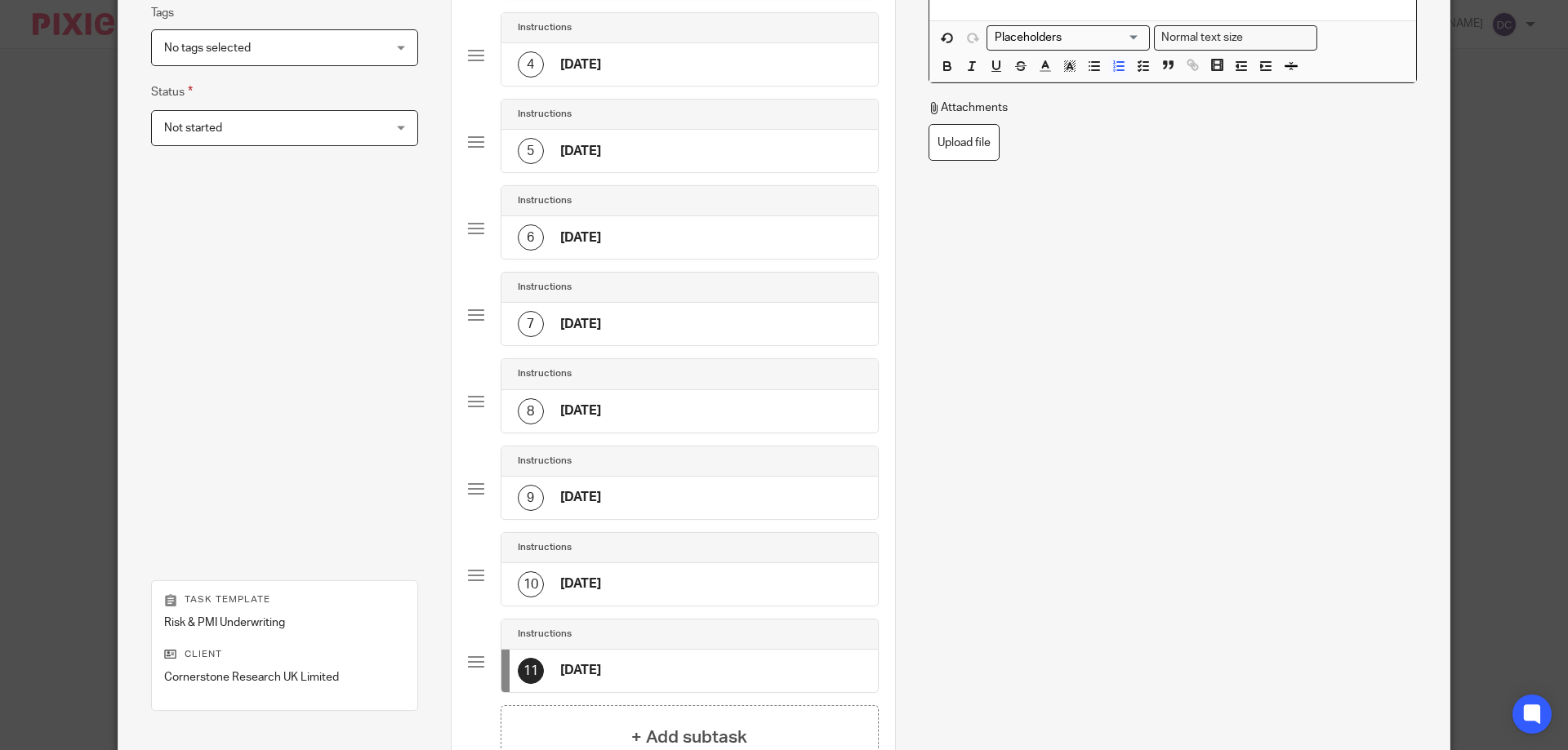
scroll to position [490, 0]
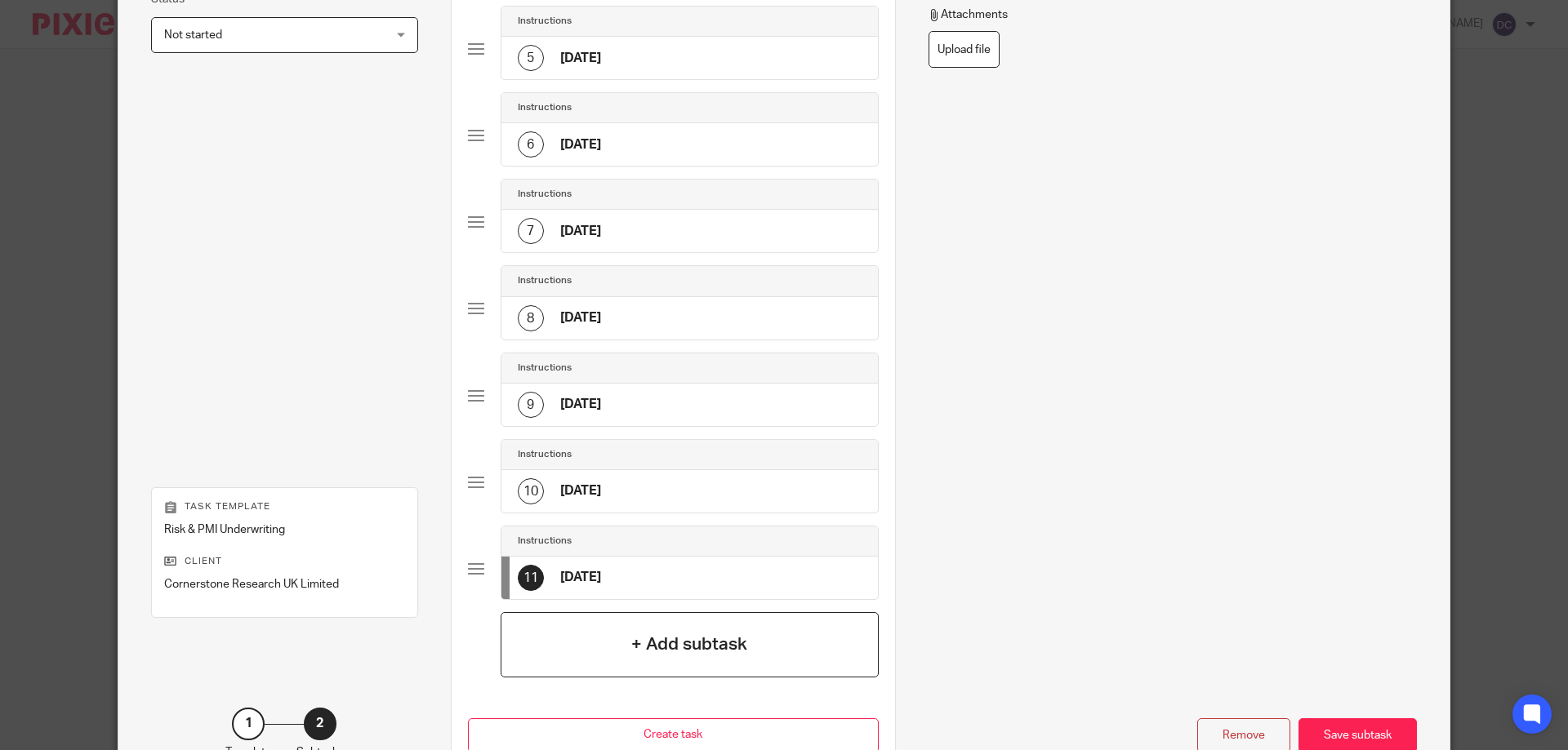
click at [643, 652] on h4 "+ Add subtask" at bounding box center [689, 645] width 116 height 26
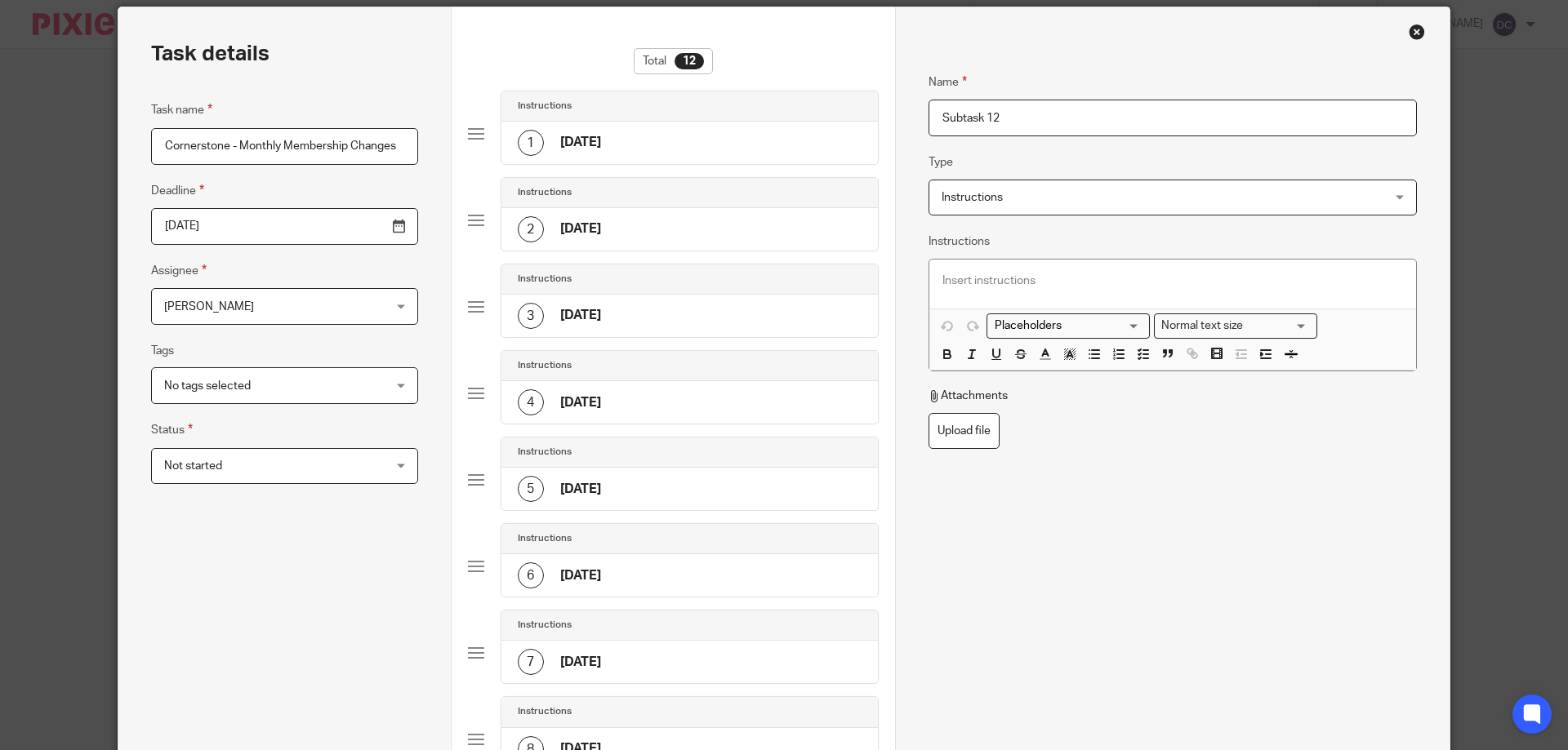
scroll to position [0, 0]
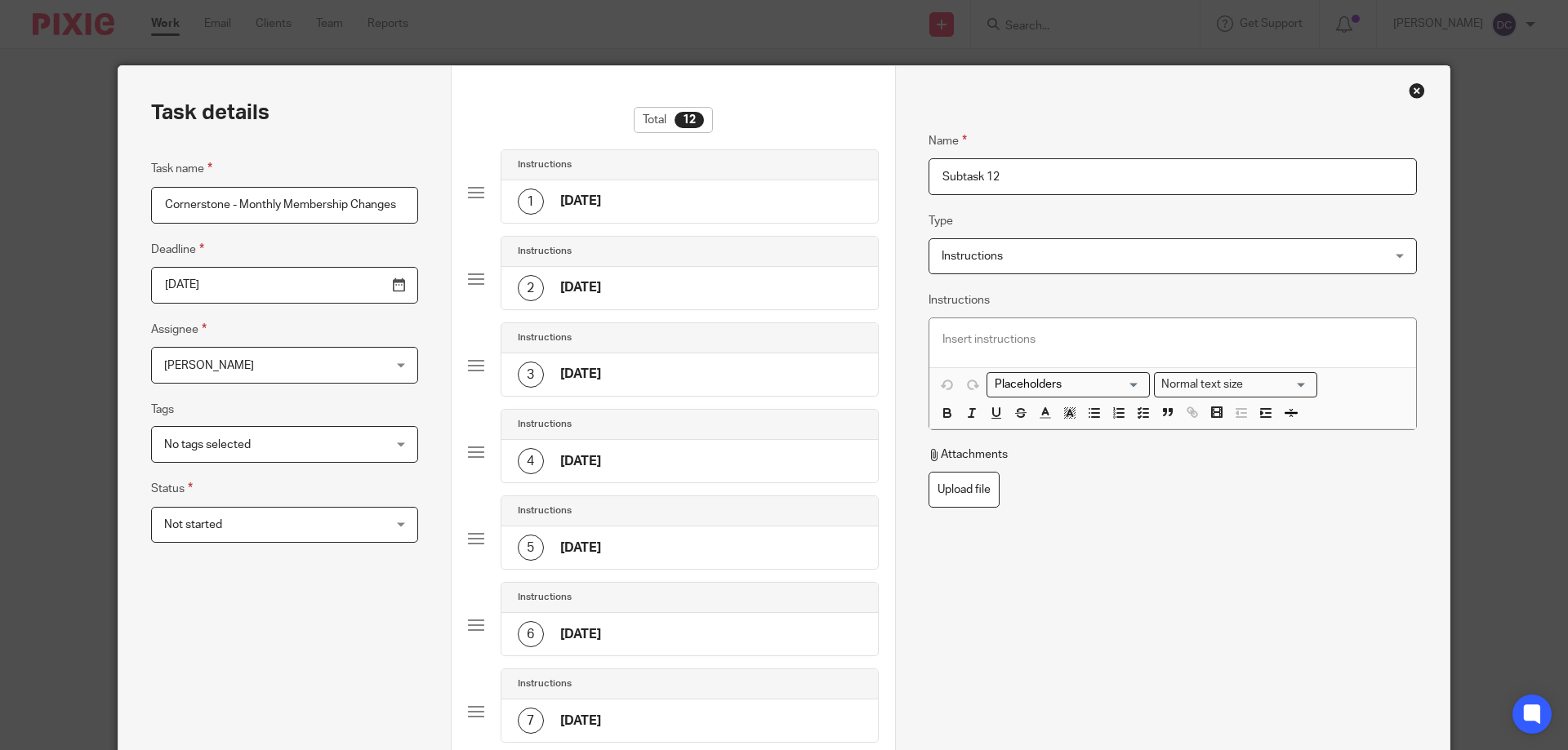
drag, startPoint x: 1026, startPoint y: 171, endPoint x: 913, endPoint y: 160, distance: 113.5
click at [913, 160] on div "Name September 2025 Type Instructions Instructions Instructions Document signin…" at bounding box center [1172, 718] width 555 height 1304
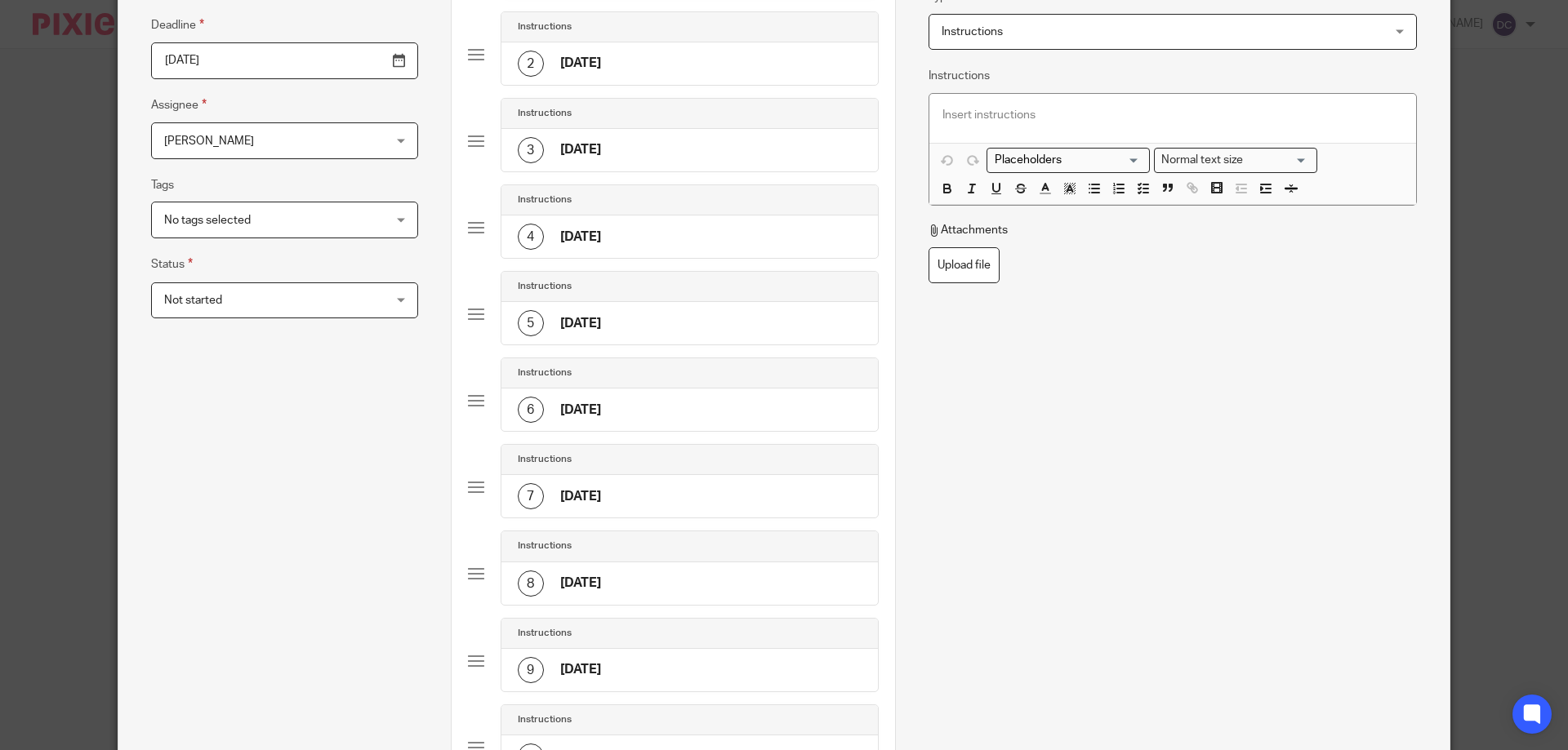
scroll to position [245, 0]
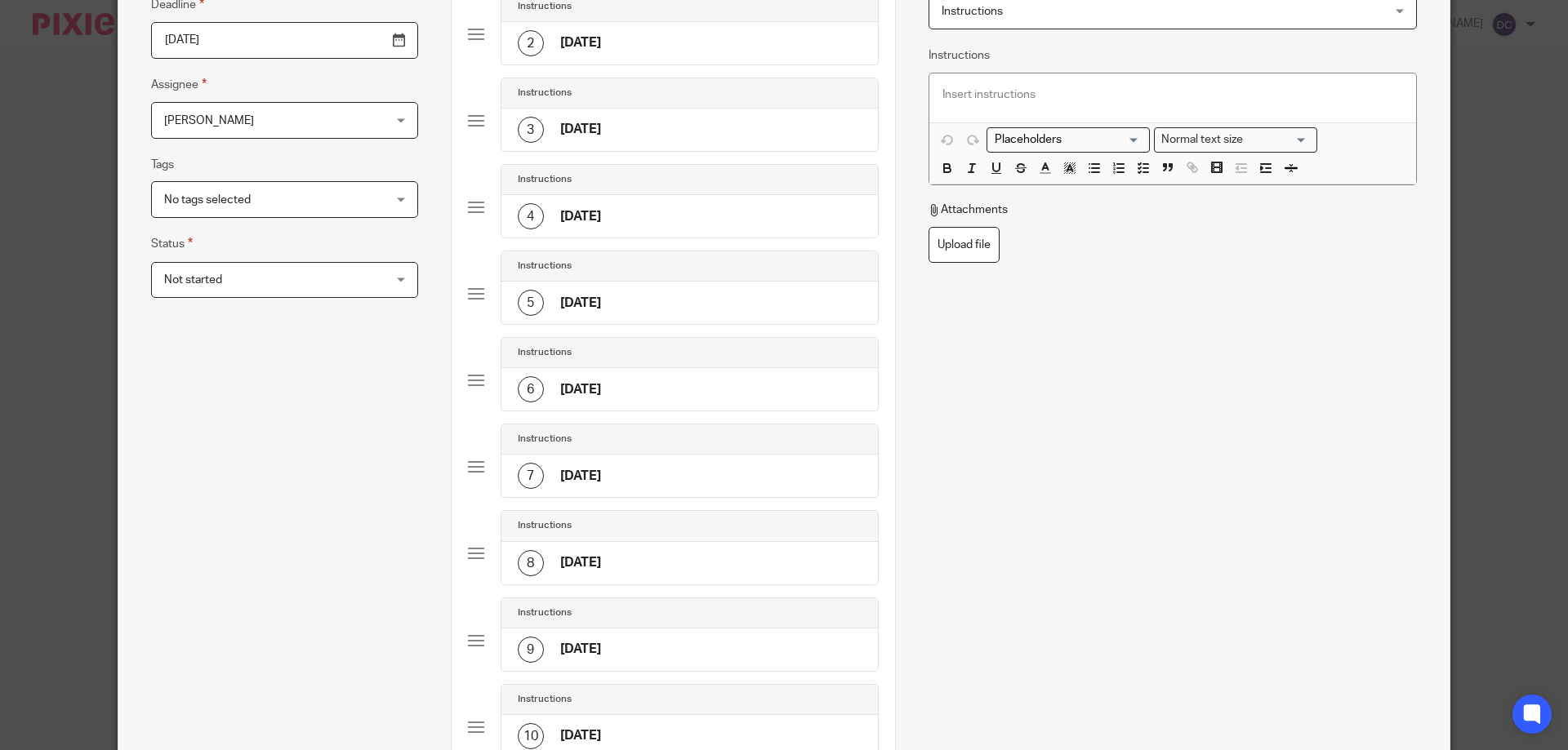
type input "August 2026"
click at [1034, 86] on p at bounding box center [1173, 94] width 460 height 17
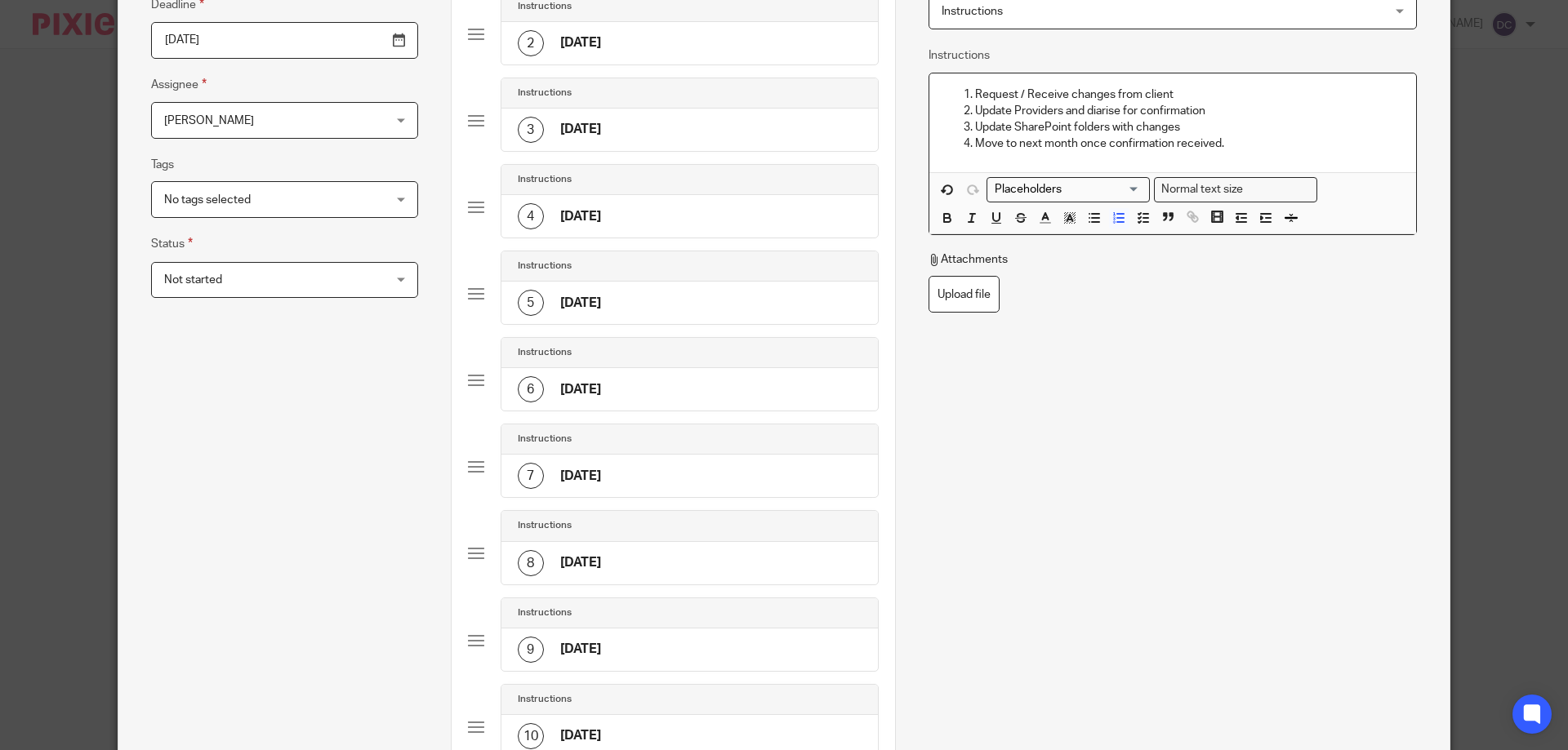
click at [1136, 440] on div "Name August 2026 Type Instructions Instructions Instructions Document signing -…" at bounding box center [1172, 281] width 489 height 836
click at [270, 244] on fieldset "Status Not started Not started Not started In progress 1" at bounding box center [284, 266] width 267 height 63
click at [265, 263] on span "Not started" at bounding box center [265, 280] width 203 height 34
click at [254, 309] on li "Not started" at bounding box center [261, 314] width 231 height 34
click at [238, 194] on span "No tags selected" at bounding box center [207, 200] width 86 height 11
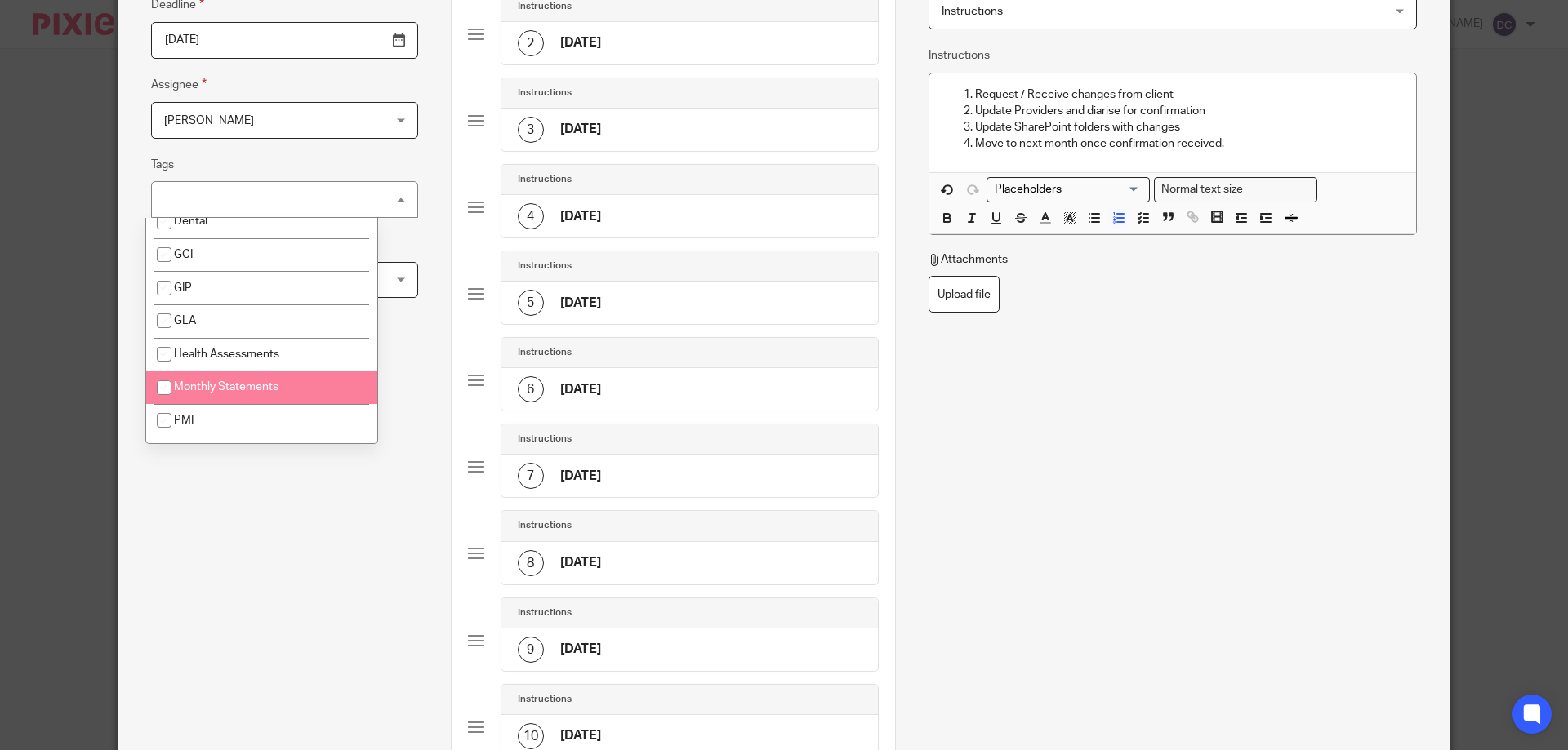
click at [268, 374] on li "Monthly Statements" at bounding box center [261, 387] width 231 height 34
checkbox input "true"
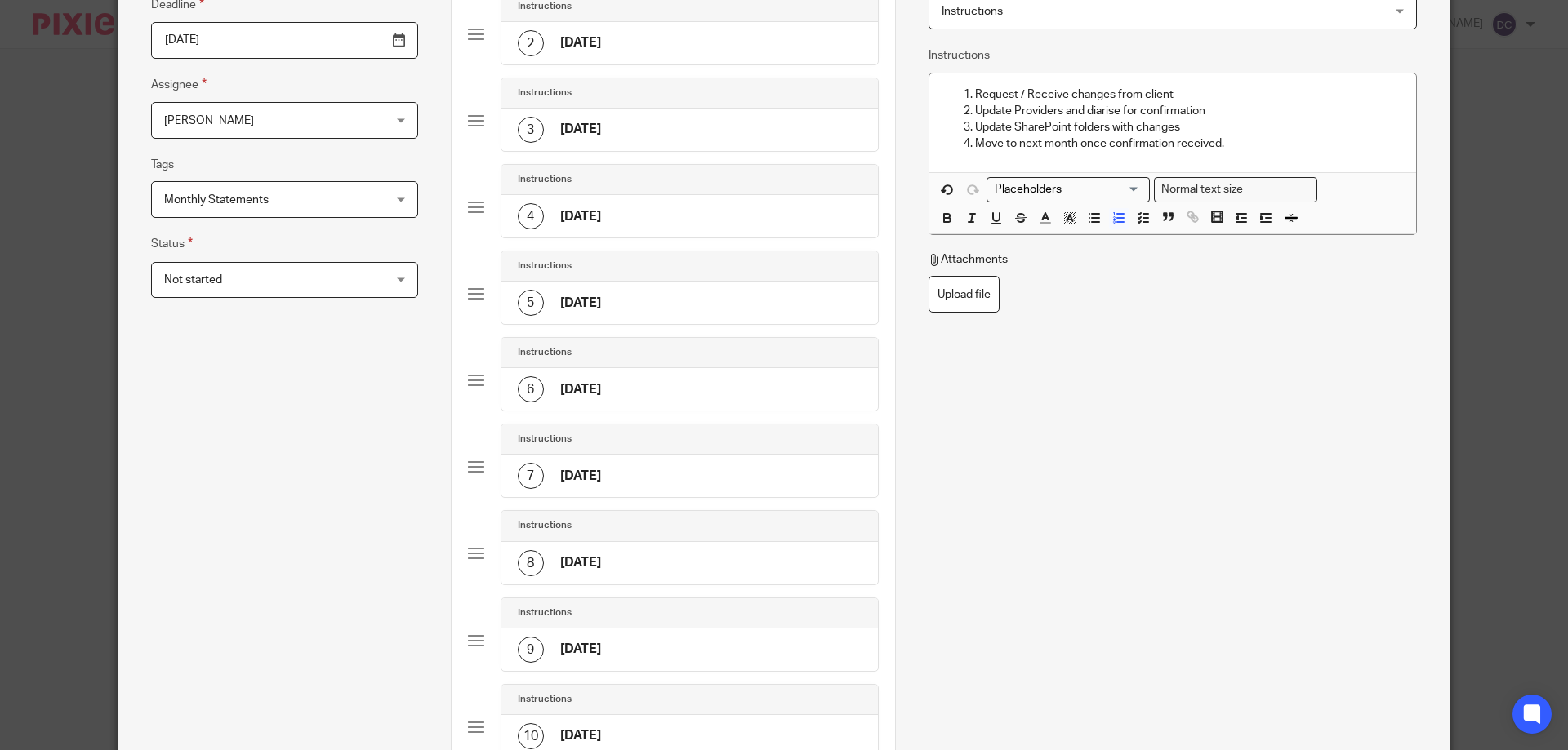
click at [386, 484] on div "Task details Task name Cornerstone - Monthly Membership Changes Deadline 2025-0…" at bounding box center [284, 473] width 333 height 1304
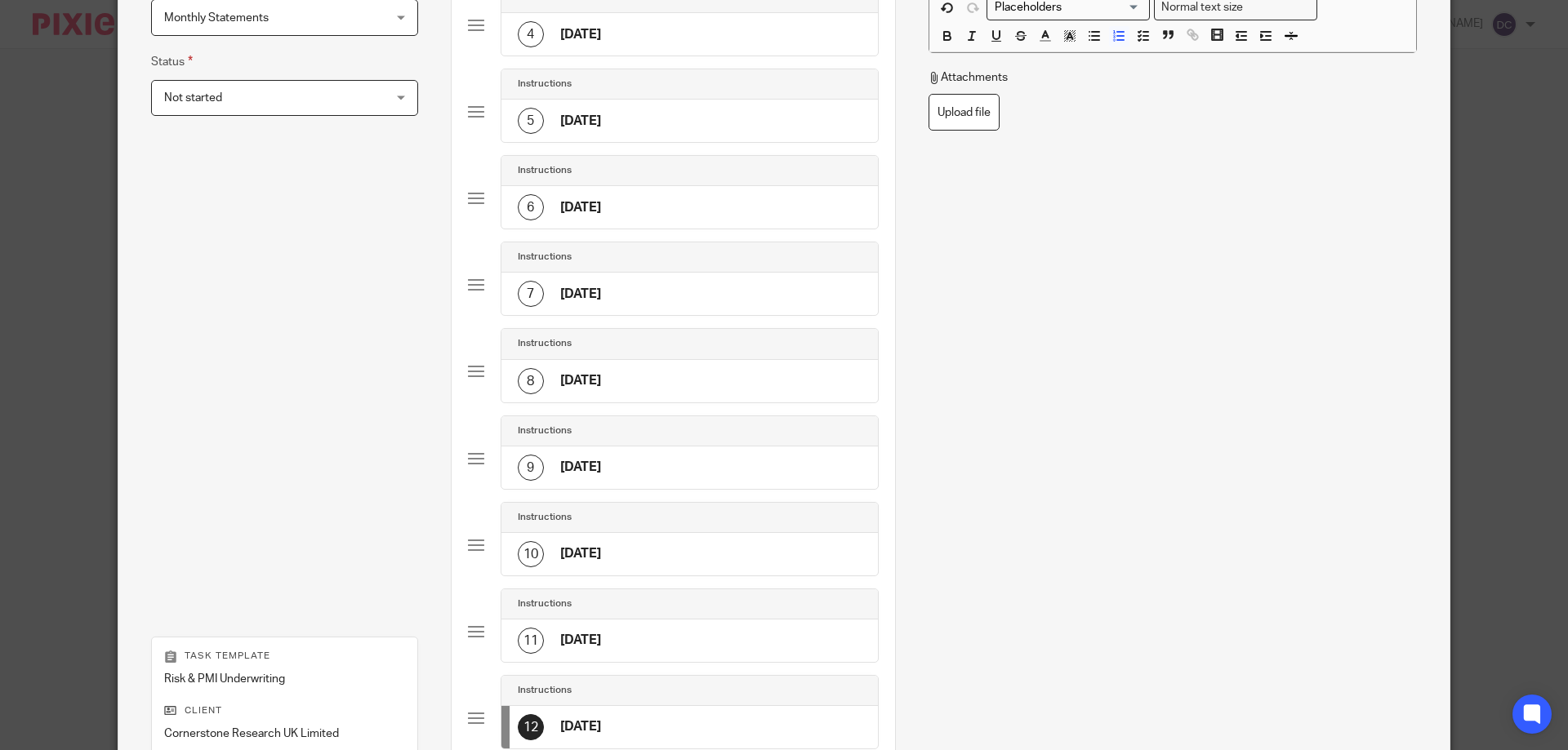
scroll to position [686, 0]
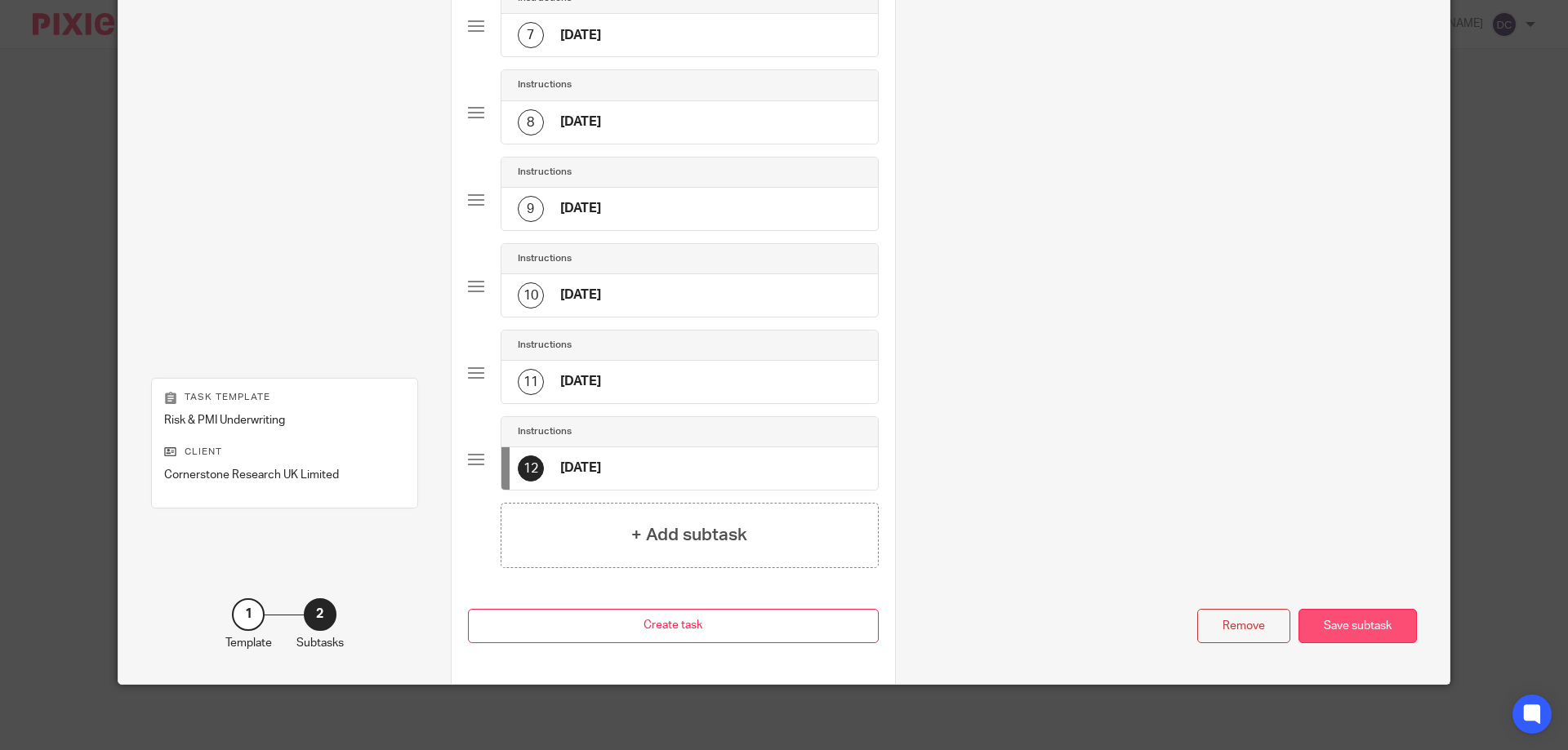
click at [1360, 615] on div "Save subtask" at bounding box center [1357, 626] width 118 height 35
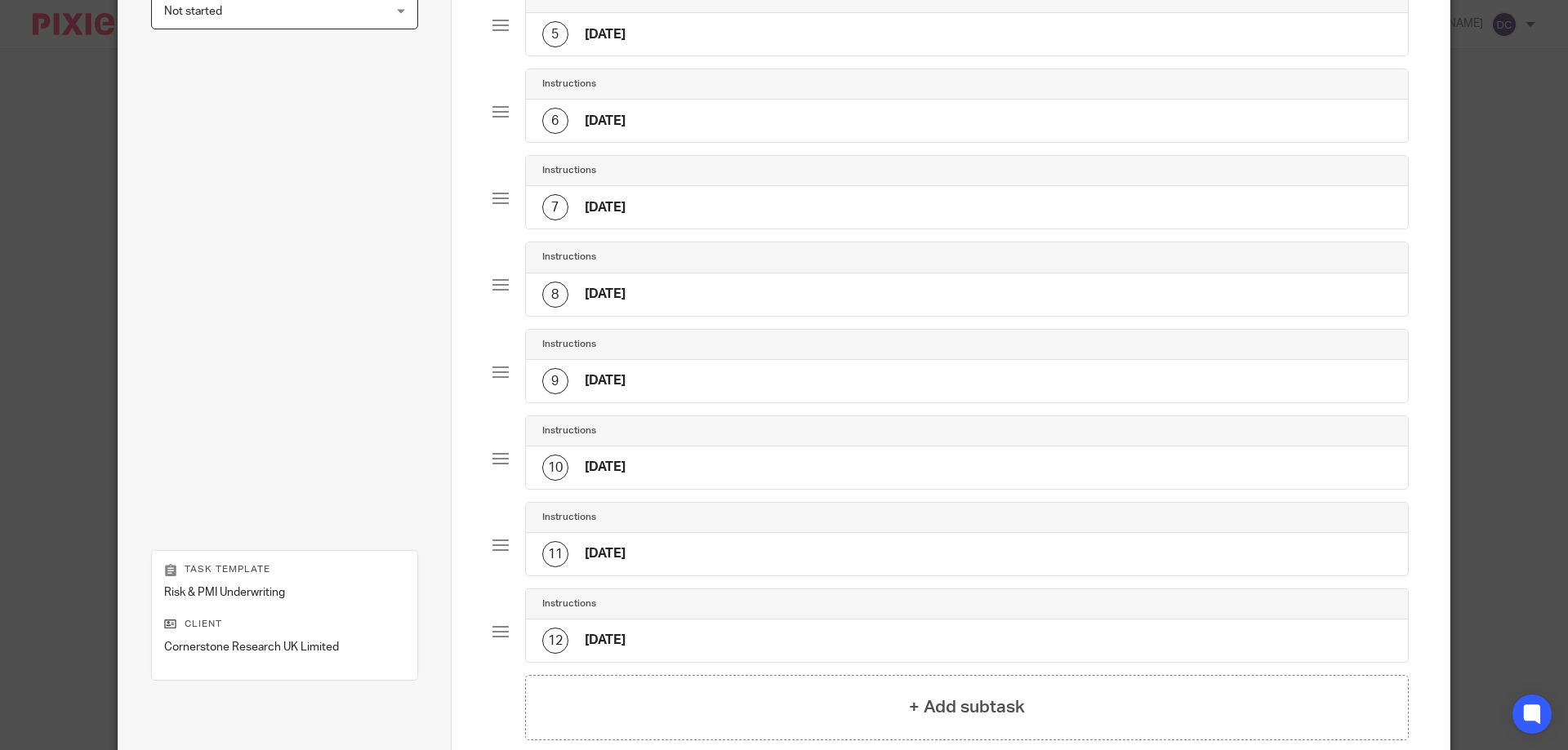
scroll to position [571, 0]
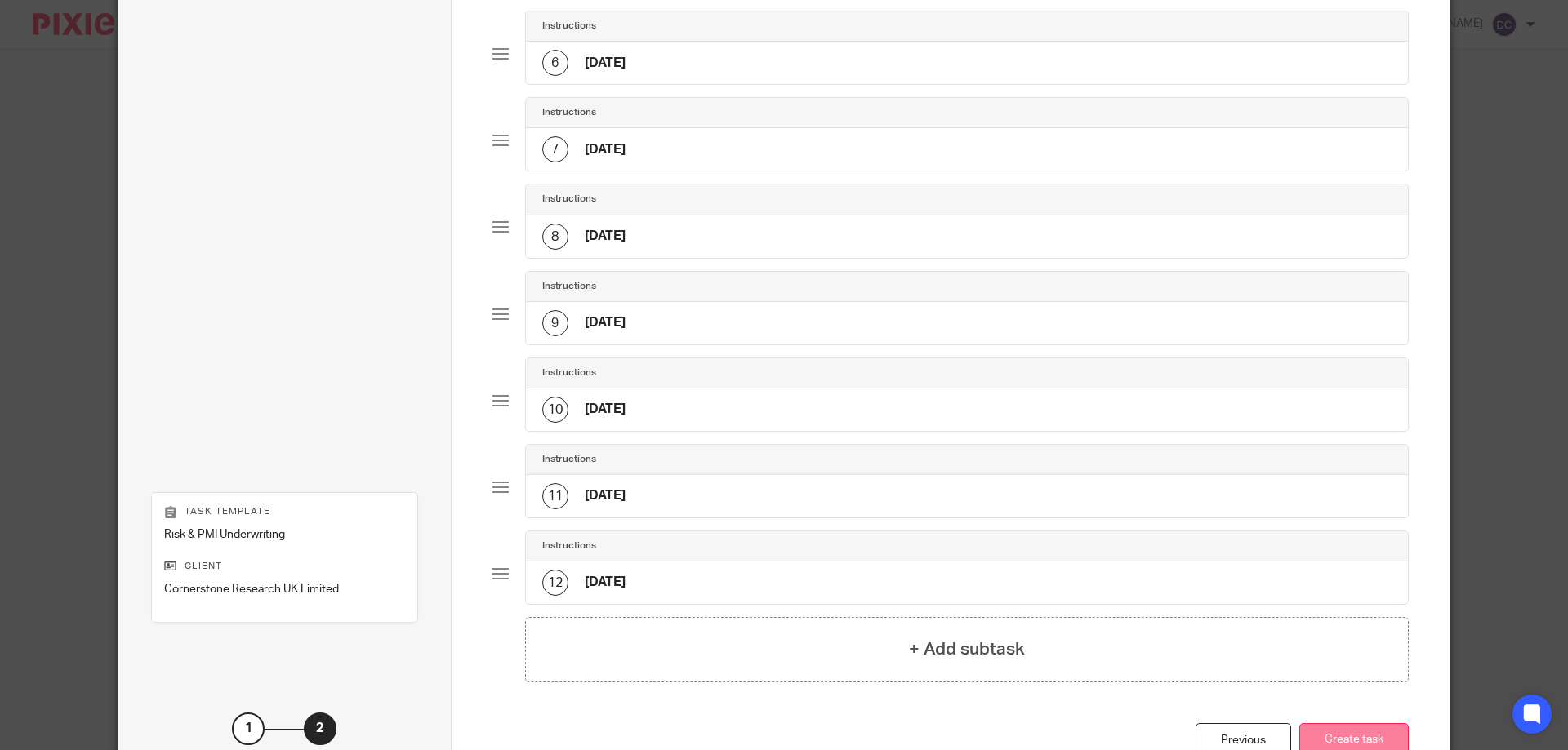
click at [1336, 728] on button "Create task" at bounding box center [1353, 741] width 109 height 35
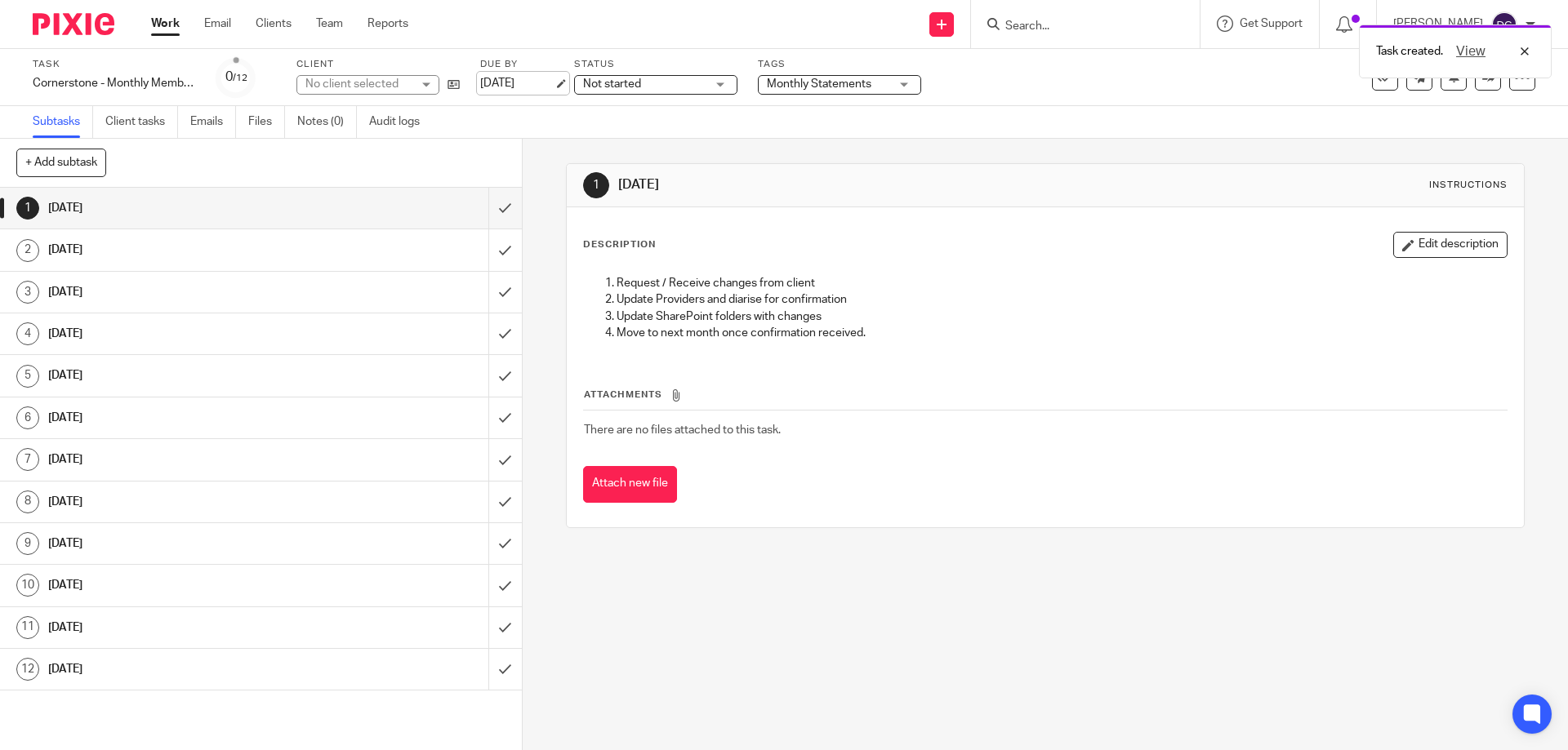
click at [520, 83] on link "[DATE]" at bounding box center [517, 83] width 73 height 17
click at [505, 108] on div "Subtasks Client tasks Emails Files Notes (0) Audit logs" at bounding box center [784, 123] width 1568 height 33
click at [160, 26] on link "Work" at bounding box center [165, 24] width 28 height 17
click at [447, 86] on icon at bounding box center [453, 83] width 12 height 12
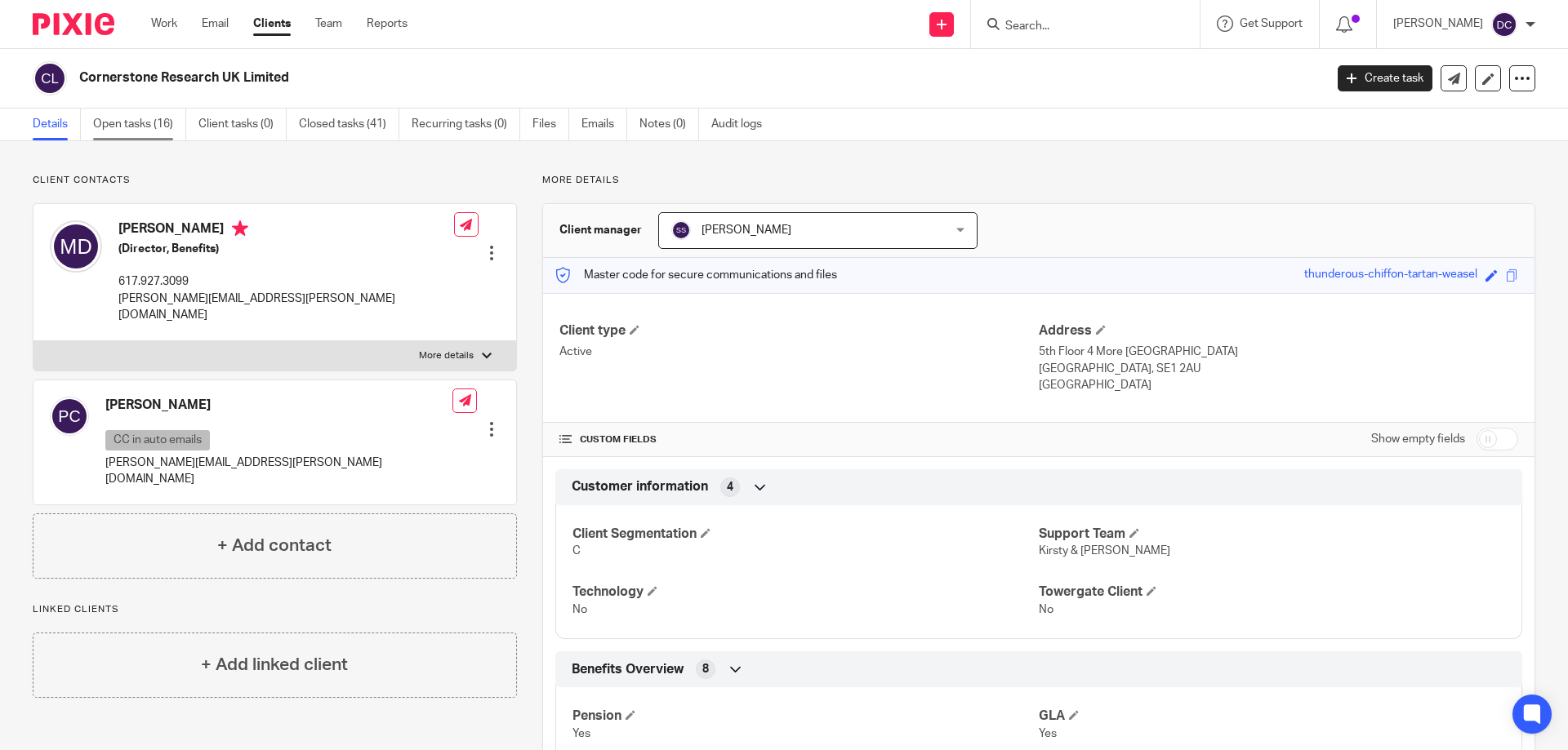
click at [152, 122] on link "Open tasks (16)" at bounding box center [140, 124] width 94 height 32
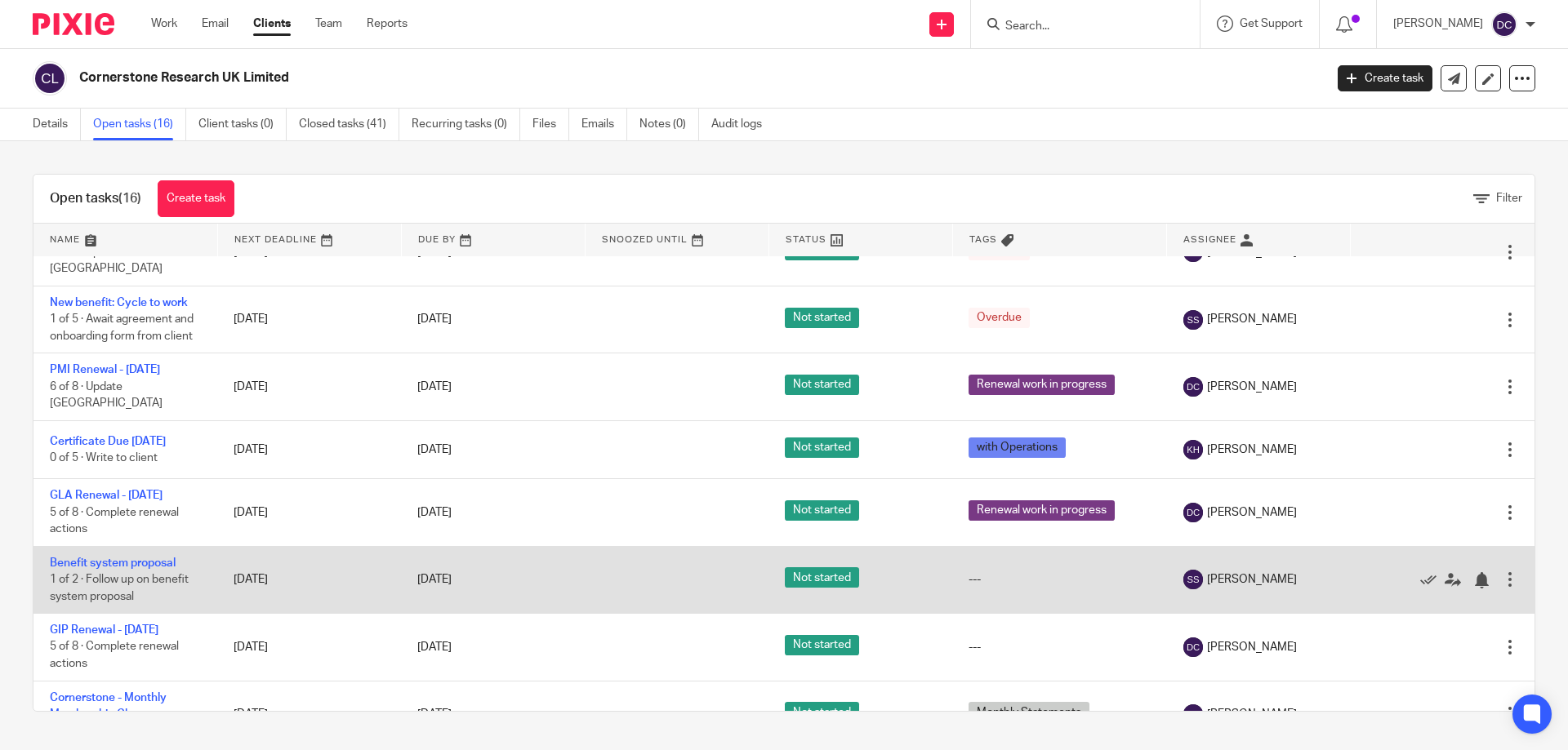
scroll to position [326, 0]
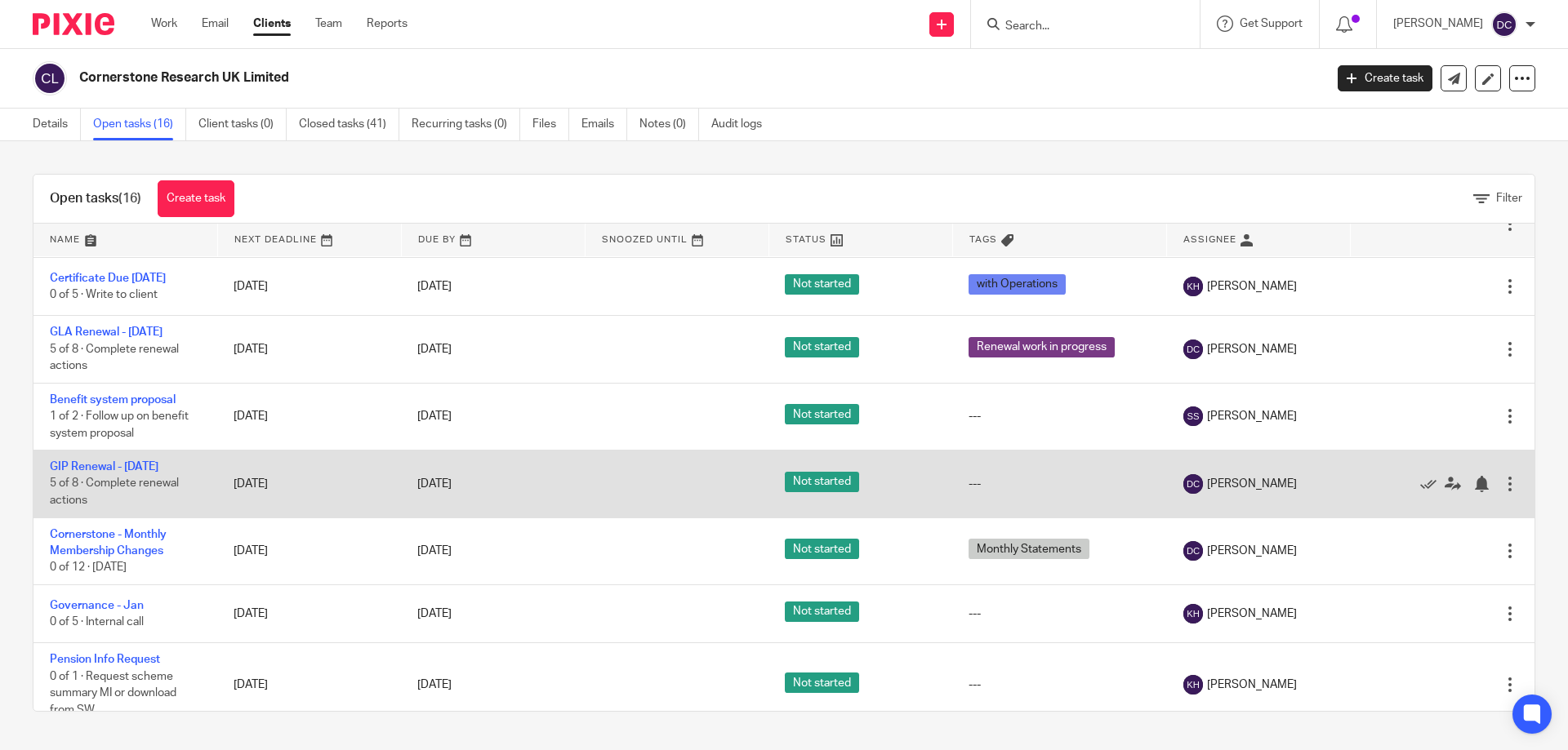
click at [802, 480] on span "Not started" at bounding box center [822, 482] width 74 height 20
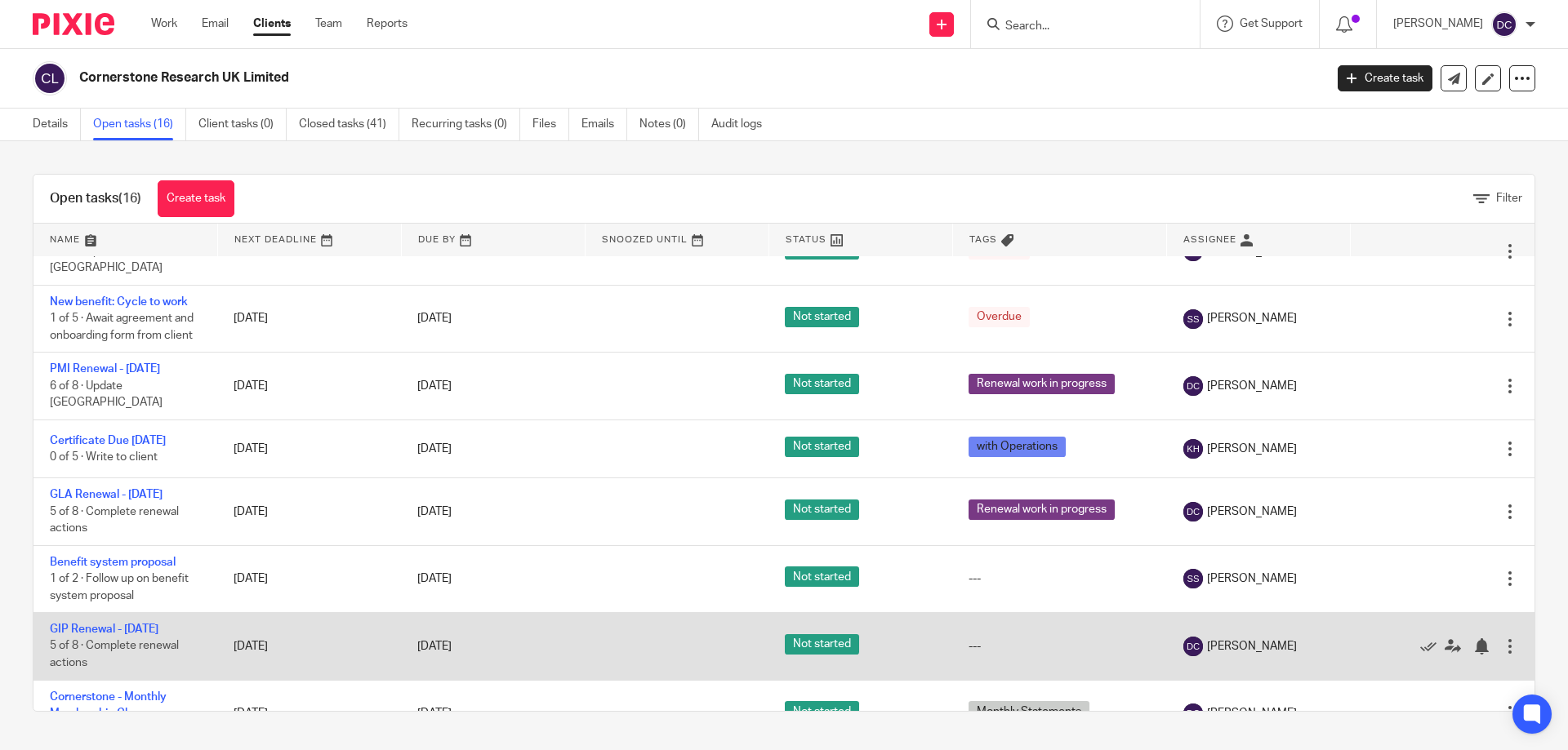
scroll to position [163, 0]
click at [1502, 650] on div at bounding box center [1510, 647] width 17 height 17
click at [1207, 653] on span "[PERSON_NAME]" at bounding box center [1252, 647] width 90 height 17
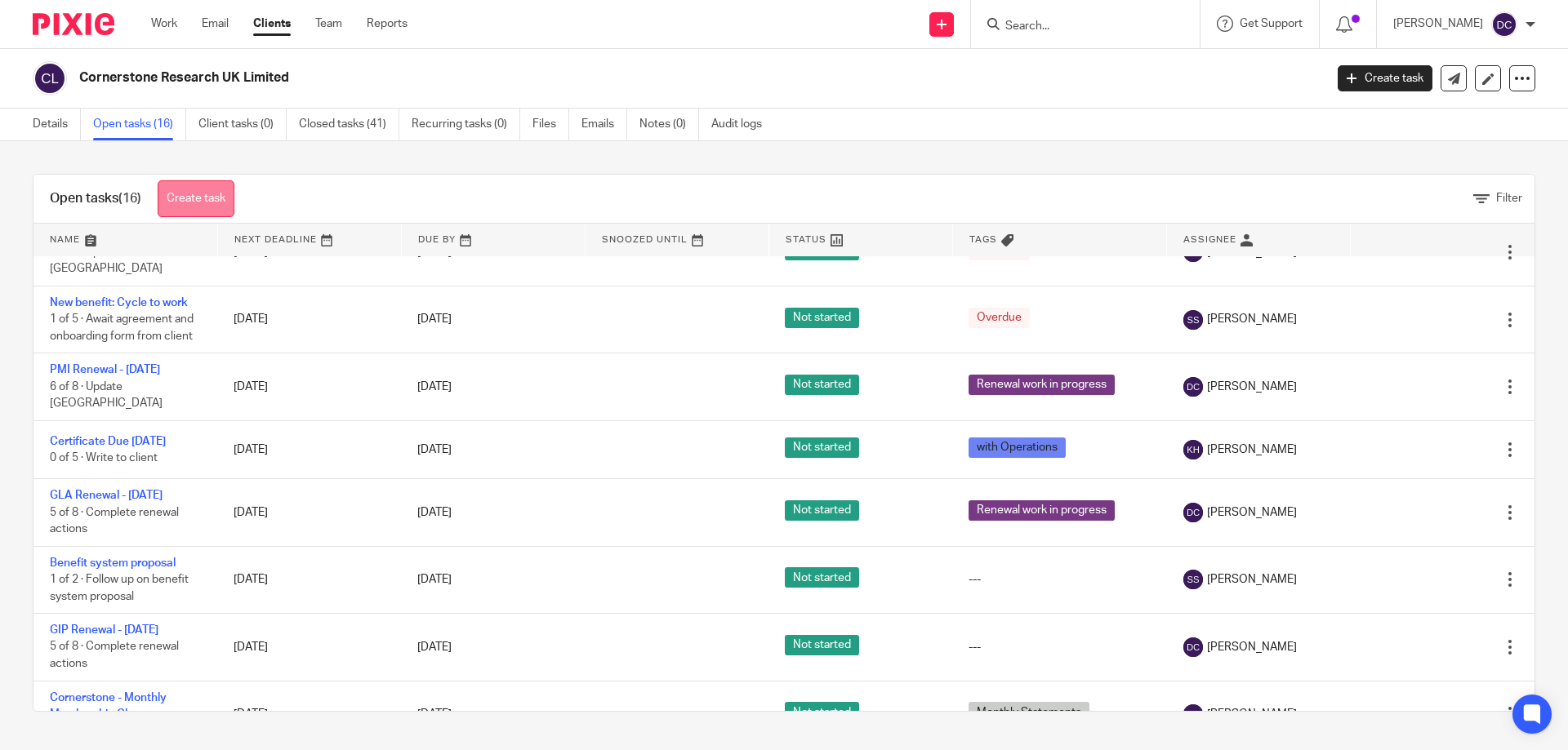
click at [209, 198] on link "Create task" at bounding box center [196, 199] width 77 height 37
click at [180, 194] on link "Create task" at bounding box center [196, 199] width 77 height 37
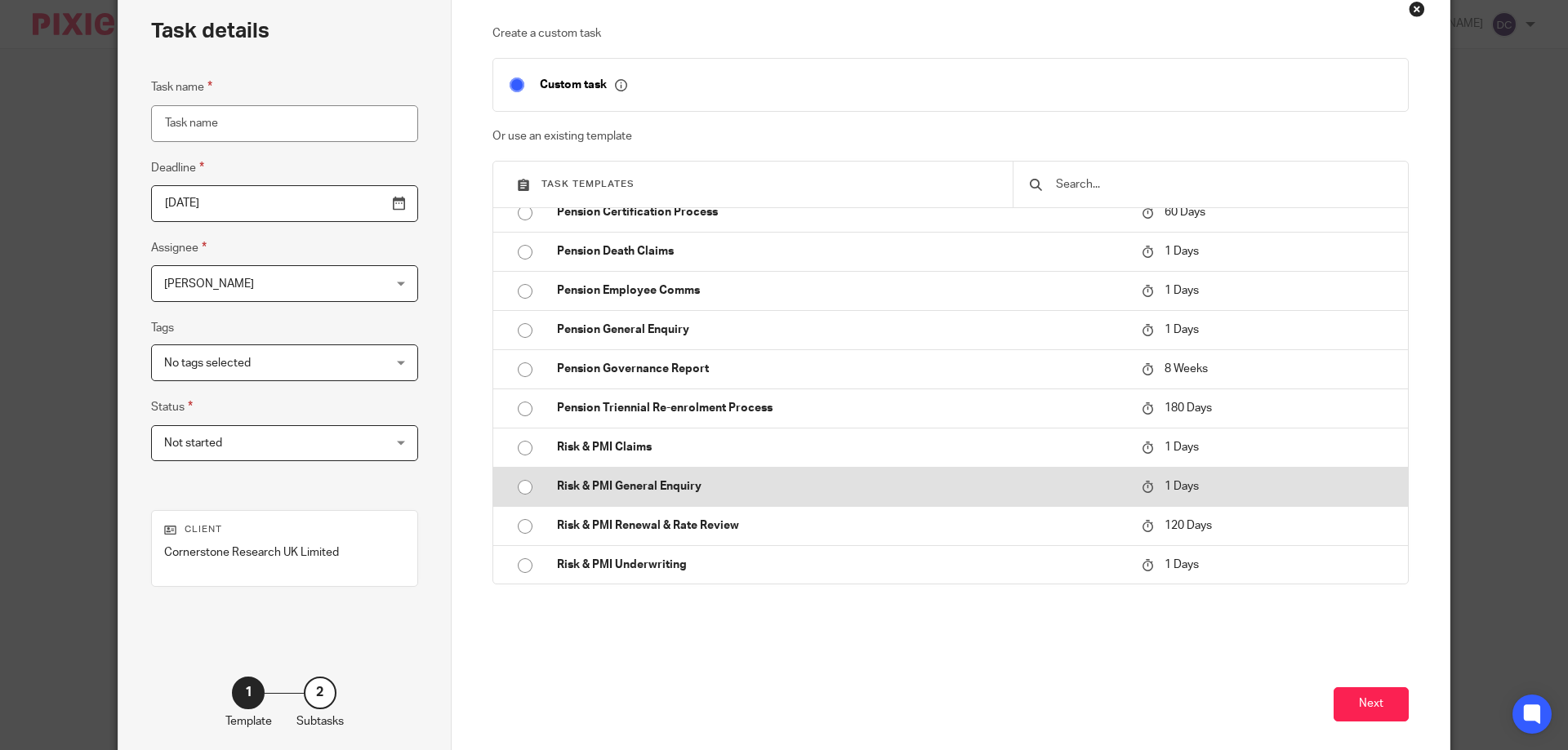
scroll to position [251, 0]
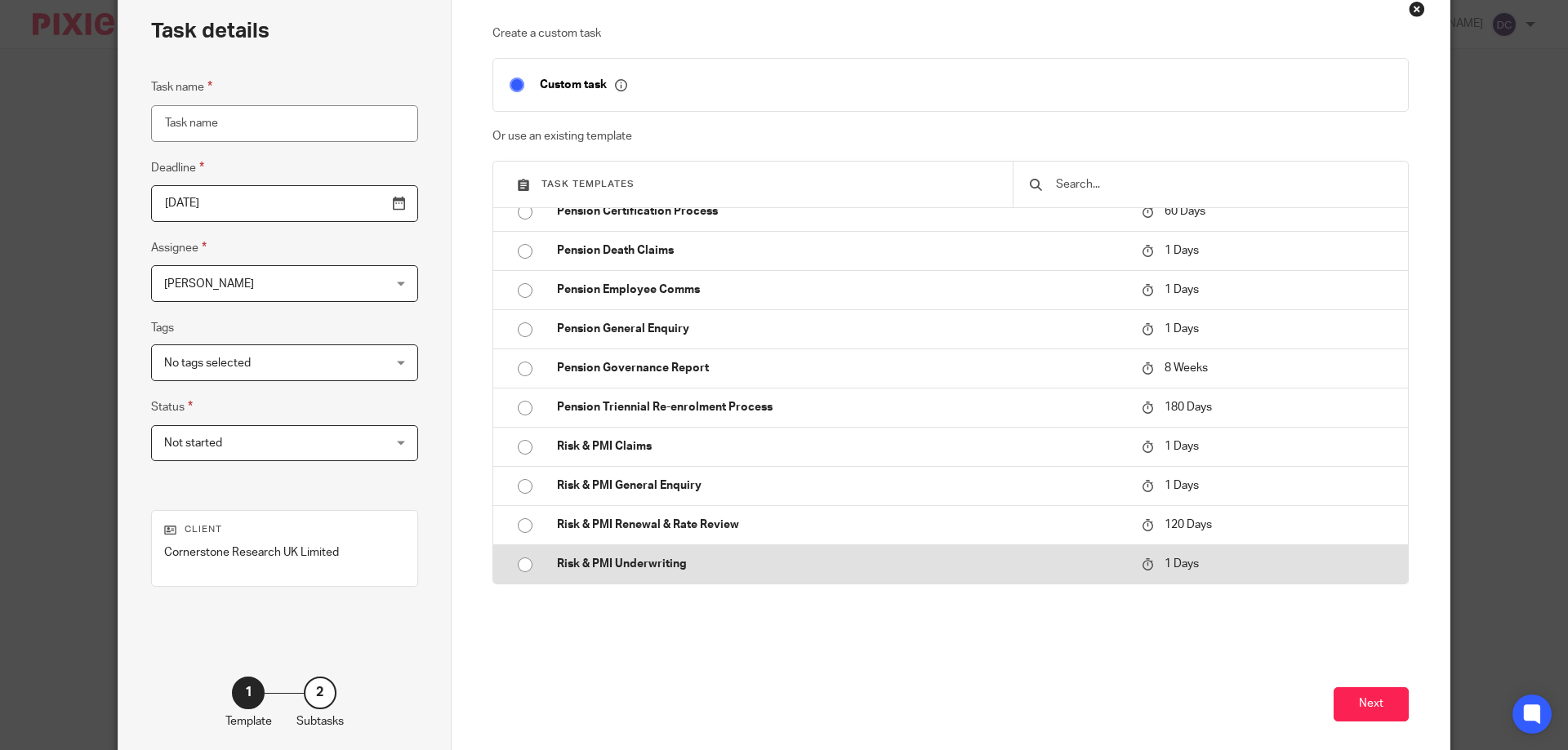
click at [617, 568] on p "Risk & PMI Underwriting" at bounding box center [841, 564] width 569 height 17
type input "[DATE]"
type input "Risk & PMI Underwriting"
checkbox input "false"
radio input "true"
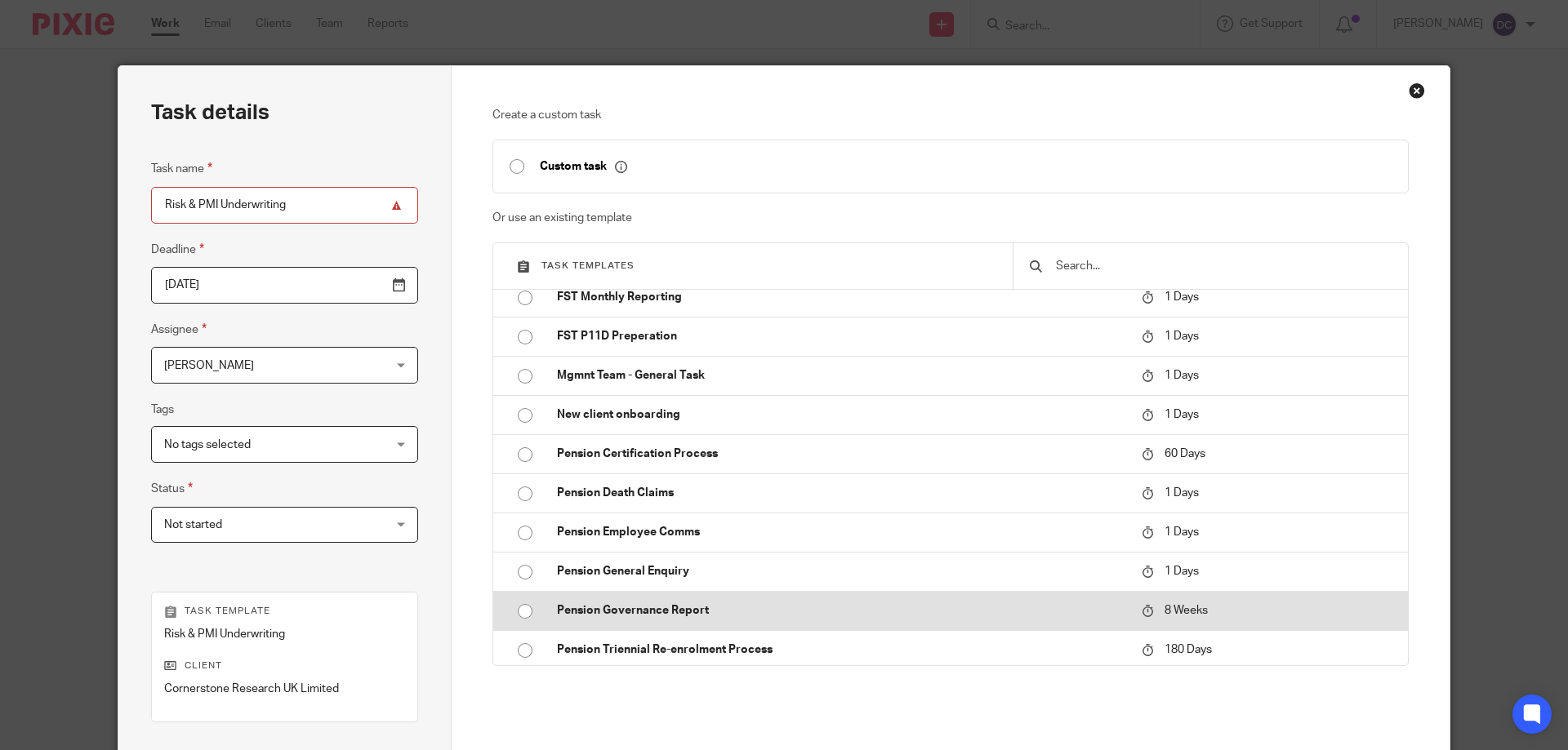
scroll to position [163, 0]
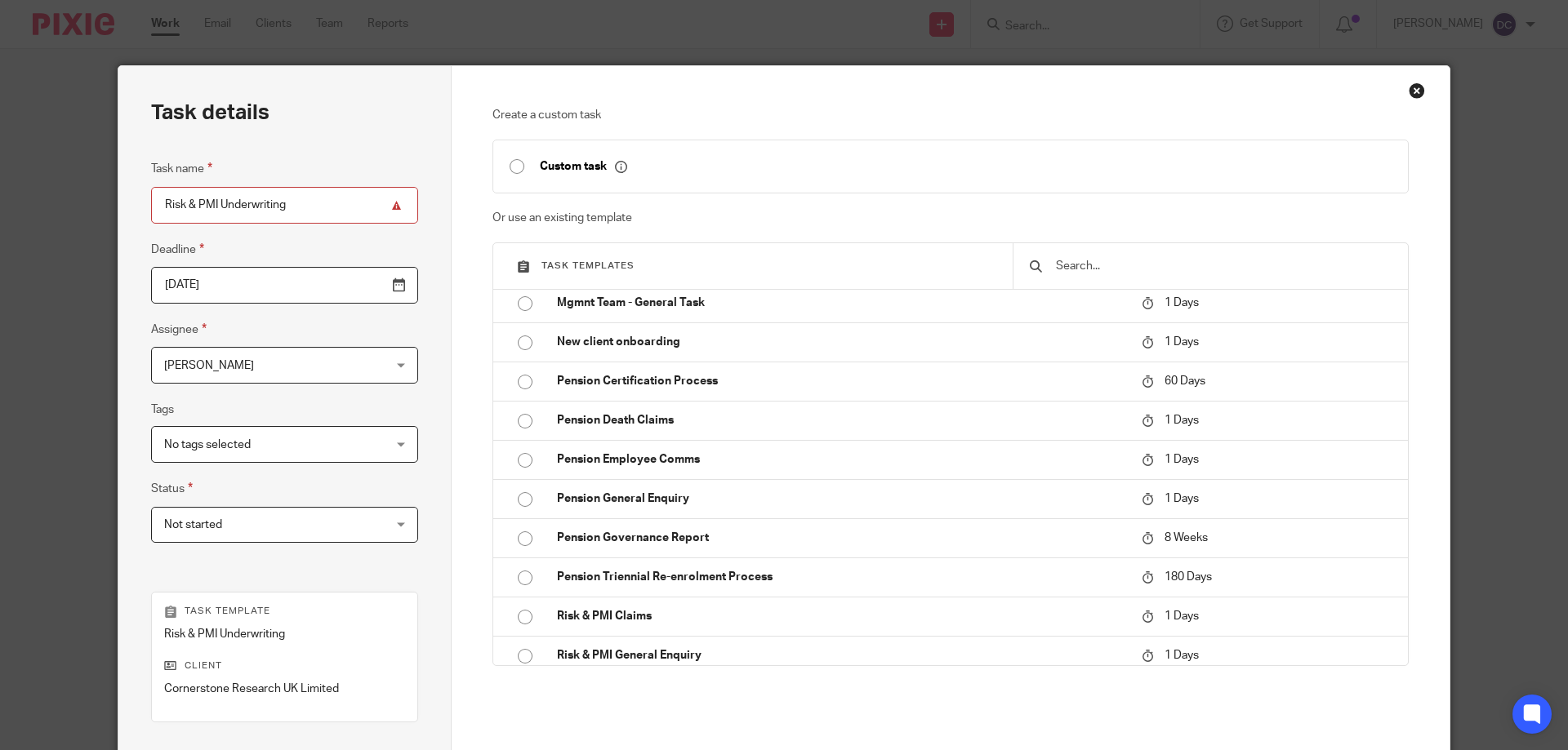
drag, startPoint x: 325, startPoint y: 213, endPoint x: 96, endPoint y: 190, distance: 230.2
click at [96, 190] on div "Task details Task name Risk & PMI Underwriting Deadline [DATE] Assignee [PERSON…" at bounding box center [784, 375] width 1568 height 750
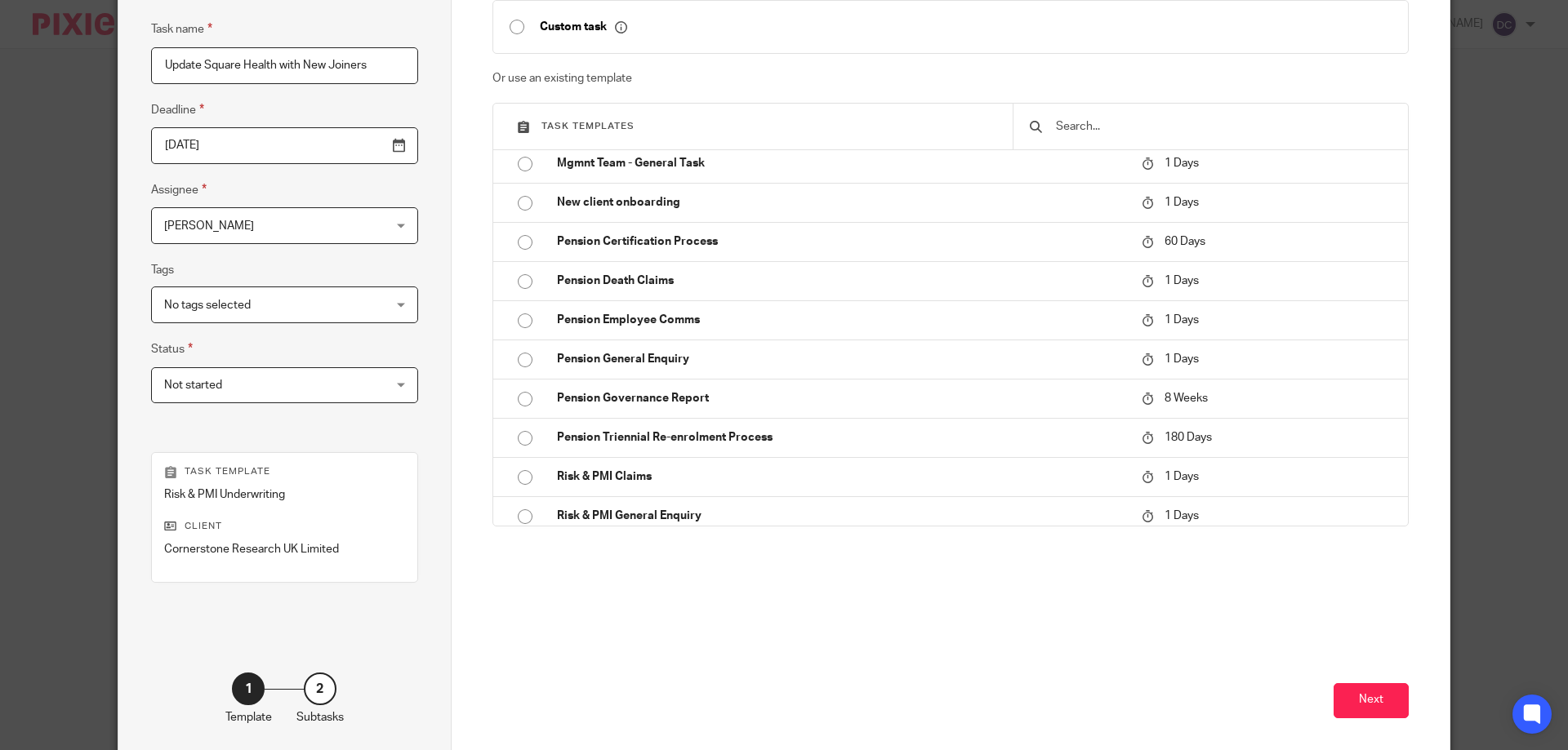
scroll to position [215, 0]
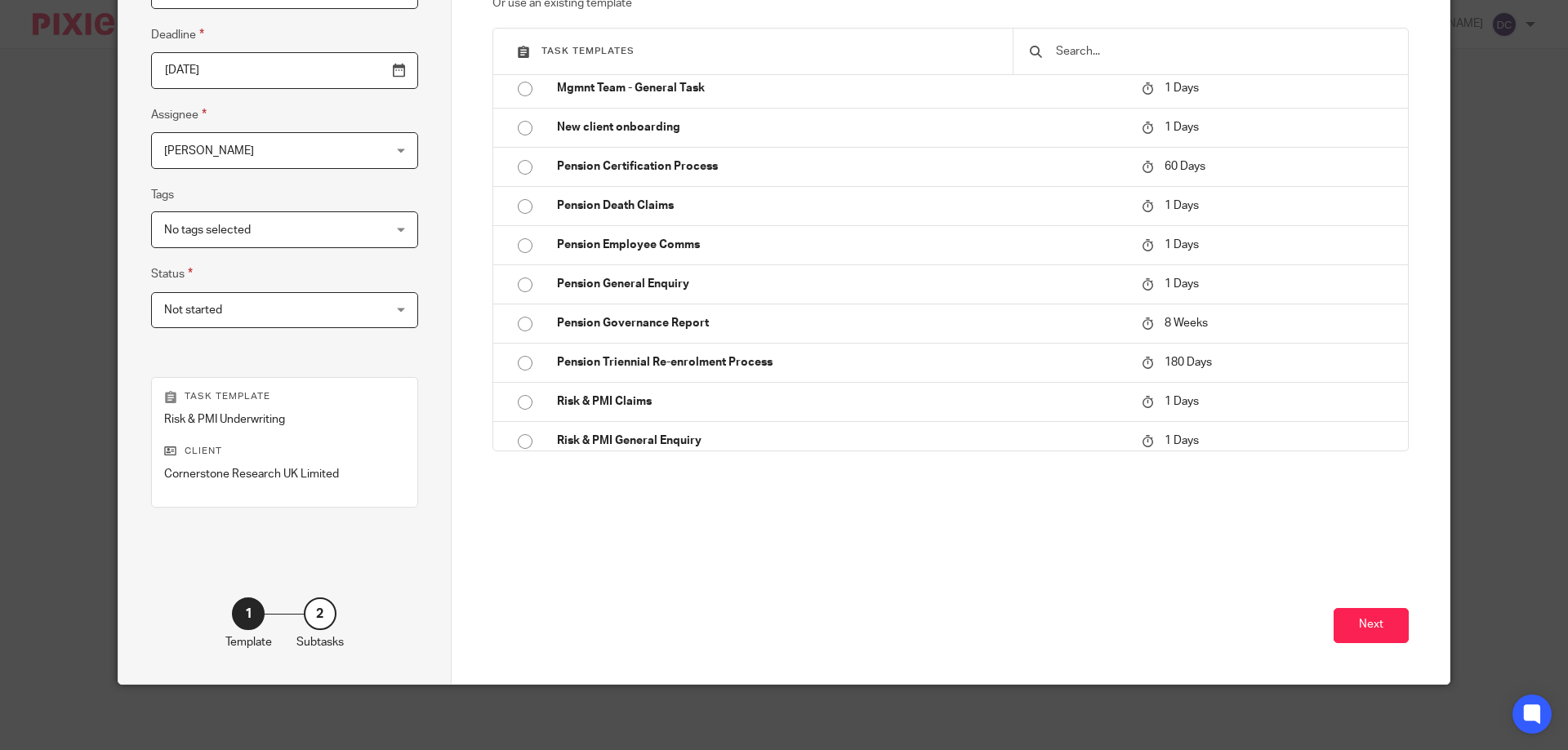
type input "Update Square Health with New Joiners"
click at [361, 68] on input "2025-08-23" at bounding box center [284, 71] width 267 height 37
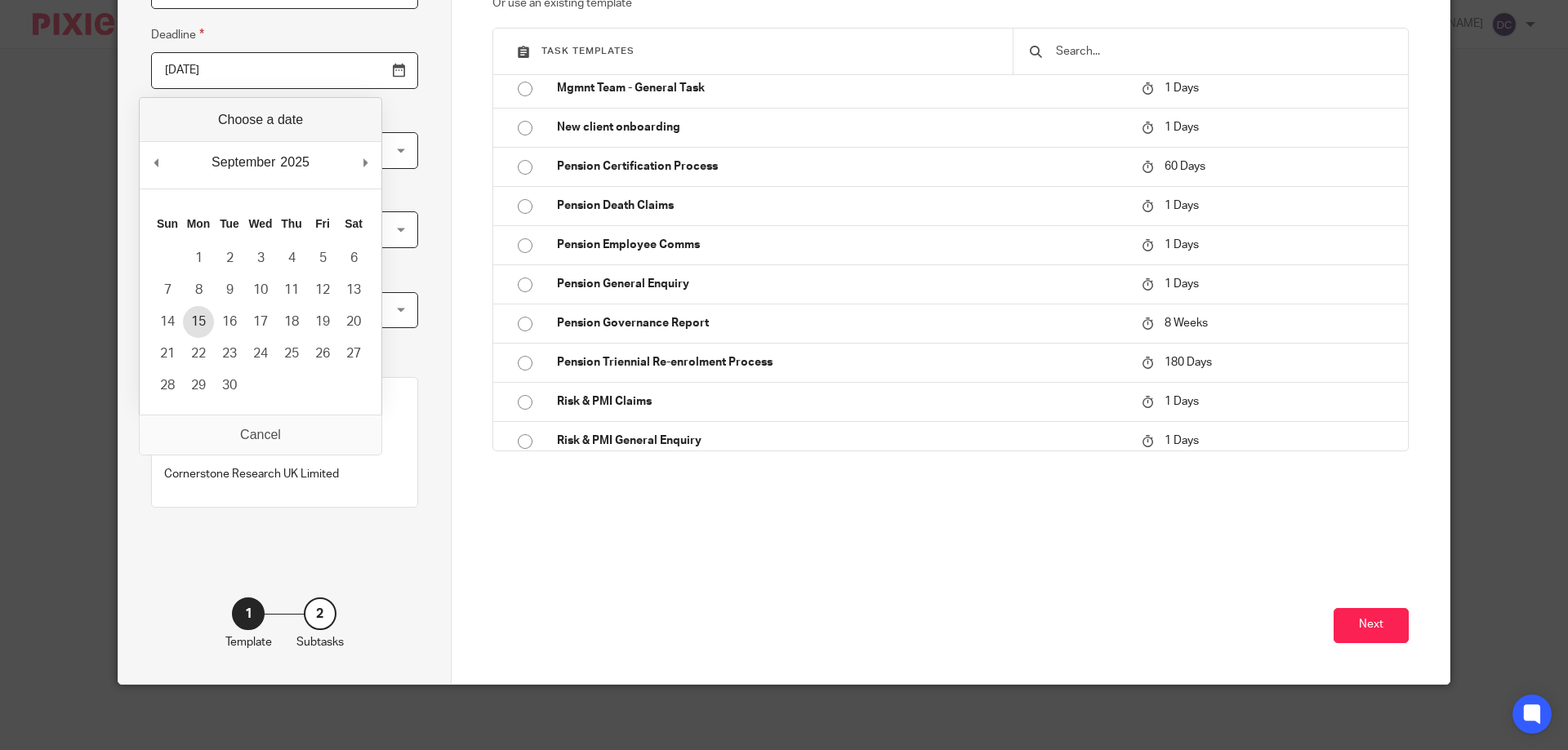
type input "2025-09-15"
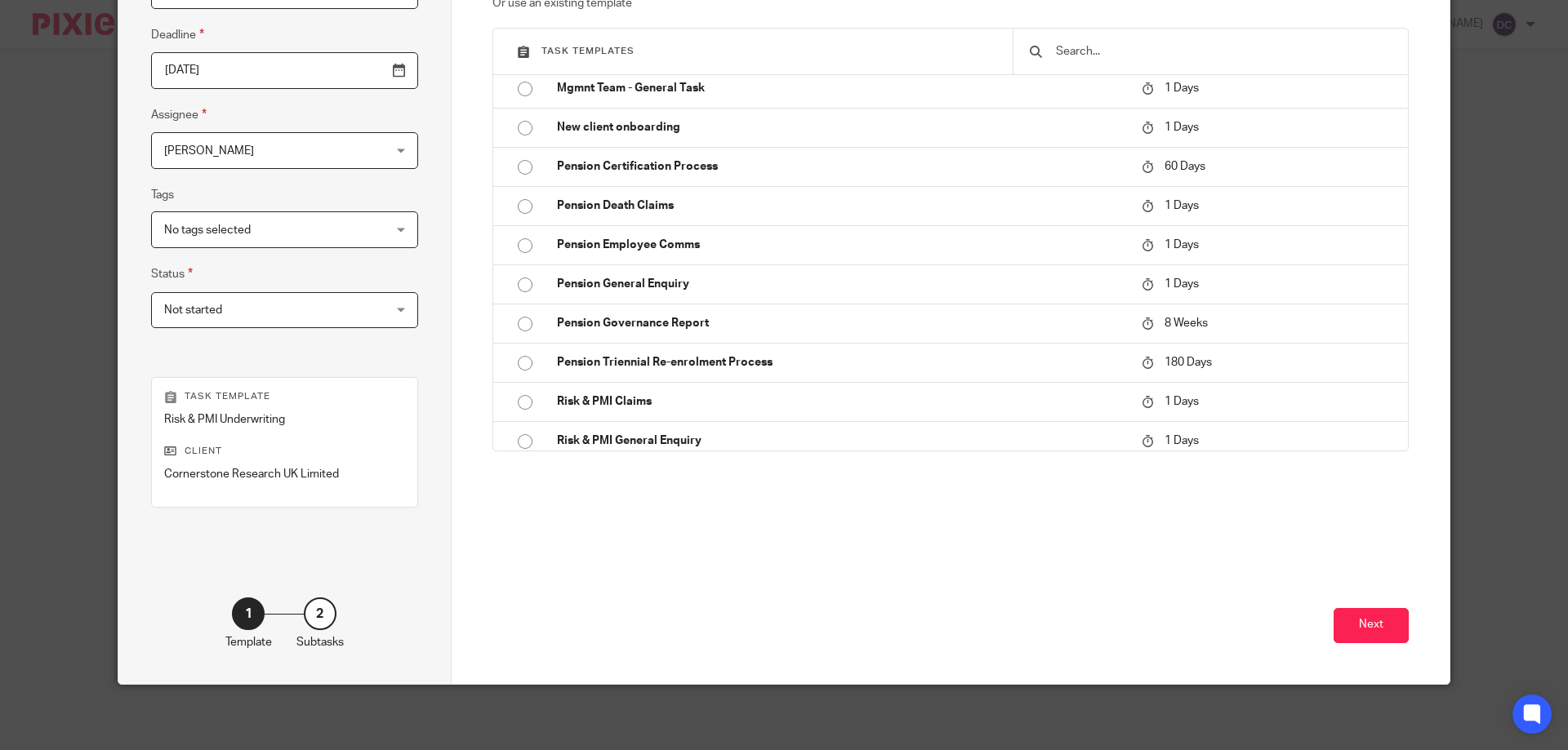
click at [348, 235] on div "No tags selected" at bounding box center [284, 230] width 267 height 37
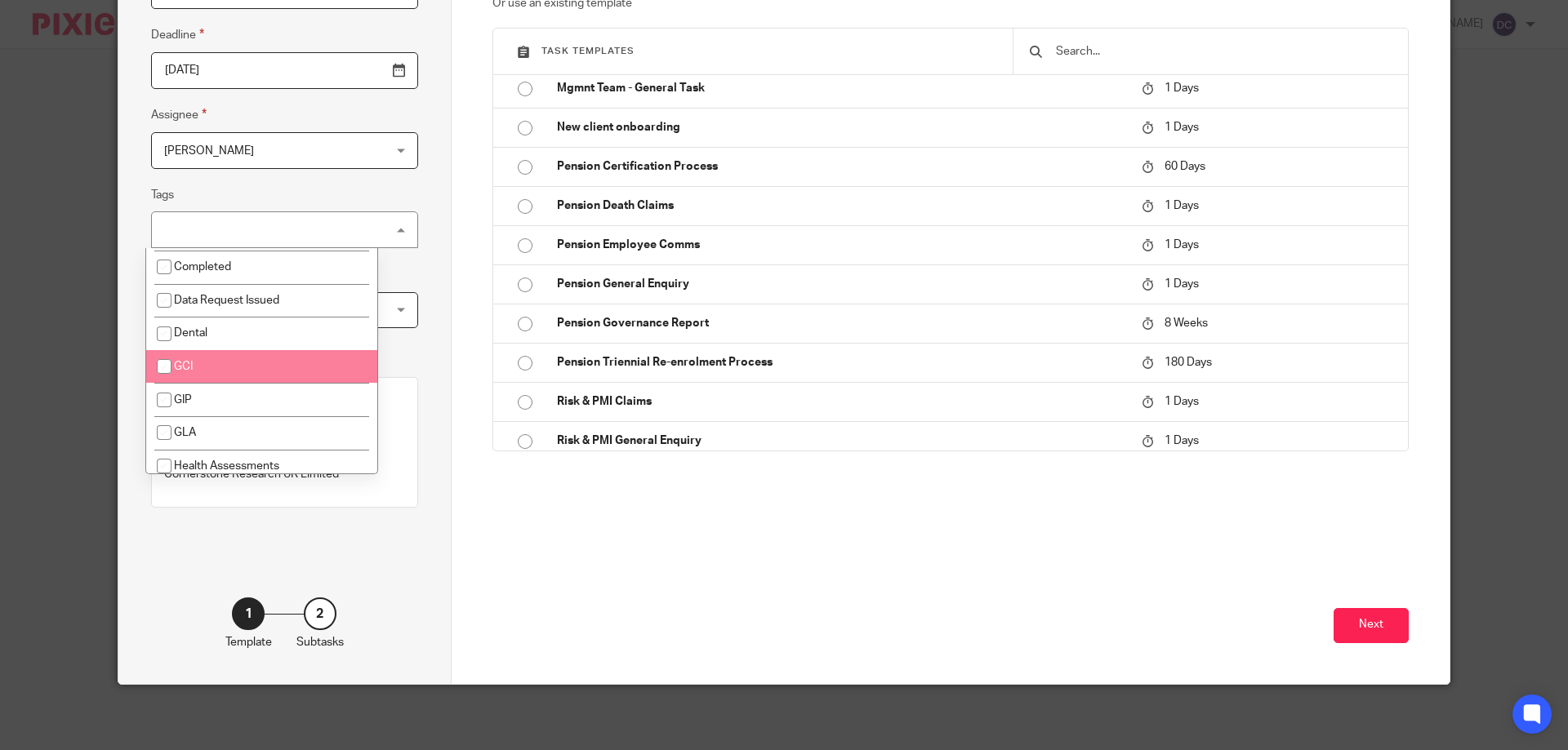
scroll to position [245, 0]
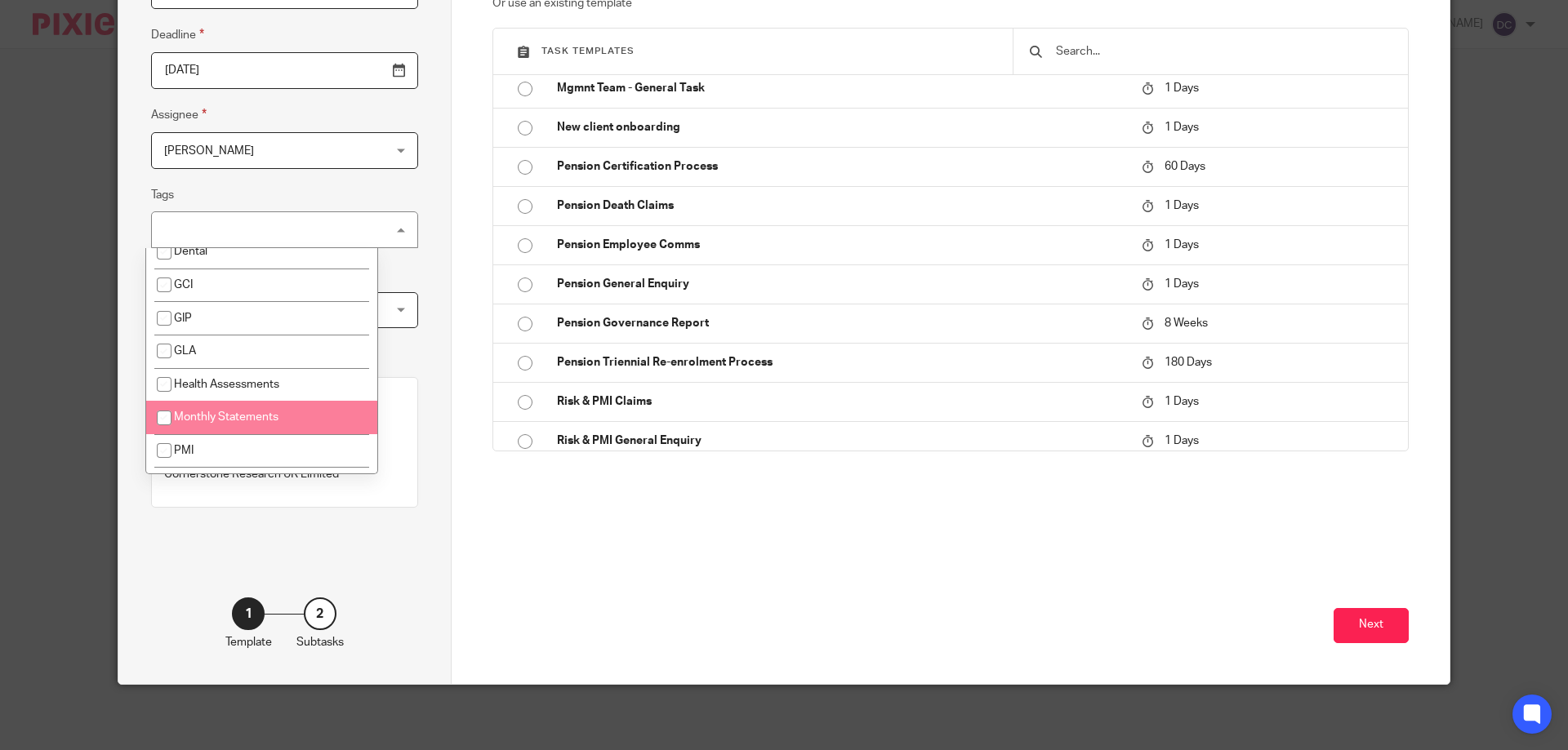
click at [282, 407] on li "Monthly Statements" at bounding box center [261, 417] width 231 height 34
checkbox input "true"
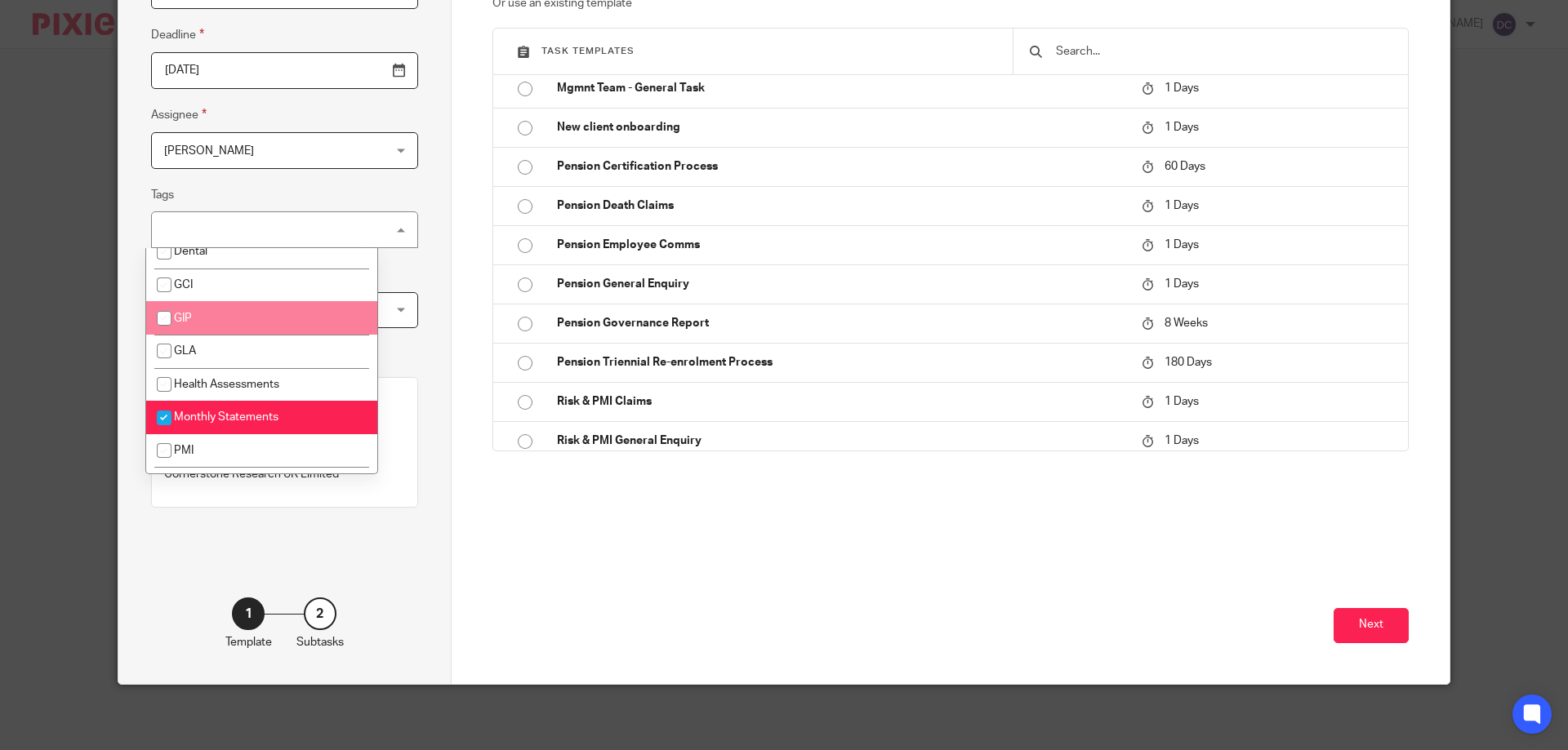
click at [411, 276] on div "Task details Task name Update Square Health with New Joiners Deadline 2025-09-1…" at bounding box center [284, 268] width 333 height 833
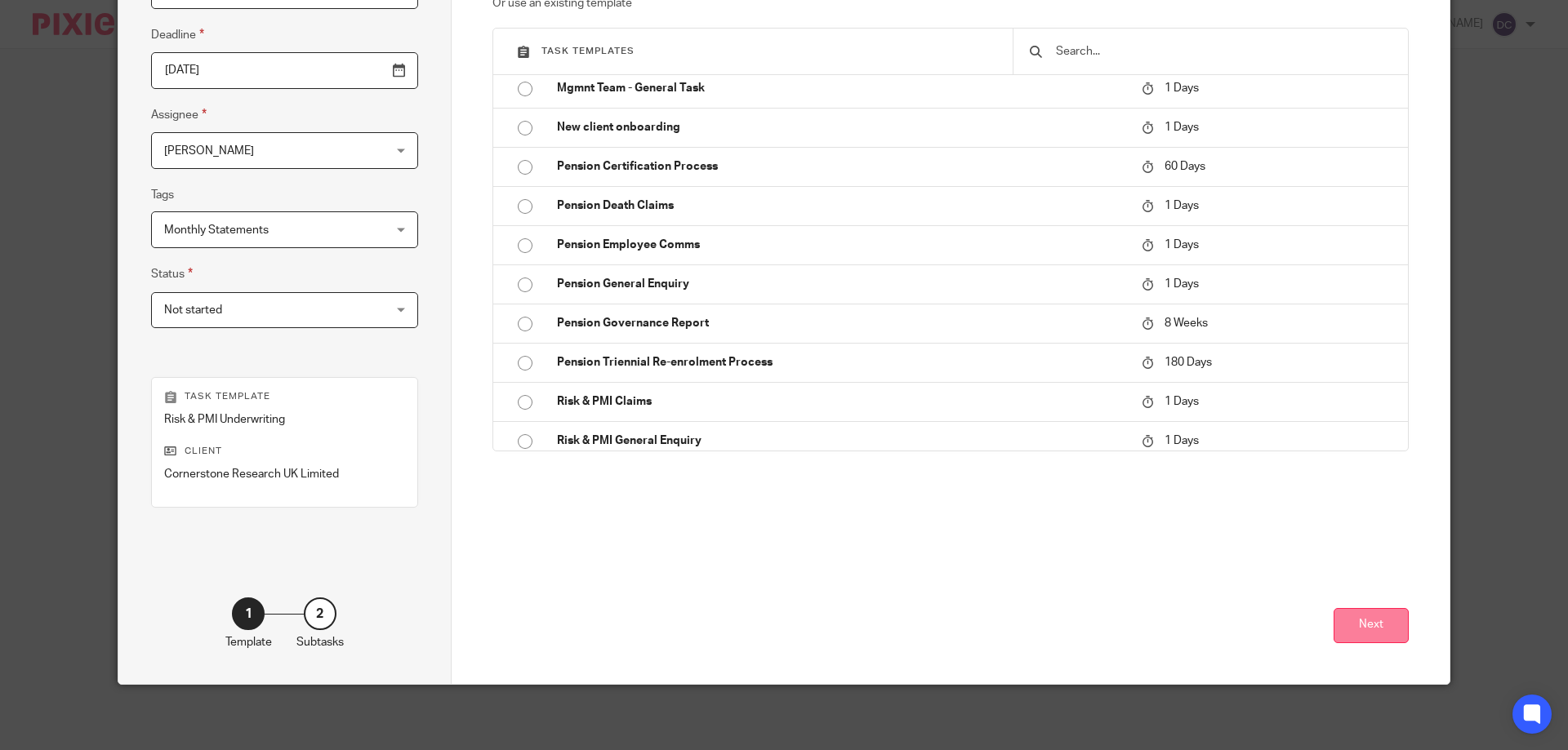
click at [1343, 632] on button "Next" at bounding box center [1371, 625] width 75 height 35
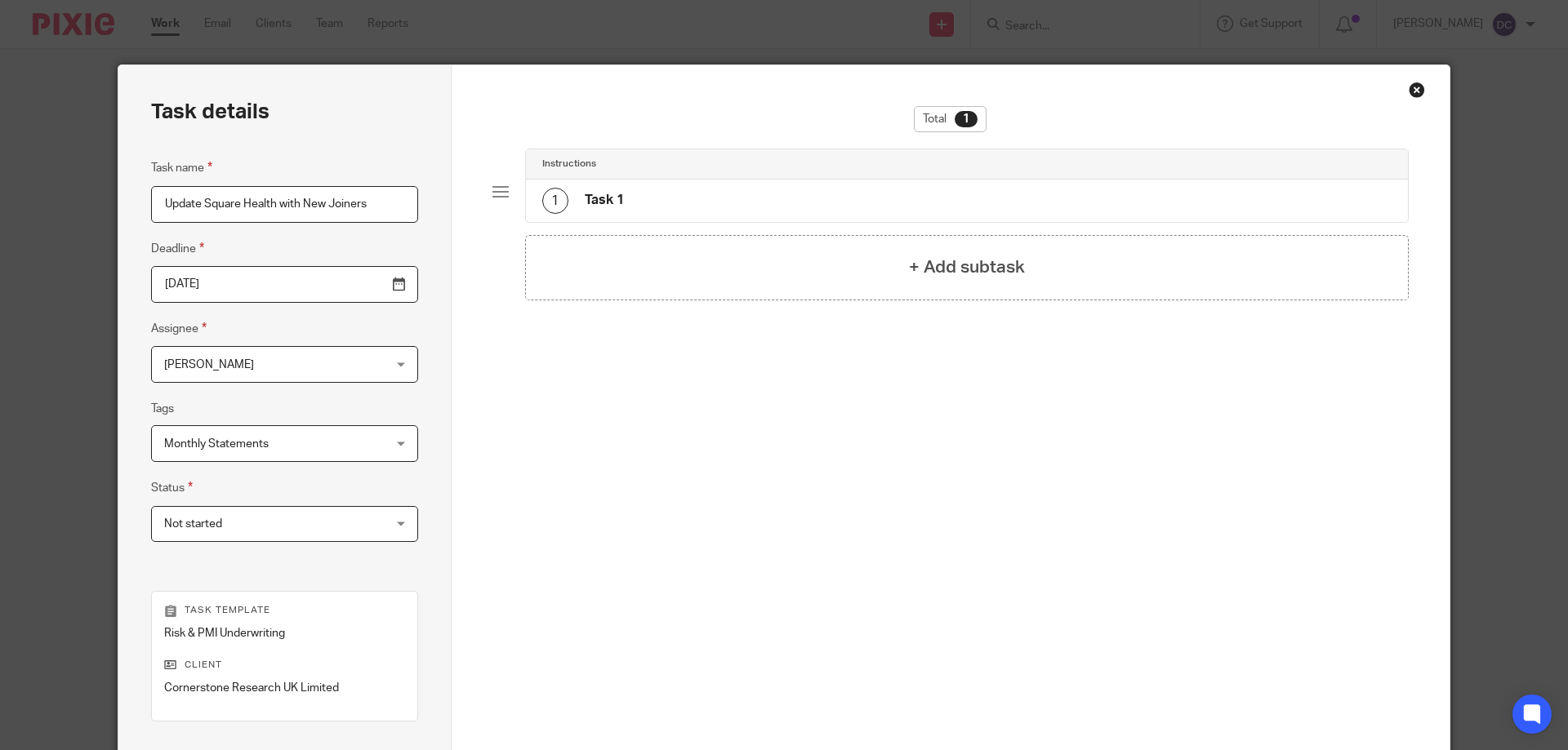
scroll to position [0, 0]
click at [639, 197] on div "1 Task 1" at bounding box center [966, 202] width 883 height 42
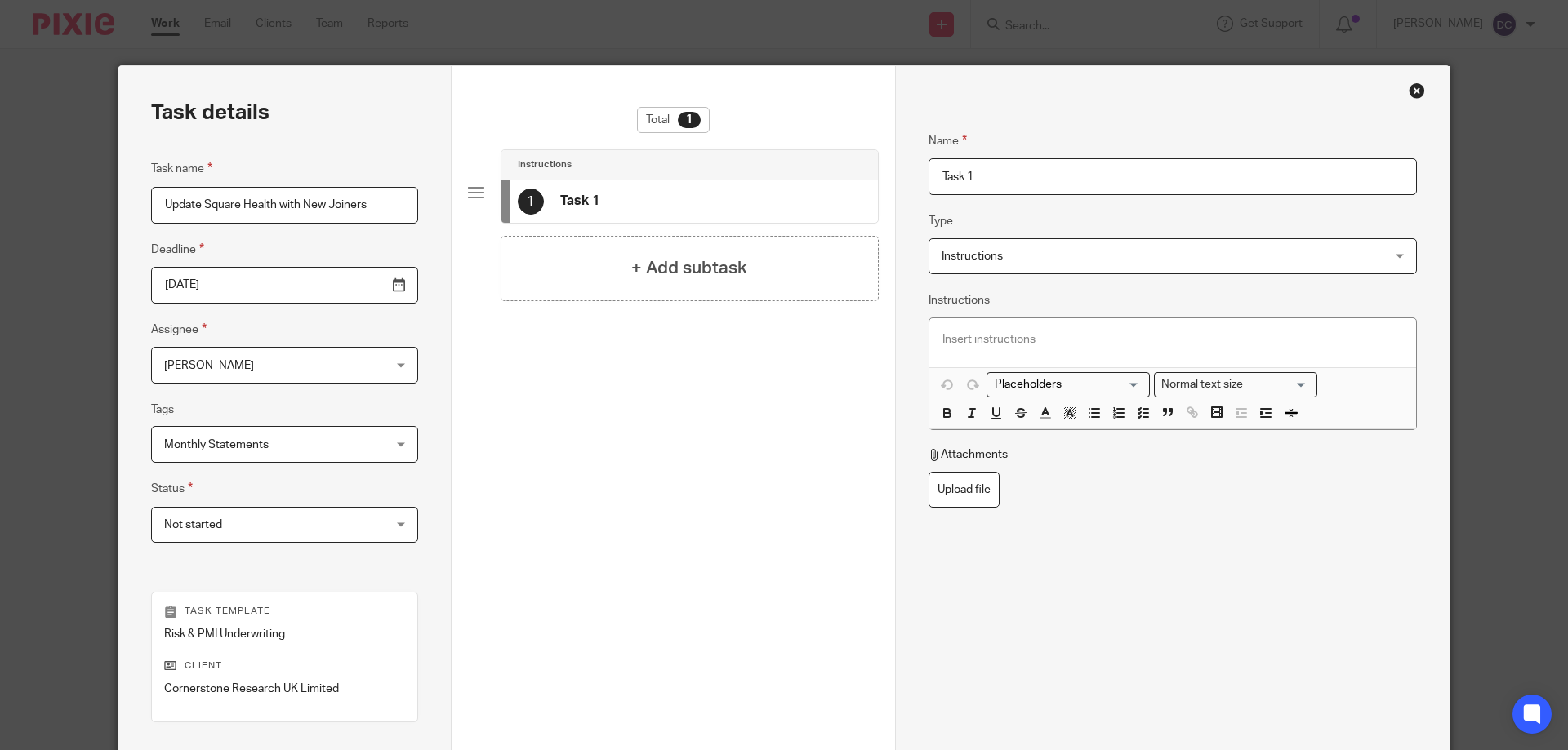
drag, startPoint x: 971, startPoint y: 178, endPoint x: 926, endPoint y: 177, distance: 45.0
click at [928, 177] on input "Task 1" at bounding box center [1172, 177] width 489 height 37
type input "S"
type input "September"
click at [667, 246] on div "+ Add subtask" at bounding box center [690, 268] width 378 height 65
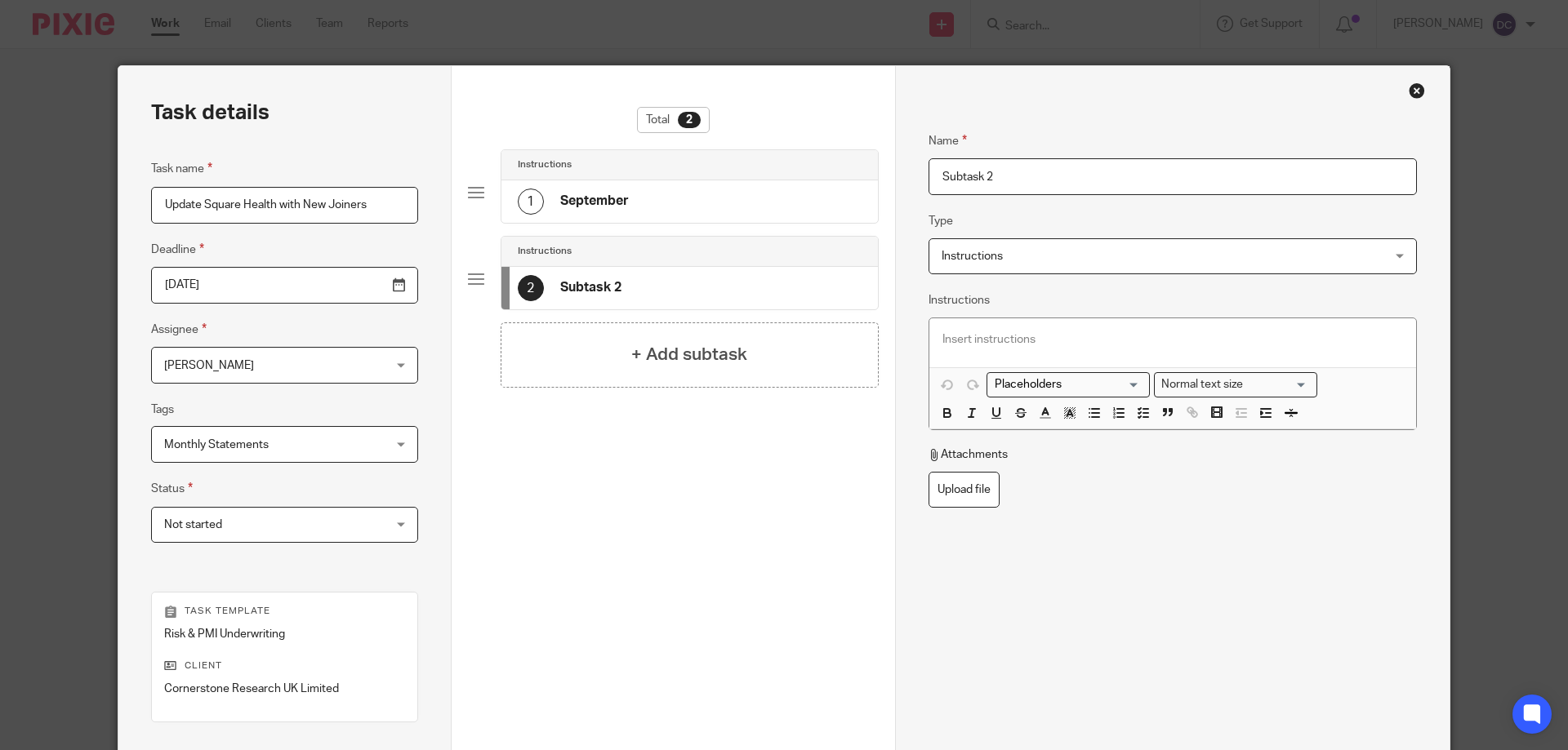
drag, startPoint x: 996, startPoint y: 172, endPoint x: 906, endPoint y: 174, distance: 90.0
click at [906, 174] on div "Name September Type Instructions Instructions Instructions Document signing - r…" at bounding box center [1172, 482] width 555 height 833
type input "October"
click at [715, 371] on div "+ Add subtask" at bounding box center [690, 355] width 378 height 65
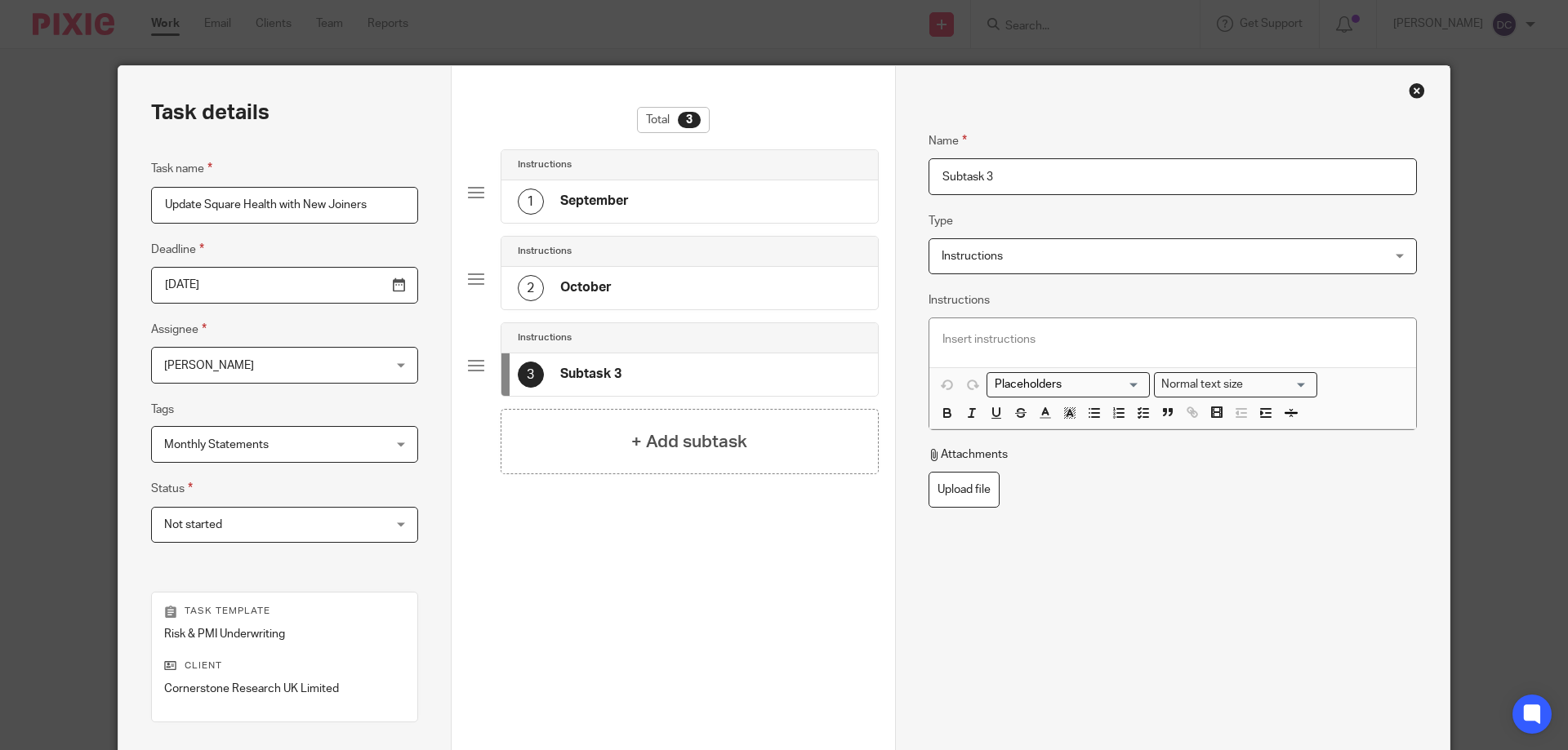
drag, startPoint x: 1037, startPoint y: 182, endPoint x: 867, endPoint y: 168, distance: 170.6
click at [867, 168] on div "Task details Task name Update Square Health with New Joiners Deadline 2025-09-1…" at bounding box center [783, 482] width 1331 height 833
click at [945, 177] on input "november" at bounding box center [1172, 177] width 489 height 37
type input "November"
click at [717, 461] on div "+ Add subtask" at bounding box center [690, 441] width 378 height 65
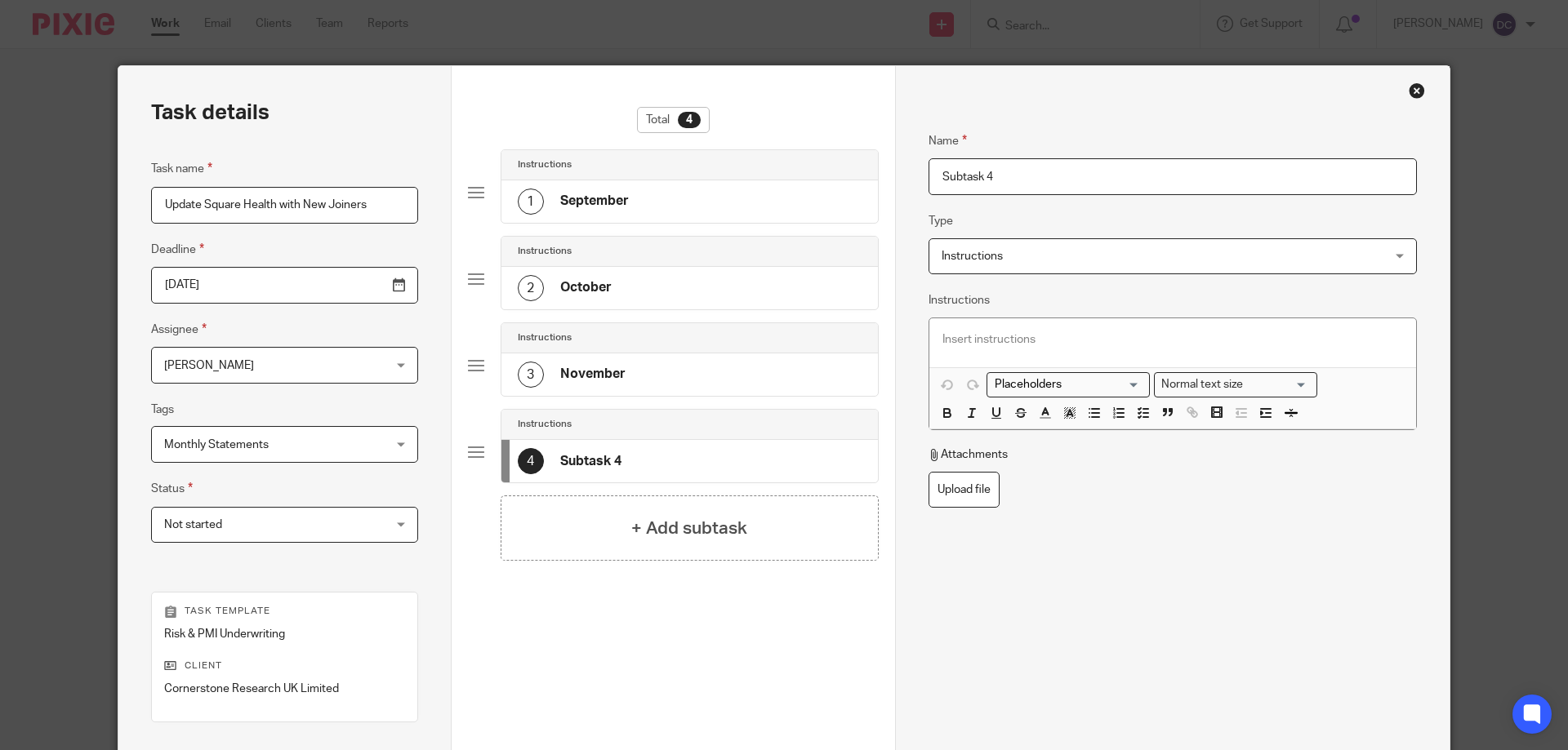
drag, startPoint x: 1010, startPoint y: 182, endPoint x: 877, endPoint y: 184, distance: 133.0
click at [877, 184] on div "Task details Task name Update Square Health with New Joiners Deadline 2025-09-1…" at bounding box center [783, 482] width 1331 height 833
type input "December"
click at [740, 531] on h4 "+ Add subtask" at bounding box center [689, 529] width 116 height 26
drag, startPoint x: 1014, startPoint y: 179, endPoint x: 926, endPoint y: 171, distance: 88.4
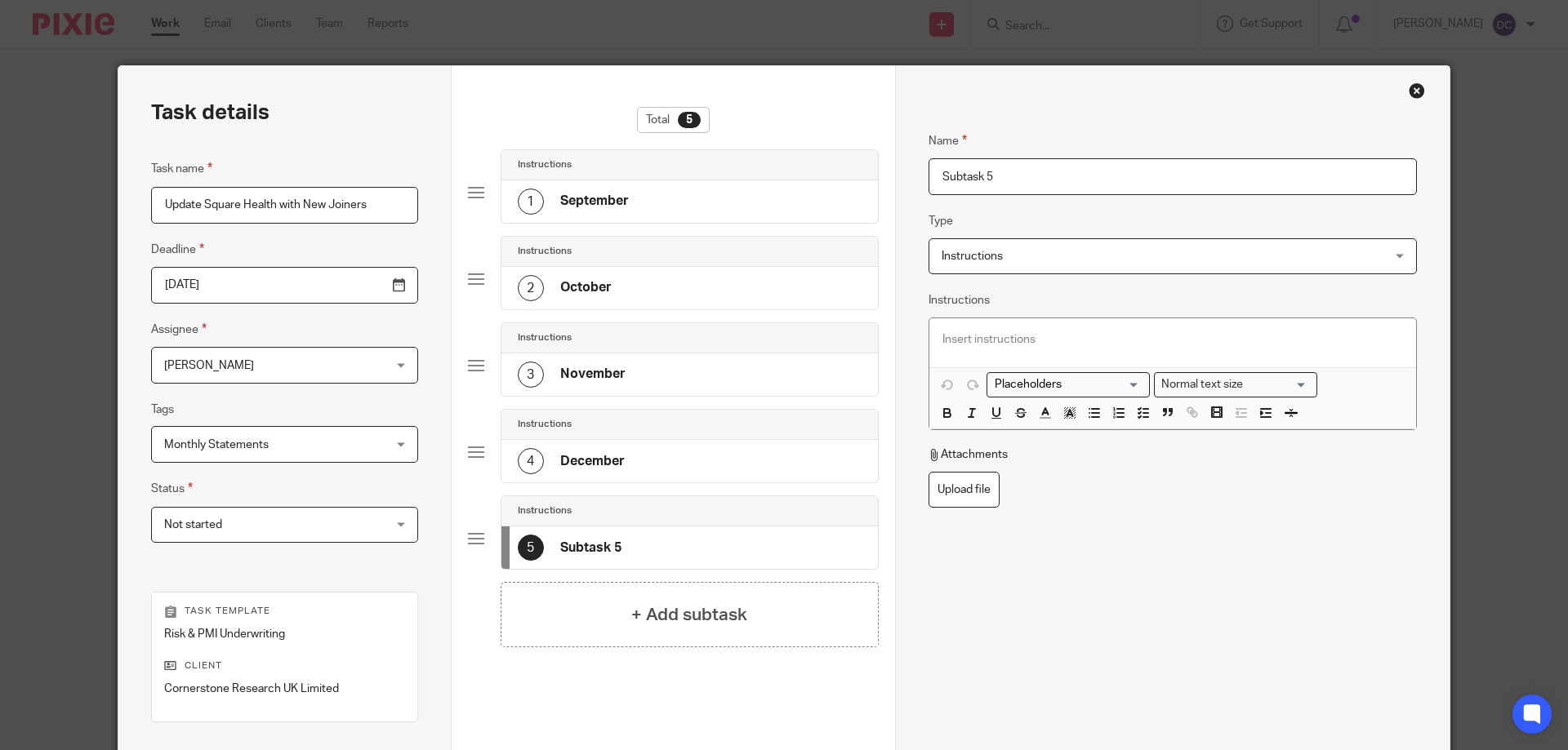
click at [928, 171] on input "Subtask 5" at bounding box center [1172, 177] width 489 height 37
type input "January"
click at [663, 636] on div "+ Add subtask" at bounding box center [690, 614] width 378 height 65
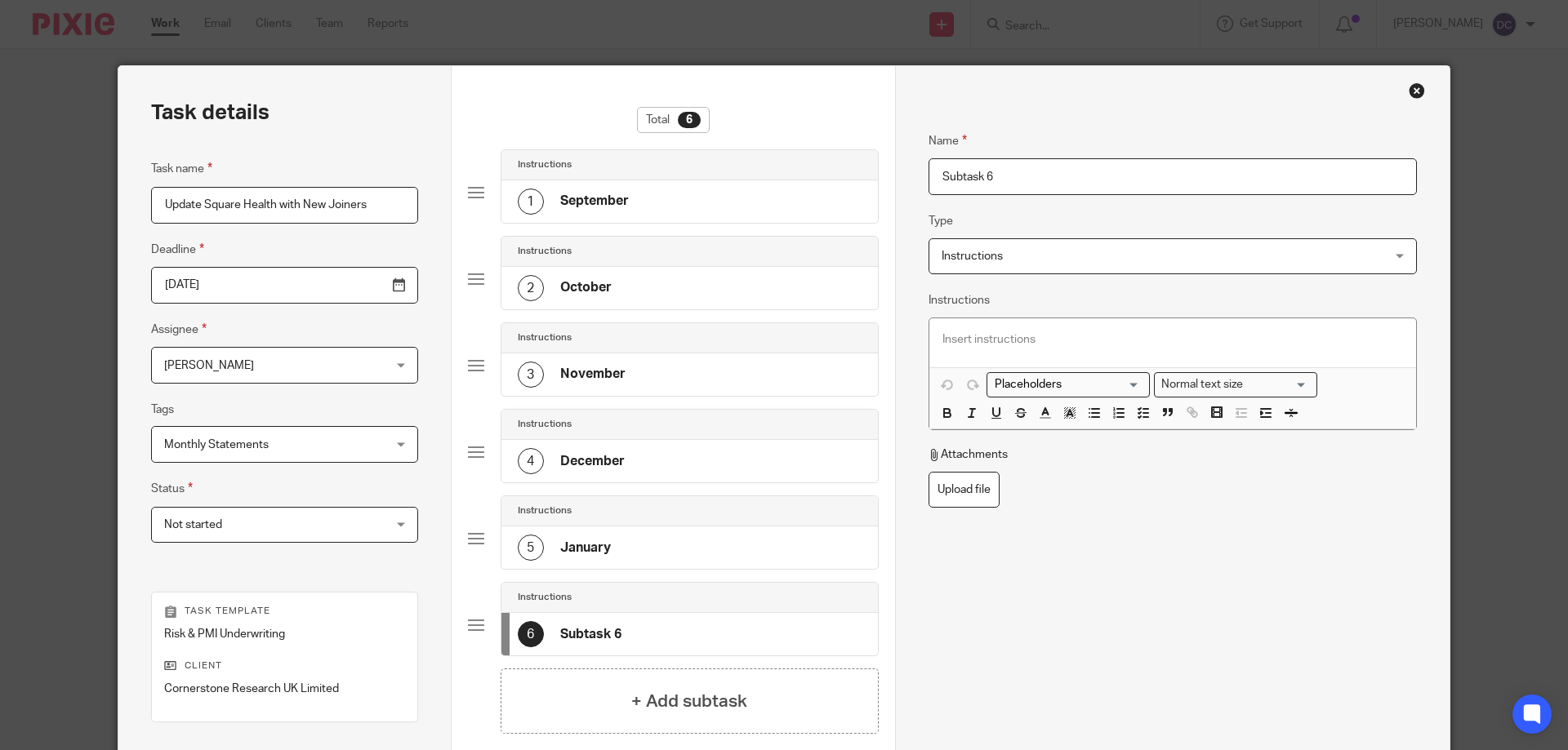
drag, startPoint x: 1025, startPoint y: 184, endPoint x: 860, endPoint y: 152, distance: 168.1
click at [863, 152] on div "Task details Task name Update Square Health with New Joiners Deadline 2025-09-1…" at bounding box center [783, 482] width 1331 height 833
type input "February"
click at [695, 733] on div "+ Add subtask" at bounding box center [690, 700] width 378 height 65
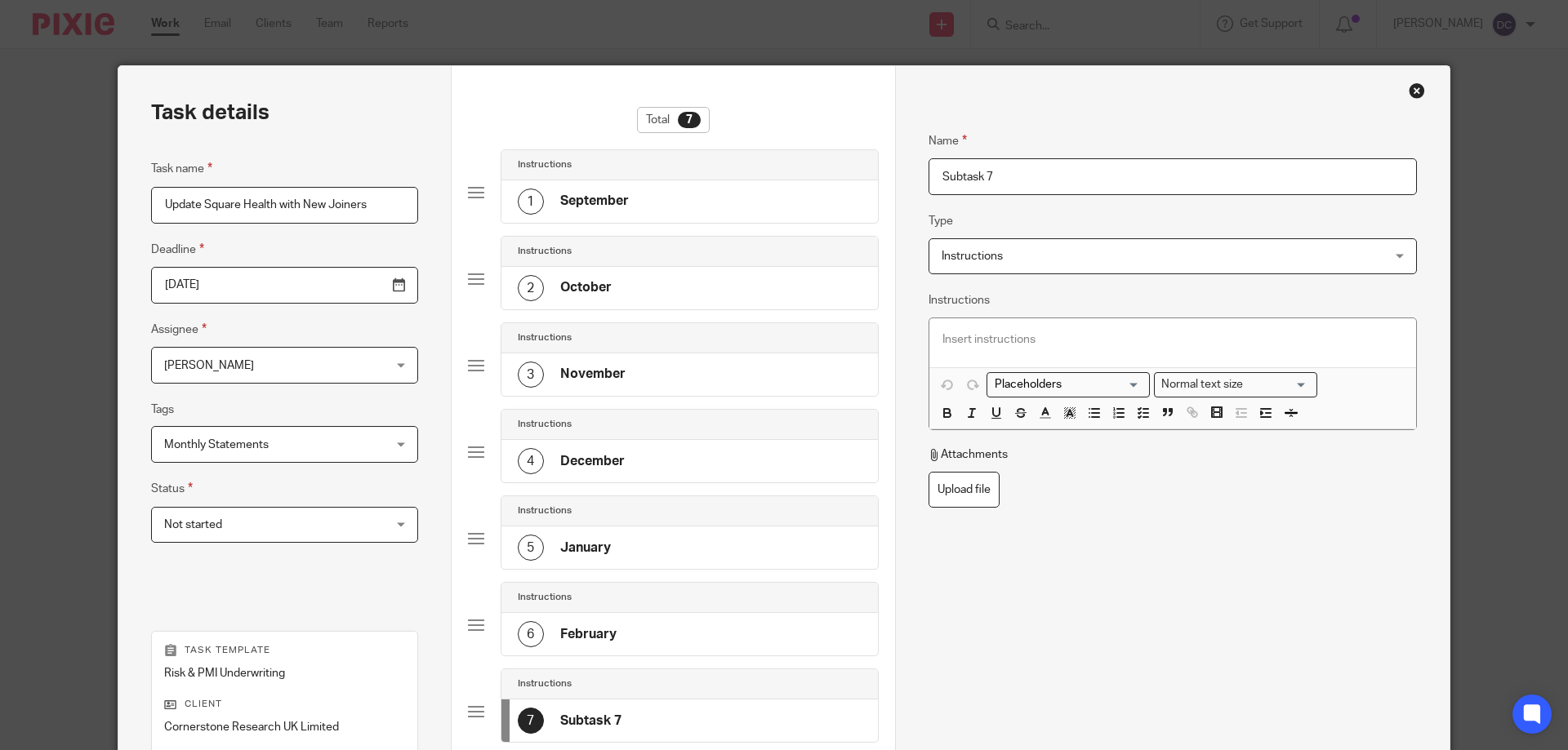
click at [1006, 168] on input "Subtask 7" at bounding box center [1172, 177] width 489 height 37
drag, startPoint x: 1000, startPoint y: 177, endPoint x: 935, endPoint y: 178, distance: 65.0
click at [935, 178] on input "Subtask 7" at bounding box center [1172, 177] width 489 height 37
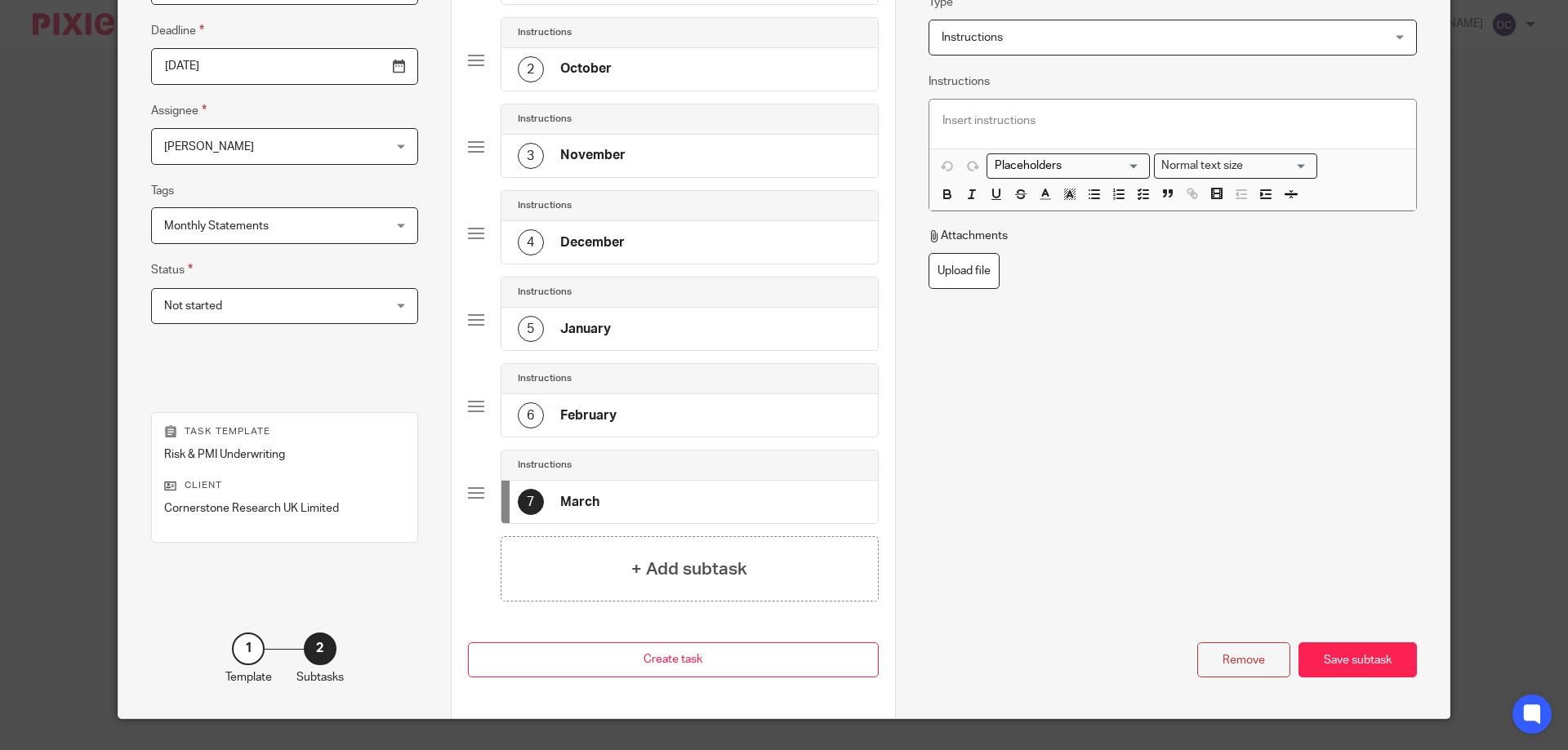
scroll to position [245, 0]
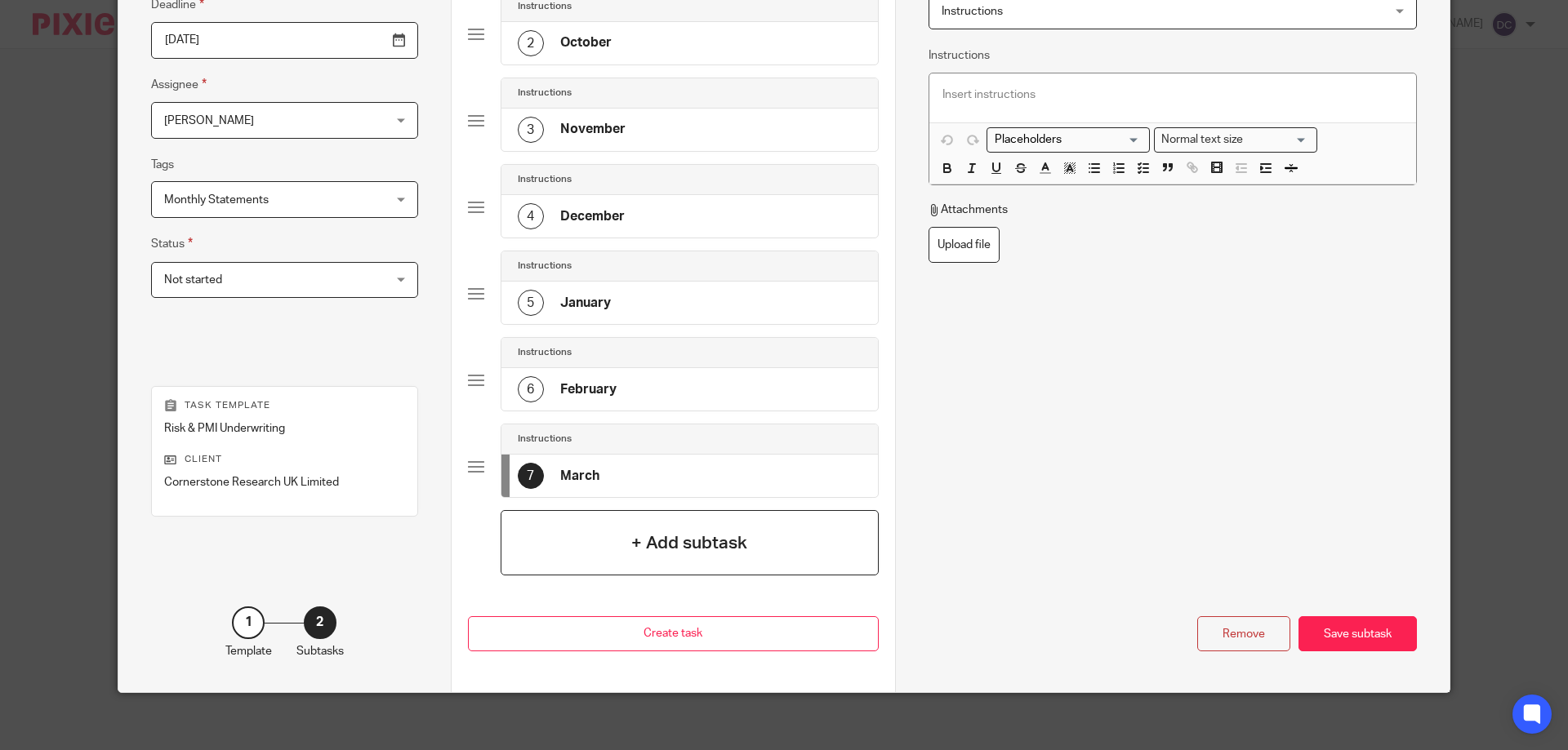
type input "March"
click at [734, 557] on div "+ Add subtask" at bounding box center [690, 543] width 378 height 65
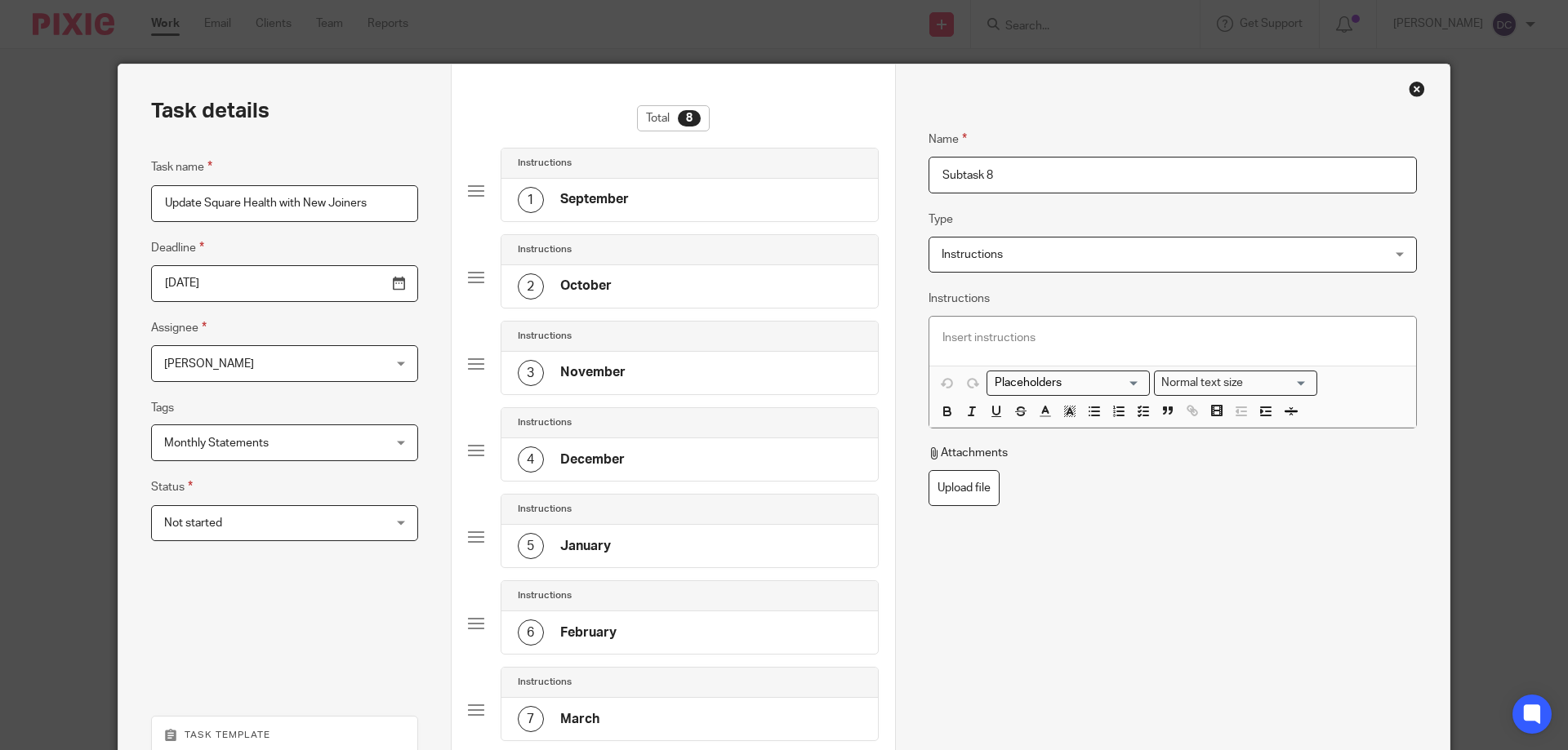
scroll to position [0, 0]
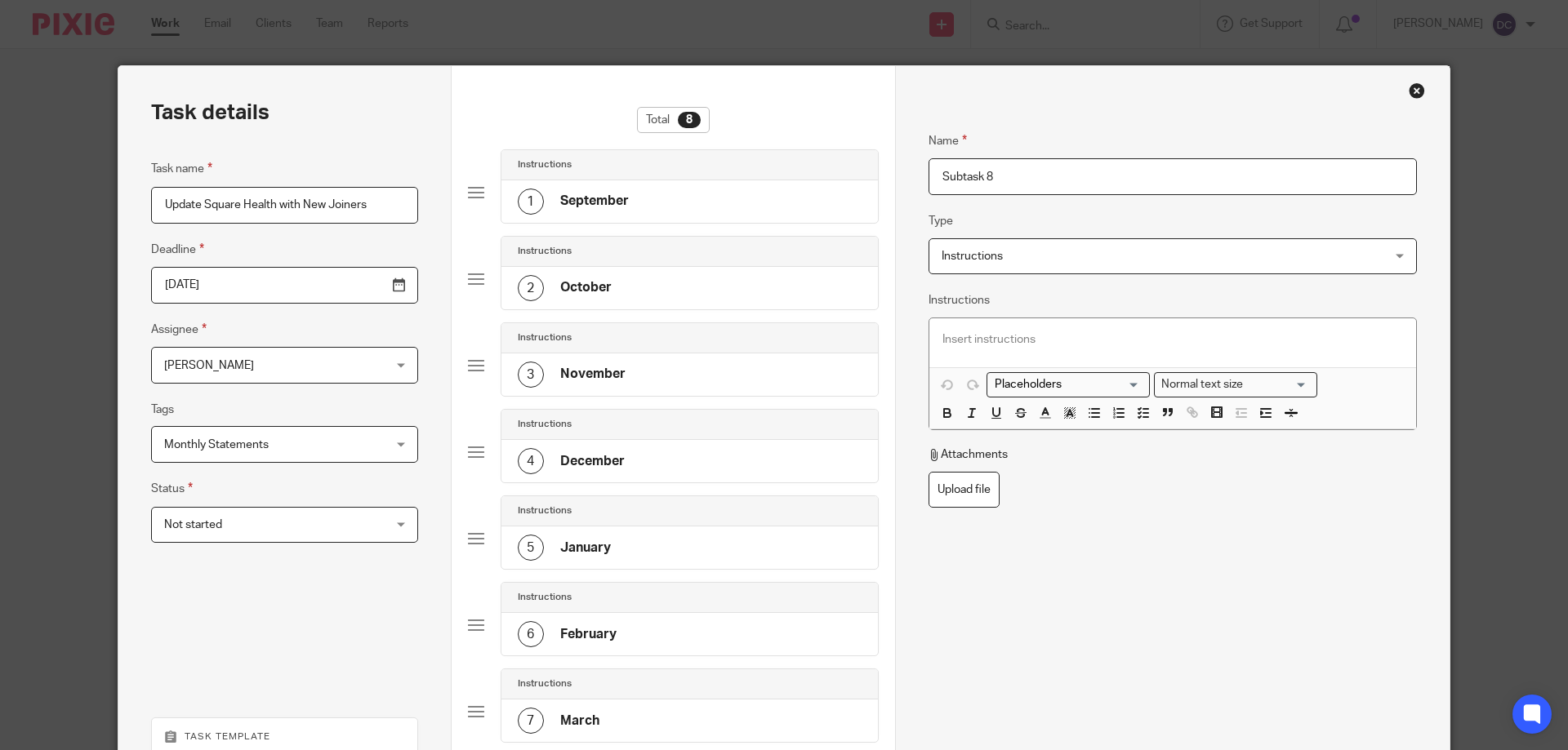
drag, startPoint x: 1019, startPoint y: 183, endPoint x: 913, endPoint y: 174, distance: 106.4
click at [913, 174] on div "Name September Type Instructions Instructions Instructions Document signing - r…" at bounding box center [1172, 545] width 555 height 958
type input "April"
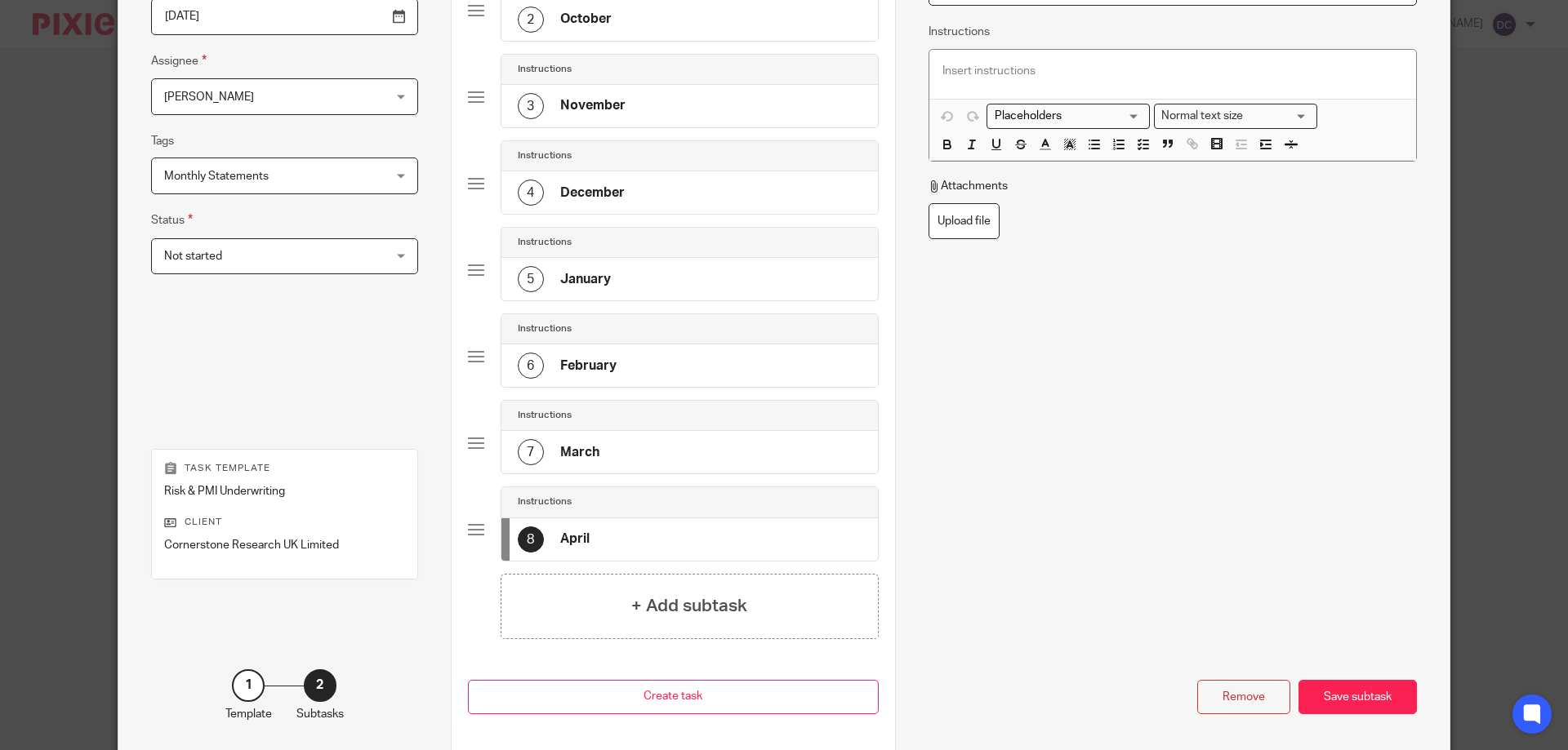
scroll to position [326, 0]
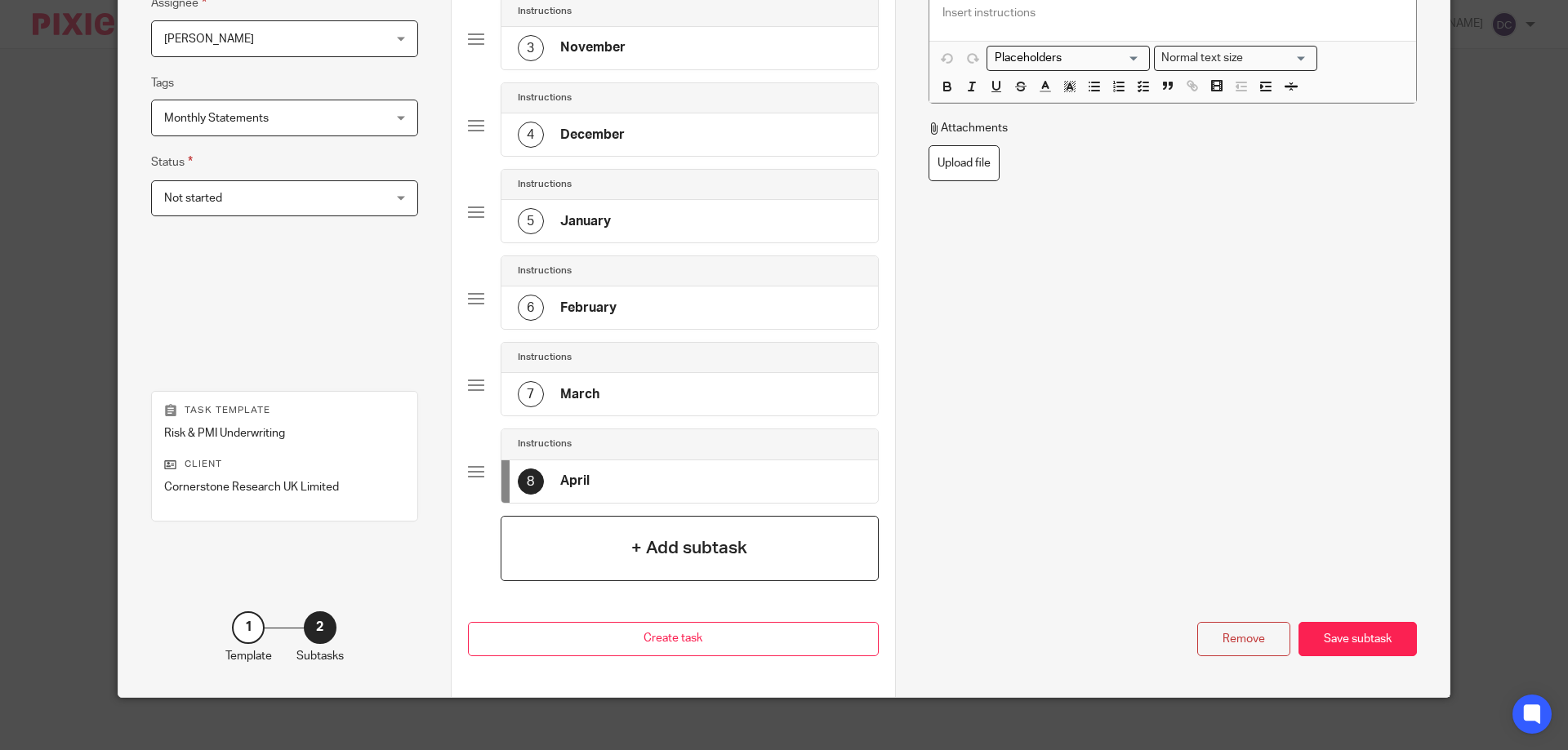
click at [690, 544] on h4 "+ Add subtask" at bounding box center [689, 548] width 116 height 26
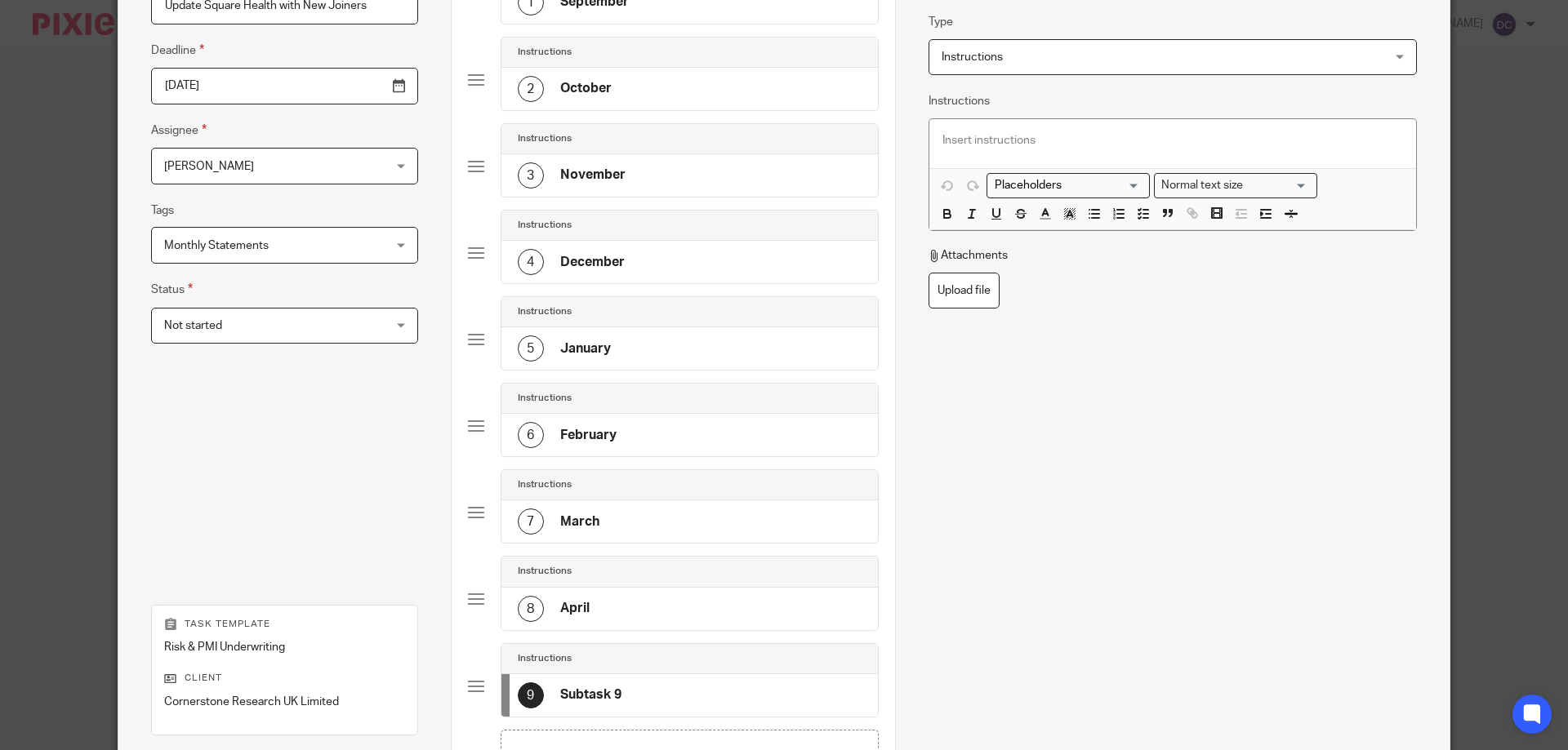
scroll to position [82, 0]
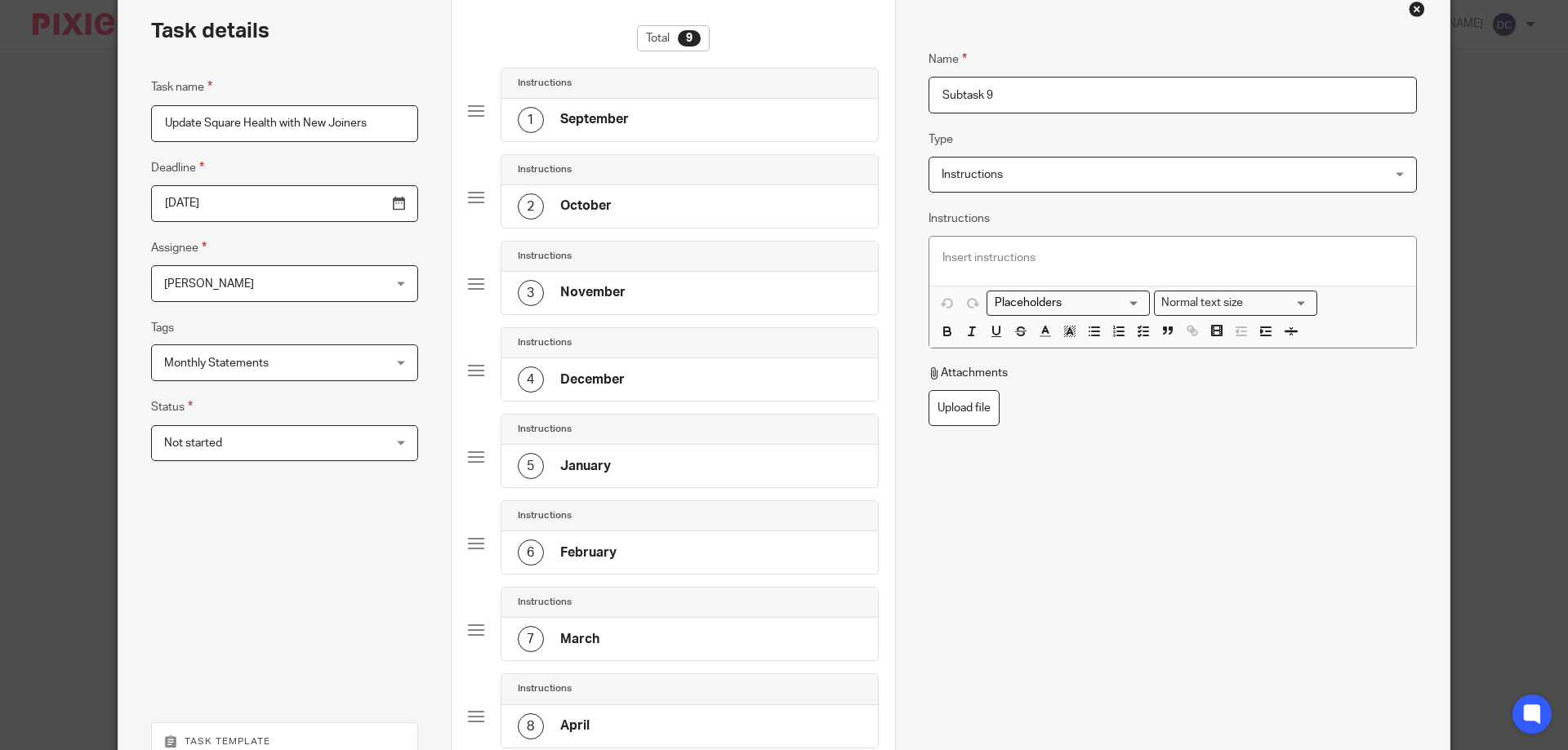
drag, startPoint x: 998, startPoint y: 89, endPoint x: 911, endPoint y: 85, distance: 87.1
click at [911, 85] on div "Name September Type Instructions Instructions Instructions Document signing - r…" at bounding box center [1172, 506] width 555 height 1044
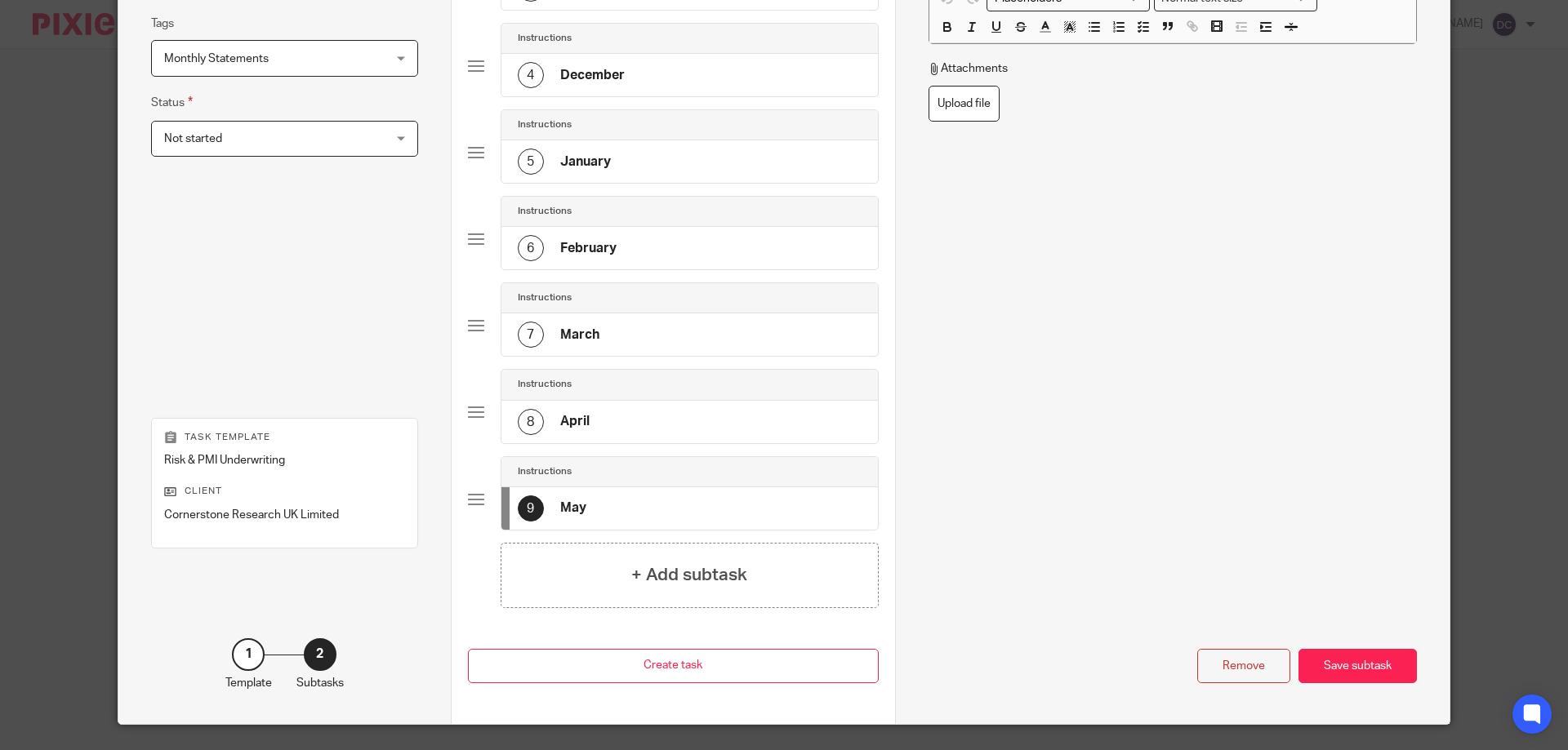
scroll to position [426, 0]
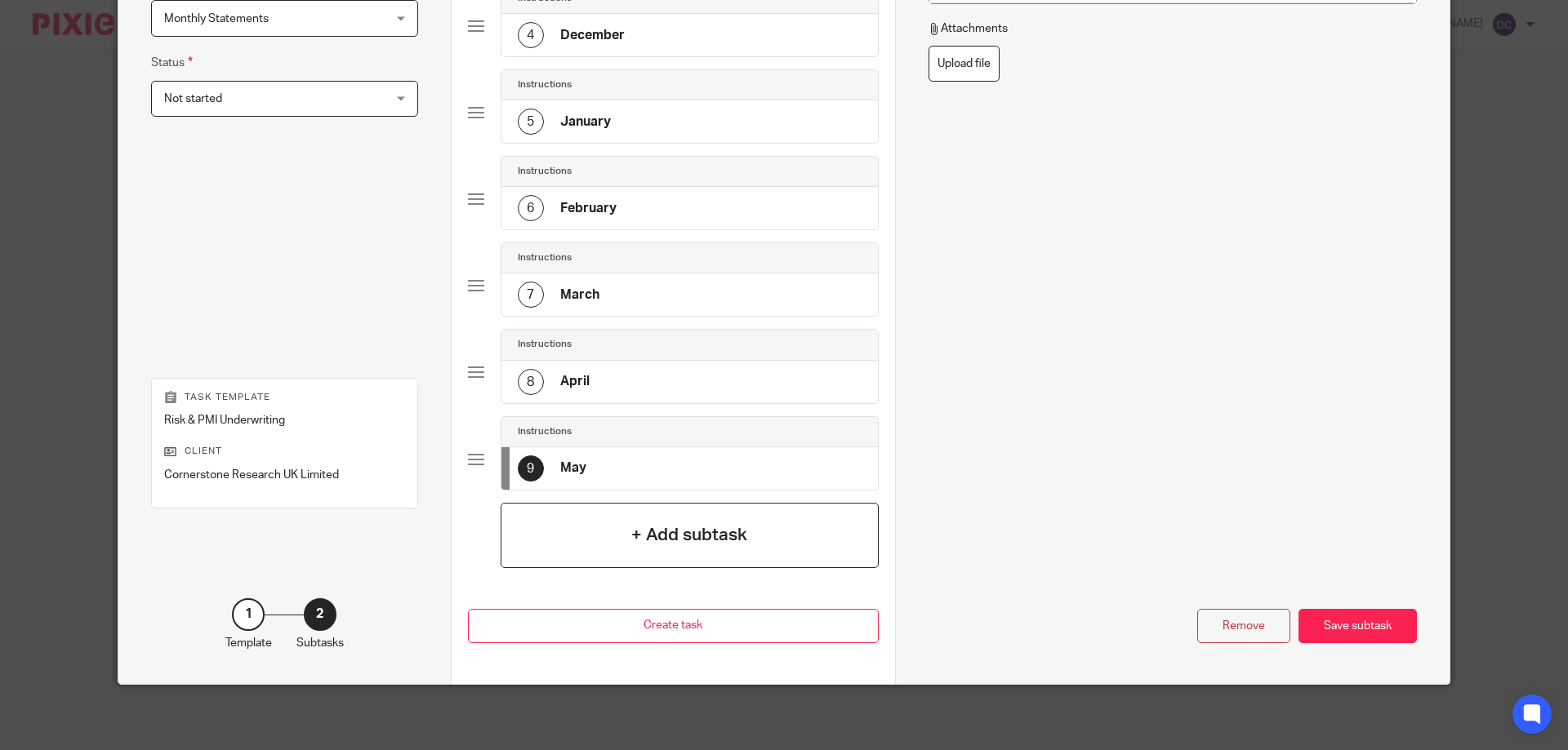
type input "May"
click at [779, 537] on div "+ Add subtask" at bounding box center [690, 535] width 378 height 65
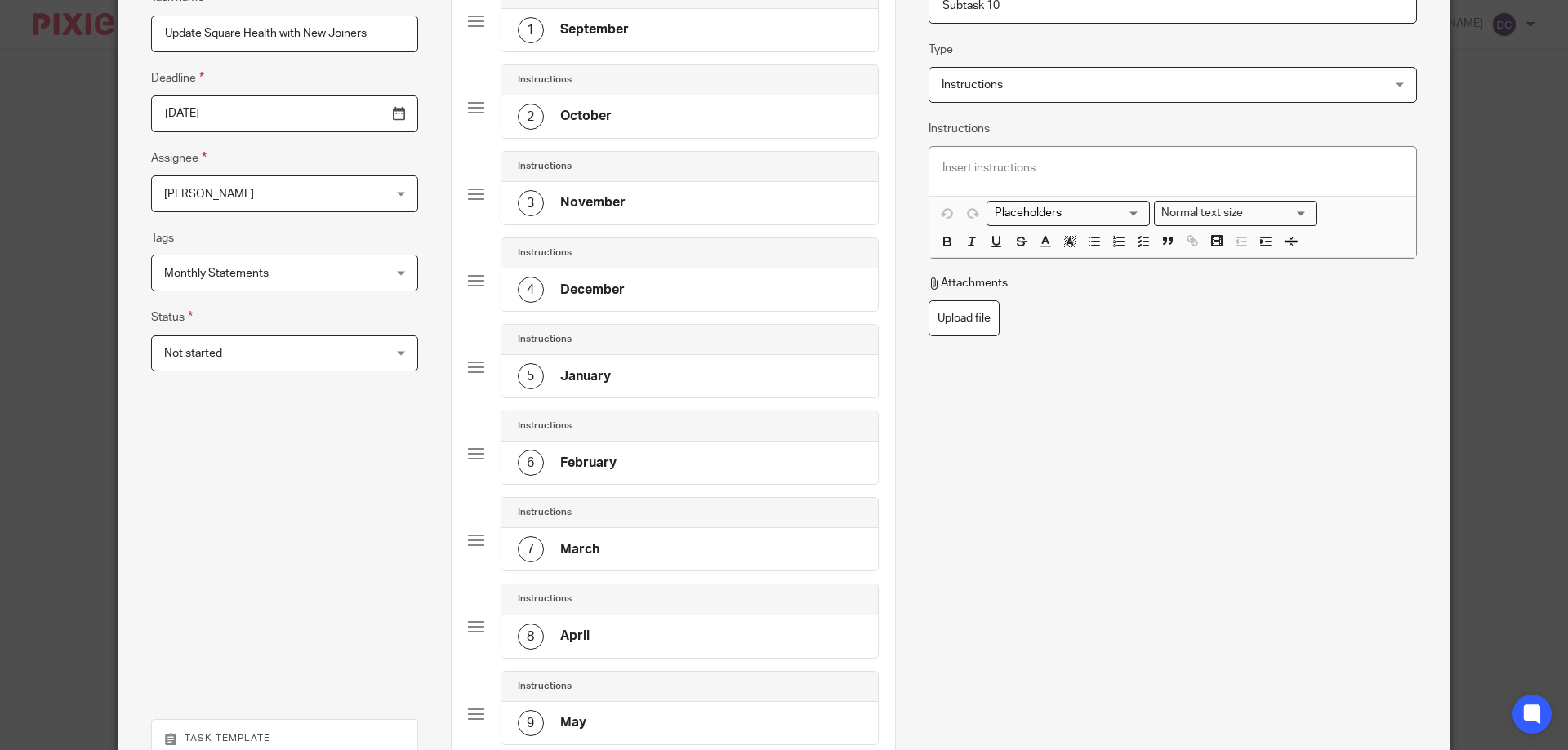
scroll to position [100, 0]
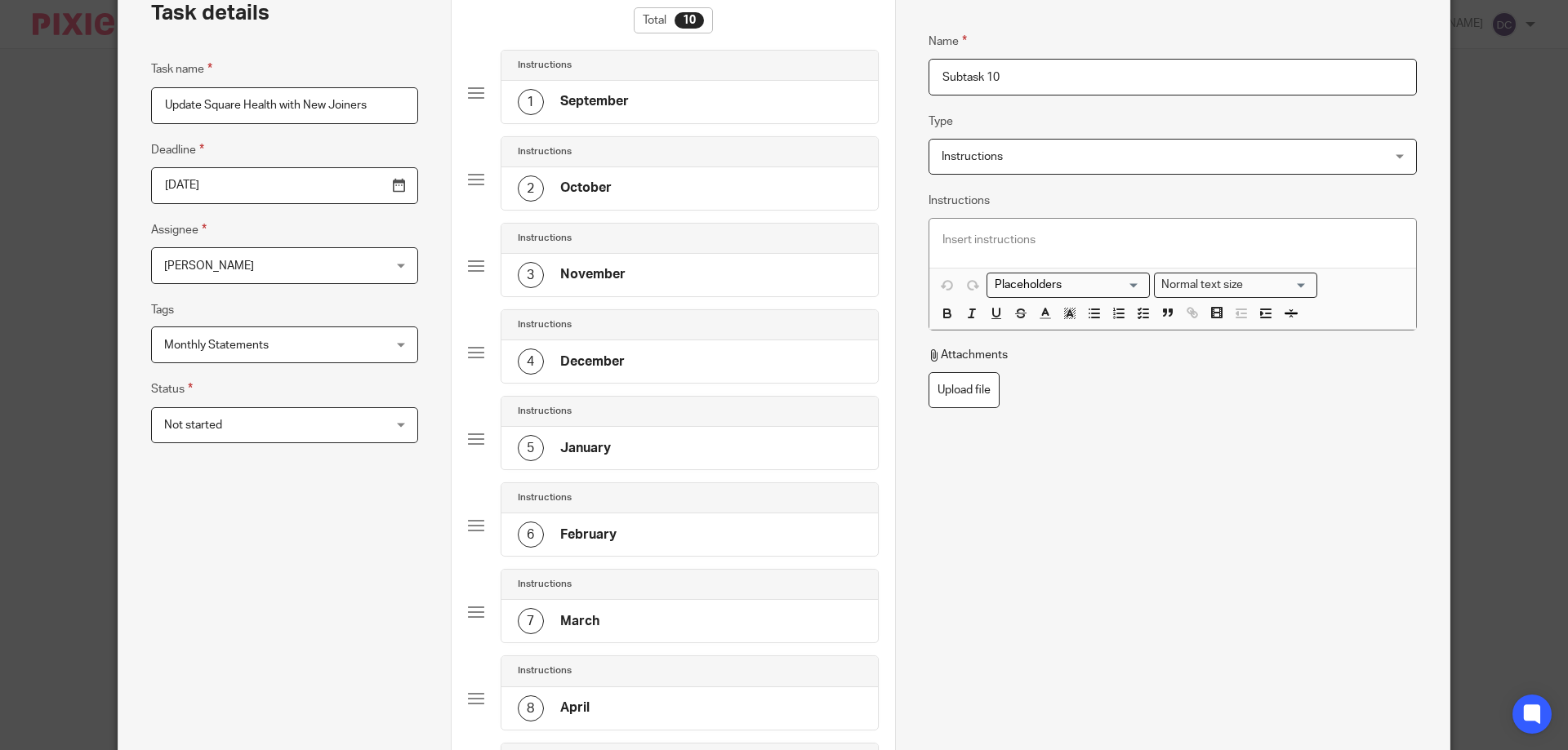
drag, startPoint x: 1003, startPoint y: 83, endPoint x: 902, endPoint y: 76, distance: 101.2
click at [902, 76] on div "Name September Type Instructions Instructions Instructions Document signing - r…" at bounding box center [1172, 531] width 555 height 1131
type input "June"
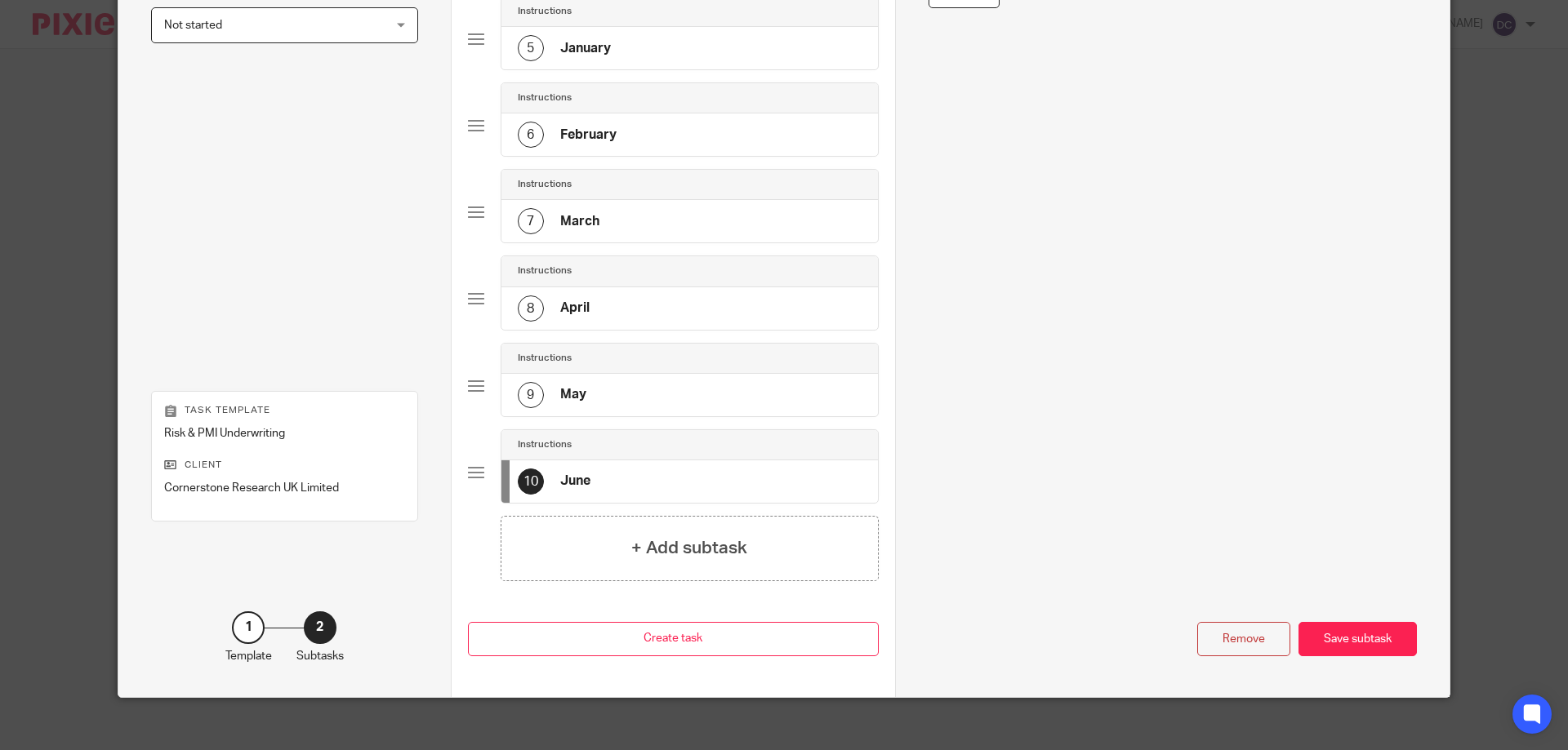
scroll to position [508, 0]
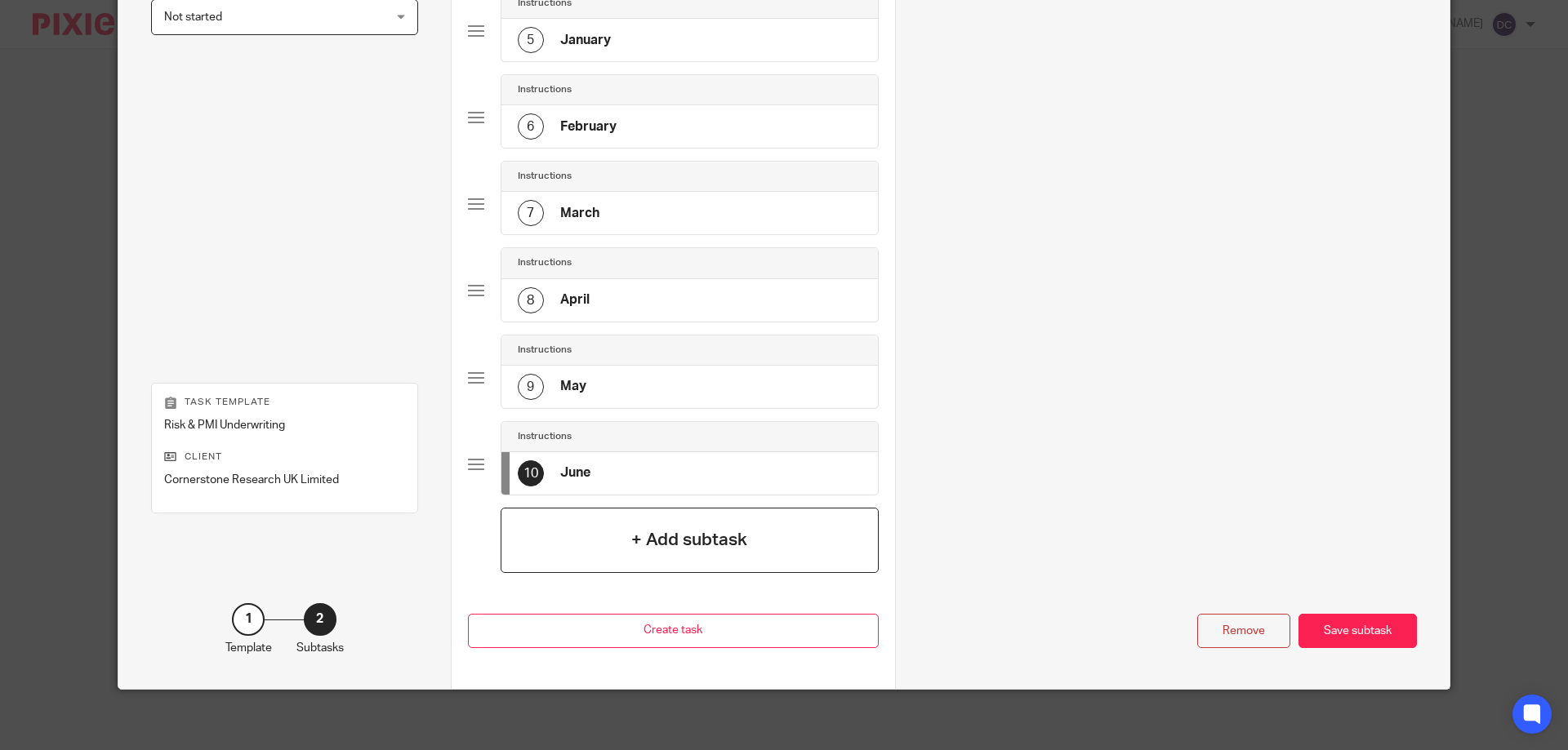
click at [697, 527] on h4 "+ Add subtask" at bounding box center [689, 540] width 116 height 26
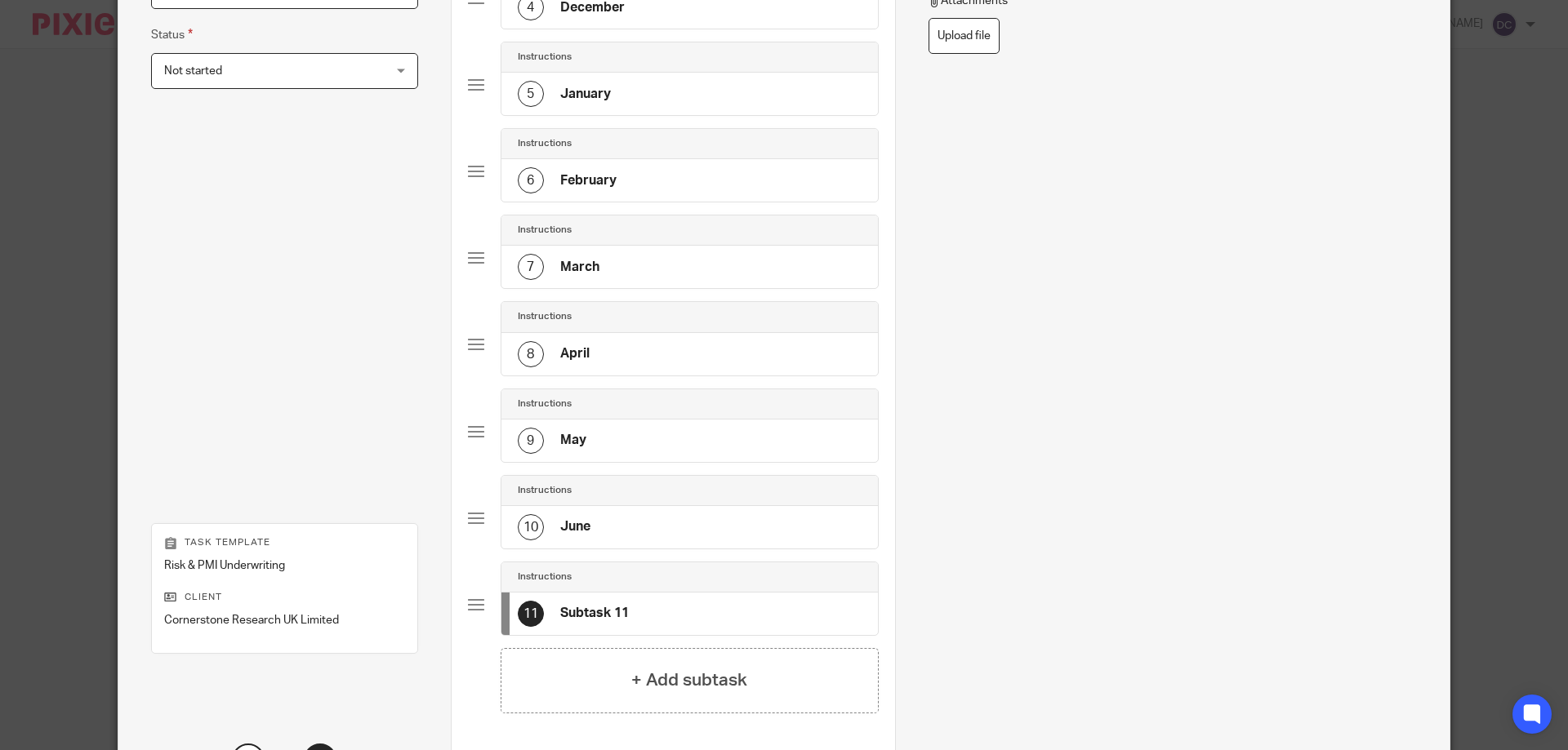
scroll to position [100, 0]
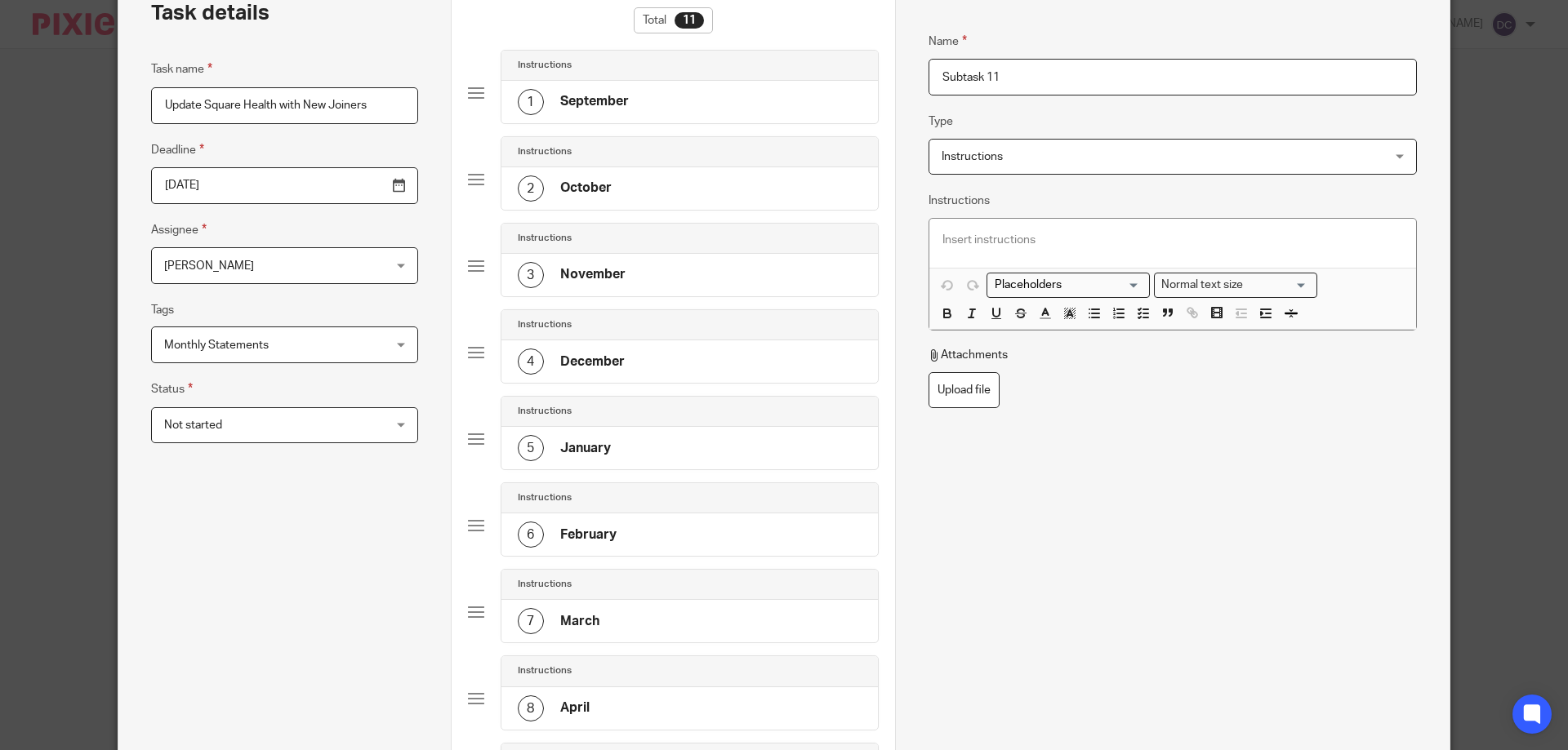
drag, startPoint x: 1050, startPoint y: 88, endPoint x: 888, endPoint y: 81, distance: 162.2
click at [888, 81] on div "Task details Task name Update Square Health with New Joiners Deadline 2025-09-1…" at bounding box center [783, 575] width 1331 height 1218
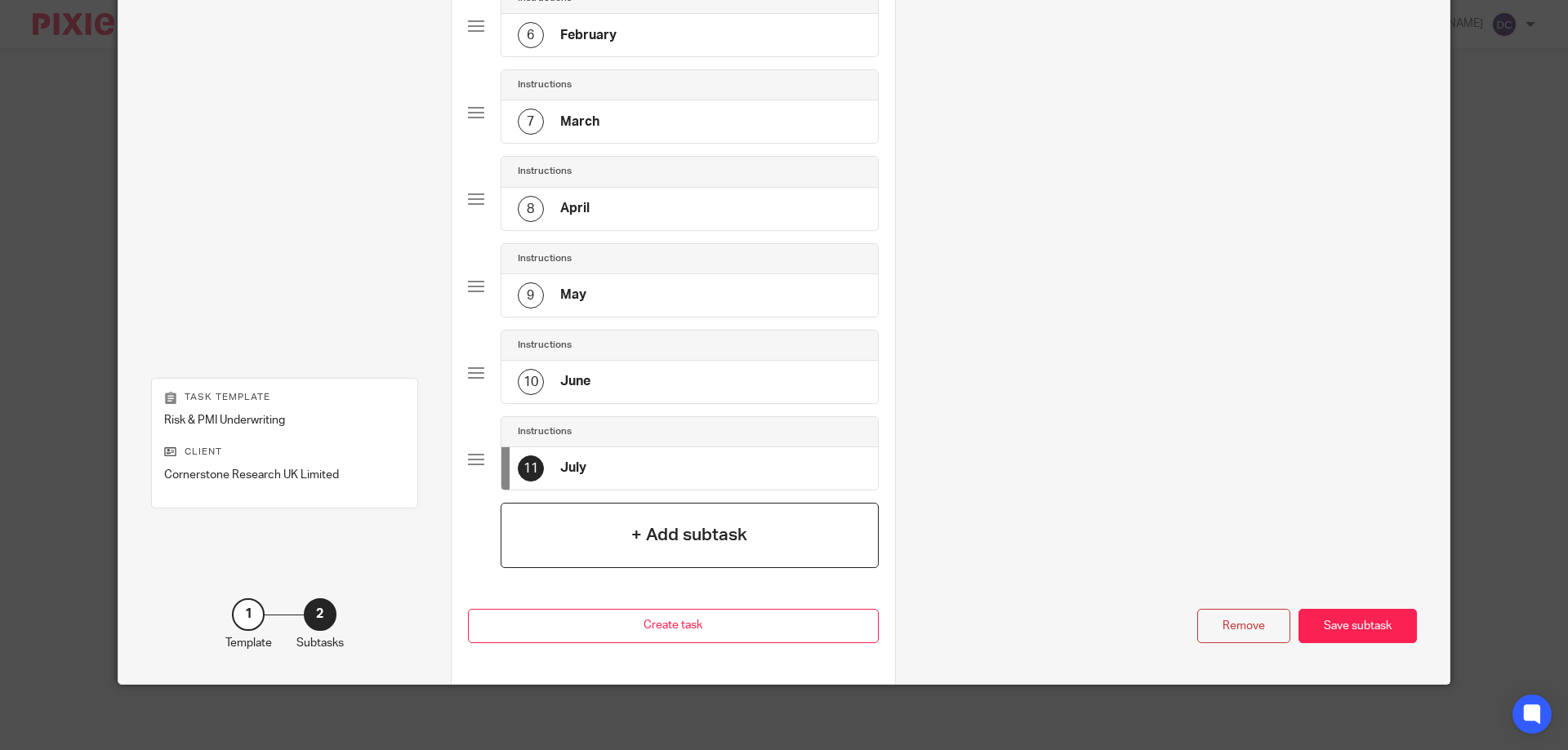
type input "July"
click at [679, 541] on h4 "+ Add subtask" at bounding box center [689, 535] width 116 height 26
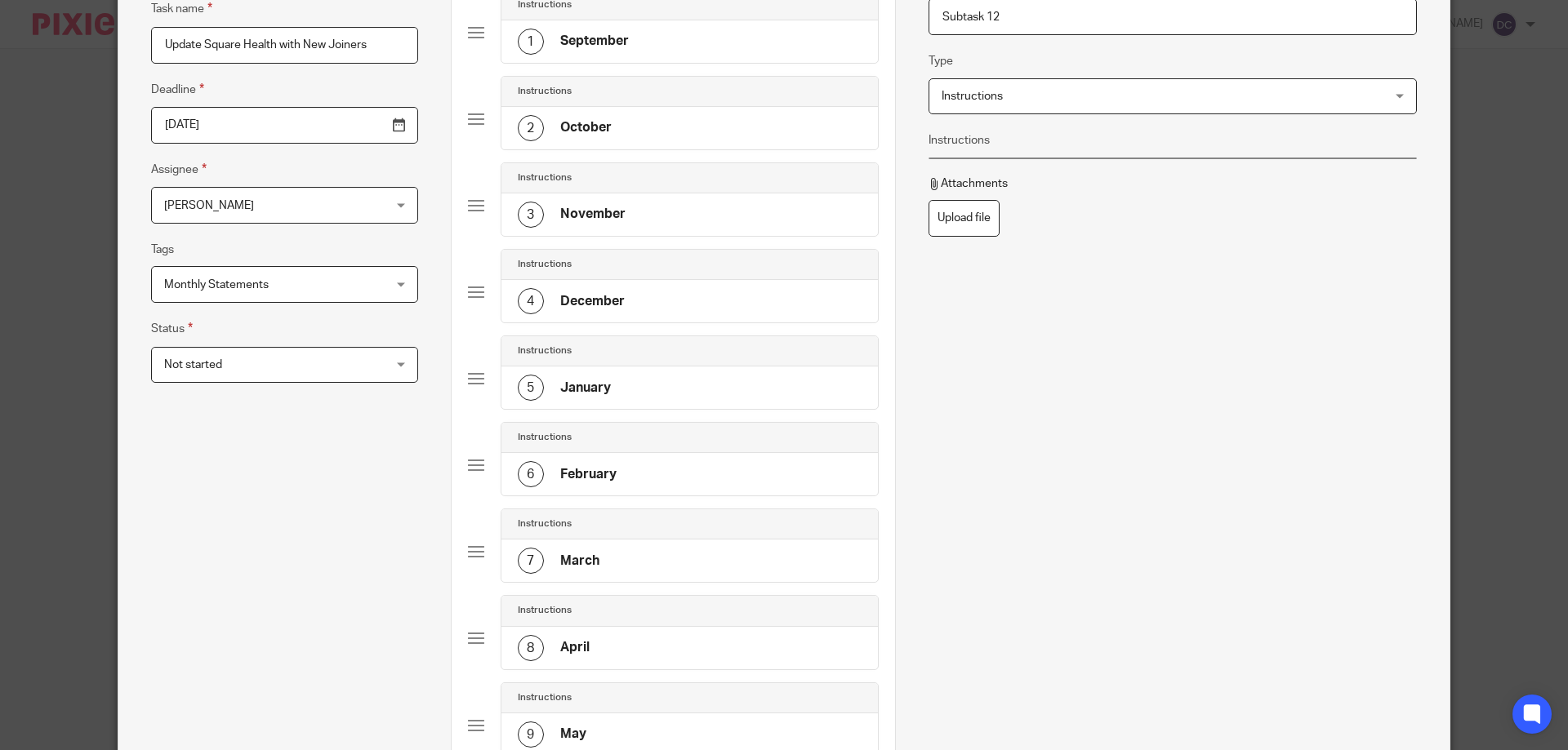
scroll to position [109, 0]
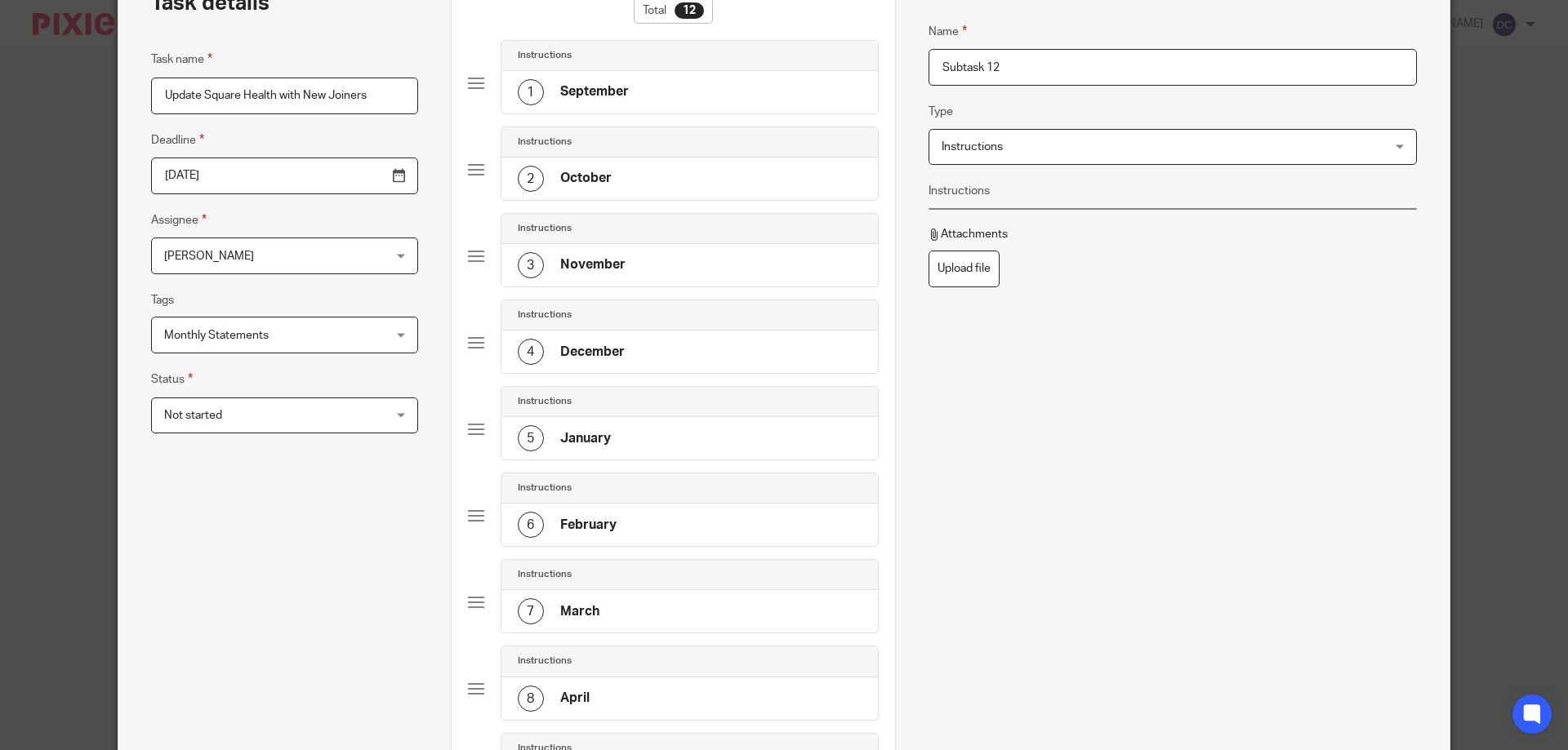
drag, startPoint x: 1021, startPoint y: 71, endPoint x: 871, endPoint y: 63, distance: 150.2
click at [876, 63] on div "Task details Task name Update Square Health with New Joiners Deadline 2025-09-1…" at bounding box center [783, 609] width 1331 height 1304
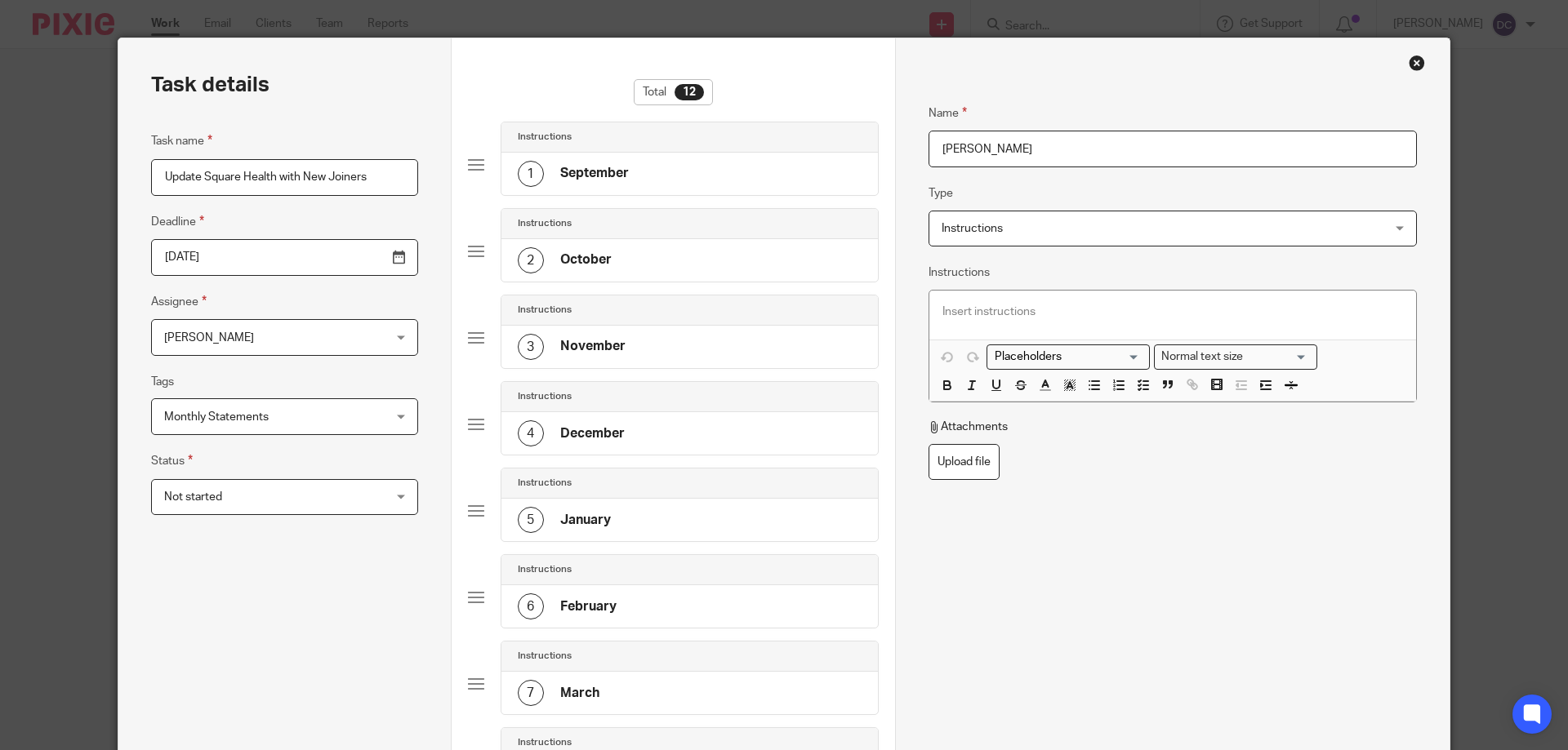
scroll to position [0, 0]
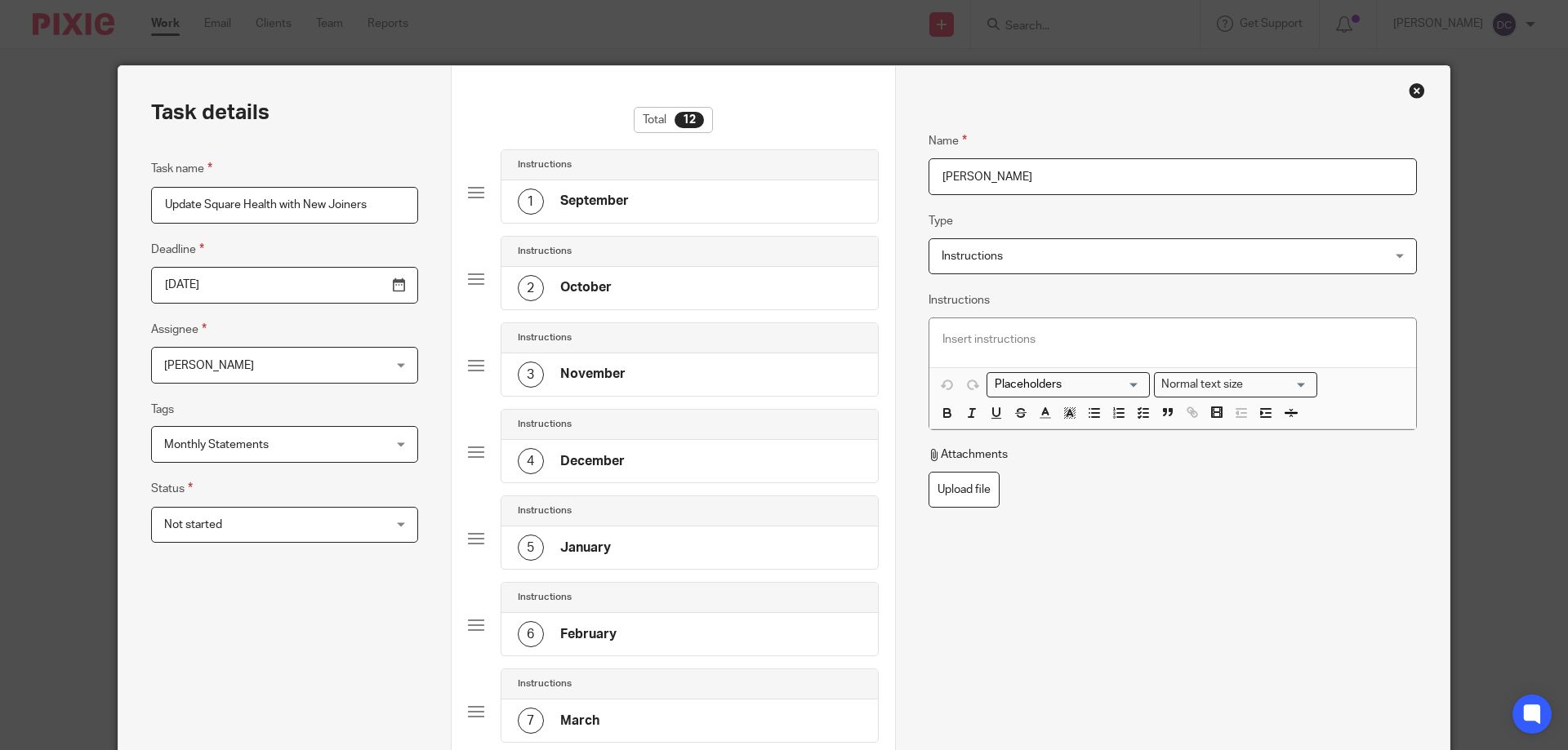
click at [956, 174] on input "Augst" at bounding box center [1172, 177] width 489 height 37
type input "August"
click at [1111, 505] on fieldset "Attachments Upload file" at bounding box center [1172, 477] width 489 height 61
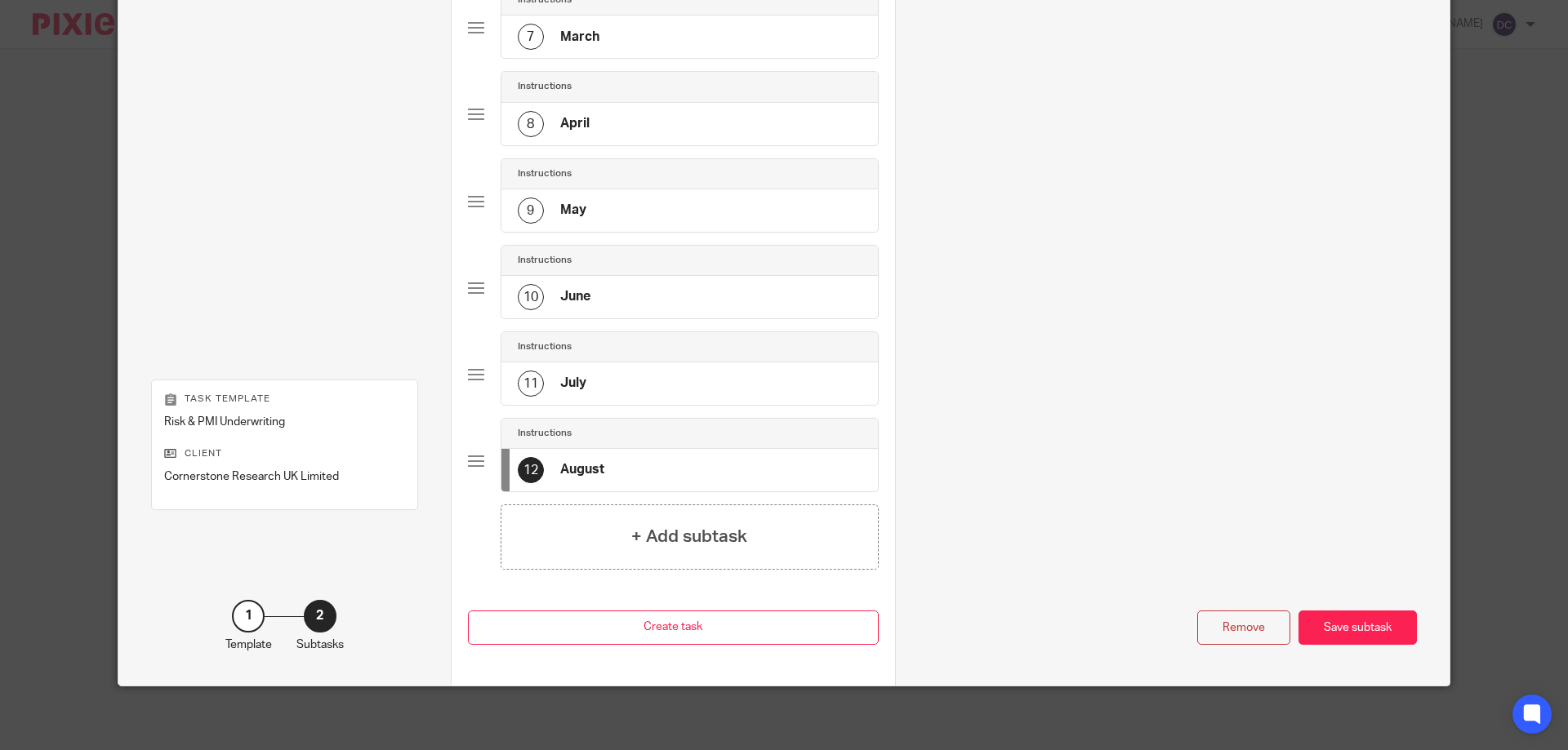
scroll to position [686, 0]
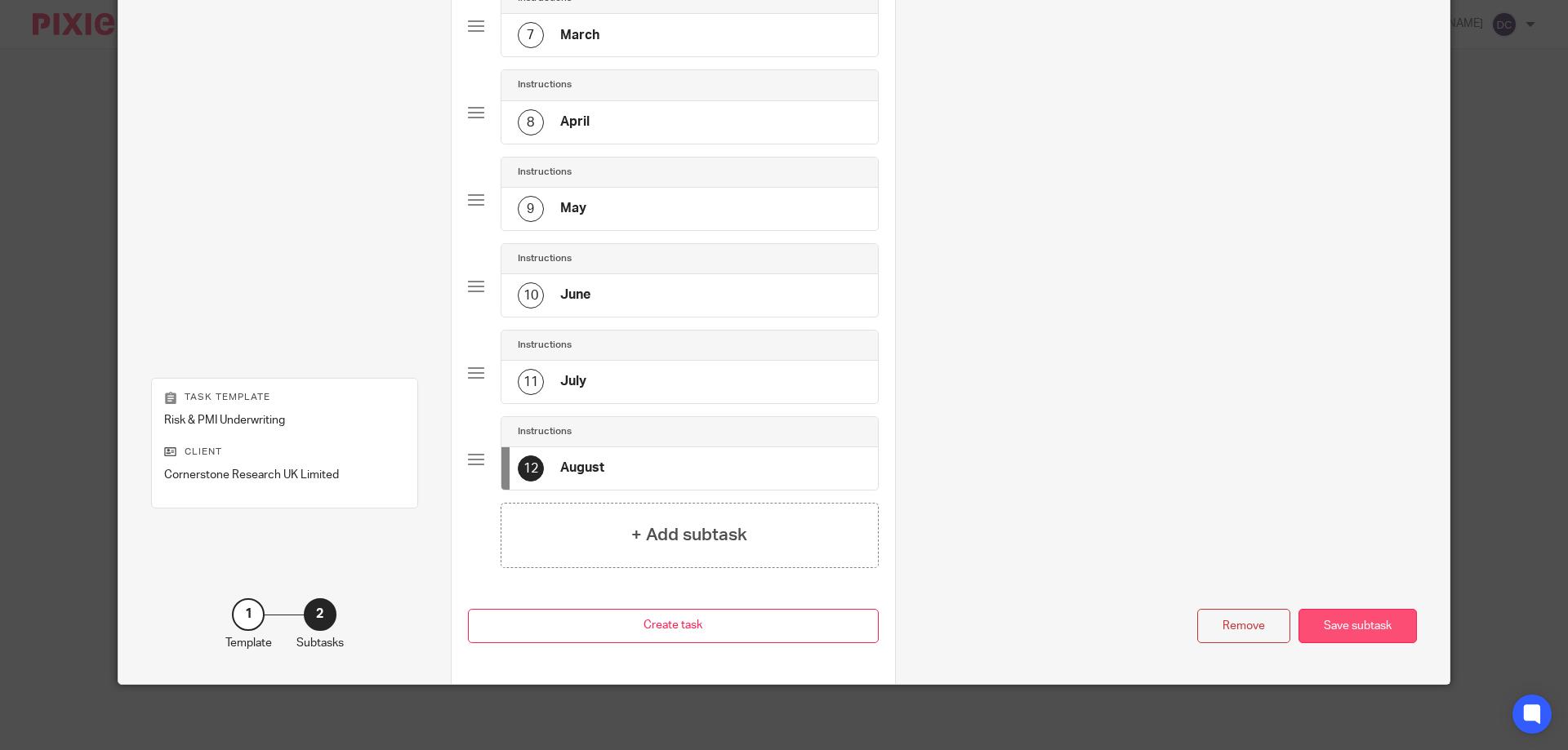
click at [1355, 609] on div "Save subtask" at bounding box center [1357, 626] width 118 height 35
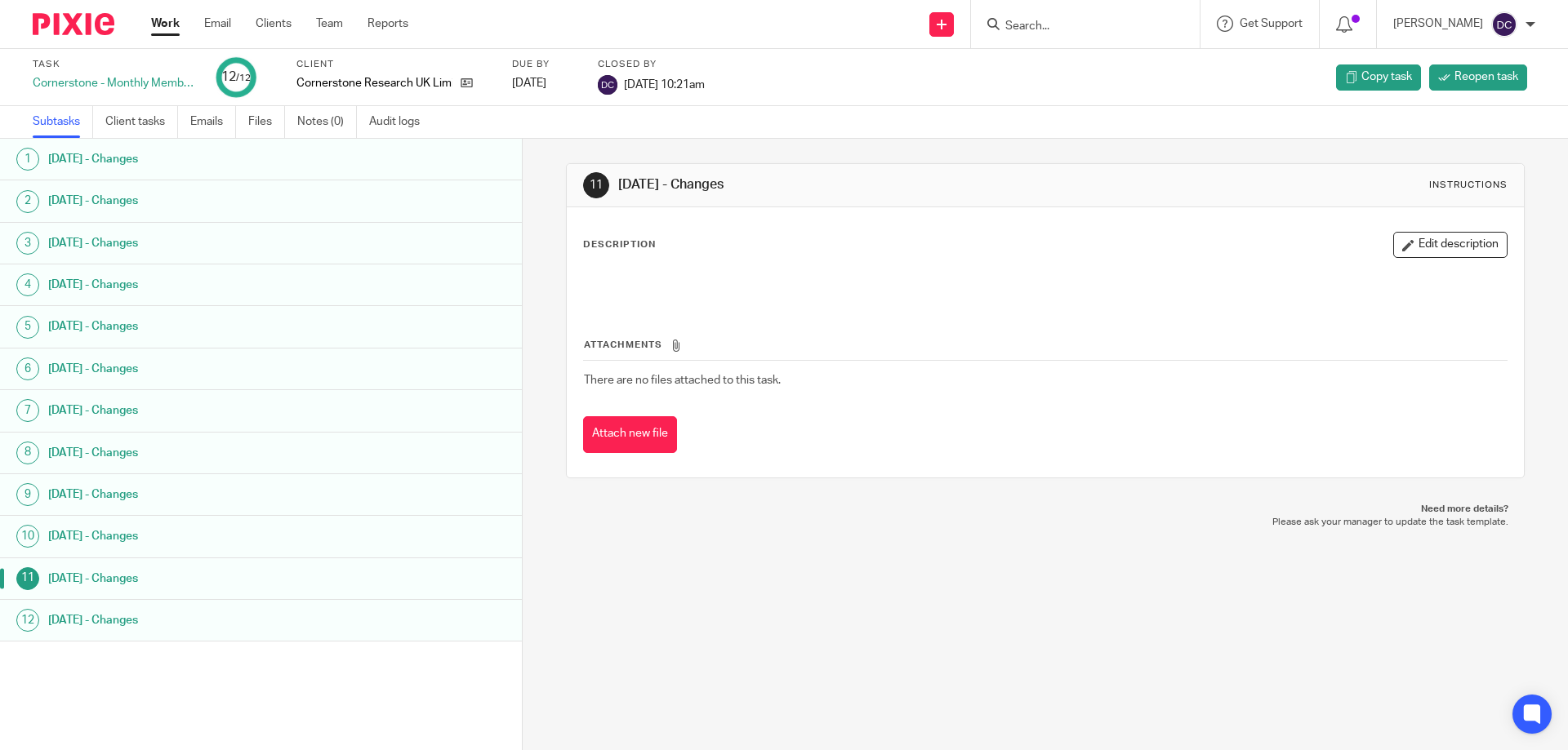
click at [1022, 17] on form at bounding box center [1090, 24] width 174 height 20
click at [1026, 29] on input "Search" at bounding box center [1077, 27] width 147 height 15
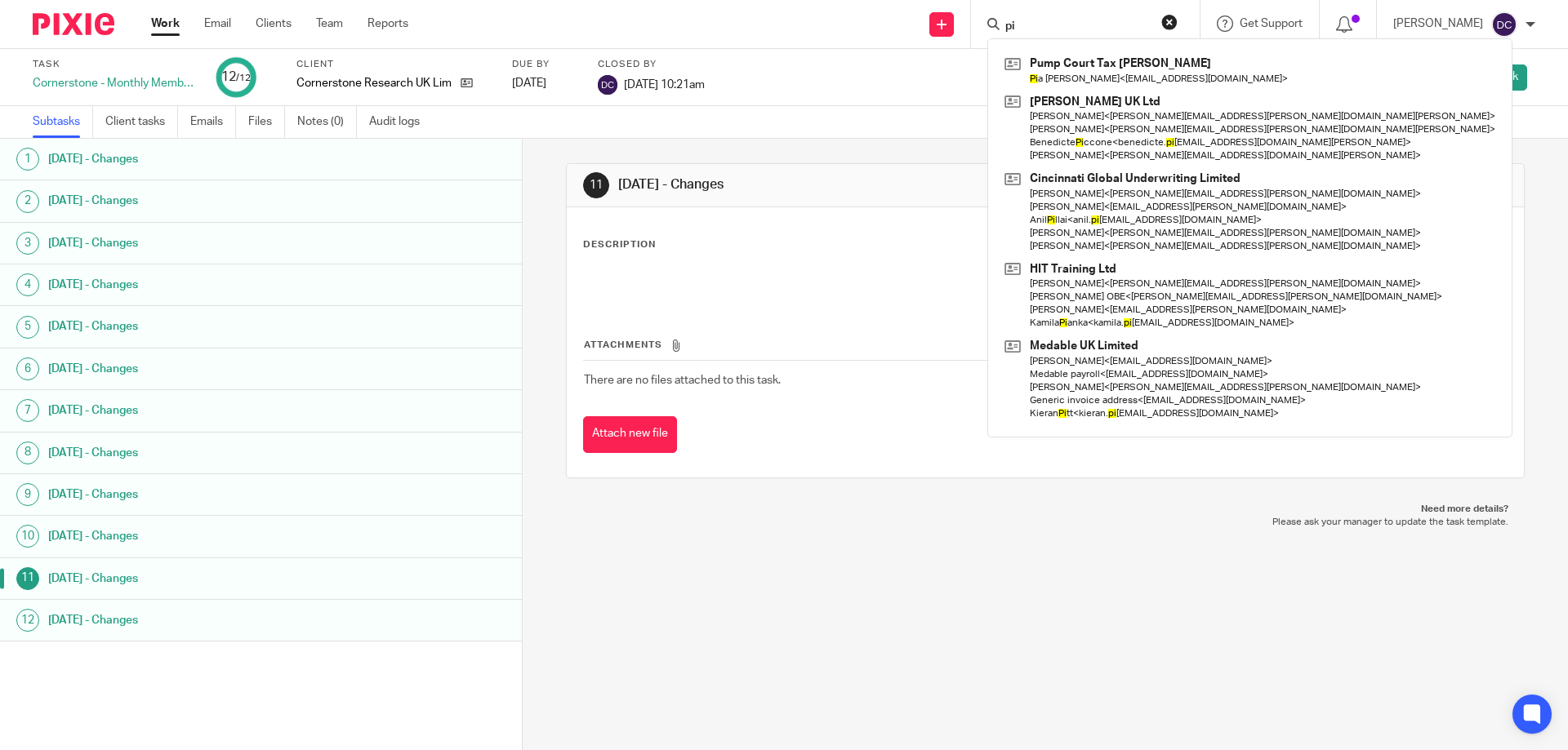
type input "p"
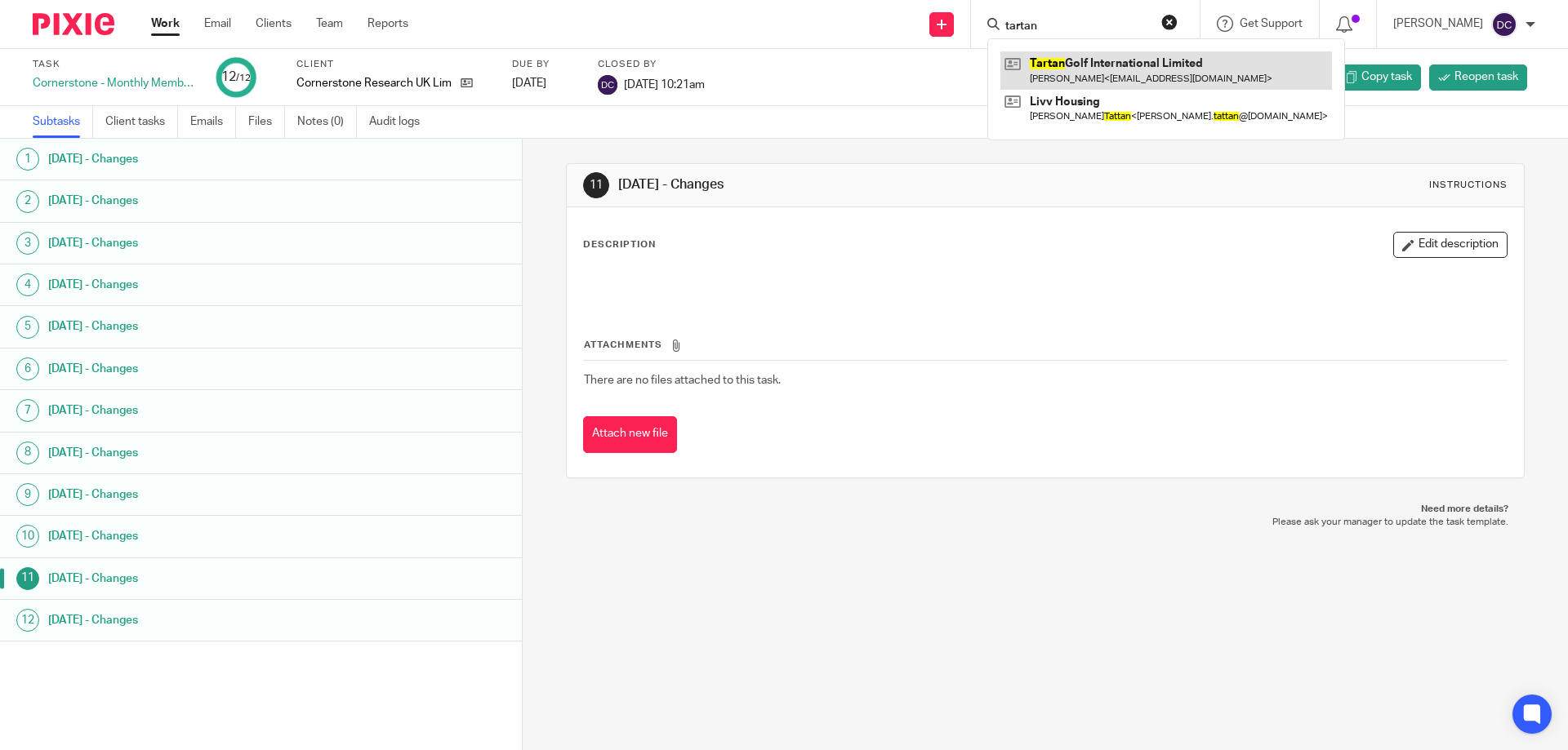
type input "tartan"
click at [1048, 59] on link at bounding box center [1166, 70] width 332 height 38
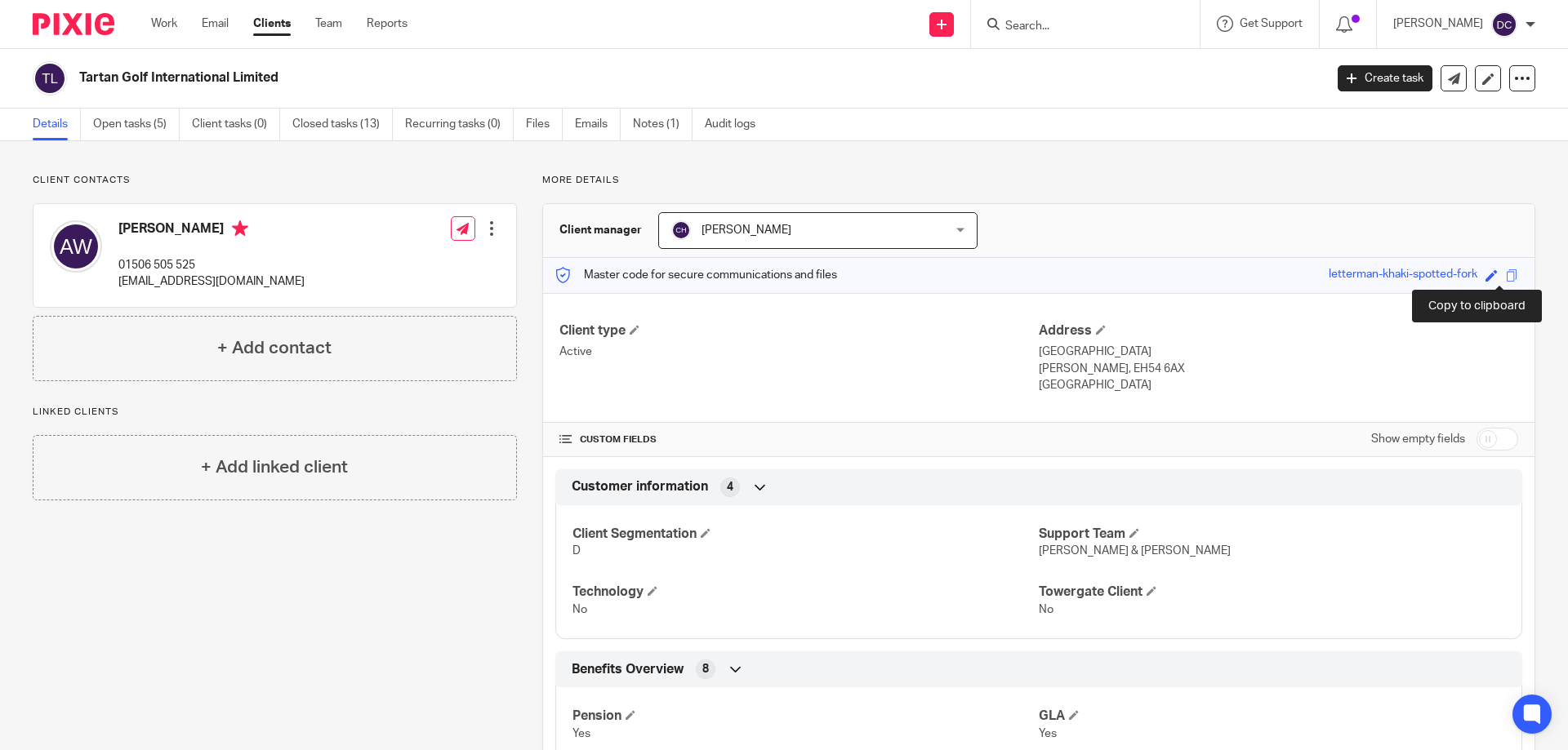
click at [1506, 273] on span at bounding box center [1511, 275] width 12 height 12
